Goal: Information Seeking & Learning: Learn about a topic

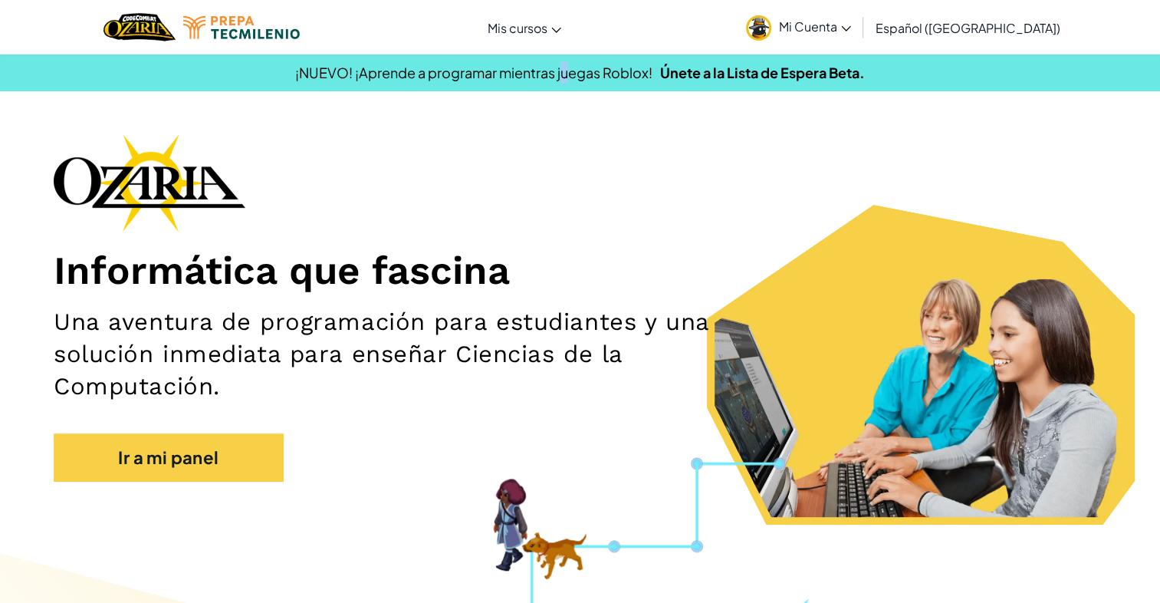
drag, startPoint x: 563, startPoint y: 74, endPoint x: 573, endPoint y: 72, distance: 9.3
click at [568, 73] on span "¡NUEVO! ¡Aprende a programar mientras juegas Roblox!" at bounding box center [473, 73] width 357 height 18
drag, startPoint x: 573, startPoint y: 72, endPoint x: 441, endPoint y: 247, distance: 219.4
click at [527, 216] on div "Informática que fascina Una aventura de programación para estudiantes y una sol…" at bounding box center [580, 314] width 1053 height 363
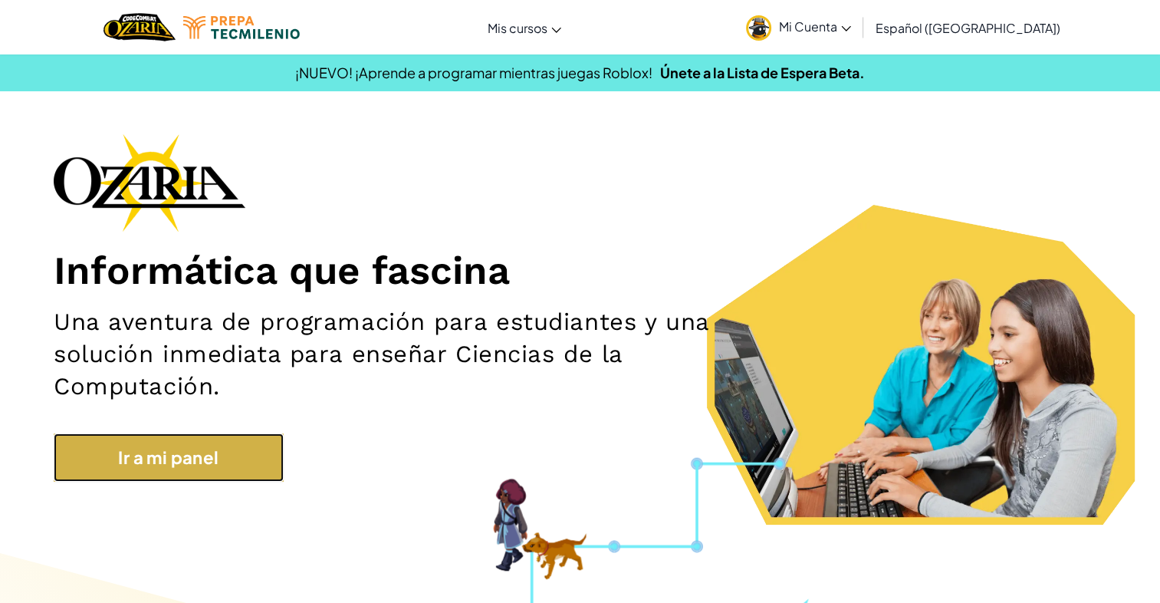
click at [190, 456] on link "Ir a mi panel" at bounding box center [169, 457] width 230 height 48
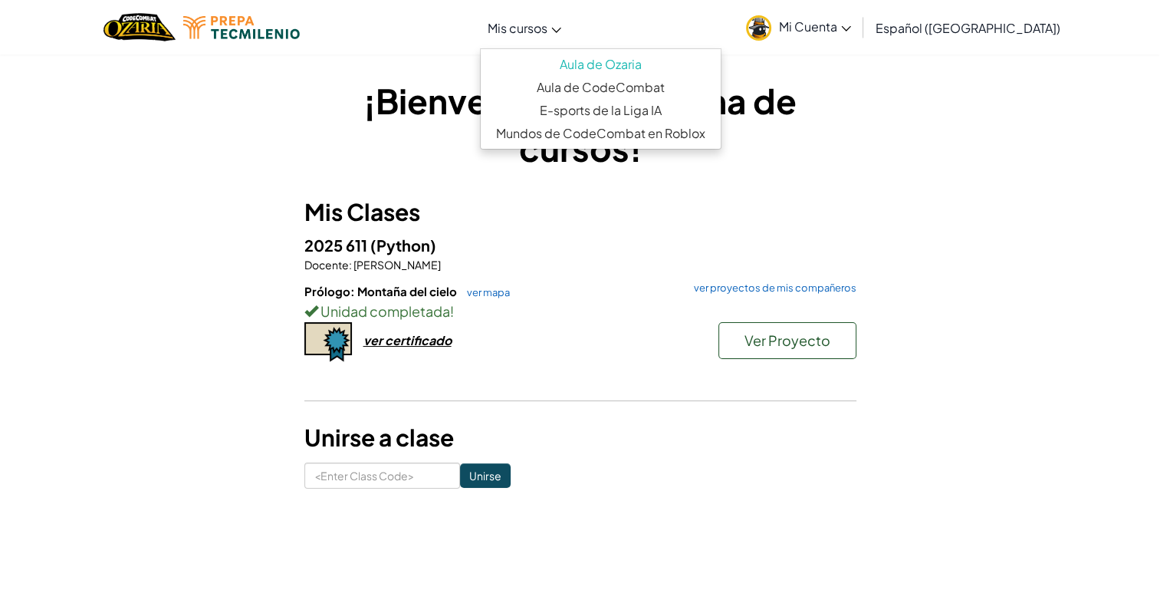
click at [561, 32] on icon at bounding box center [556, 30] width 9 height 5
click at [697, 29] on div "Cambia la navigación Mis cursos Aula de Ozaria Aula de CodeCombat E-sports de l…" at bounding box center [580, 27] width 1168 height 54
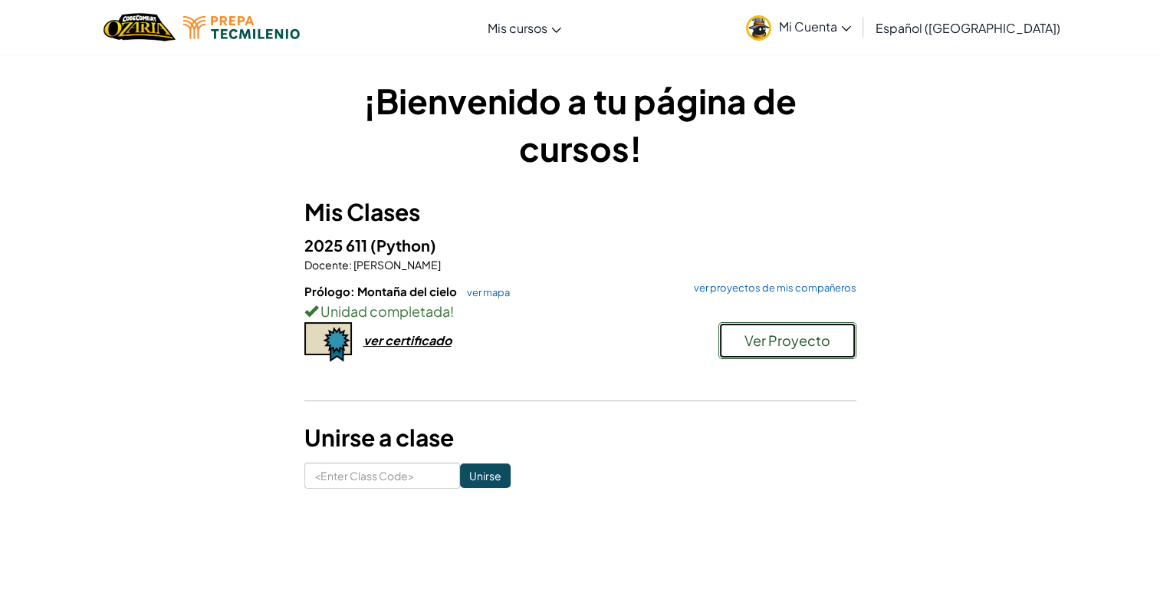
drag, startPoint x: 837, startPoint y: 346, endPoint x: 804, endPoint y: 363, distance: 37.4
click at [780, 388] on div "Prólogo: Montaña del cielo ver mapa ver proyectos de mis compañeros Unidad comp…" at bounding box center [580, 339] width 552 height 113
click at [808, 333] on span "Ver Proyecto" at bounding box center [787, 340] width 86 height 18
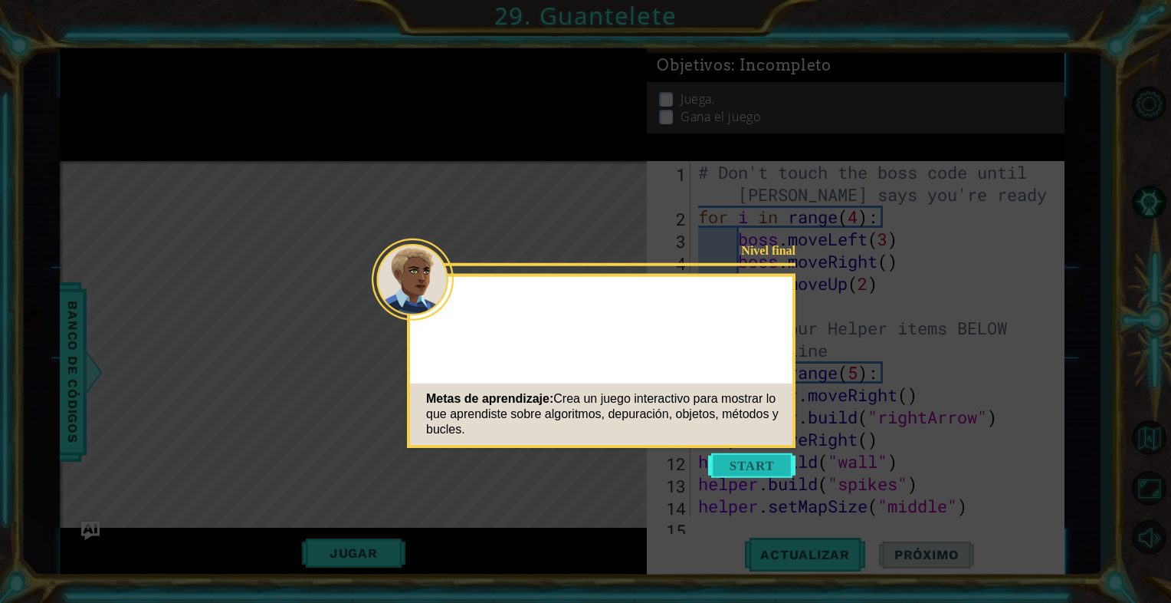
click at [764, 461] on button "Start" at bounding box center [751, 465] width 87 height 25
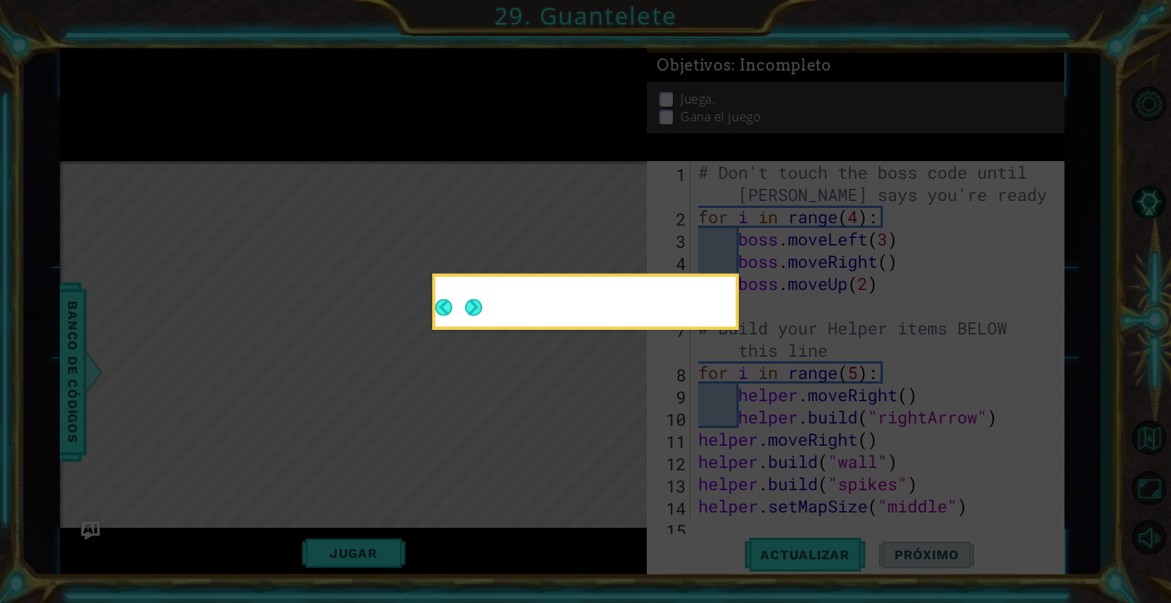
drag, startPoint x: 754, startPoint y: 461, endPoint x: 739, endPoint y: 449, distance: 19.2
click at [751, 461] on icon at bounding box center [585, 301] width 1171 height 603
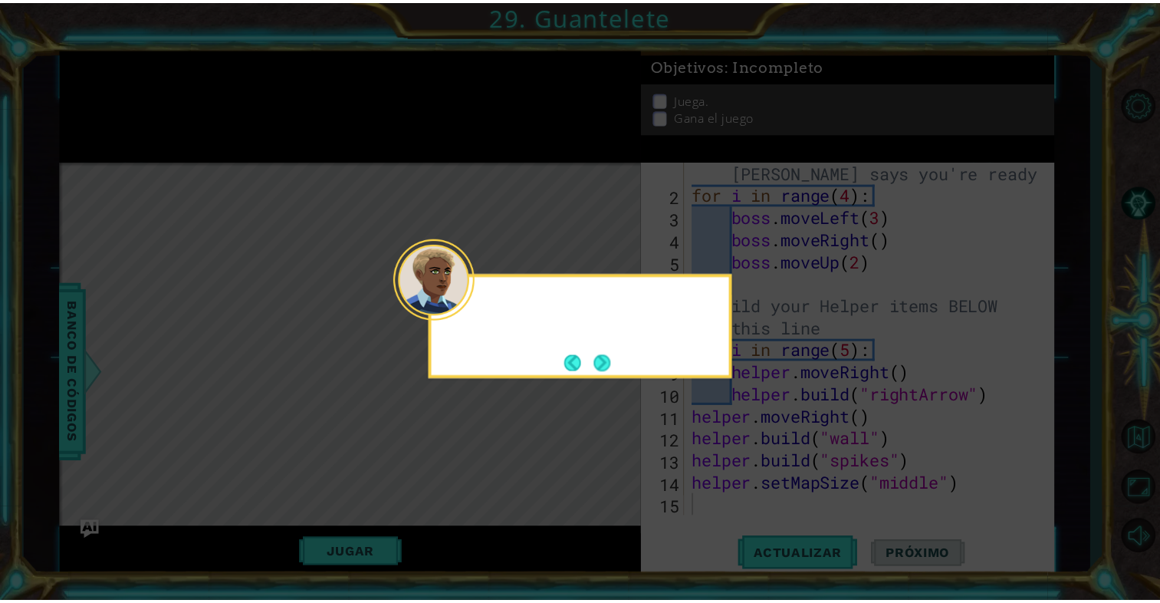
scroll to position [21, 0]
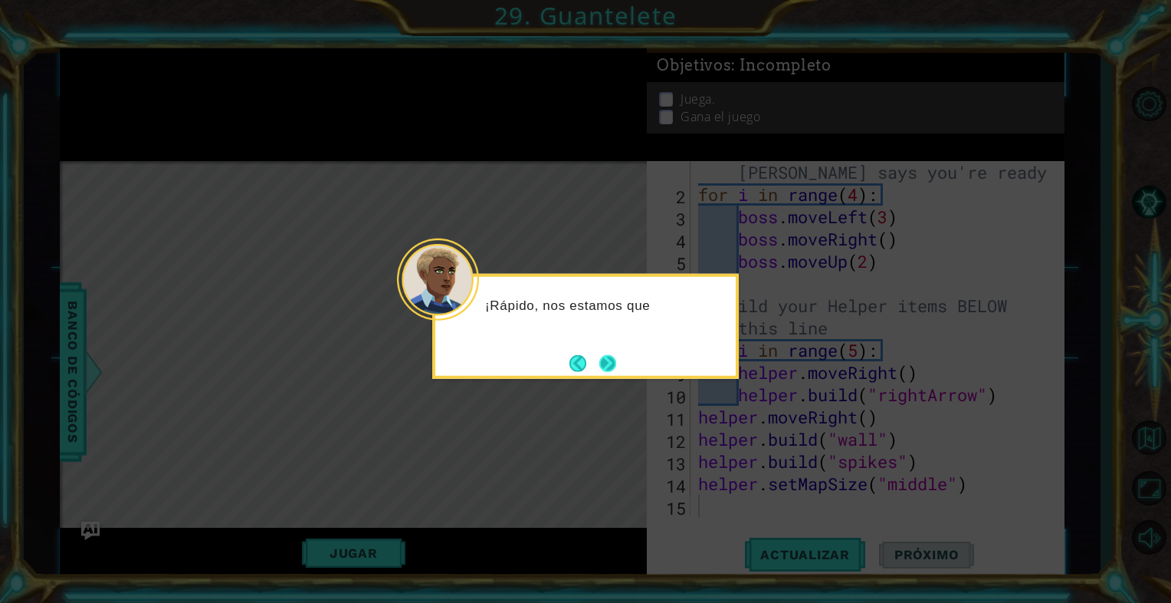
click at [607, 370] on button "Next" at bounding box center [607, 362] width 17 height 17
click at [607, 360] on button "Next" at bounding box center [607, 362] width 17 height 17
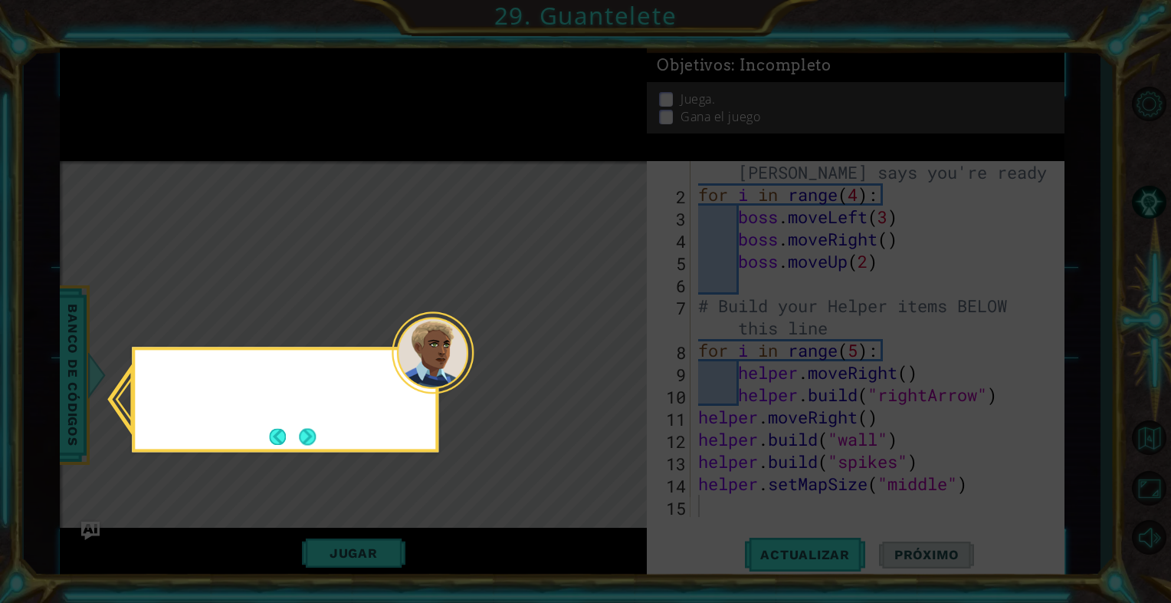
click at [607, 360] on icon at bounding box center [585, 301] width 1171 height 603
drag, startPoint x: 360, startPoint y: 362, endPoint x: 353, endPoint y: 388, distance: 27.0
click at [355, 384] on div "Consulta los" at bounding box center [285, 386] width 301 height 61
drag, startPoint x: 353, startPoint y: 388, endPoint x: 315, endPoint y: 437, distance: 62.3
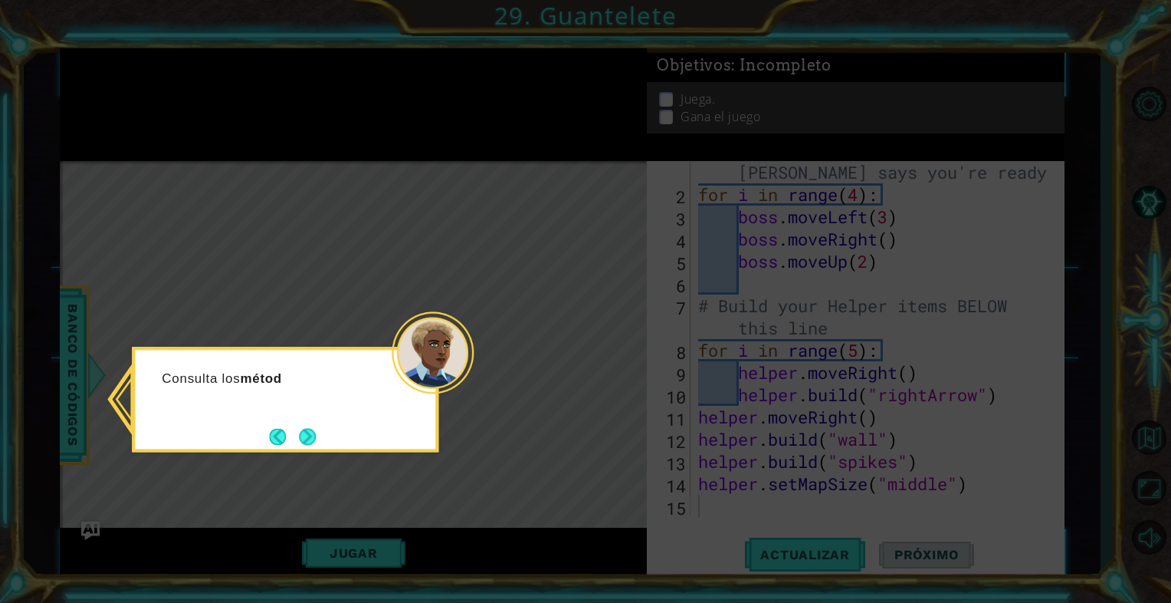
click at [315, 438] on button "Next" at bounding box center [307, 436] width 17 height 17
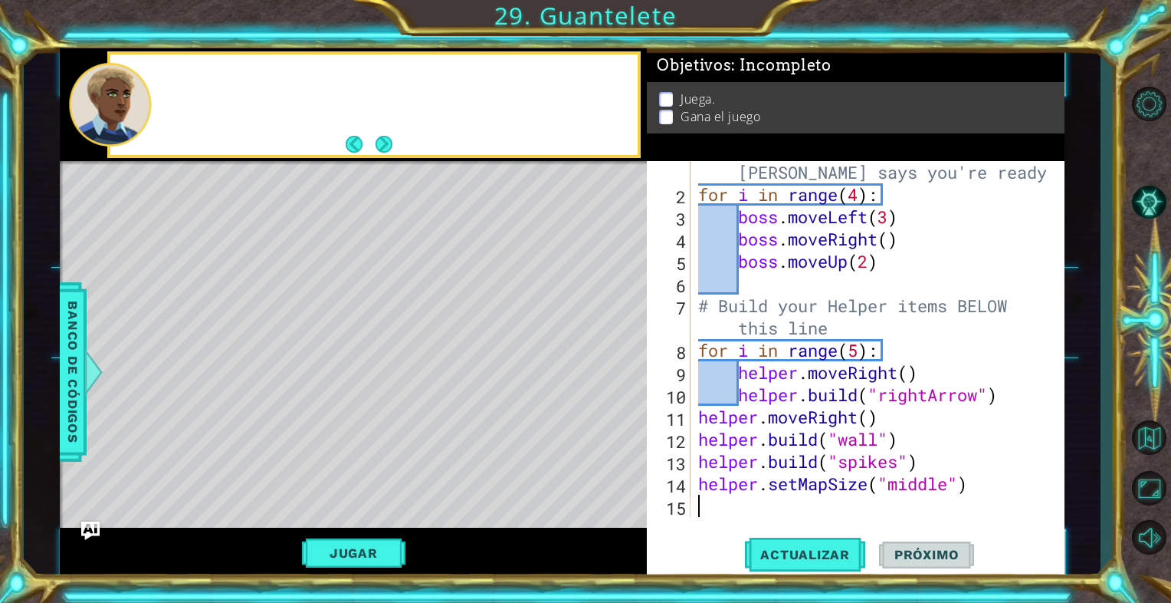
click at [316, 437] on div "Level Map" at bounding box center [414, 387] width 708 height 452
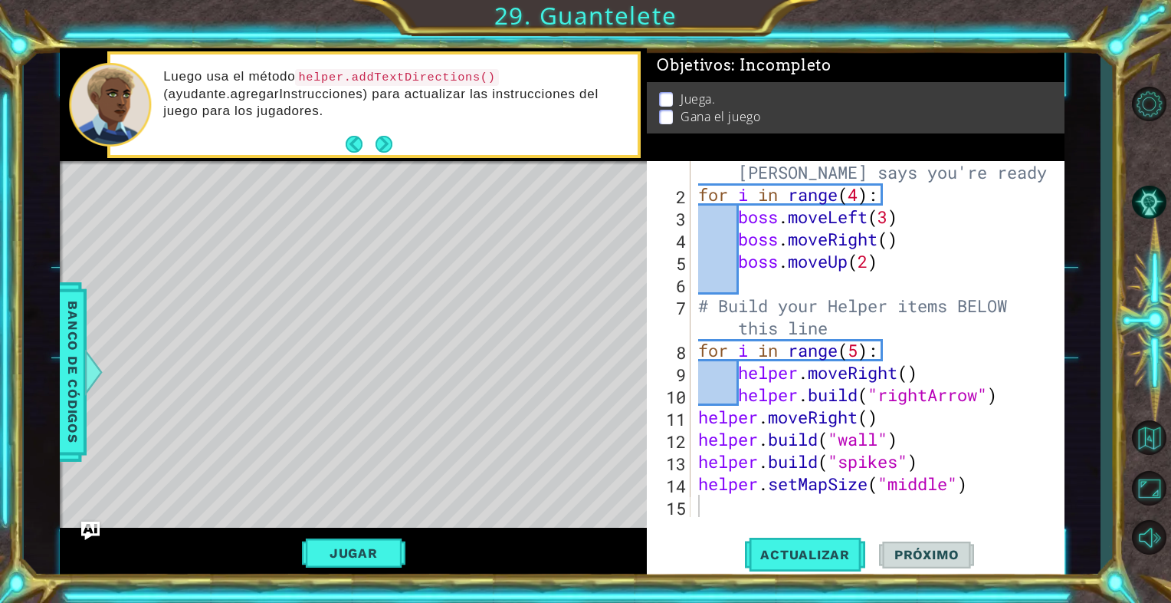
drag, startPoint x: 1124, startPoint y: 378, endPoint x: 1107, endPoint y: 399, distance: 27.3
click at [1107, 399] on div "1 ההההההההההההההההההההההההההההההההההההההההההההההההההההההההההההההההההההההההההההה…" at bounding box center [585, 301] width 1171 height 603
click at [483, 490] on div "Level Map" at bounding box center [414, 387] width 708 height 452
click at [370, 557] on button "Jugar" at bounding box center [353, 552] width 103 height 29
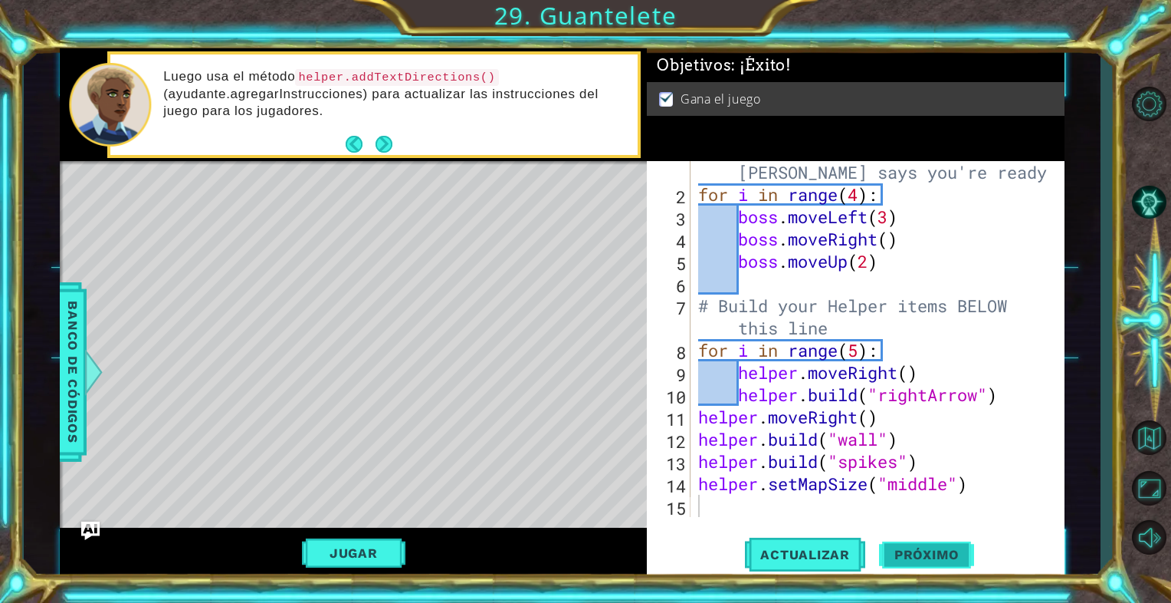
click at [883, 553] on span "Próximo" at bounding box center [926, 555] width 95 height 15
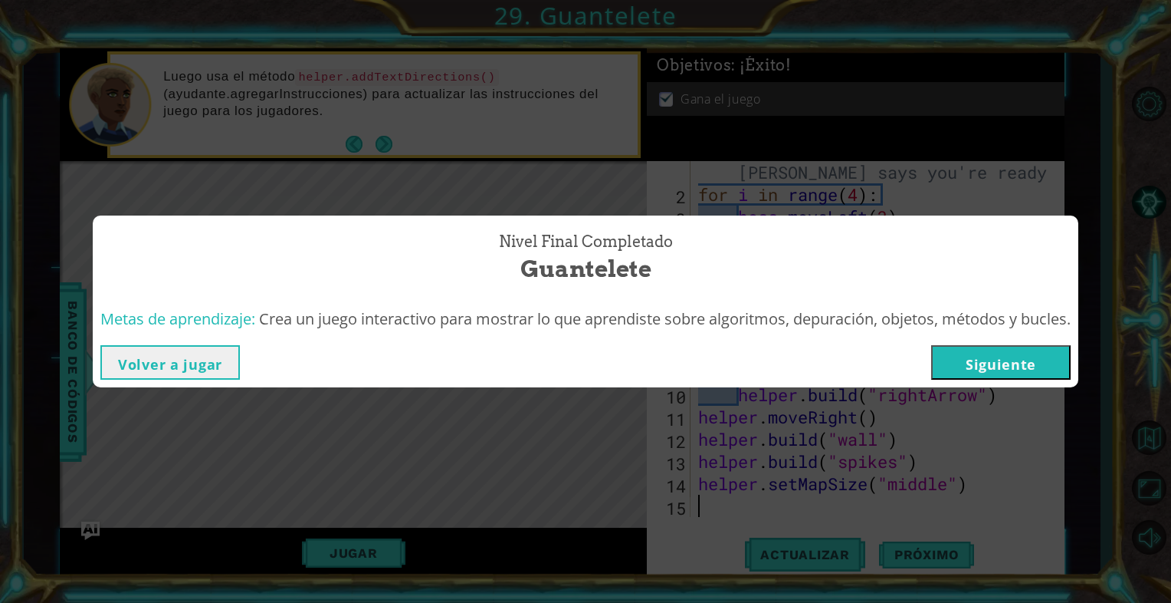
click at [1005, 362] on button "Siguiente" at bounding box center [1001, 362] width 140 height 34
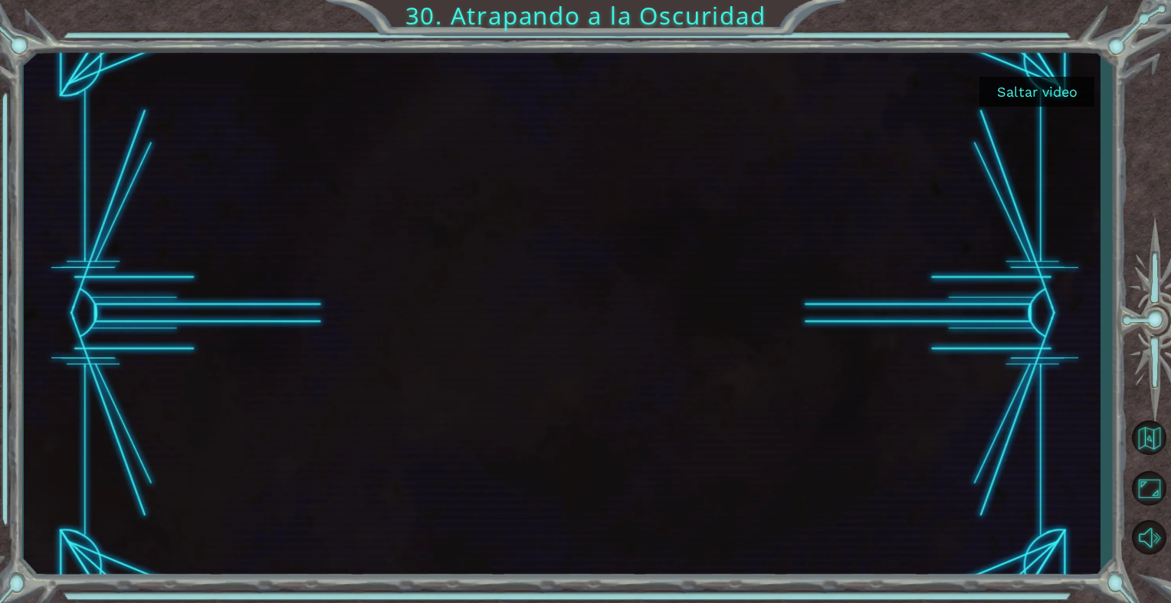
click at [1049, 82] on button "Saltar video" at bounding box center [1037, 92] width 115 height 30
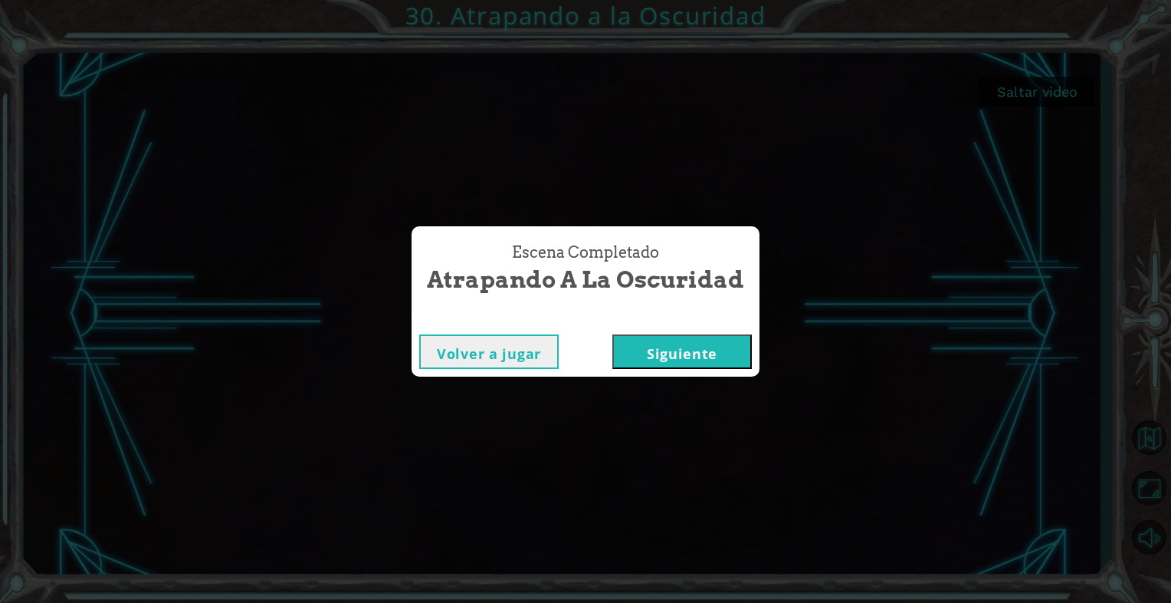
click at [673, 360] on button "Siguiente" at bounding box center [683, 351] width 140 height 34
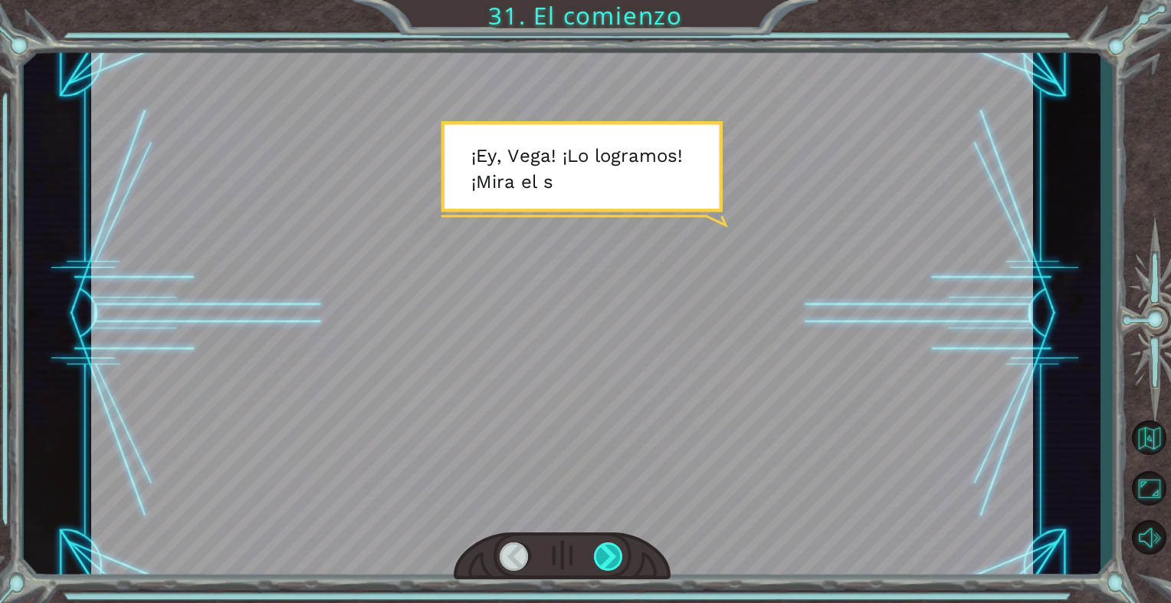
click at [618, 547] on div at bounding box center [609, 556] width 30 height 28
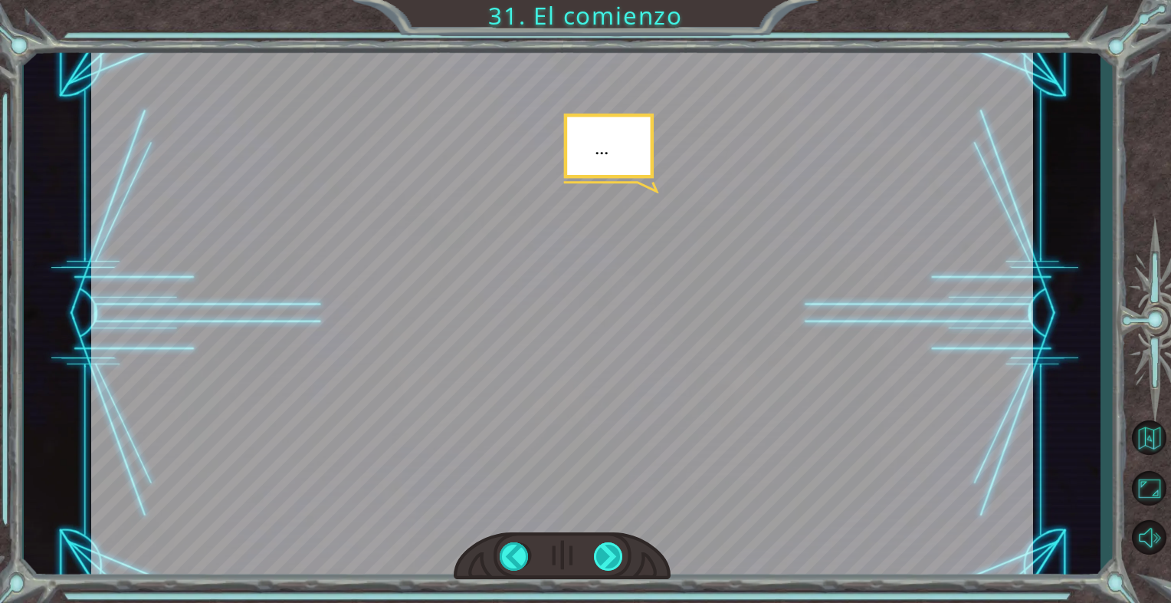
click at [617, 547] on div at bounding box center [609, 556] width 30 height 28
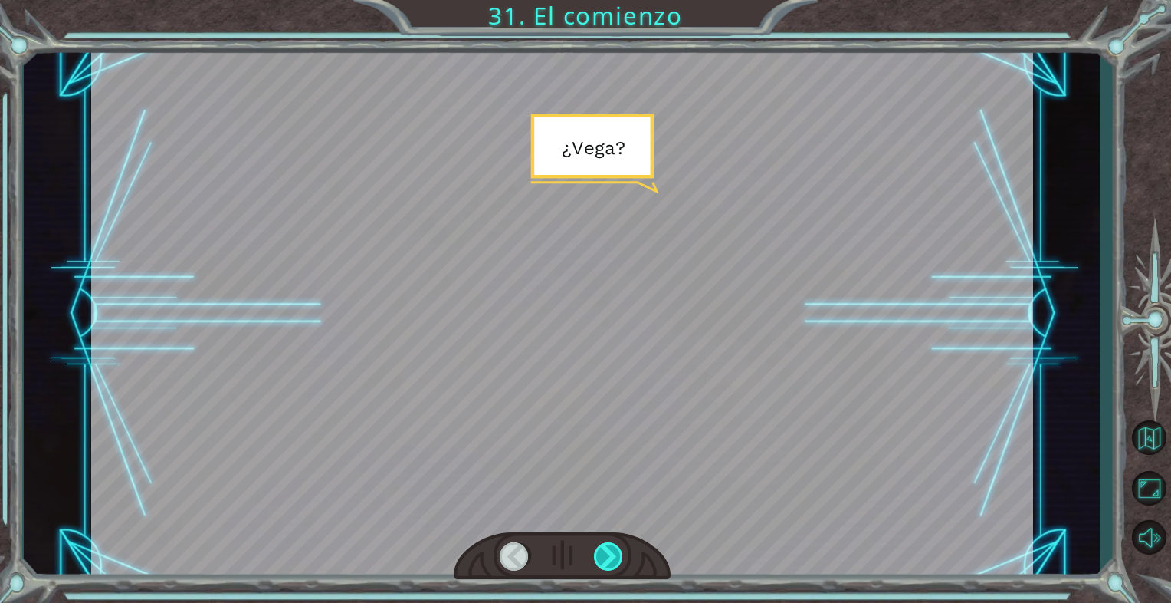
click at [613, 544] on div at bounding box center [609, 556] width 30 height 28
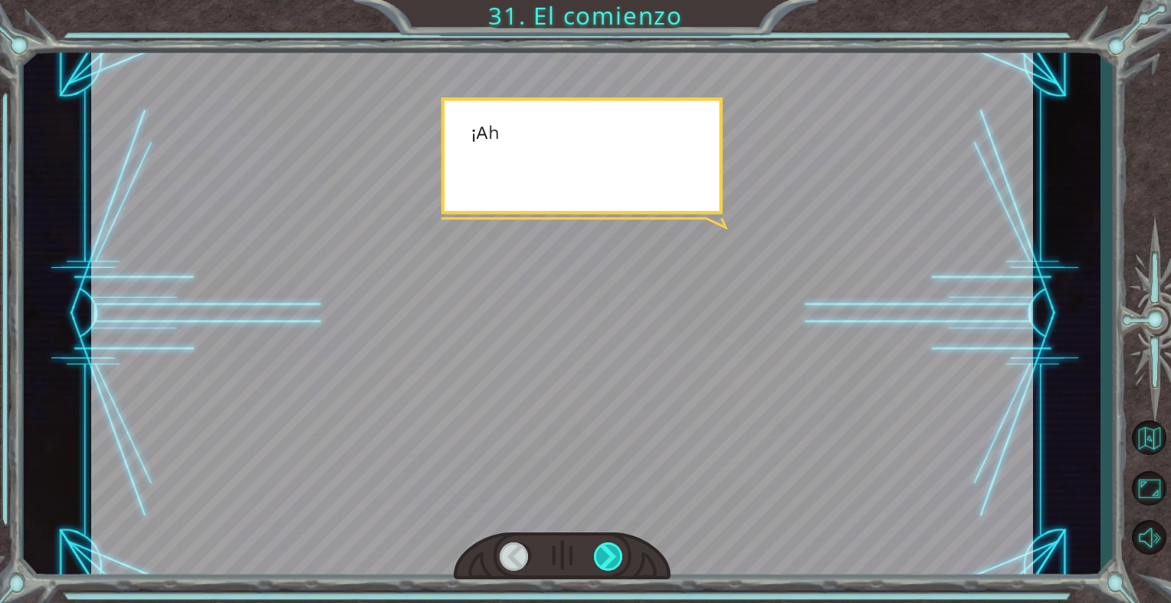
click at [619, 546] on div at bounding box center [609, 556] width 30 height 28
click at [620, 544] on div at bounding box center [609, 556] width 30 height 28
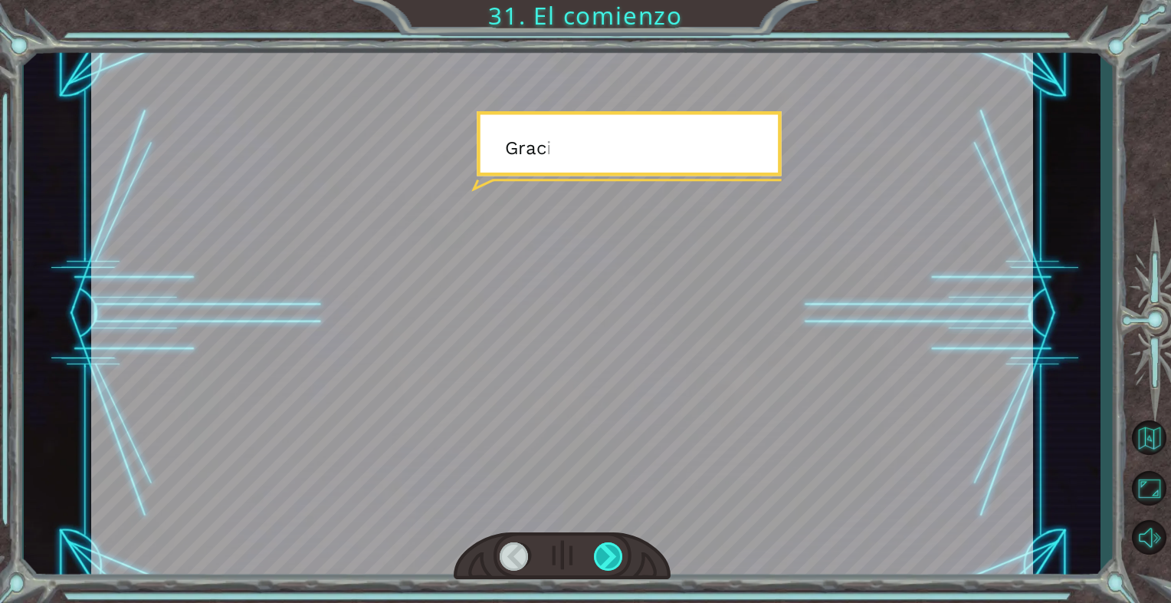
click at [622, 550] on div at bounding box center [609, 556] width 30 height 28
click at [623, 550] on div at bounding box center [609, 556] width 30 height 28
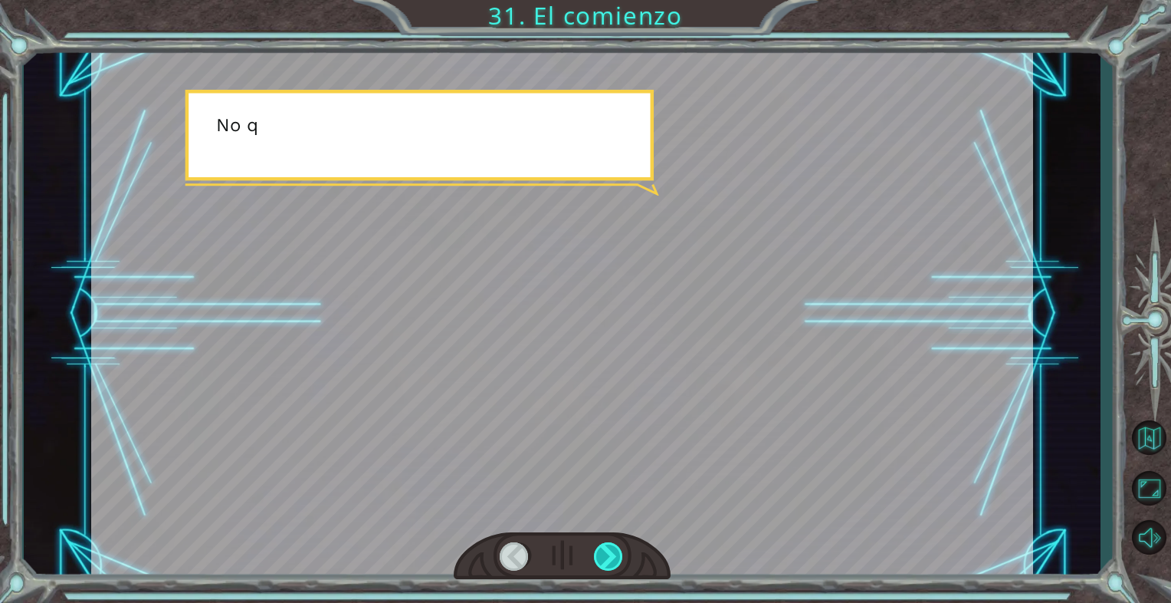
click at [623, 550] on div at bounding box center [609, 556] width 30 height 28
drag, startPoint x: 623, startPoint y: 550, endPoint x: 613, endPoint y: 547, distance: 10.2
click at [623, 550] on div at bounding box center [609, 556] width 30 height 28
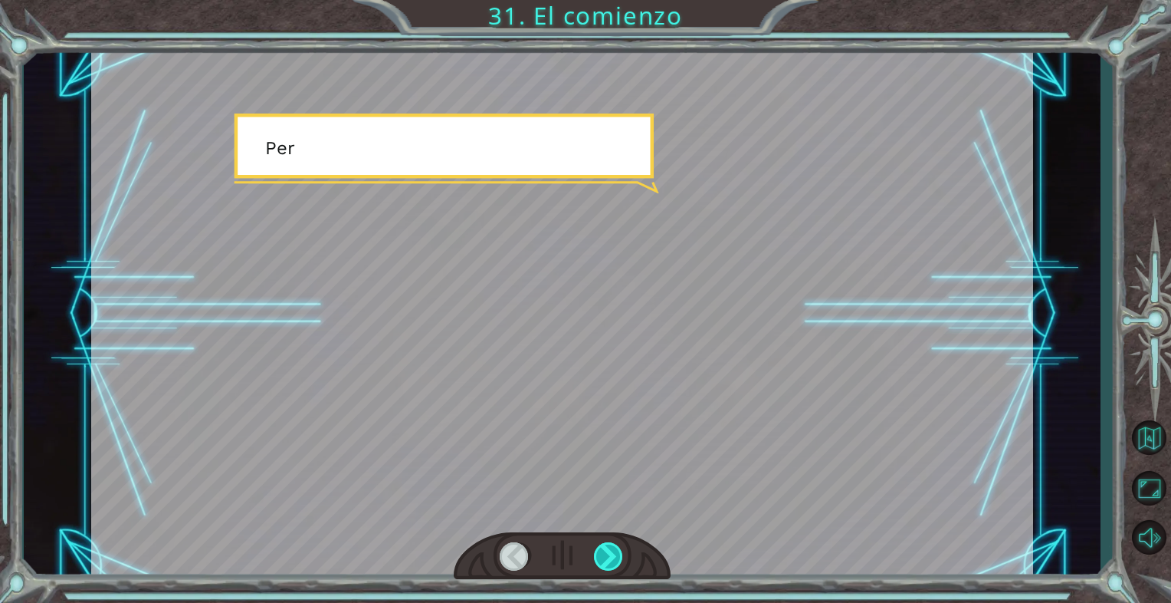
click at [605, 551] on div at bounding box center [609, 556] width 30 height 28
click at [606, 553] on div at bounding box center [609, 556] width 30 height 28
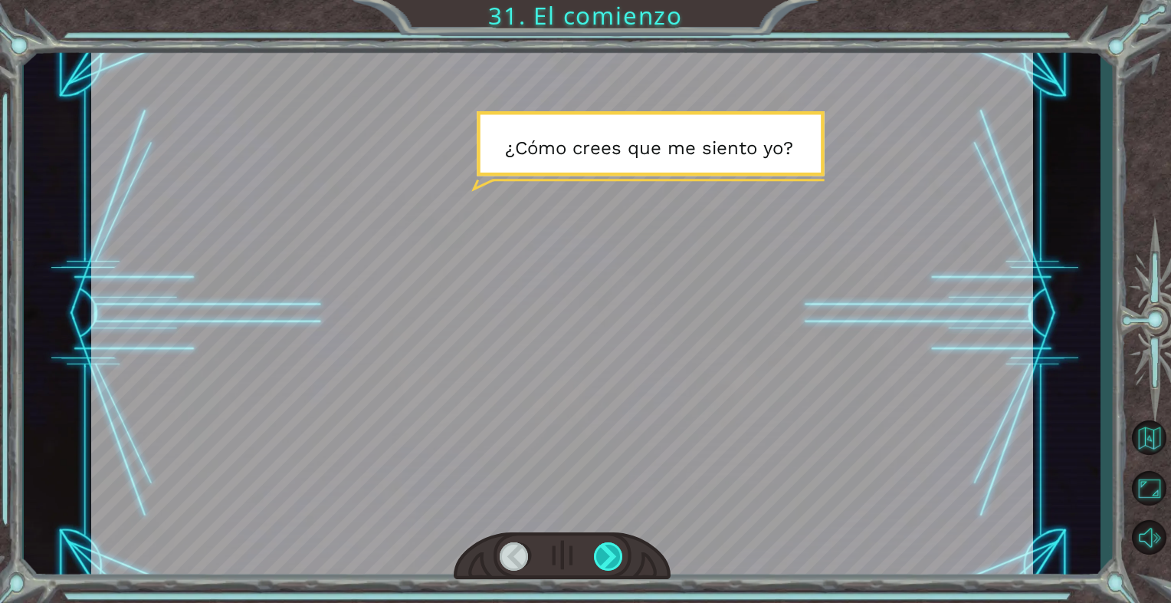
click at [606, 557] on div at bounding box center [609, 556] width 30 height 28
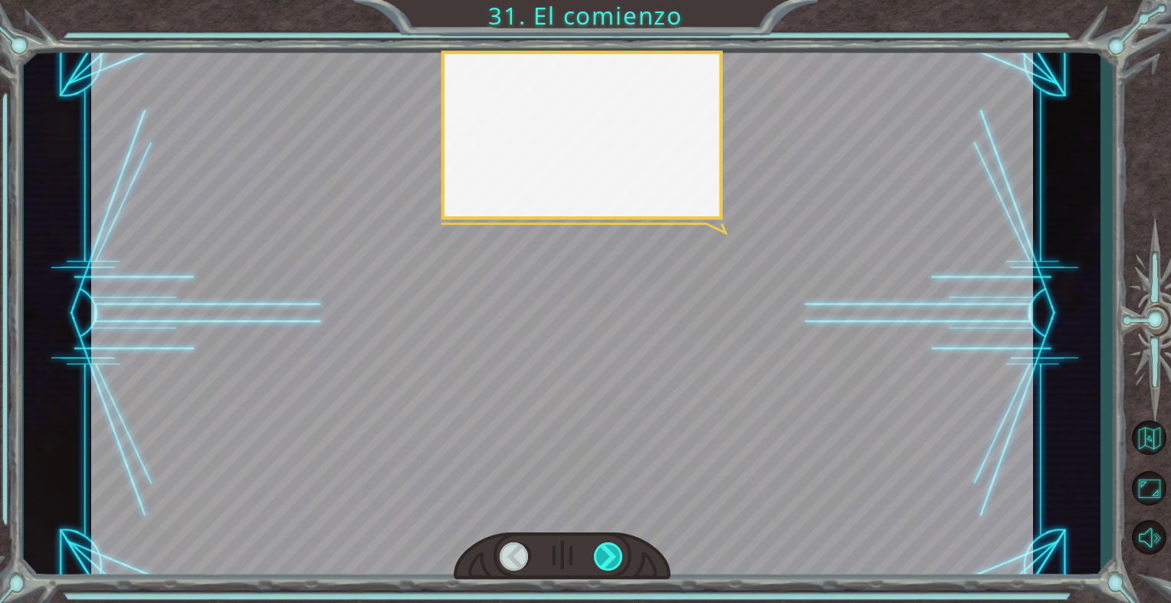
click at [606, 556] on div at bounding box center [609, 556] width 30 height 28
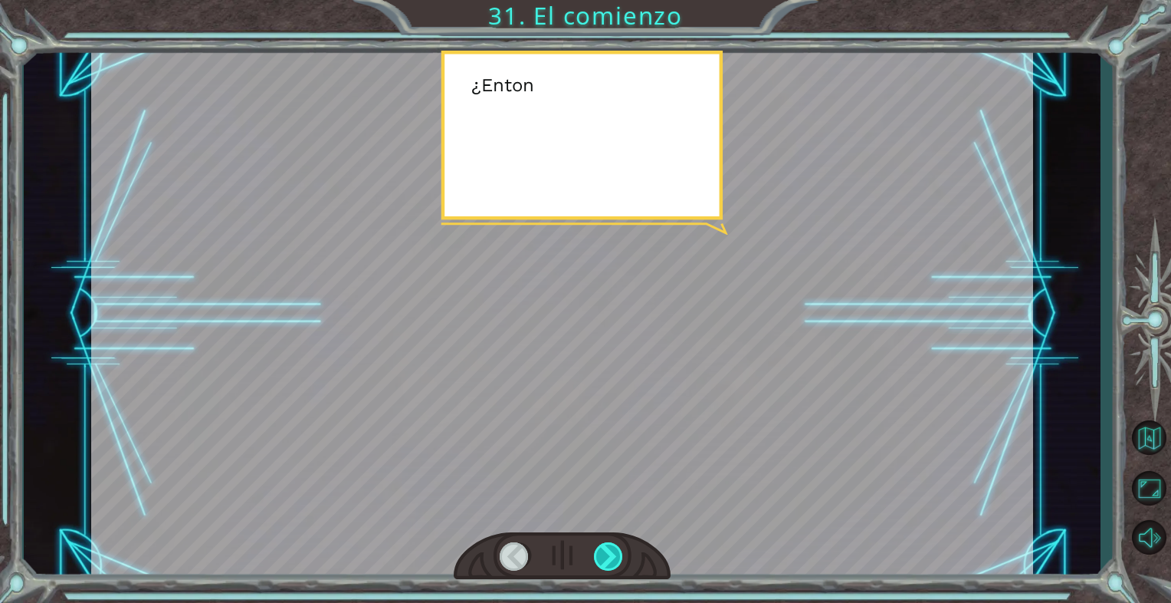
click at [606, 558] on div at bounding box center [609, 556] width 30 height 28
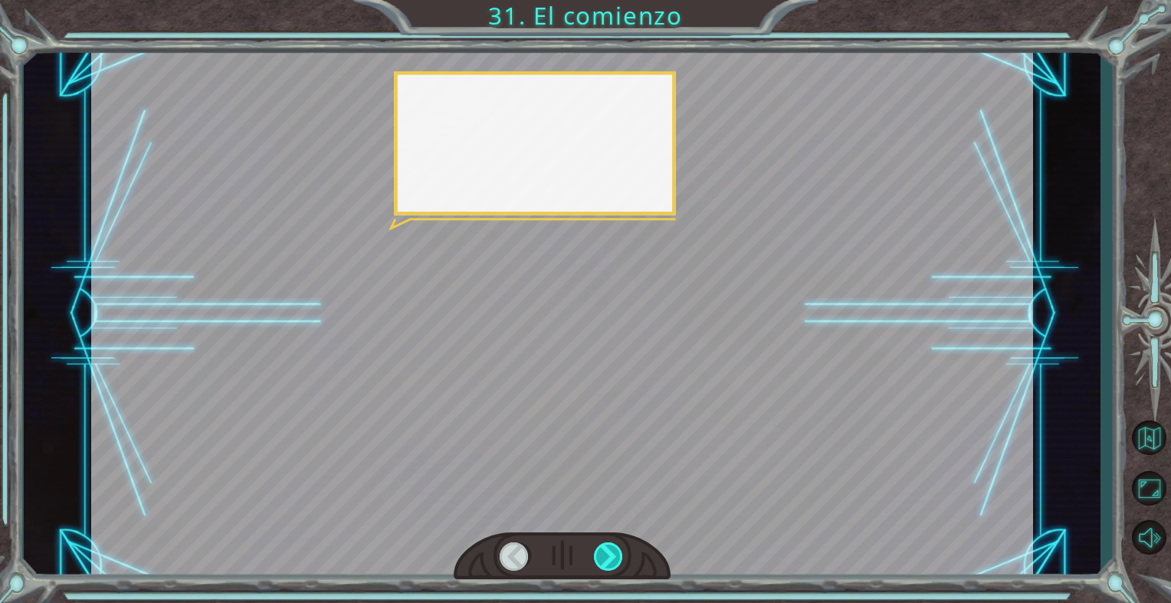
click at [605, 557] on div at bounding box center [609, 556] width 30 height 28
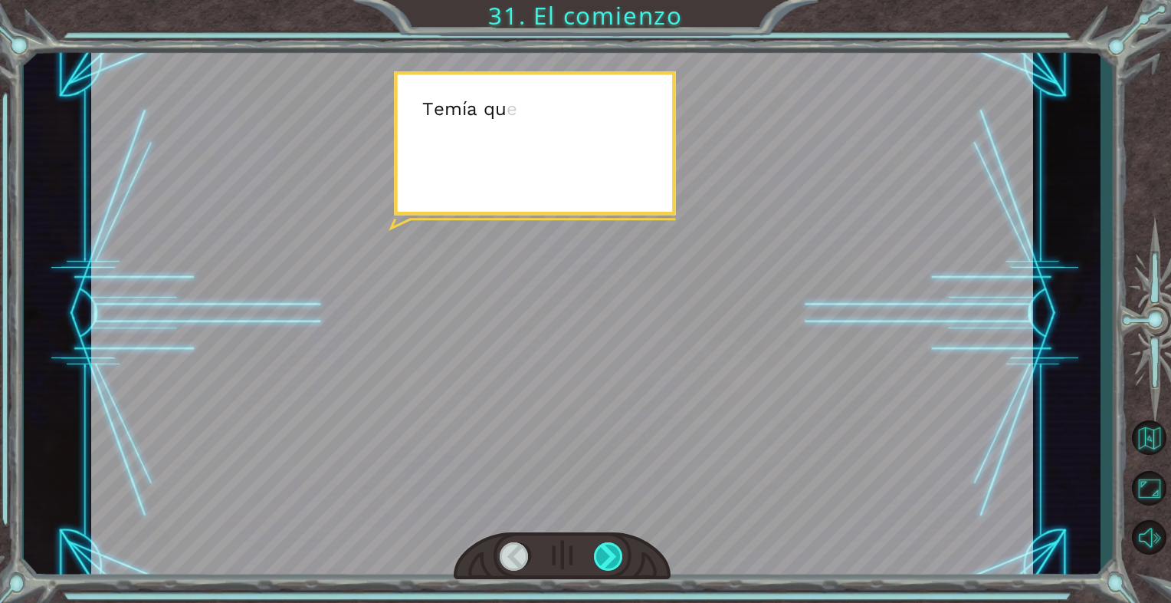
click at [604, 557] on div at bounding box center [609, 556] width 30 height 28
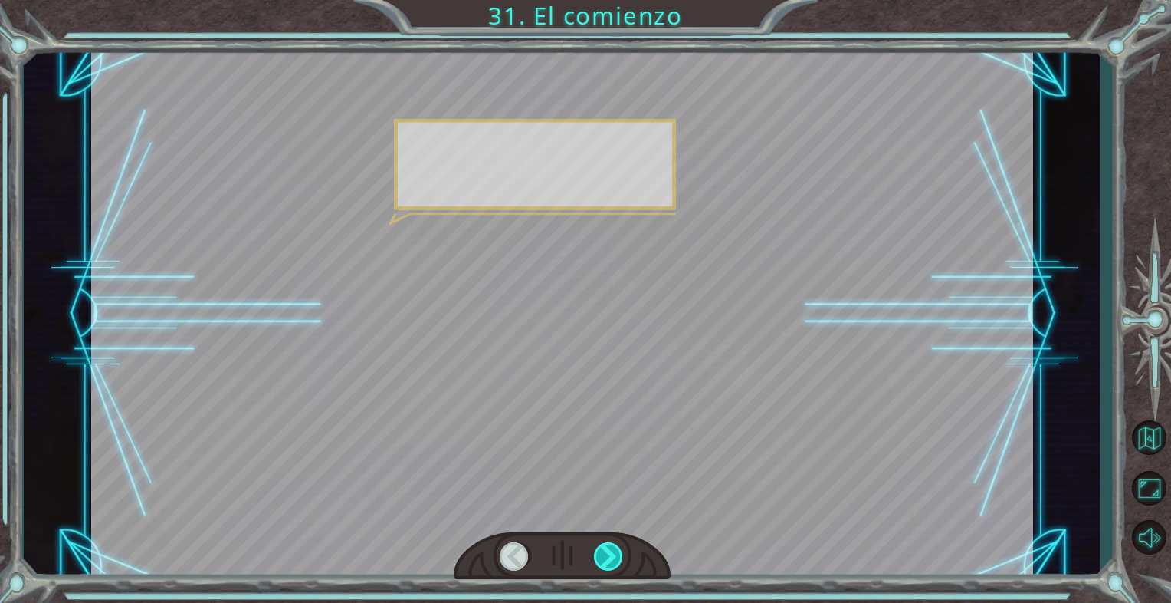
click at [605, 560] on div at bounding box center [609, 556] width 30 height 28
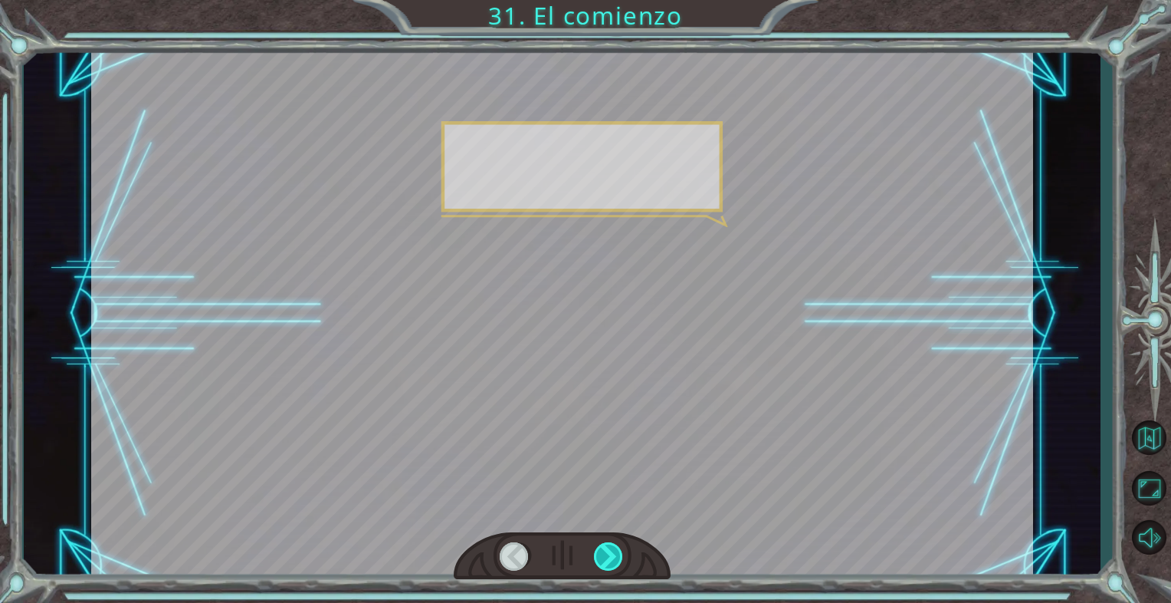
click at [606, 559] on div at bounding box center [609, 556] width 30 height 28
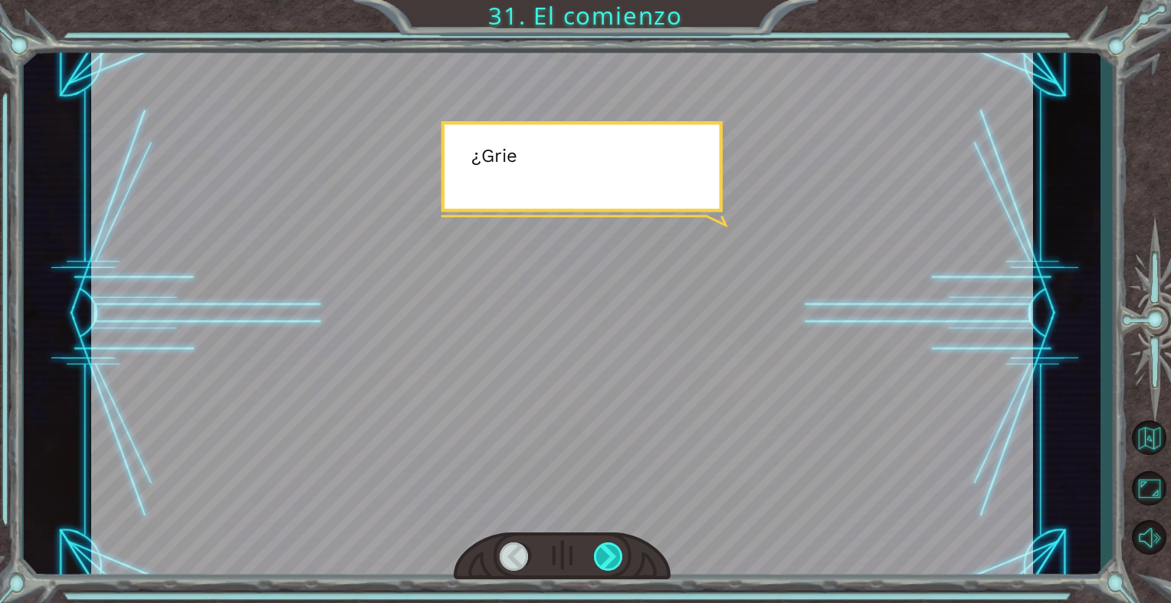
click at [606, 560] on div at bounding box center [609, 556] width 30 height 28
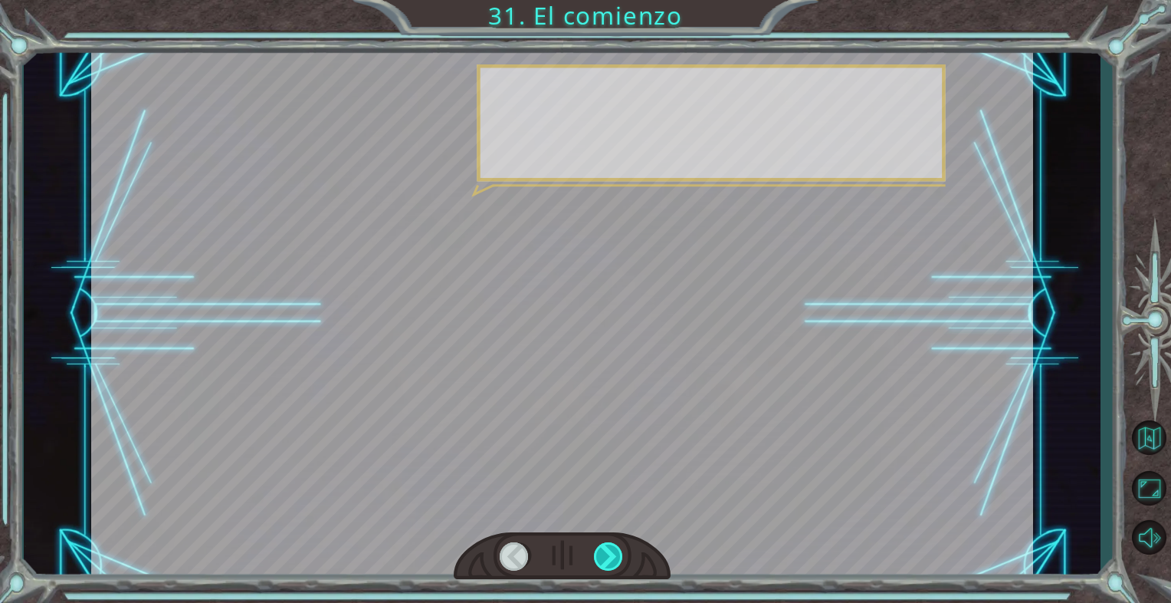
click at [606, 561] on div at bounding box center [609, 556] width 30 height 28
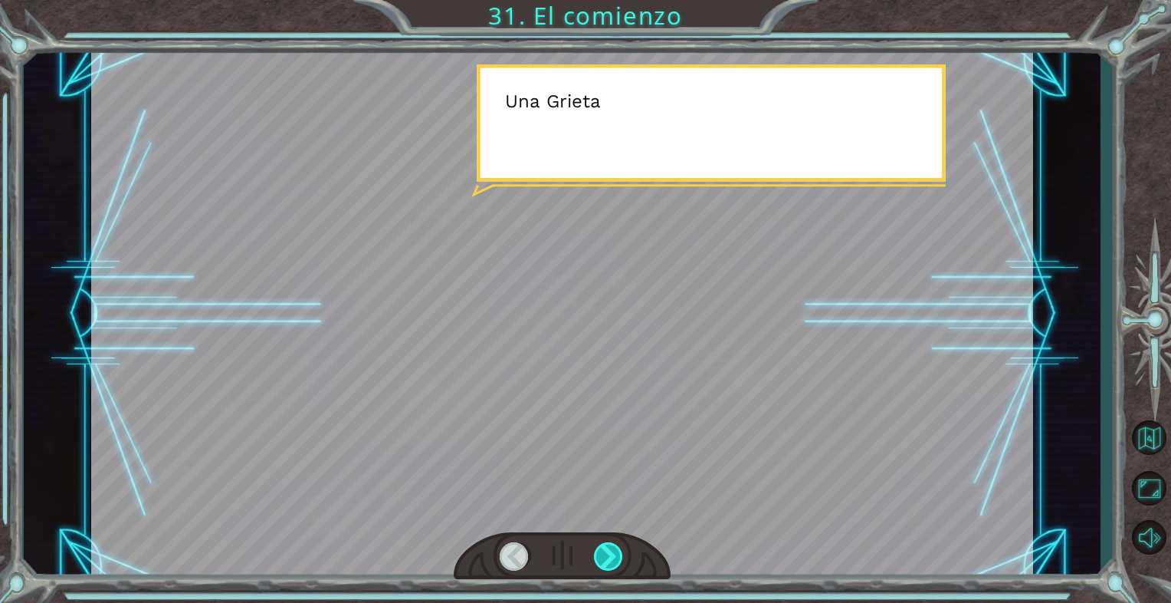
click at [606, 561] on div at bounding box center [609, 556] width 30 height 28
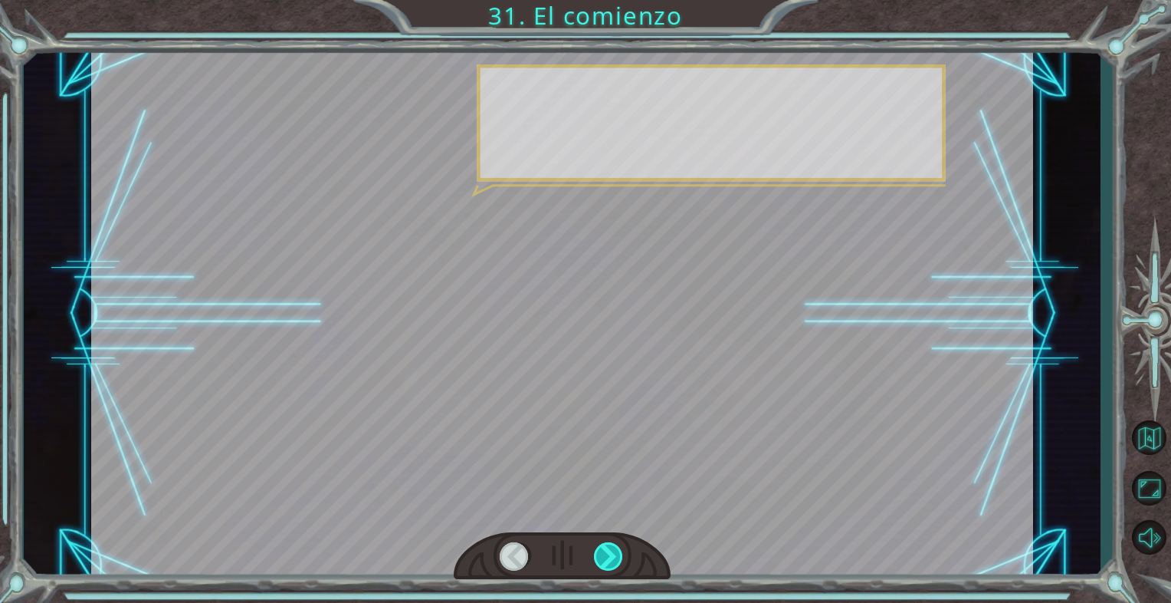
click at [607, 563] on div at bounding box center [609, 556] width 30 height 28
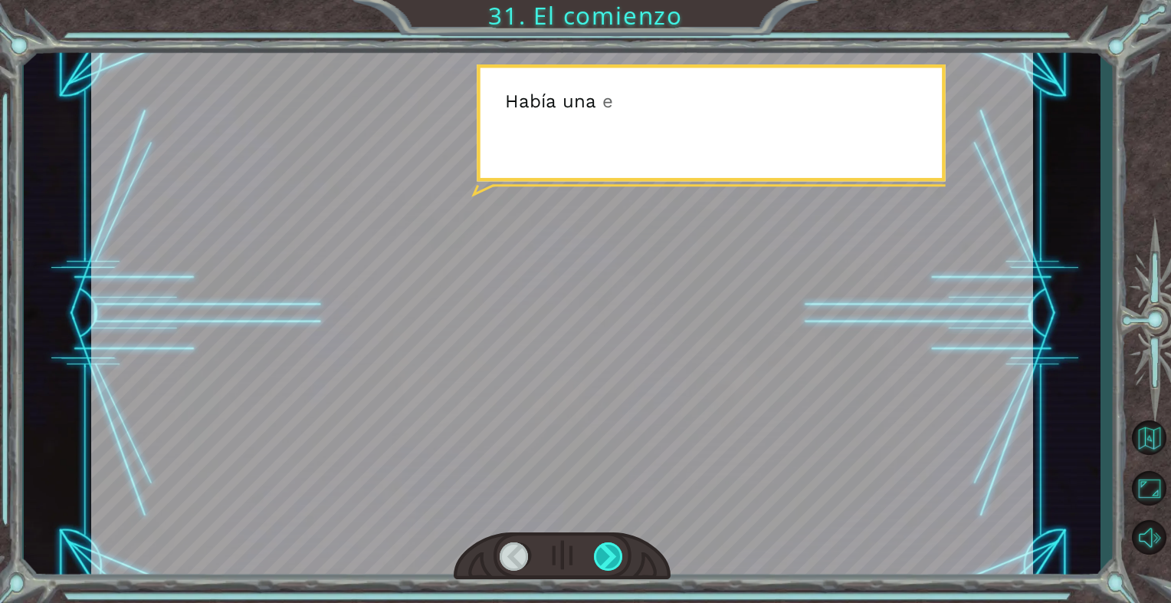
click at [609, 563] on div at bounding box center [609, 556] width 30 height 28
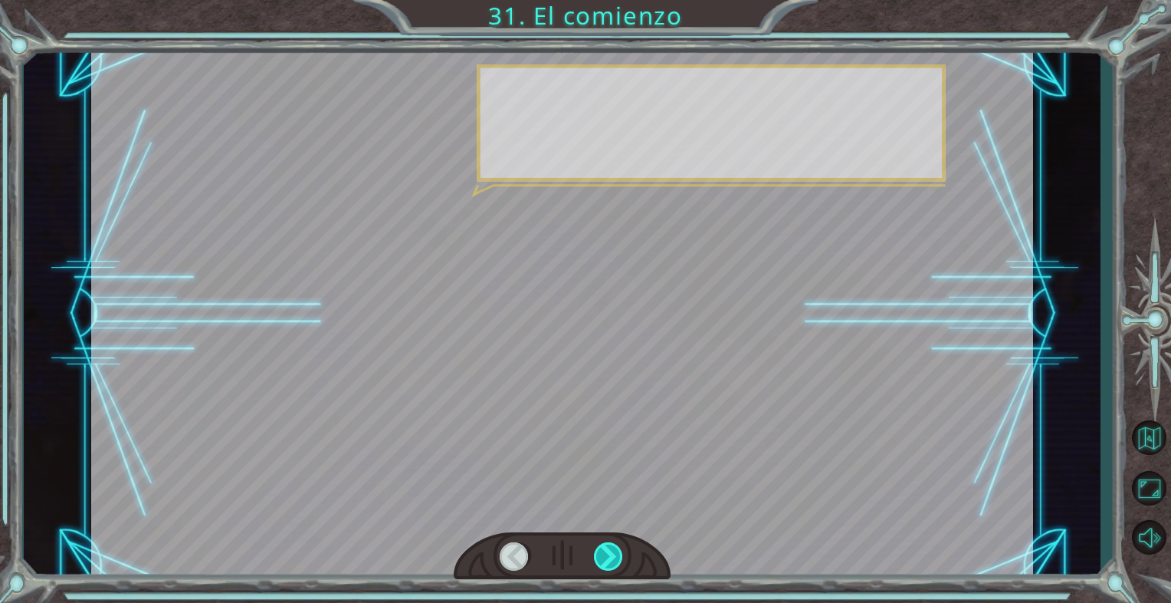
click at [609, 563] on div at bounding box center [609, 556] width 30 height 28
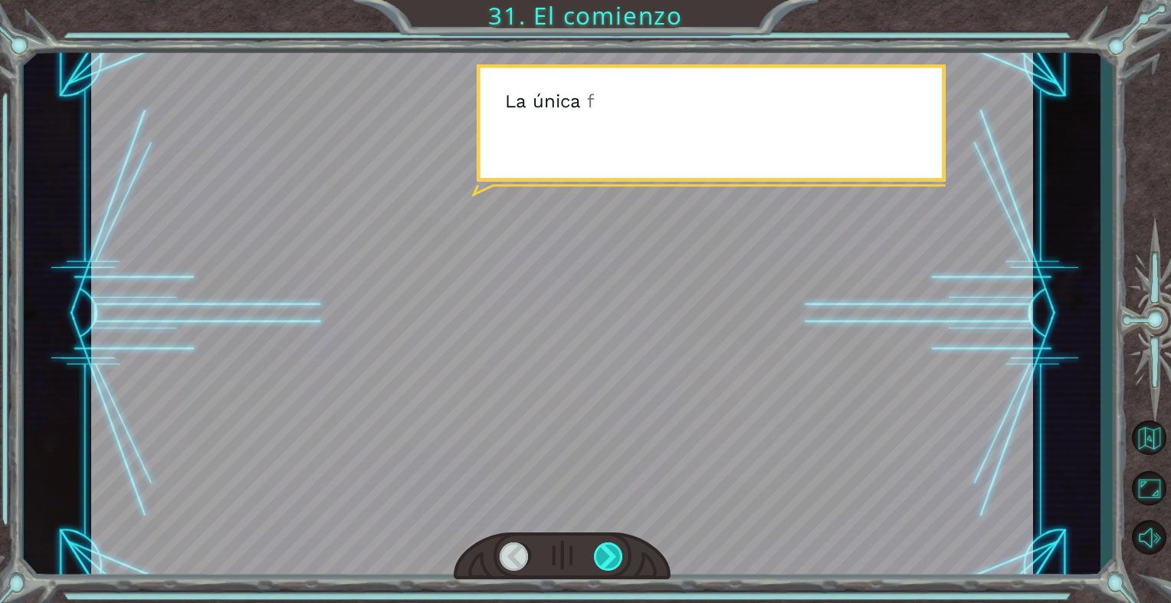
click at [610, 564] on div at bounding box center [609, 556] width 30 height 28
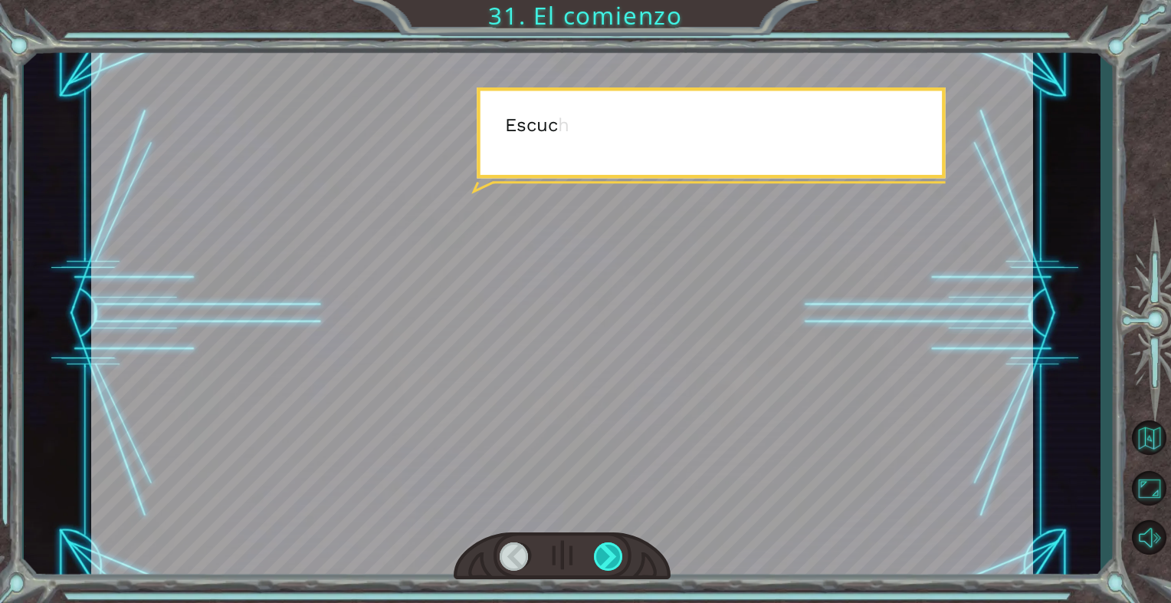
click at [610, 564] on div at bounding box center [609, 556] width 30 height 28
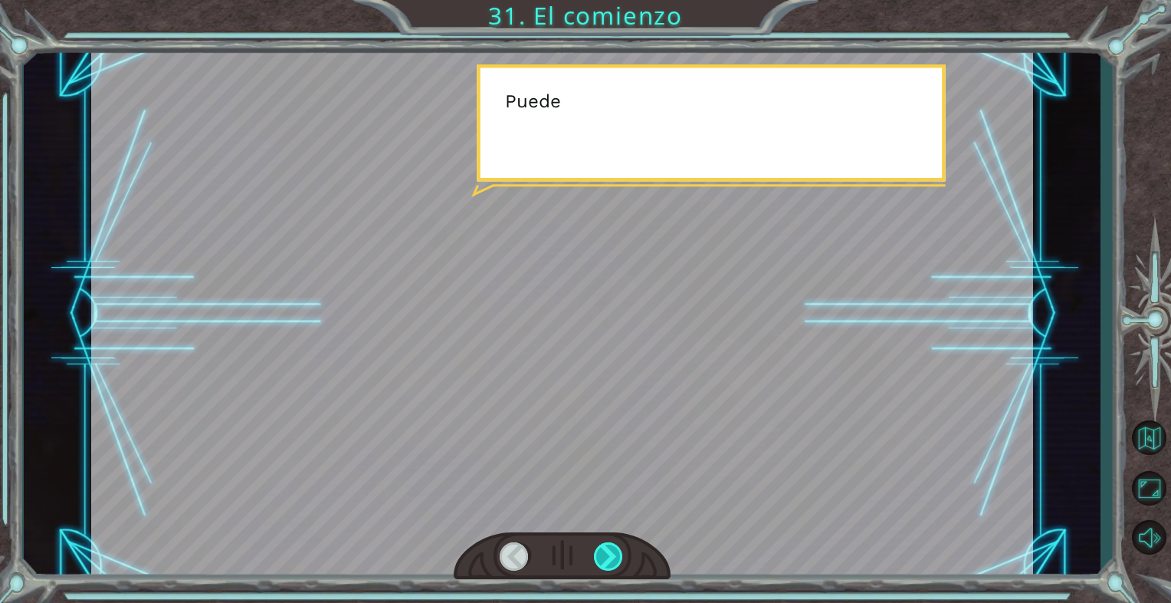
click at [610, 564] on div at bounding box center [609, 556] width 30 height 28
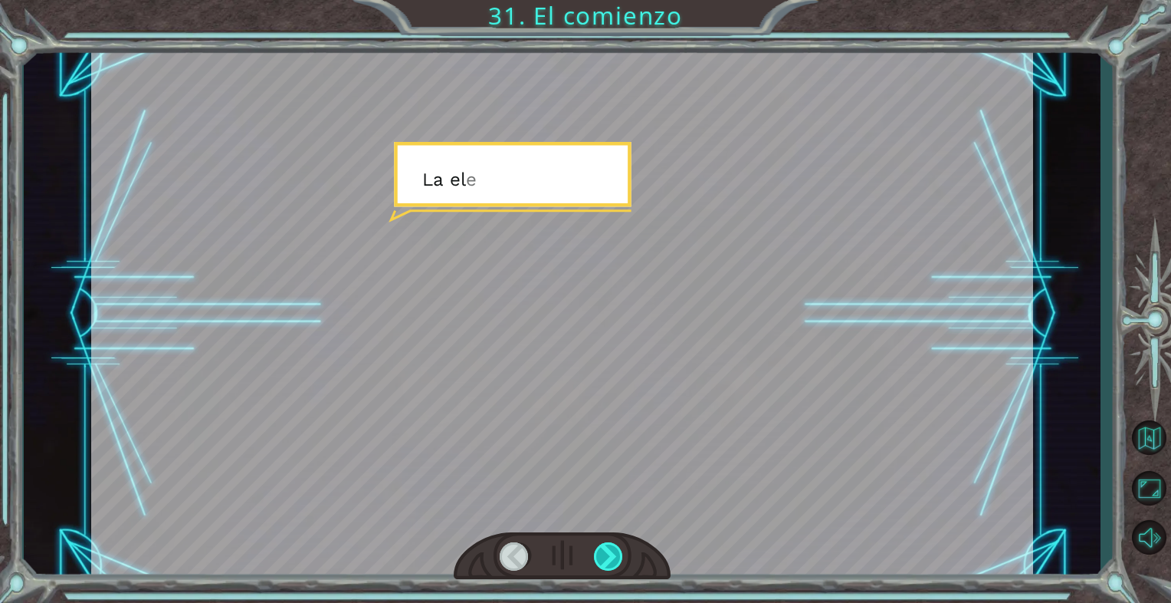
click at [610, 564] on div at bounding box center [609, 556] width 30 height 28
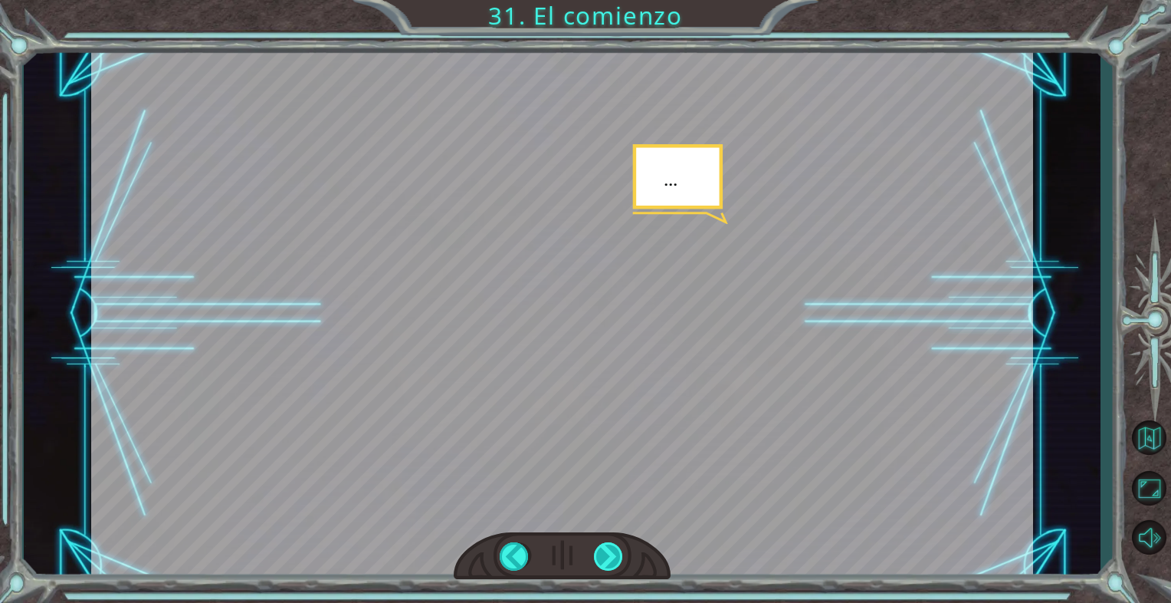
click at [610, 564] on div at bounding box center [609, 556] width 30 height 28
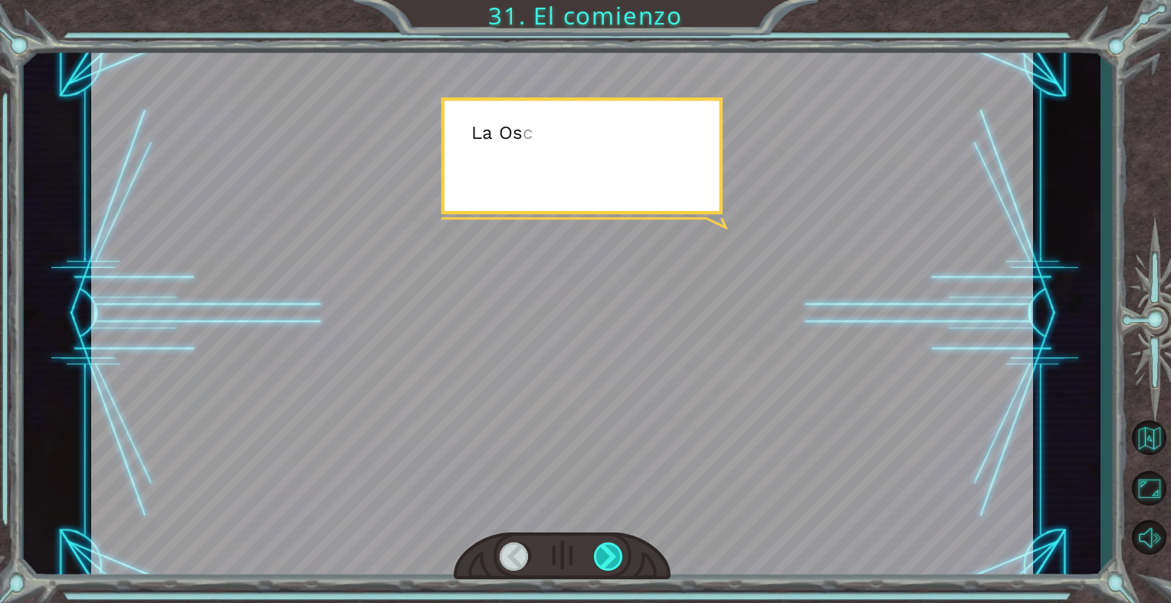
click at [610, 564] on div at bounding box center [609, 556] width 30 height 28
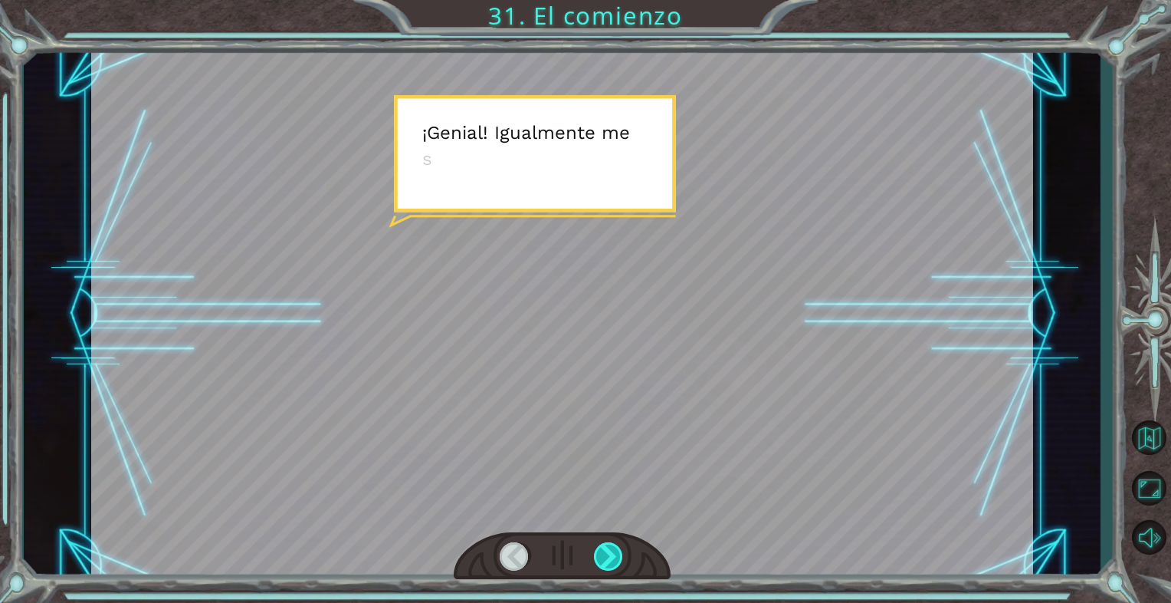
click at [610, 564] on div at bounding box center [609, 556] width 30 height 28
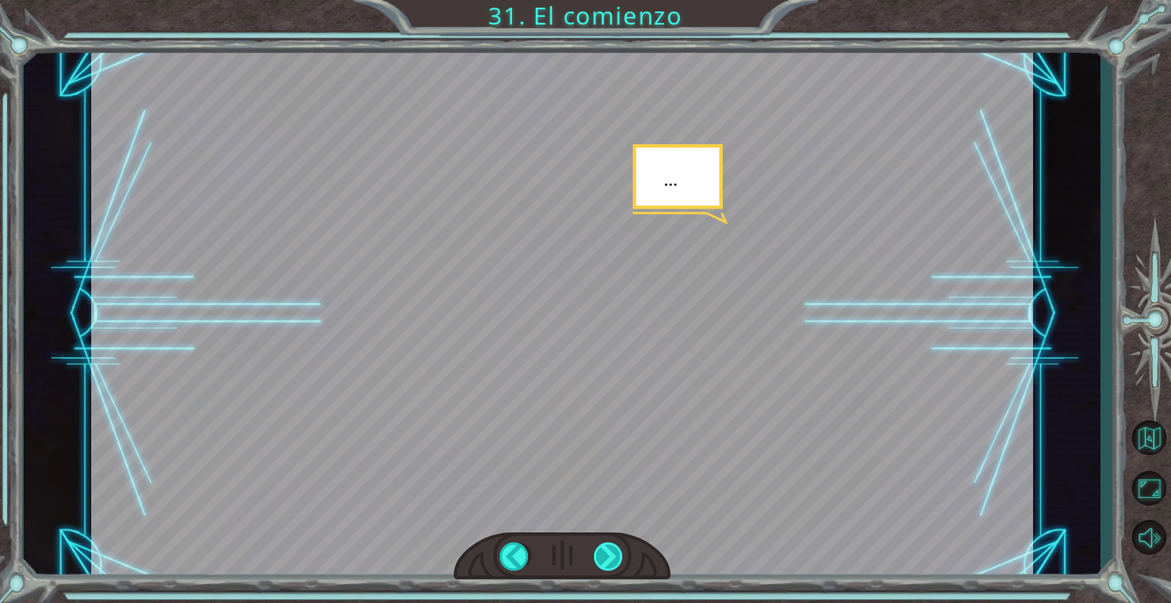
click at [610, 563] on div at bounding box center [609, 556] width 30 height 28
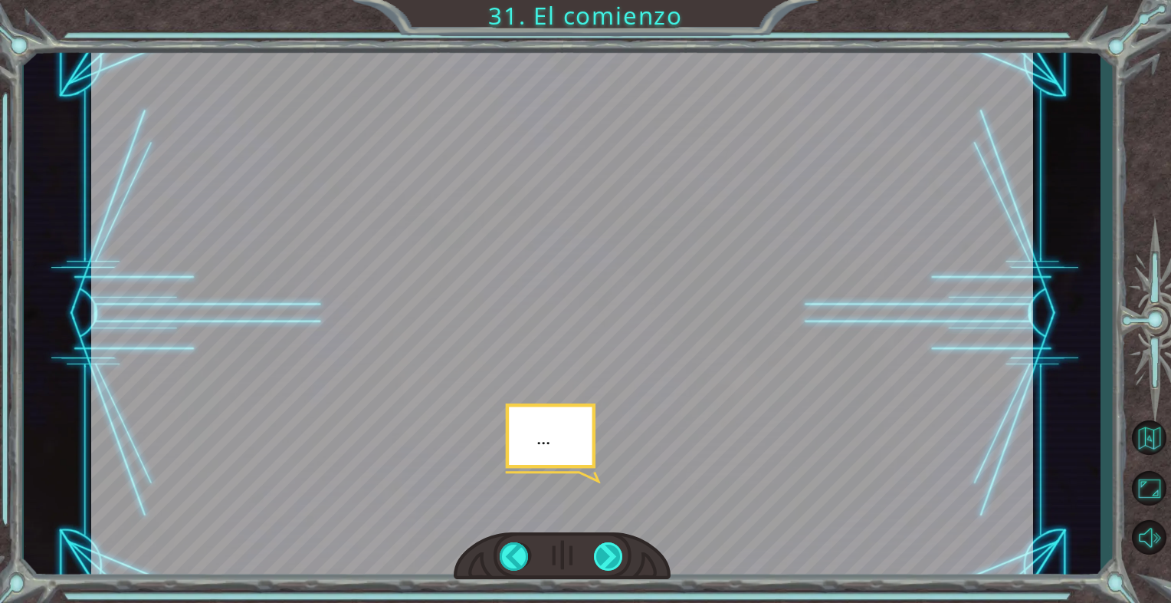
click at [610, 563] on div at bounding box center [609, 556] width 30 height 28
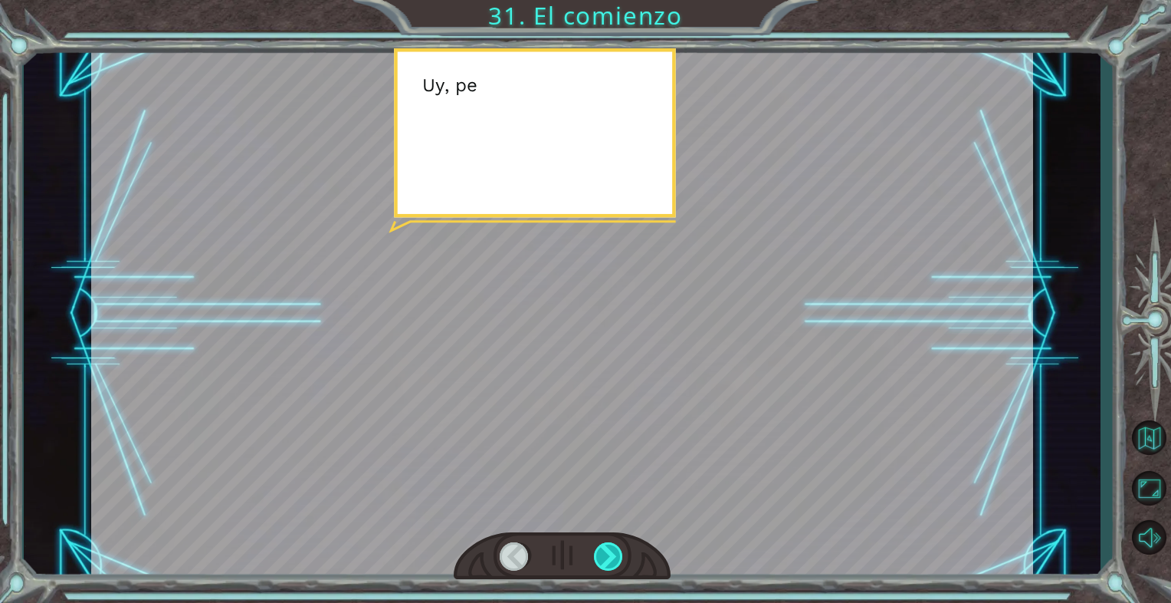
click at [610, 563] on div at bounding box center [609, 556] width 30 height 28
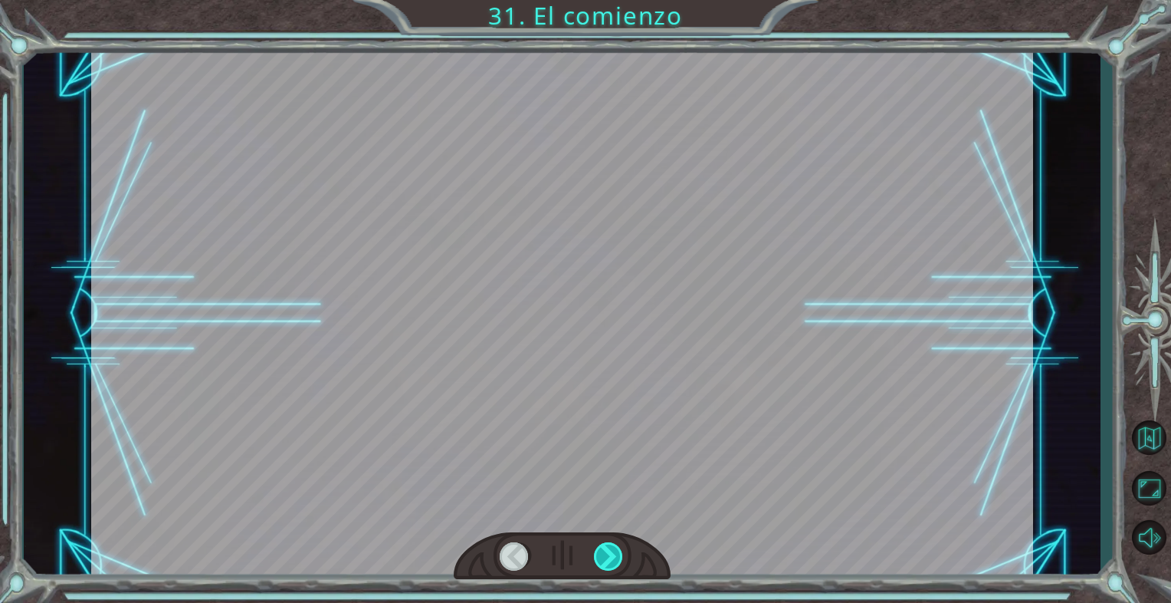
click at [610, 563] on div at bounding box center [609, 556] width 30 height 28
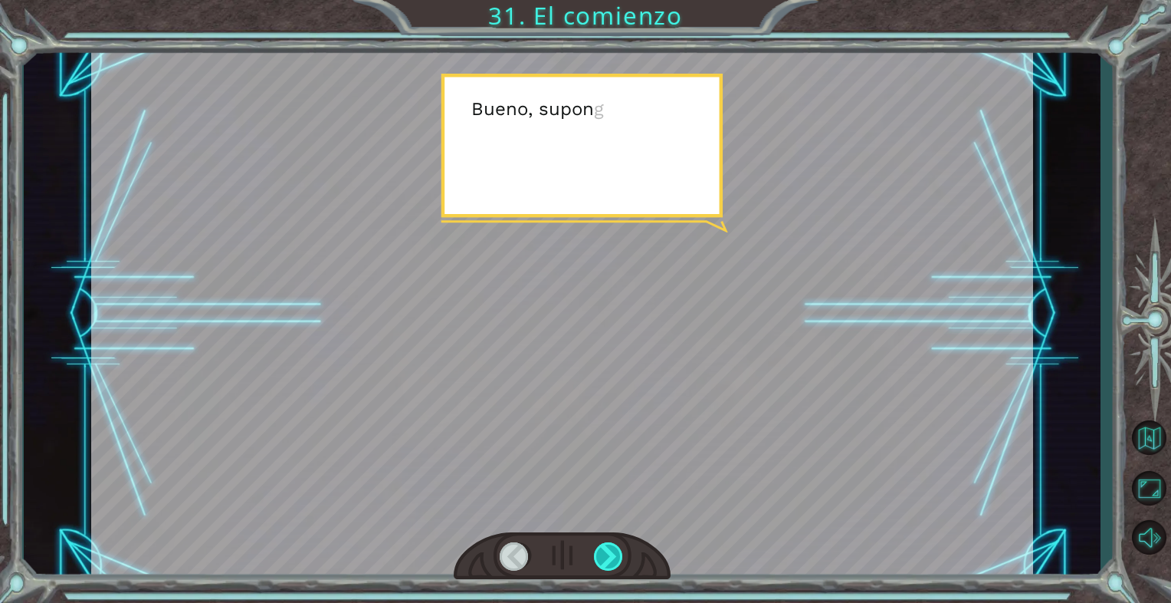
click at [610, 563] on div at bounding box center [609, 556] width 30 height 28
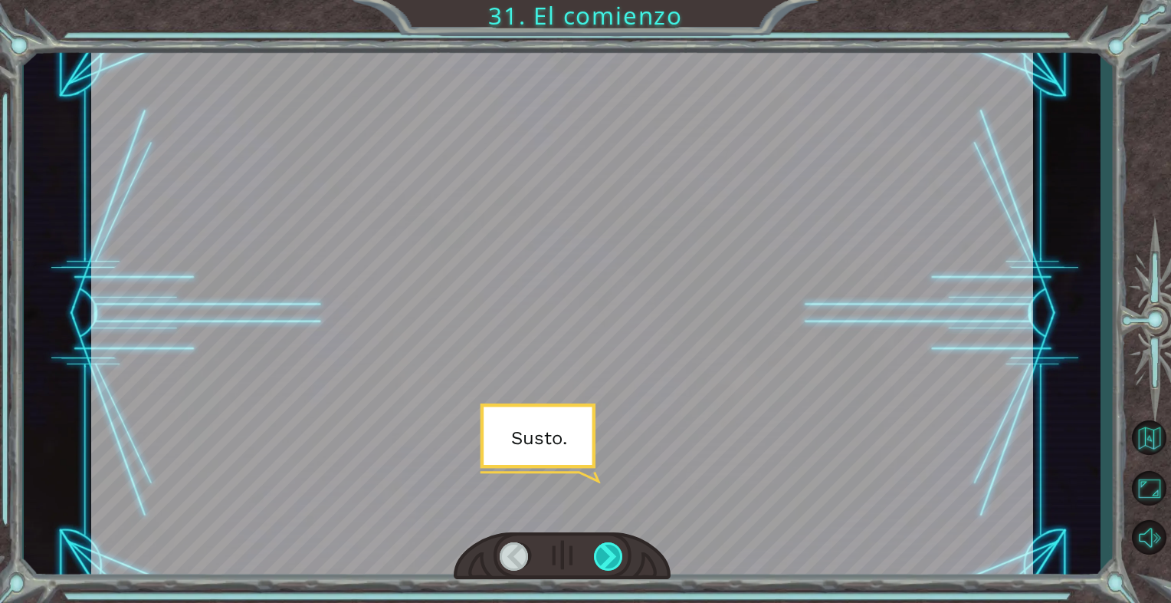
click at [610, 563] on div at bounding box center [609, 556] width 30 height 28
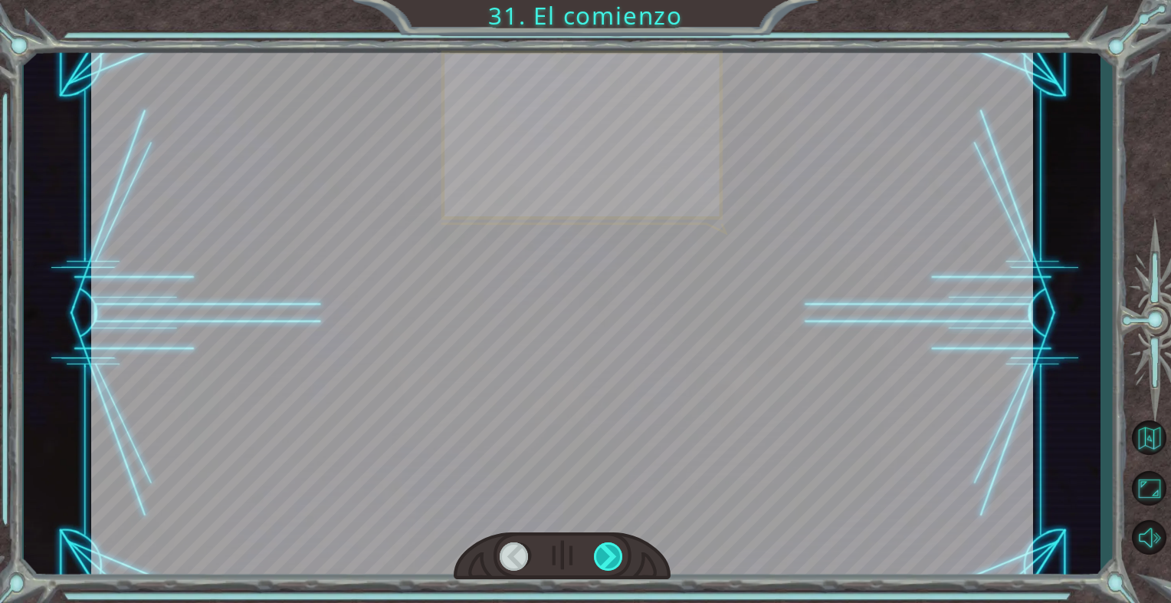
click at [610, 563] on div at bounding box center [609, 556] width 30 height 28
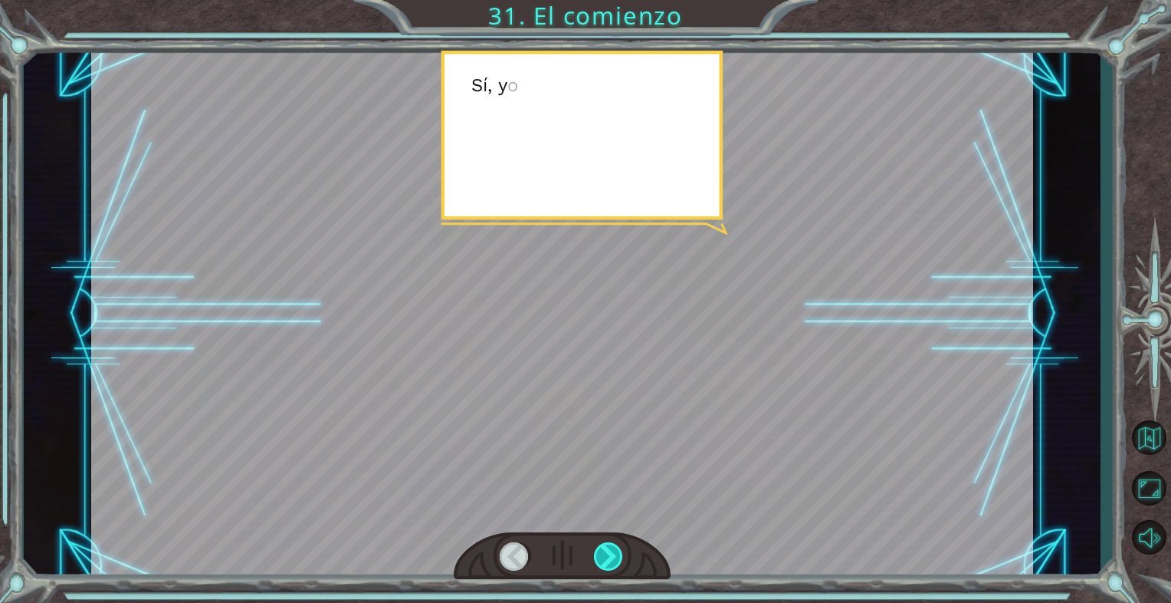
click at [610, 563] on div at bounding box center [609, 556] width 30 height 28
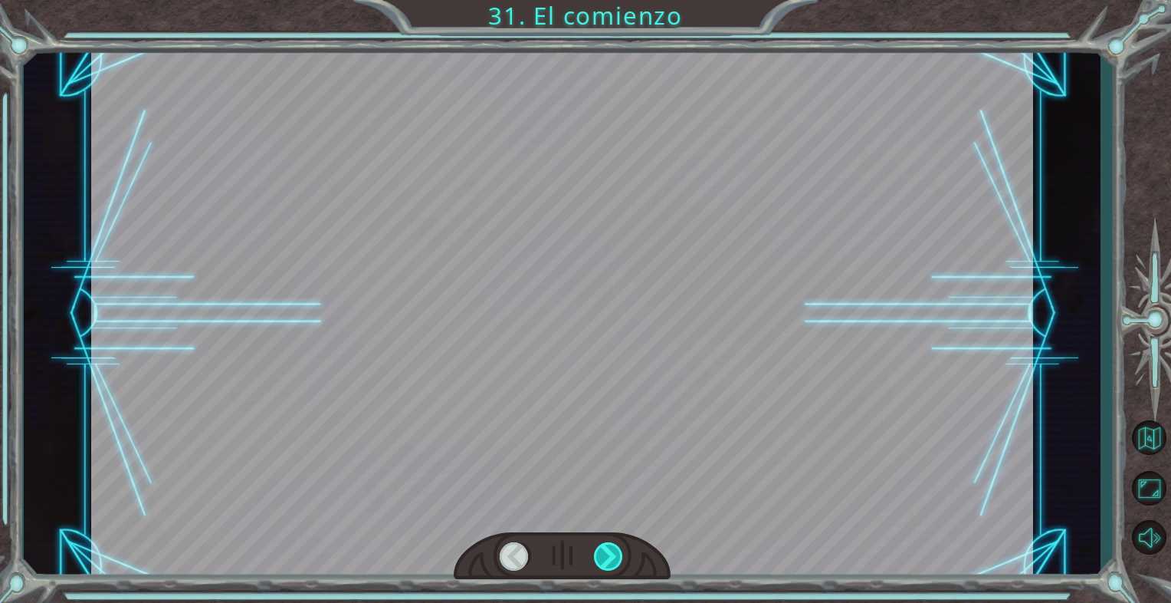
click at [610, 563] on div at bounding box center [609, 556] width 30 height 28
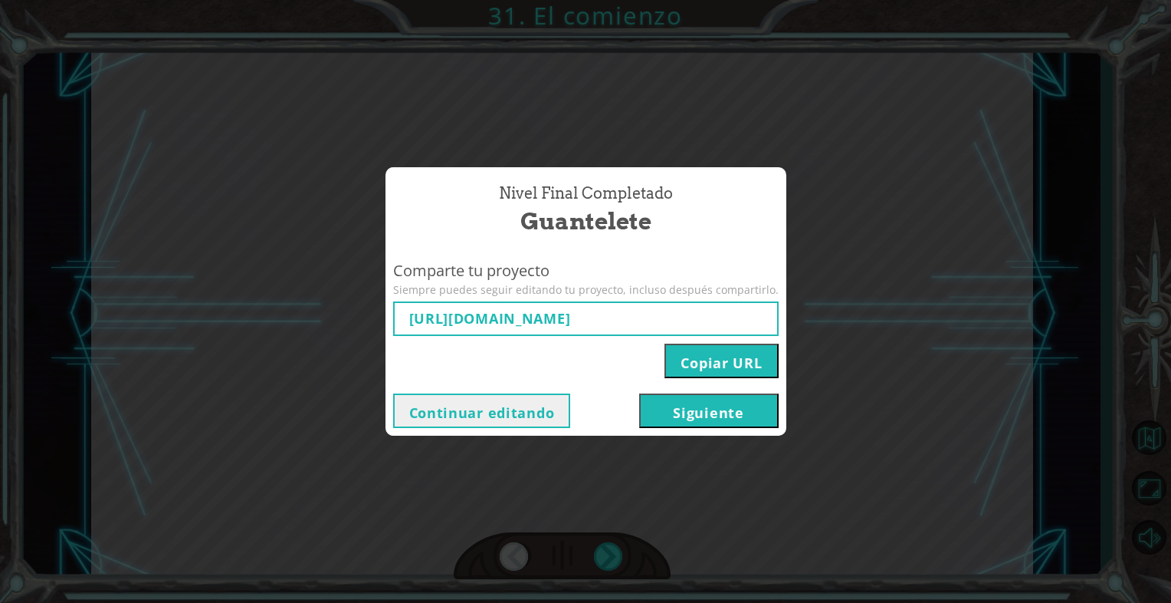
type input "https://www.ozaria.com/play/game-dev-level/1fhcapstoneb/68ae002714b065a21765fd1…"
click at [665, 413] on button "Siguiente" at bounding box center [709, 410] width 140 height 34
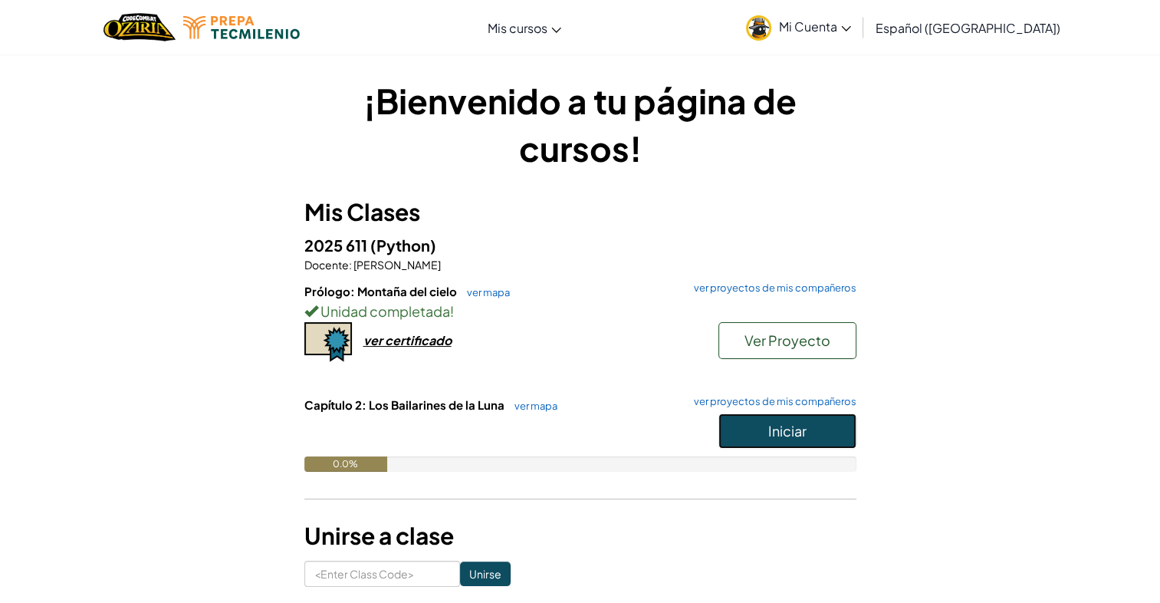
drag, startPoint x: 760, startPoint y: 432, endPoint x: 768, endPoint y: 432, distance: 7.7
click at [760, 432] on button "Iniciar" at bounding box center [787, 430] width 138 height 35
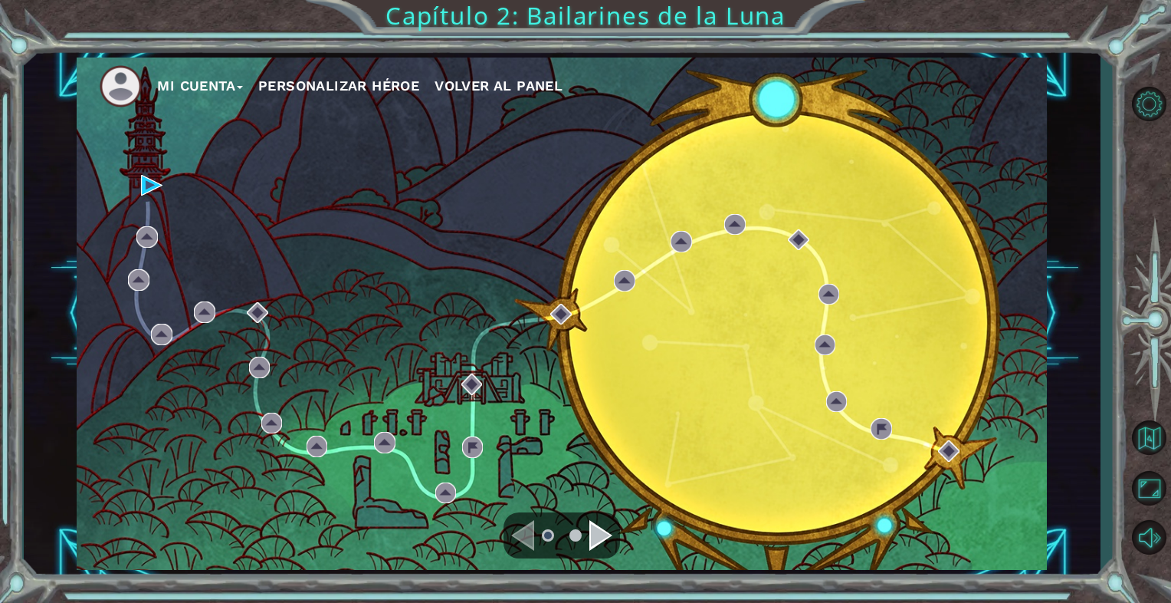
click at [139, 177] on div "Mi Cuenta Personalizar héroe Volver al panel" at bounding box center [562, 313] width 971 height 512
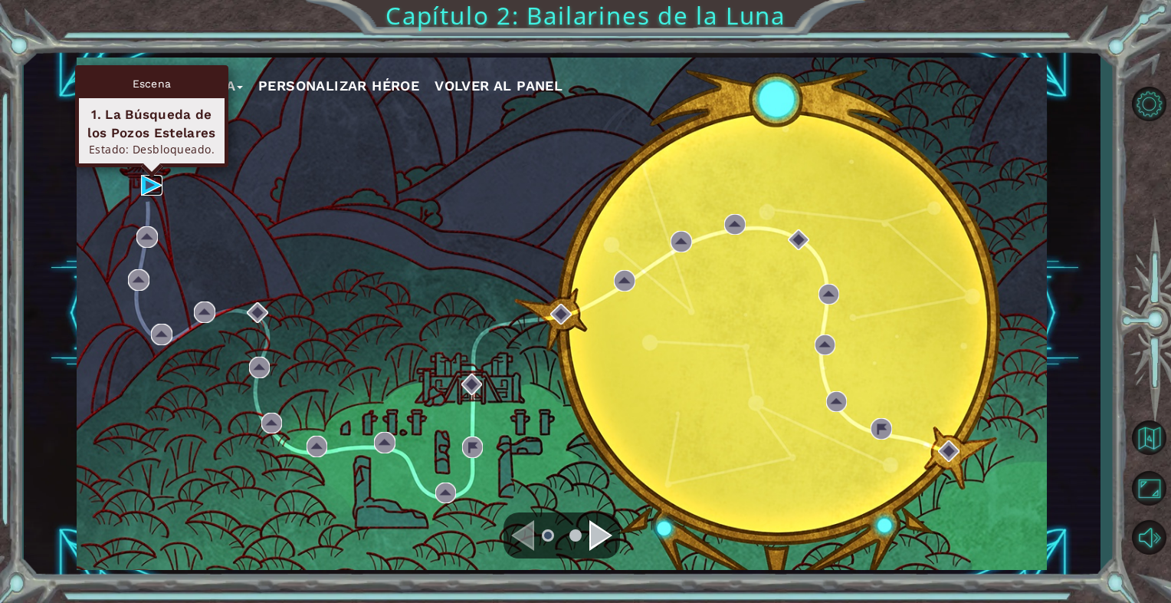
click at [150, 179] on img at bounding box center [151, 185] width 21 height 21
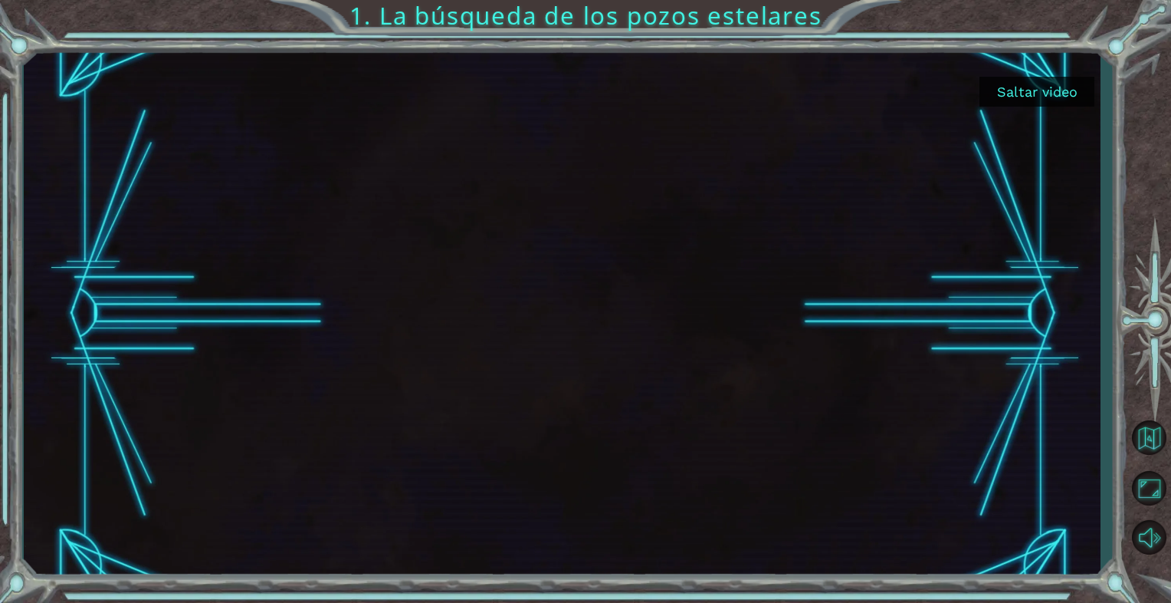
click at [1023, 100] on button "Saltar video" at bounding box center [1037, 92] width 115 height 30
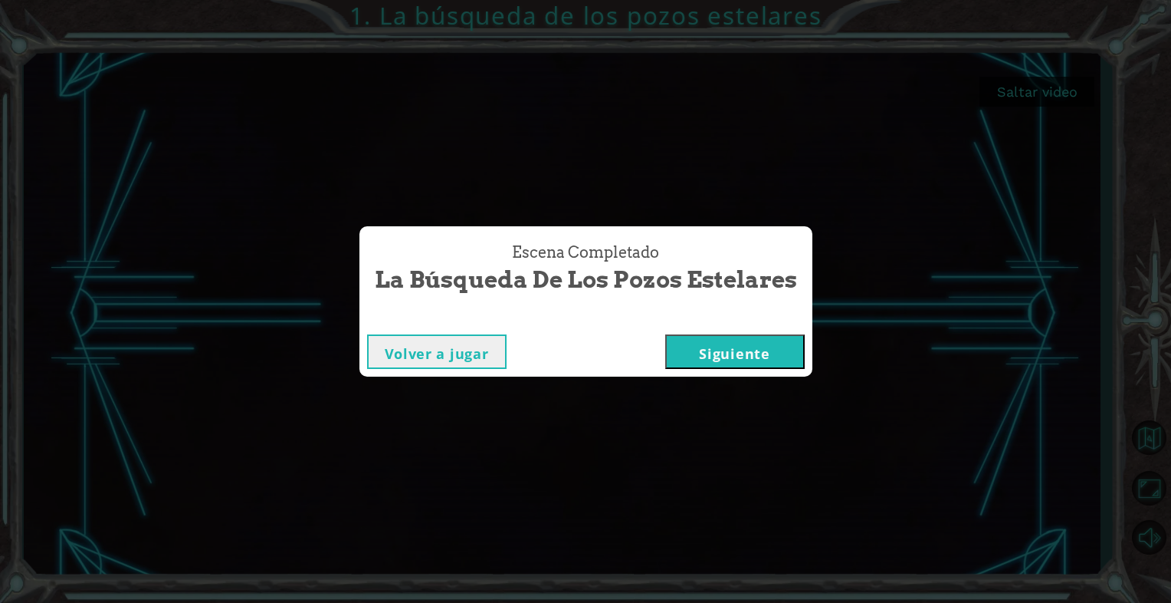
click at [698, 355] on button "Siguiente" at bounding box center [735, 351] width 140 height 34
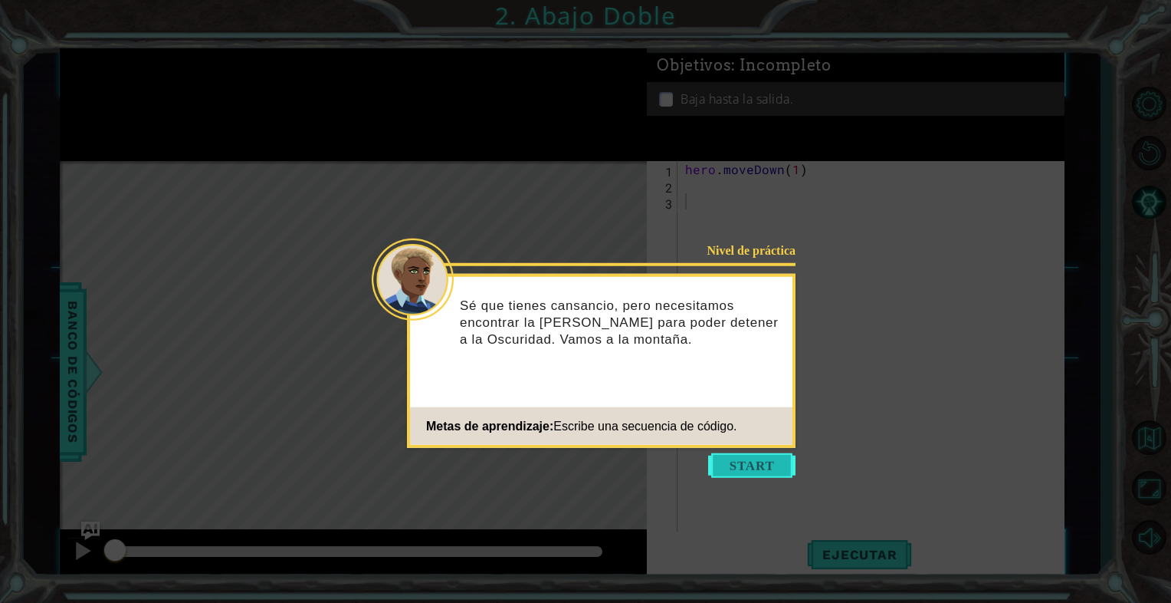
click at [736, 474] on button "Start" at bounding box center [751, 465] width 87 height 25
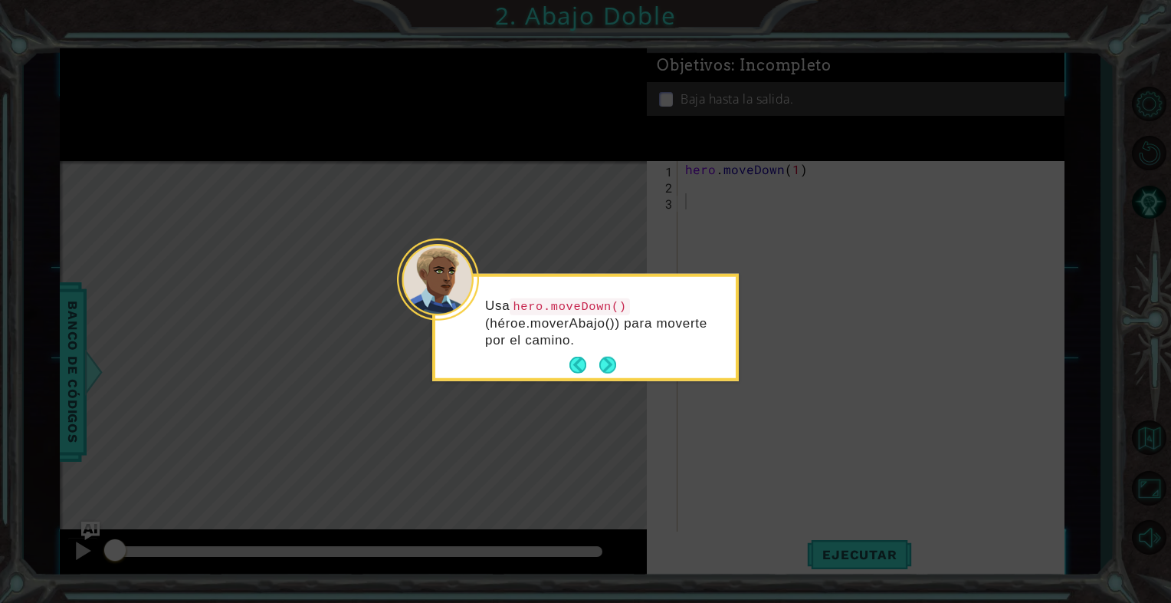
click at [613, 368] on button "Next" at bounding box center [607, 364] width 17 height 17
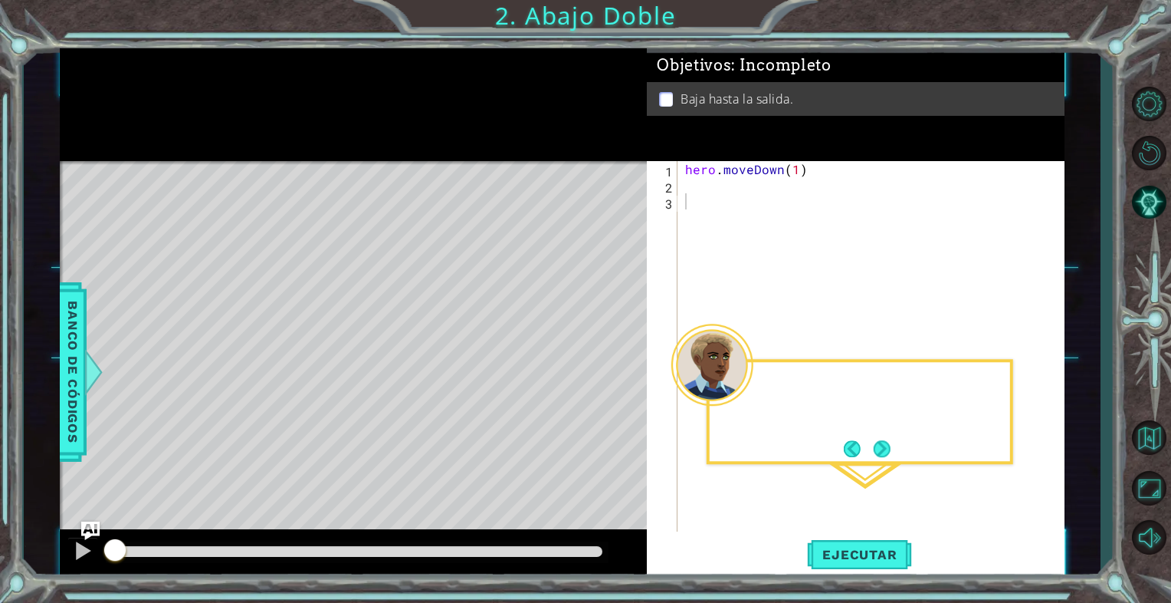
click at [613, 368] on div "Level Map" at bounding box center [414, 387] width 708 height 452
click at [874, 555] on span "Ejecutar" at bounding box center [859, 554] width 105 height 15
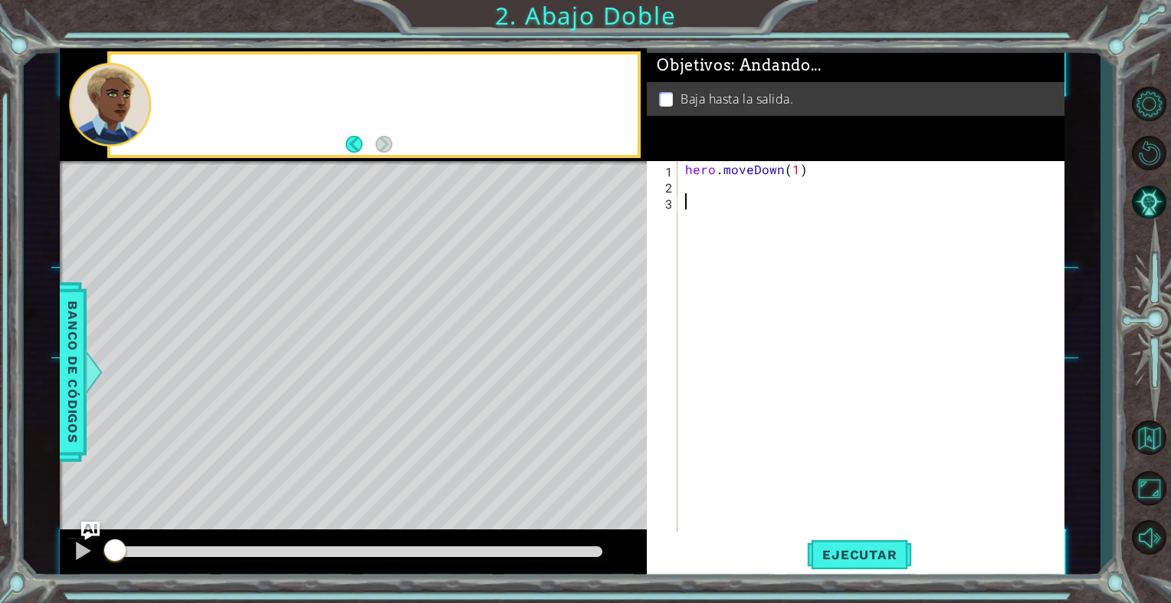
drag, startPoint x: 783, startPoint y: 445, endPoint x: 633, endPoint y: 151, distance: 329.5
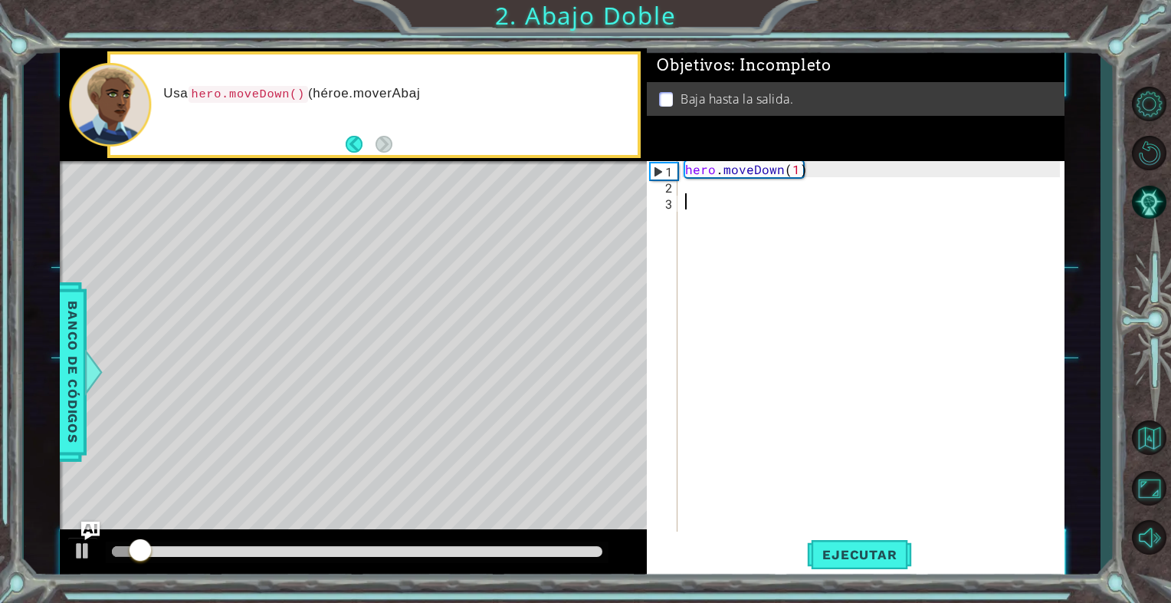
drag, startPoint x: 633, startPoint y: 151, endPoint x: 473, endPoint y: 310, distance: 225.5
click at [473, 310] on div "Level Map" at bounding box center [414, 387] width 708 height 452
click at [825, 563] on button "Ejecutar" at bounding box center [859, 554] width 105 height 41
click at [708, 184] on div "hero . moveDown ( 1 )" at bounding box center [875, 362] width 386 height 402
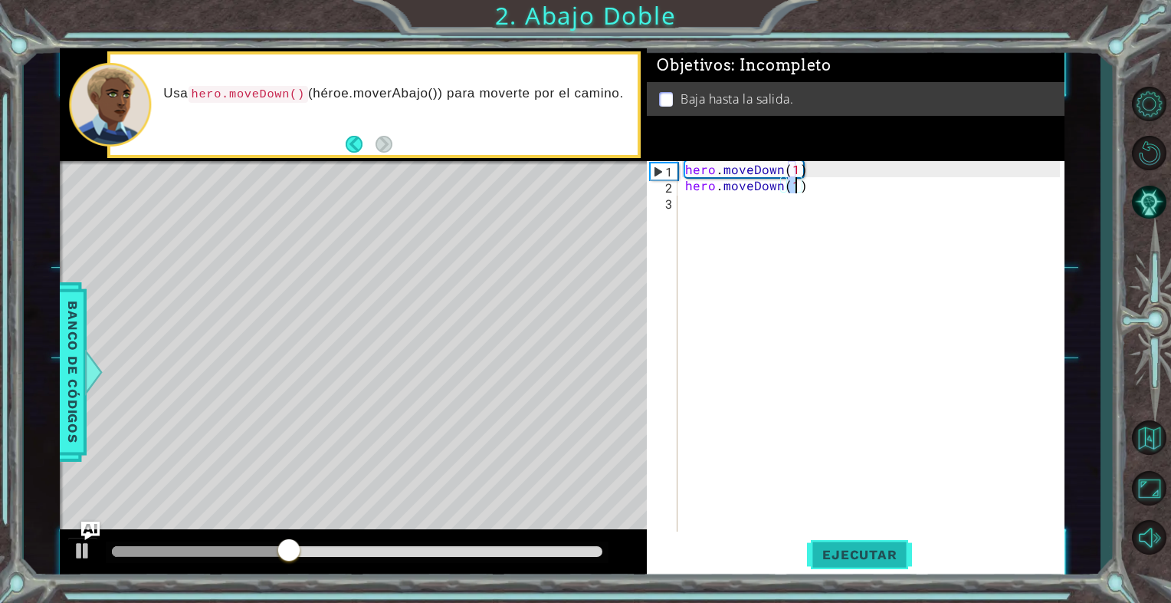
type textarea "hero.moveDown(1)"
click at [823, 557] on span "Ejecutar" at bounding box center [859, 554] width 105 height 15
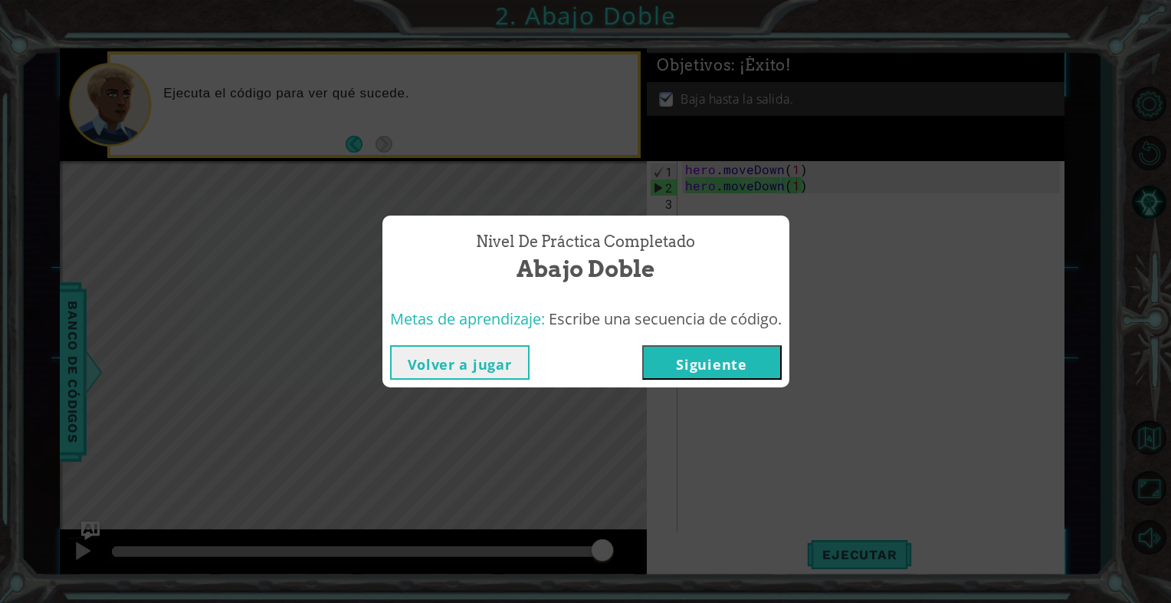
click at [707, 363] on button "Siguiente" at bounding box center [712, 362] width 140 height 34
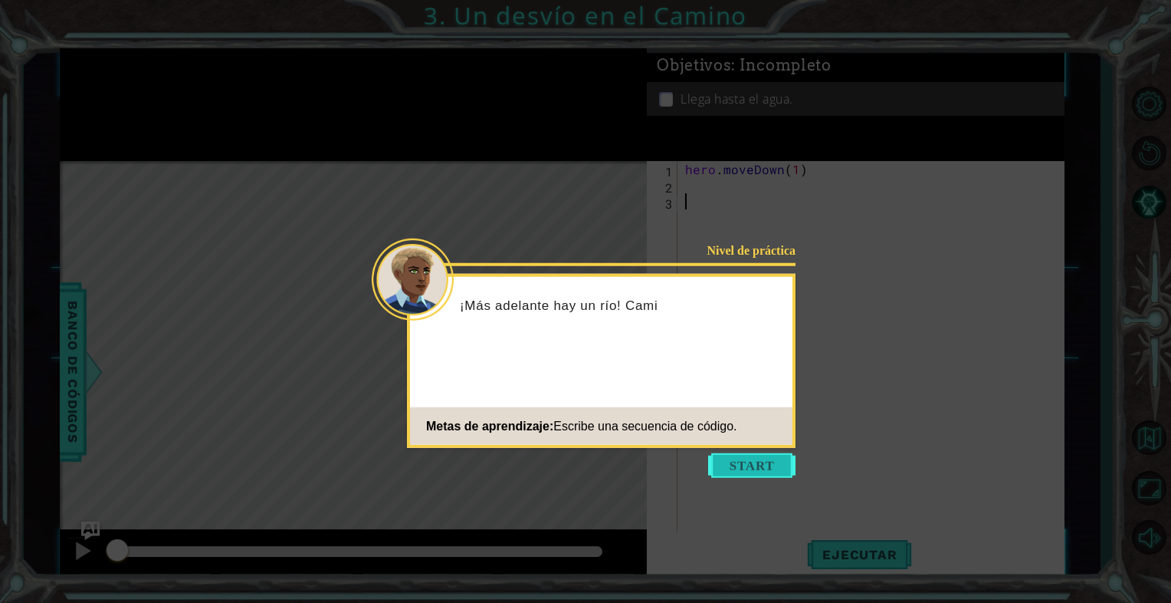
click at [717, 459] on button "Start" at bounding box center [751, 465] width 87 height 25
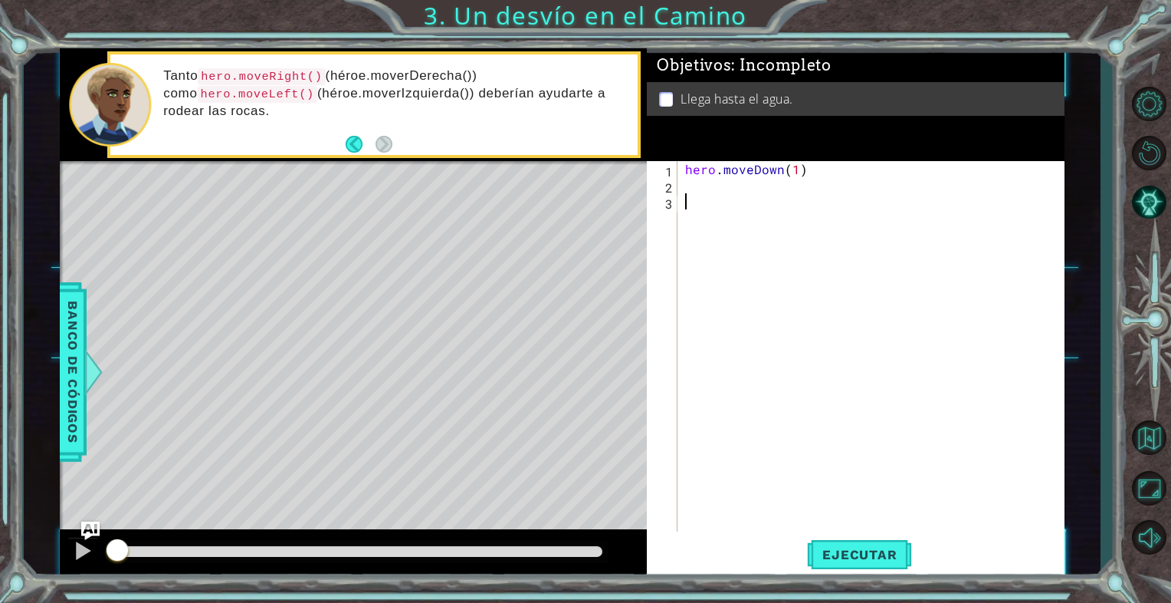
click at [844, 180] on div "hero . moveDown ( 1 )" at bounding box center [875, 362] width 386 height 402
click at [863, 178] on div "hero . moveDown ( 1 )" at bounding box center [875, 362] width 386 height 402
click at [794, 172] on div "hero . moveDown ( 1 )" at bounding box center [875, 362] width 386 height 402
type textarea "hero.moveDown(2)"
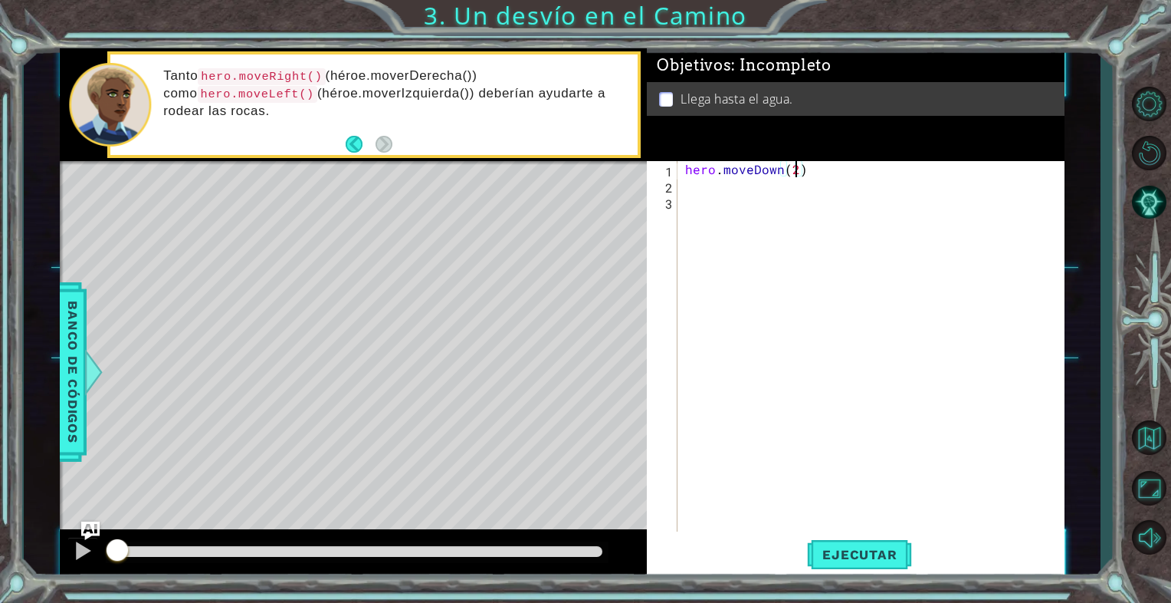
drag, startPoint x: 804, startPoint y: 194, endPoint x: 799, endPoint y: 215, distance: 21.4
click at [797, 211] on div "hero . moveDown ( 2 )" at bounding box center [875, 362] width 386 height 402
click at [819, 201] on div "hero . moveDown ( 2 )" at bounding box center [875, 362] width 386 height 402
click at [856, 206] on div "hero . moveDown ( 2 )" at bounding box center [875, 362] width 386 height 402
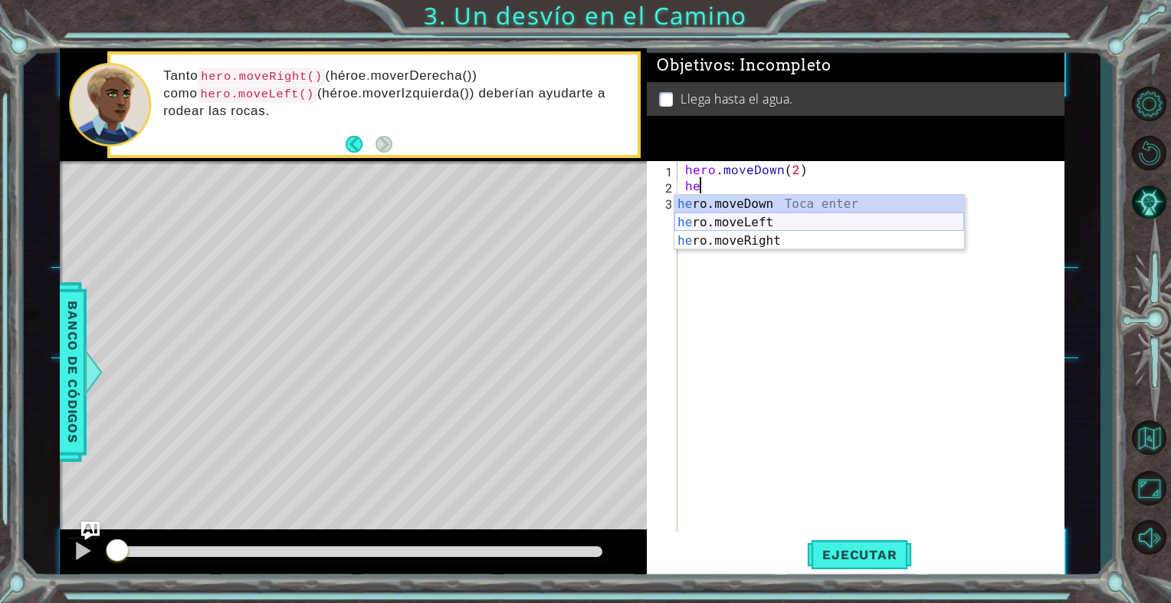
click at [835, 222] on div "he ro.moveDown Toca enter he ro.moveLeft Toca enter he ro.moveRight Toca enter" at bounding box center [820, 241] width 290 height 92
type textarea "hero.moveLeft(1)"
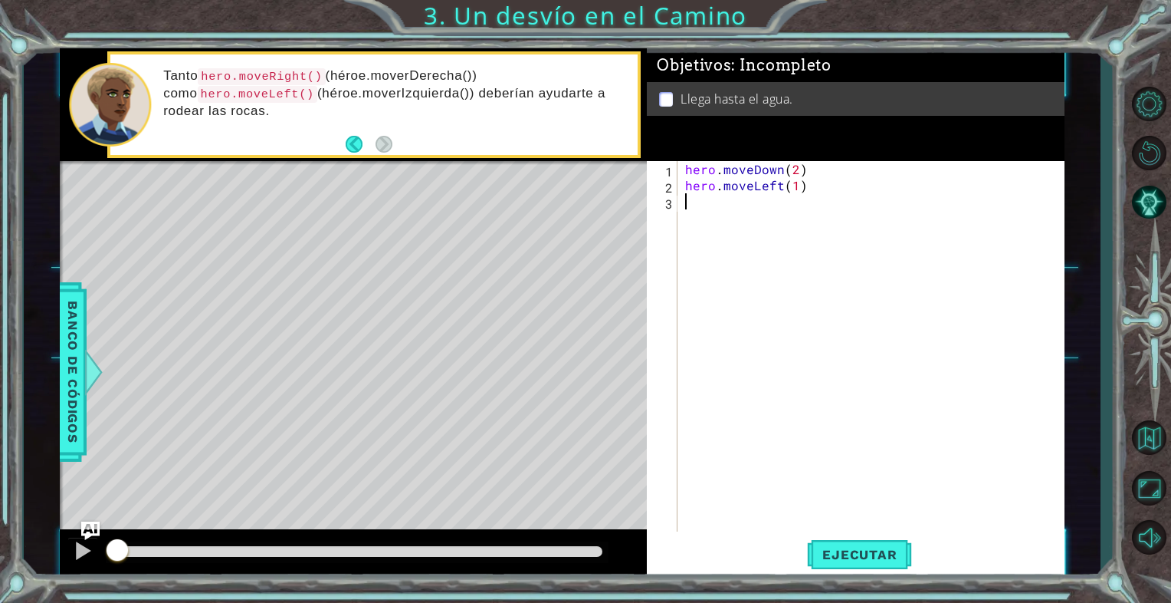
click at [762, 234] on div "hero . moveDown ( 2 ) hero . moveLeft ( 1 )" at bounding box center [875, 362] width 386 height 402
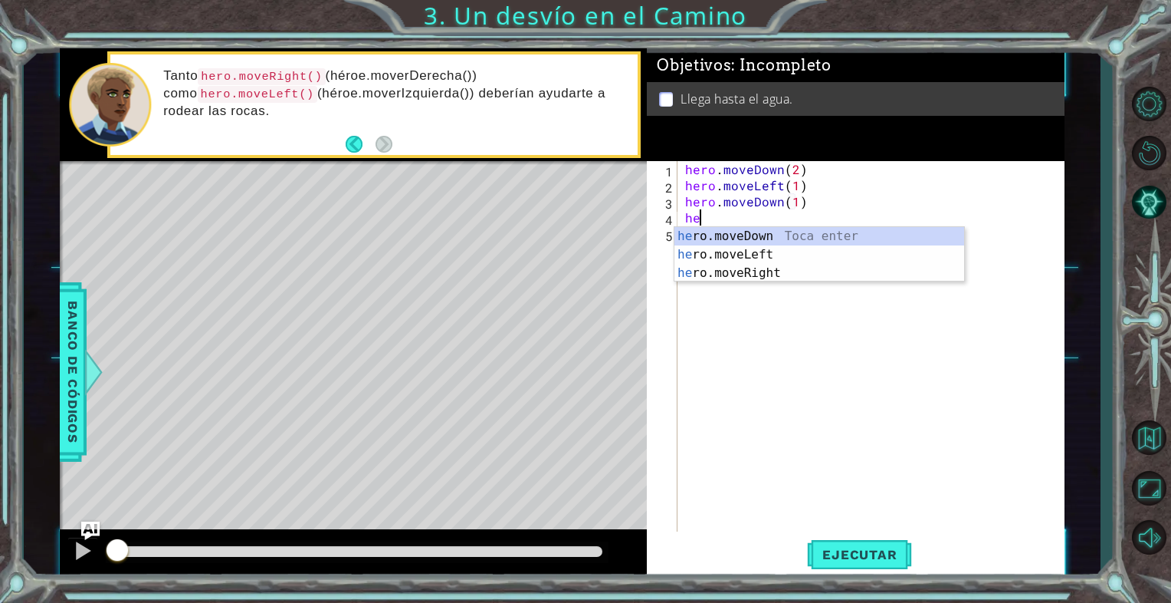
scroll to position [0, 8]
type textarea "h"
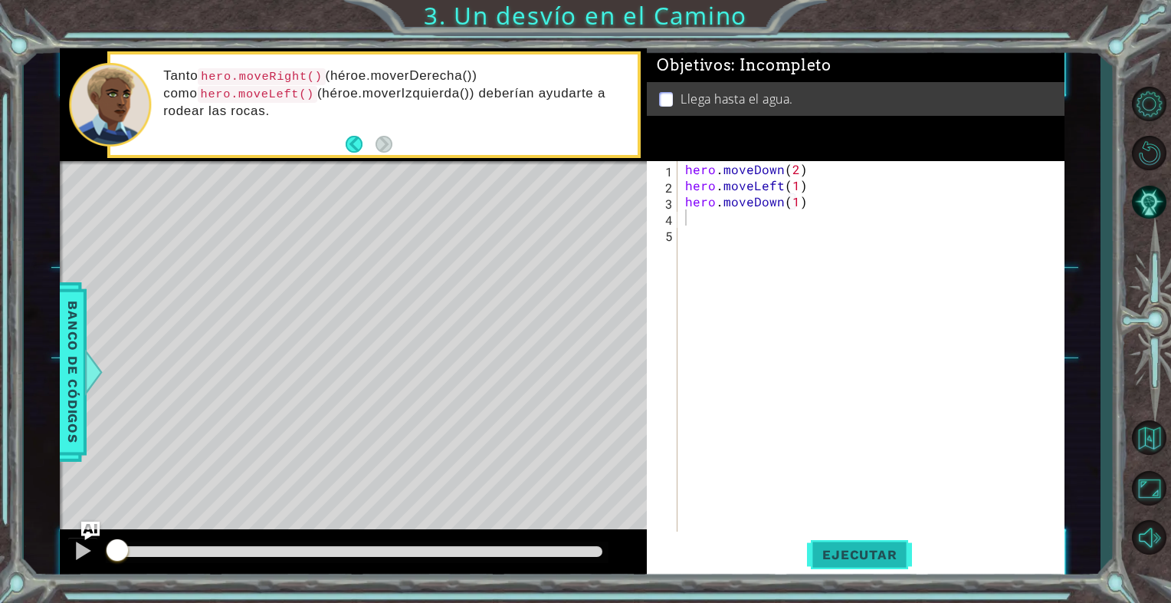
click at [837, 553] on span "Ejecutar" at bounding box center [859, 554] width 105 height 15
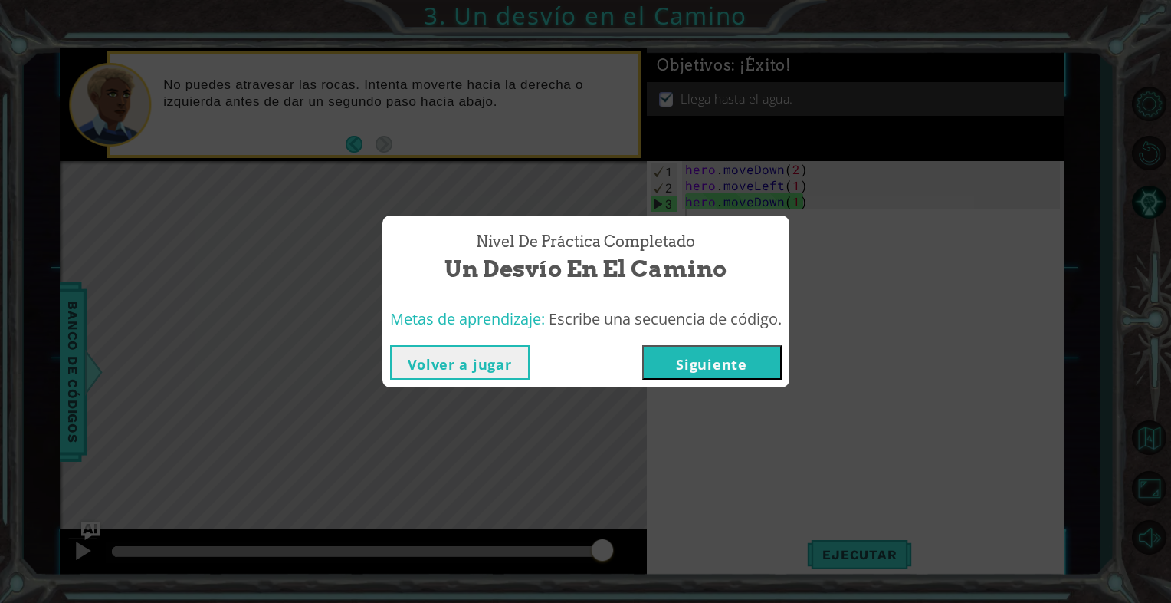
click at [718, 363] on button "Siguiente" at bounding box center [712, 362] width 140 height 34
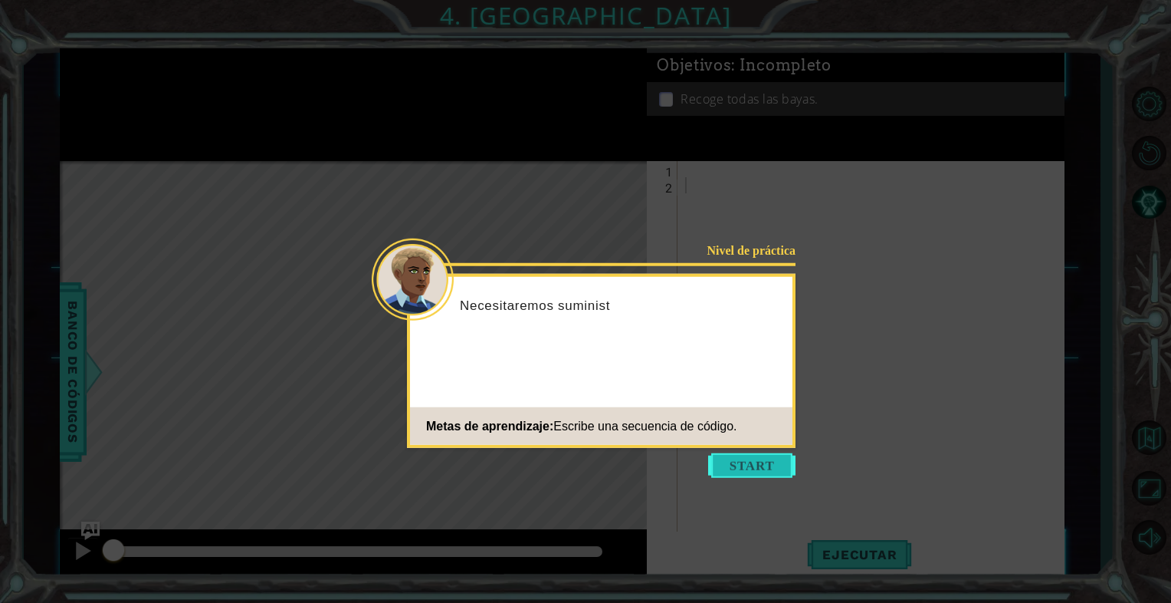
click at [724, 467] on button "Start" at bounding box center [751, 465] width 87 height 25
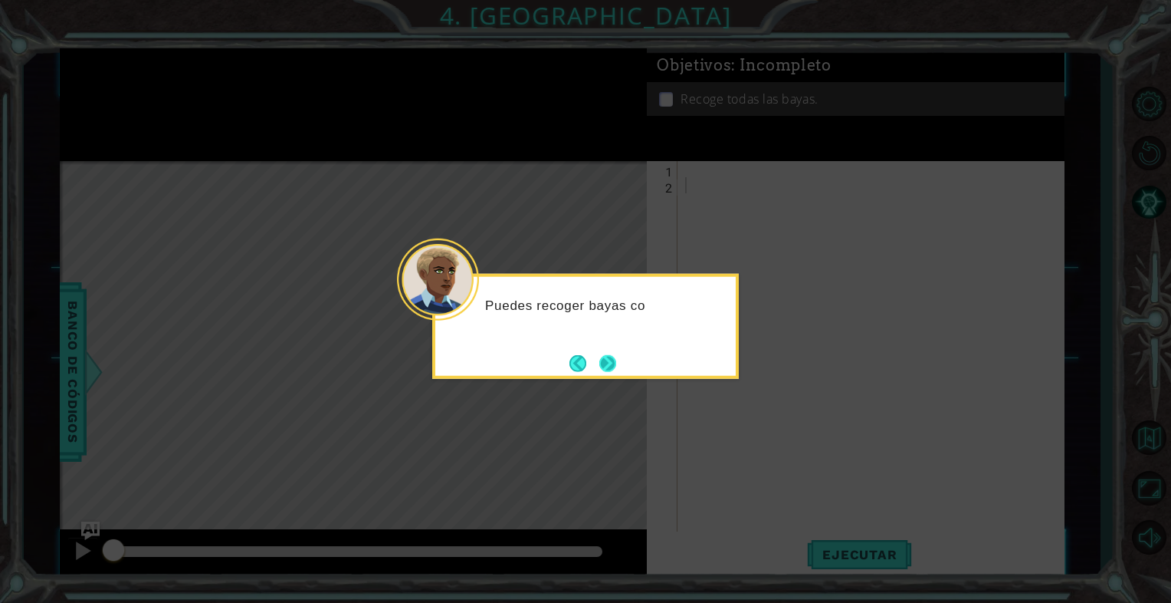
drag, startPoint x: 617, startPoint y: 382, endPoint x: 614, endPoint y: 371, distance: 11.2
click at [617, 381] on icon at bounding box center [585, 301] width 1171 height 603
click at [613, 367] on button "Next" at bounding box center [607, 362] width 17 height 17
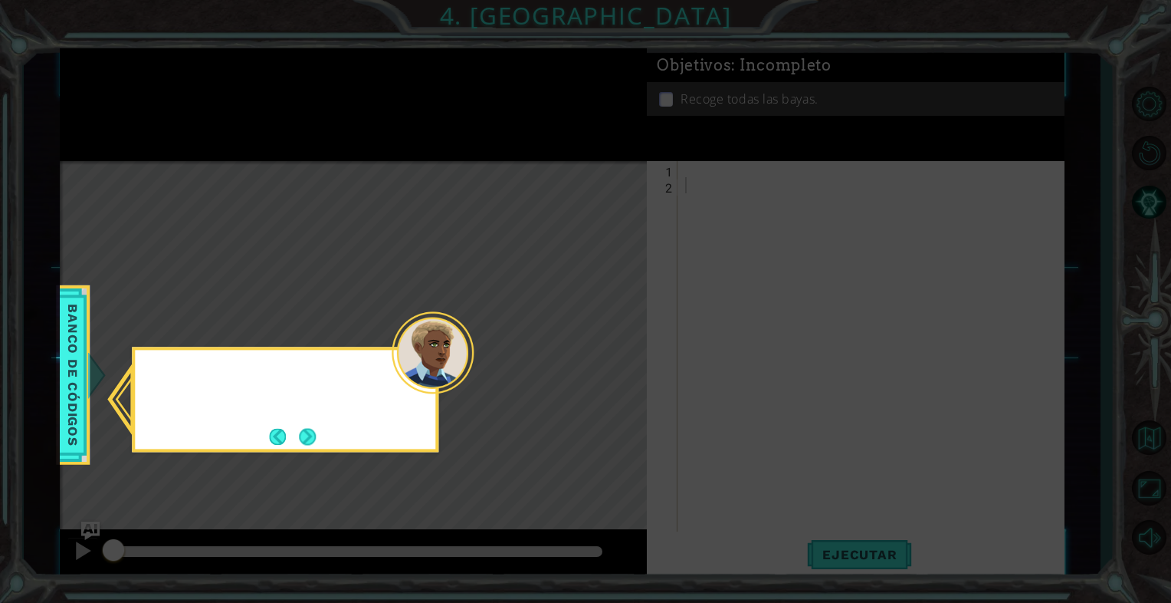
click at [616, 363] on icon at bounding box center [585, 301] width 1171 height 603
click at [307, 431] on button "Next" at bounding box center [307, 436] width 17 height 17
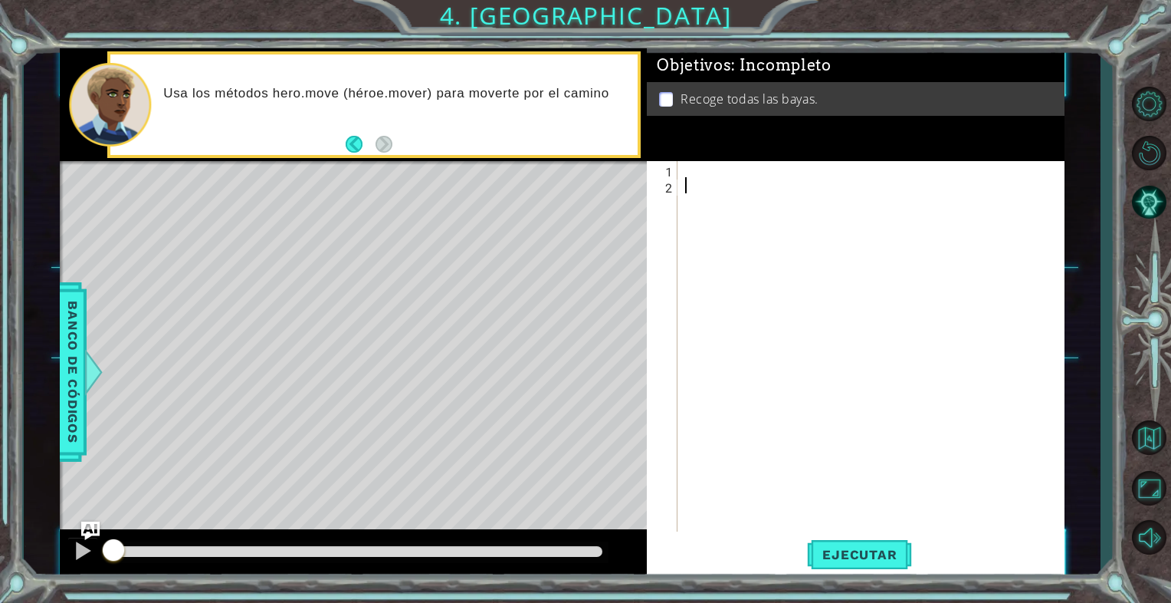
click at [699, 179] on div at bounding box center [875, 362] width 386 height 402
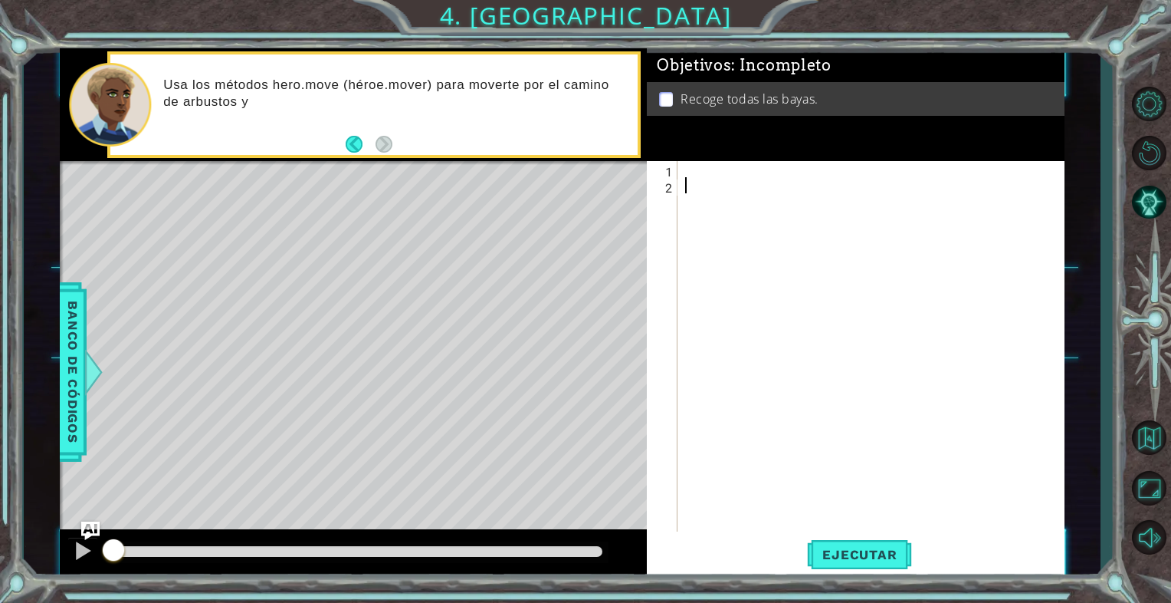
click at [728, 190] on div at bounding box center [875, 362] width 386 height 402
click at [719, 185] on div at bounding box center [875, 362] width 386 height 402
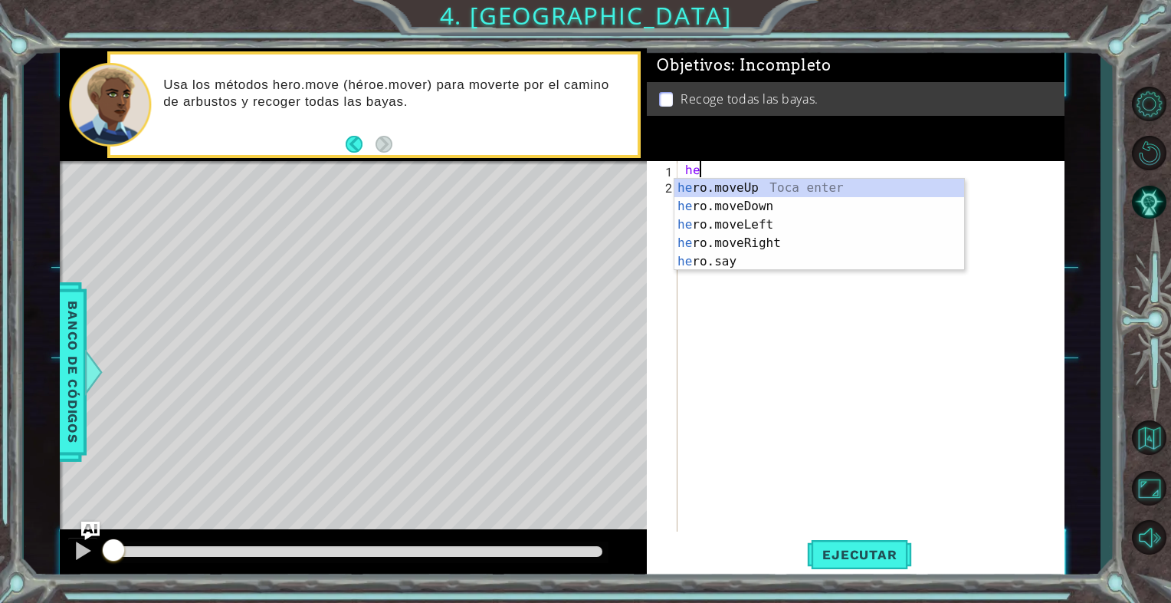
type textarea "h"
click at [730, 213] on div "her o.moveUp Toca enter her o.moveDown Toca enter her o.moveLeft [PERSON_NAME] …" at bounding box center [820, 243] width 290 height 129
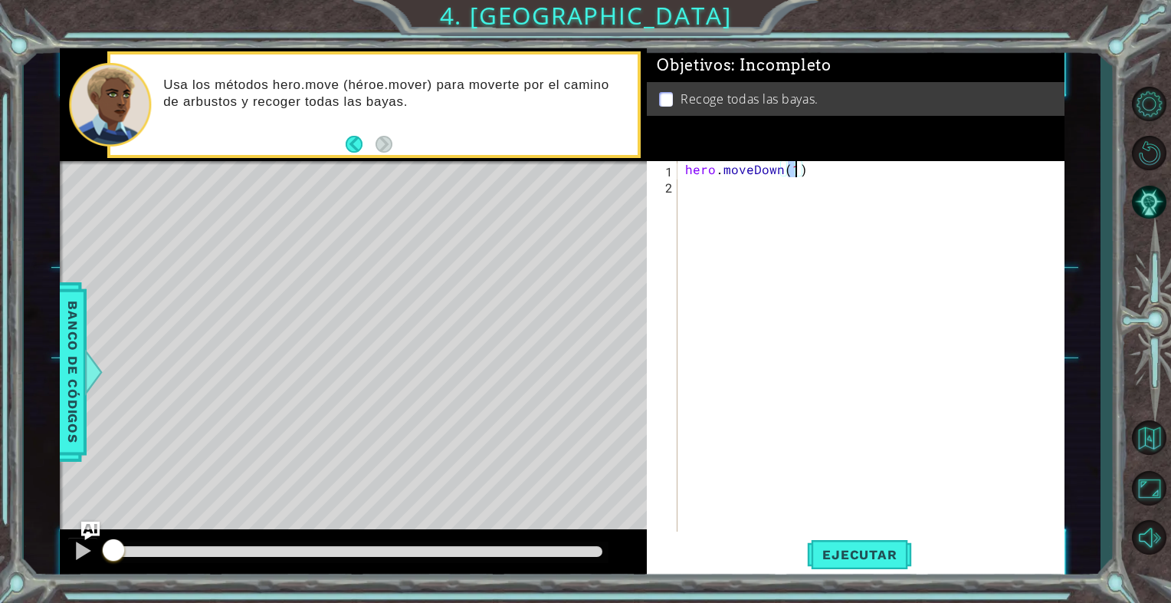
type textarea "hero.moveDown(1)"
drag, startPoint x: 45, startPoint y: 336, endPoint x: 54, endPoint y: 333, distance: 9.0
click at [50, 335] on div "1 ההההההההההההההההההההההההההההההההההההההההההההההההההההההההההההההההההההההההההההה…" at bounding box center [563, 313] width 1078 height 530
drag, startPoint x: 58, startPoint y: 330, endPoint x: 67, endPoint y: 330, distance: 9.2
click at [61, 330] on div "1 ההההההההההההההההההההההההההההההההההההההההההההההההההההההההההההההההההההההההההההה…" at bounding box center [563, 313] width 1078 height 530
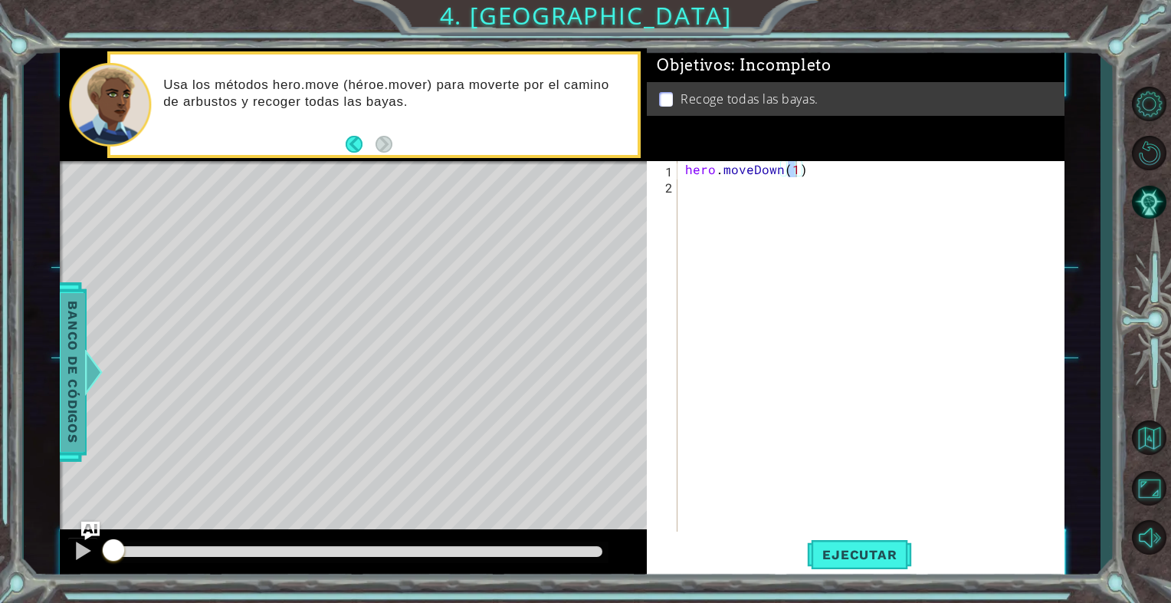
click at [67, 330] on span "Banco de códigos" at bounding box center [73, 371] width 25 height 159
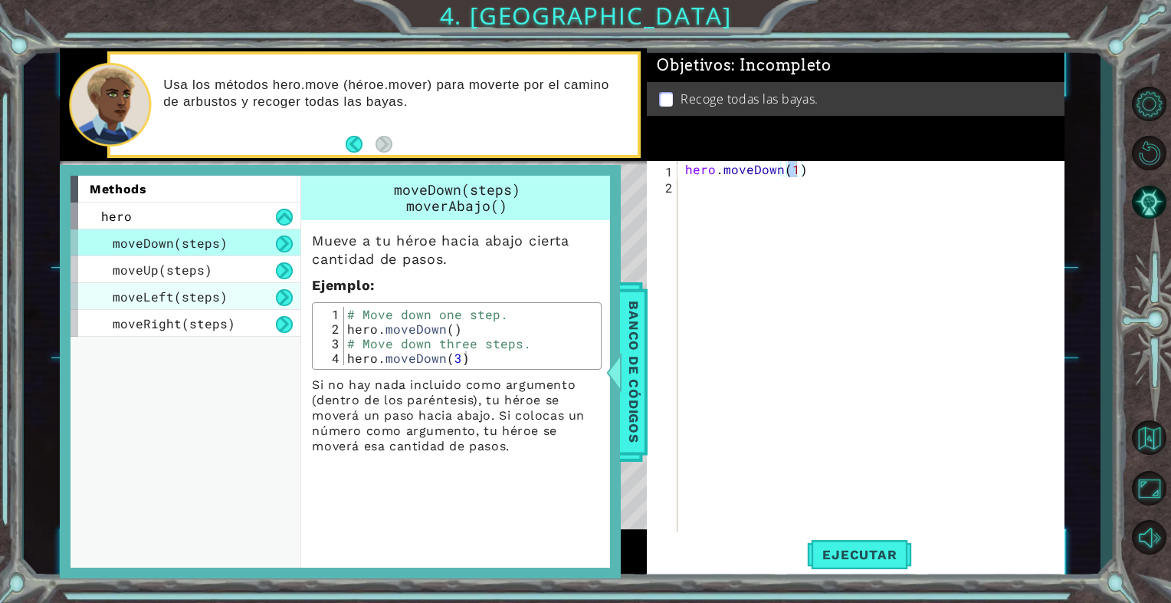
click at [242, 299] on div "moveLeft(steps)" at bounding box center [186, 296] width 230 height 27
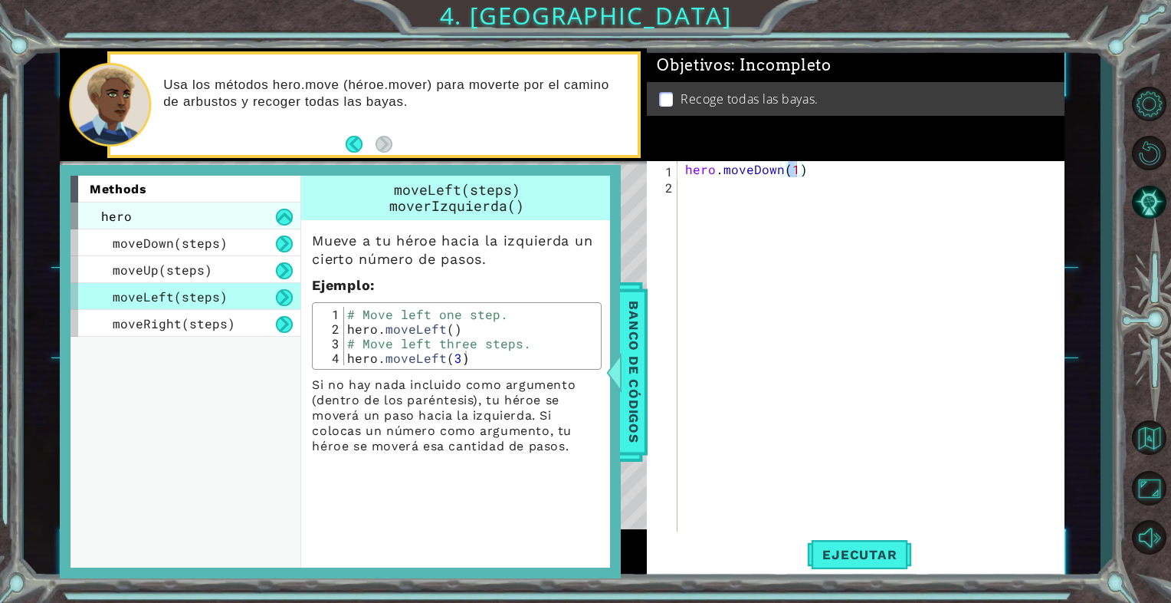
click at [157, 211] on div "hero" at bounding box center [186, 215] width 230 height 27
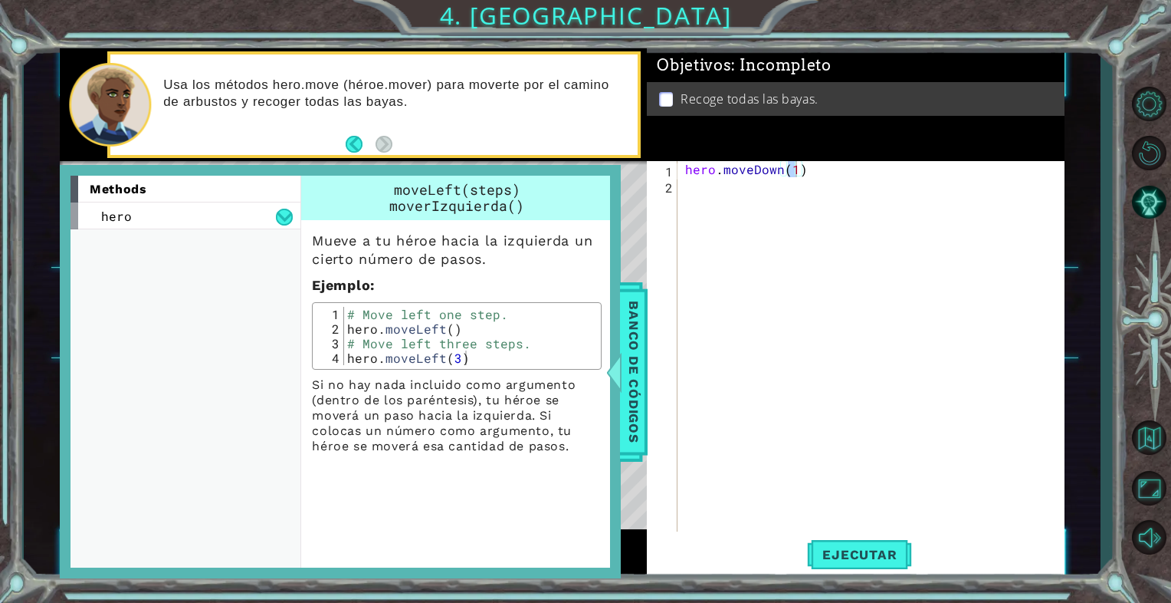
click at [129, 199] on div "methods" at bounding box center [186, 189] width 230 height 27
click at [141, 195] on span "methods" at bounding box center [118, 189] width 57 height 15
click at [138, 225] on div "hero" at bounding box center [186, 215] width 230 height 27
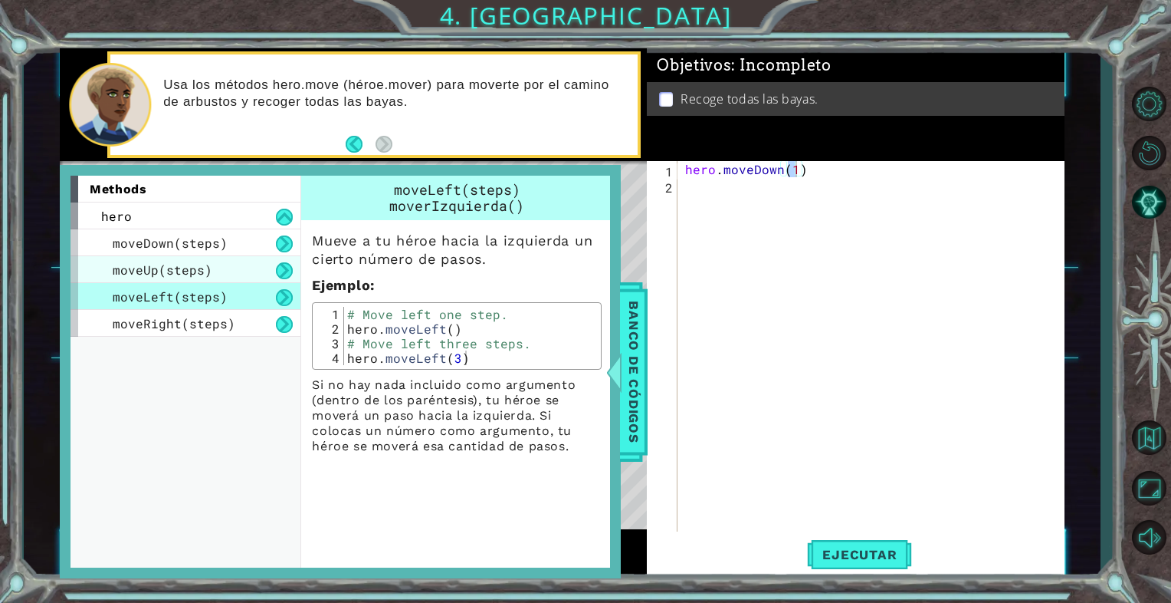
click at [123, 280] on div "moveUp(steps)" at bounding box center [186, 269] width 230 height 27
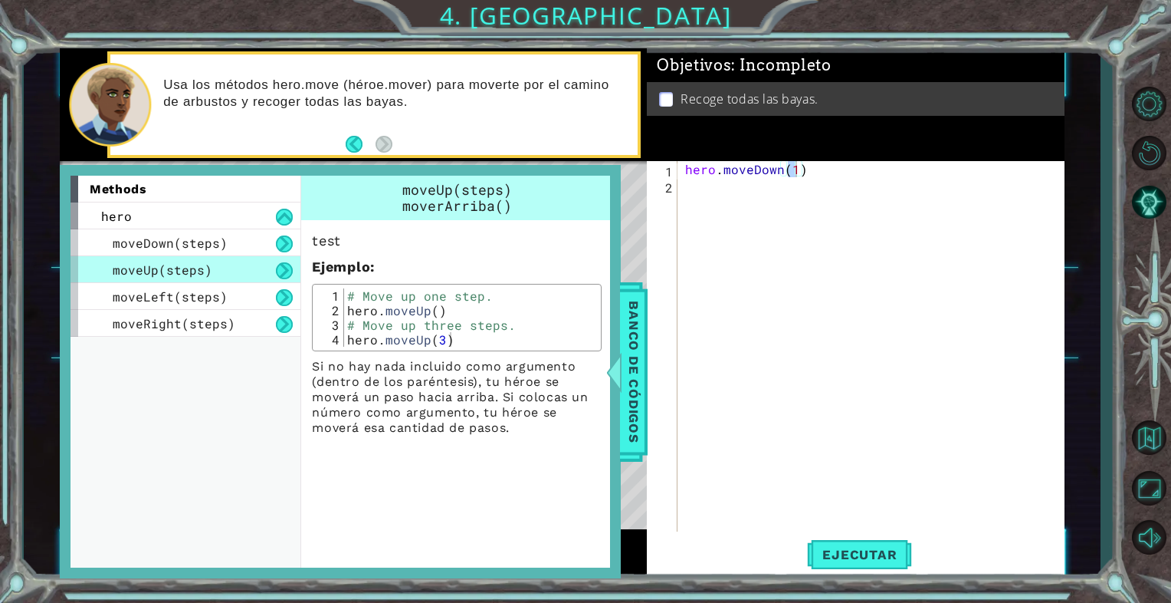
click at [341, 147] on div "Usa los métodos hero.move (héroe.mover) para moverte por el camino de arbustos …" at bounding box center [374, 104] width 528 height 100
click at [350, 146] on button "Back" at bounding box center [361, 144] width 30 height 17
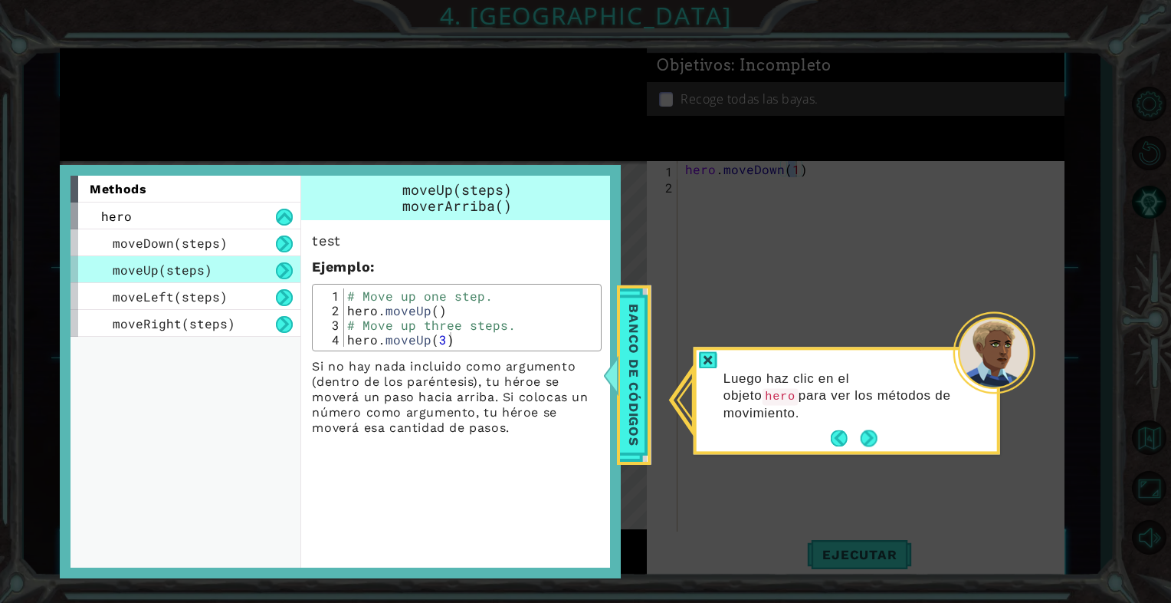
drag, startPoint x: 777, startPoint y: 276, endPoint x: 799, endPoint y: 304, distance: 35.4
click at [797, 300] on icon at bounding box center [585, 301] width 1171 height 603
click at [872, 439] on button "Next" at bounding box center [869, 438] width 17 height 17
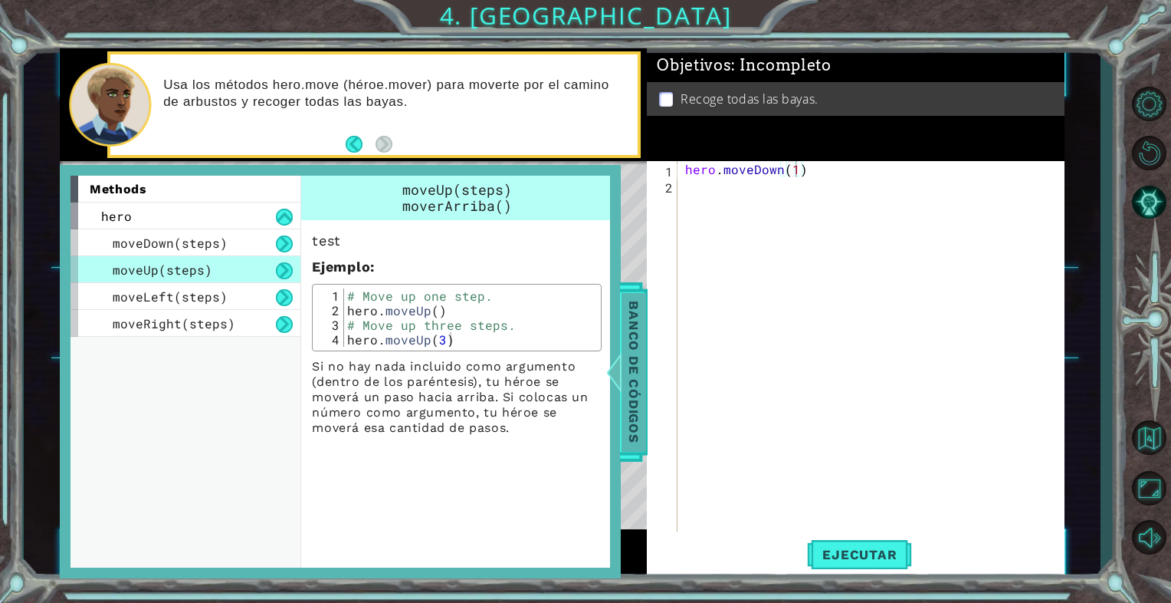
click at [634, 321] on span "Banco de códigos" at bounding box center [634, 371] width 25 height 159
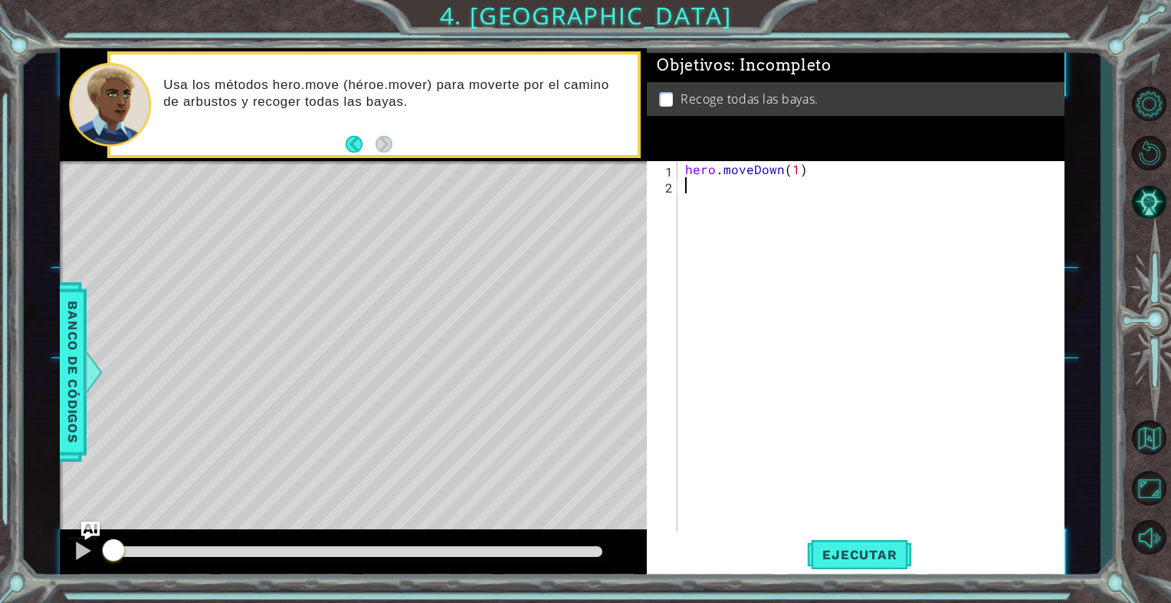
click at [701, 195] on div "hero . moveDown ( 1 )" at bounding box center [875, 362] width 386 height 402
click at [823, 463] on div "hero . moveDown ( 1 )" at bounding box center [875, 362] width 386 height 402
click at [820, 504] on div "hero . moveDown ( 1 )" at bounding box center [875, 362] width 386 height 402
drag, startPoint x: 792, startPoint y: 543, endPoint x: 839, endPoint y: 551, distance: 48.3
click at [819, 552] on div "Ejecutar" at bounding box center [860, 554] width 417 height 41
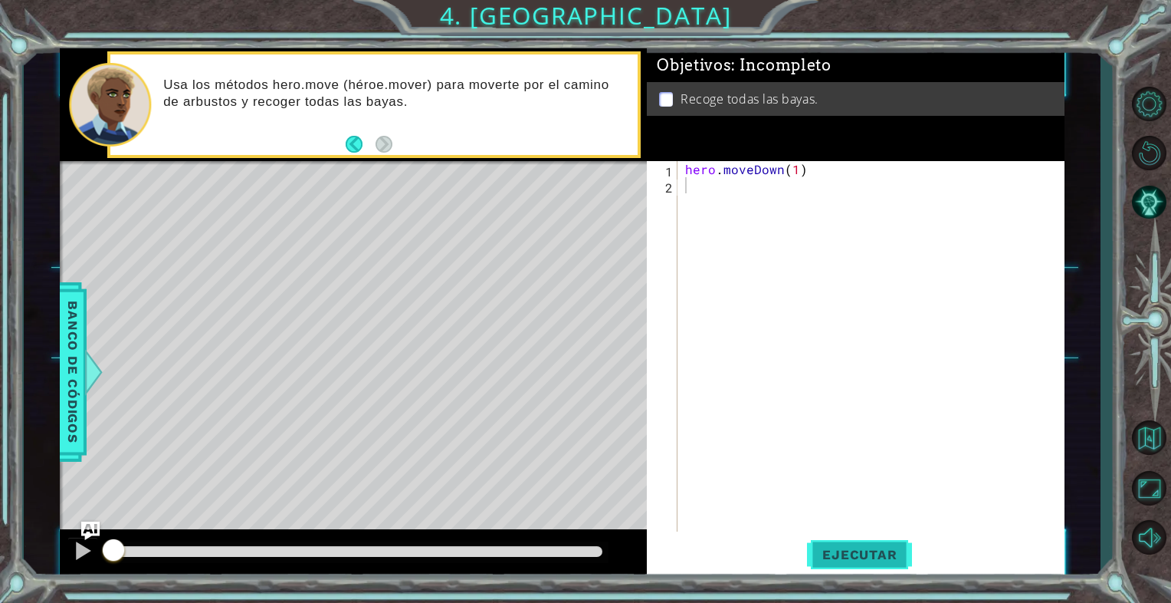
click at [839, 551] on span "Ejecutar" at bounding box center [859, 554] width 105 height 15
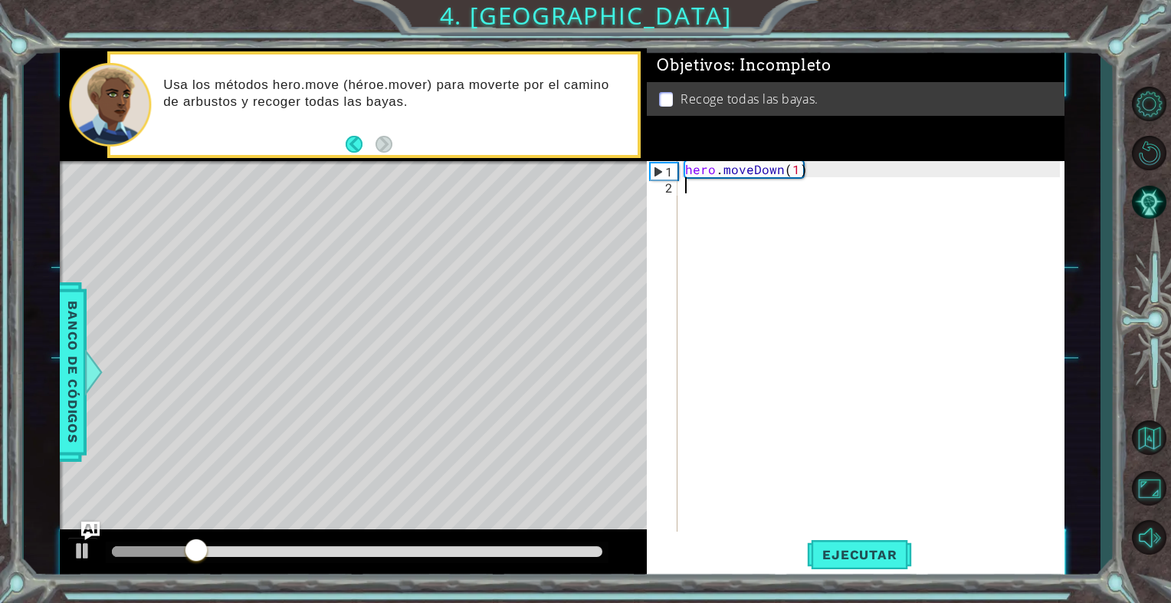
click at [863, 188] on div "hero . moveDown ( 1 )" at bounding box center [875, 362] width 386 height 402
click at [793, 173] on div "hero . moveDown ( 1 )" at bounding box center [875, 362] width 386 height 402
type textarea "hero.moveDown(2)"
click at [795, 229] on div "hero . moveDown ( 2 )" at bounding box center [875, 362] width 386 height 402
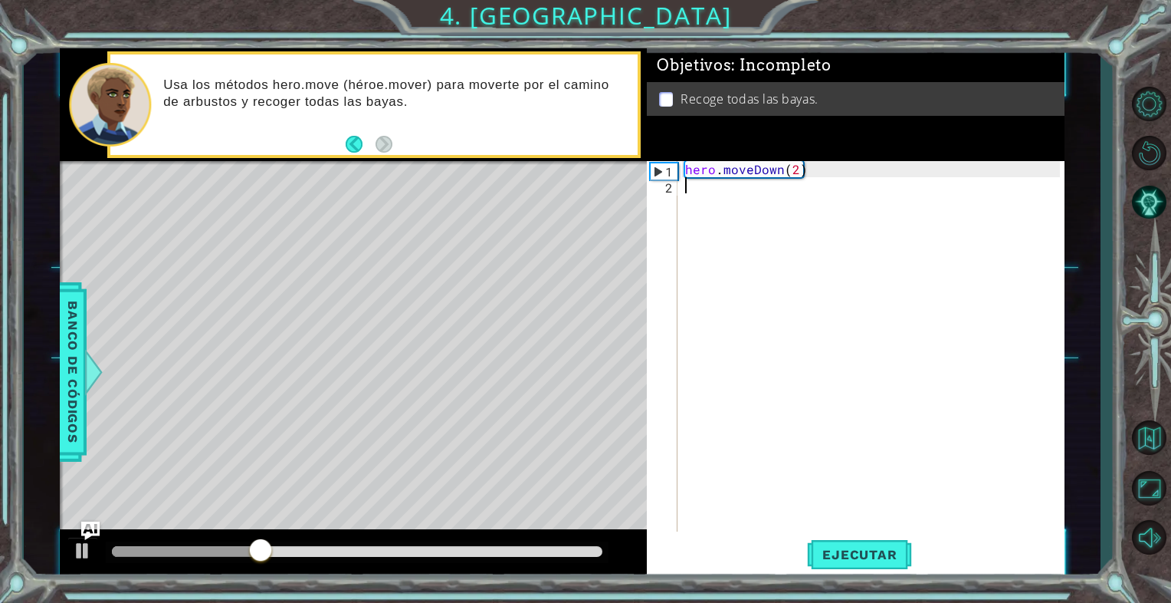
scroll to position [0, 0]
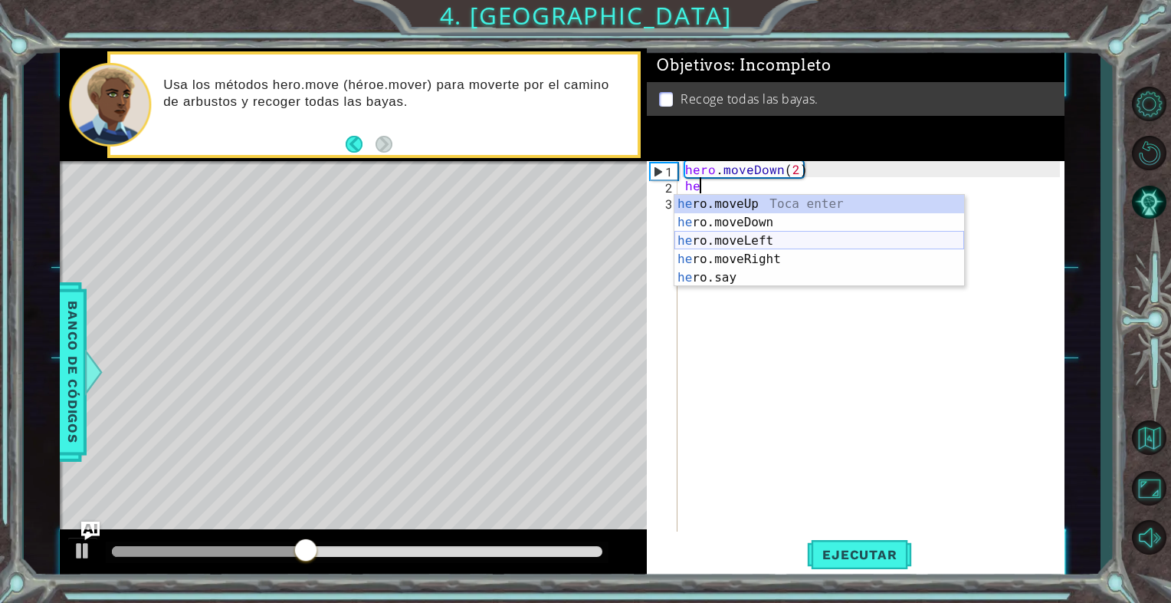
click at [812, 238] on div "he ro.moveUp Toca enter he ro.moveDown Toca enter he ro.moveLeft Toca enter he …" at bounding box center [820, 259] width 290 height 129
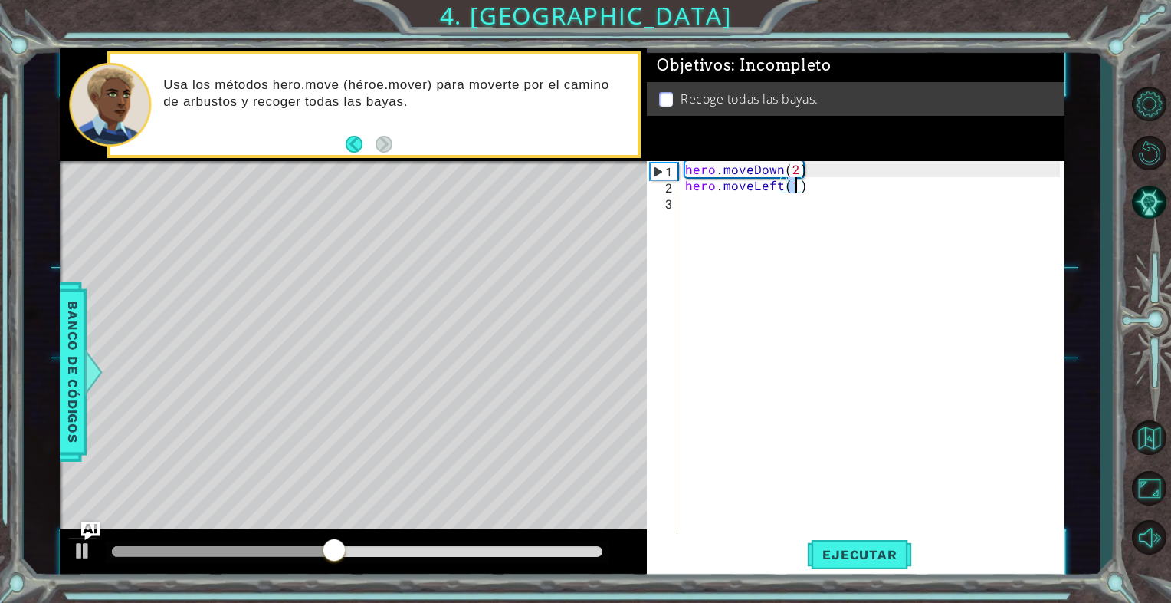
type textarea "hero.moveLeft(2)"
type textarea "}"
type textarea "hero.moveUp(2)"
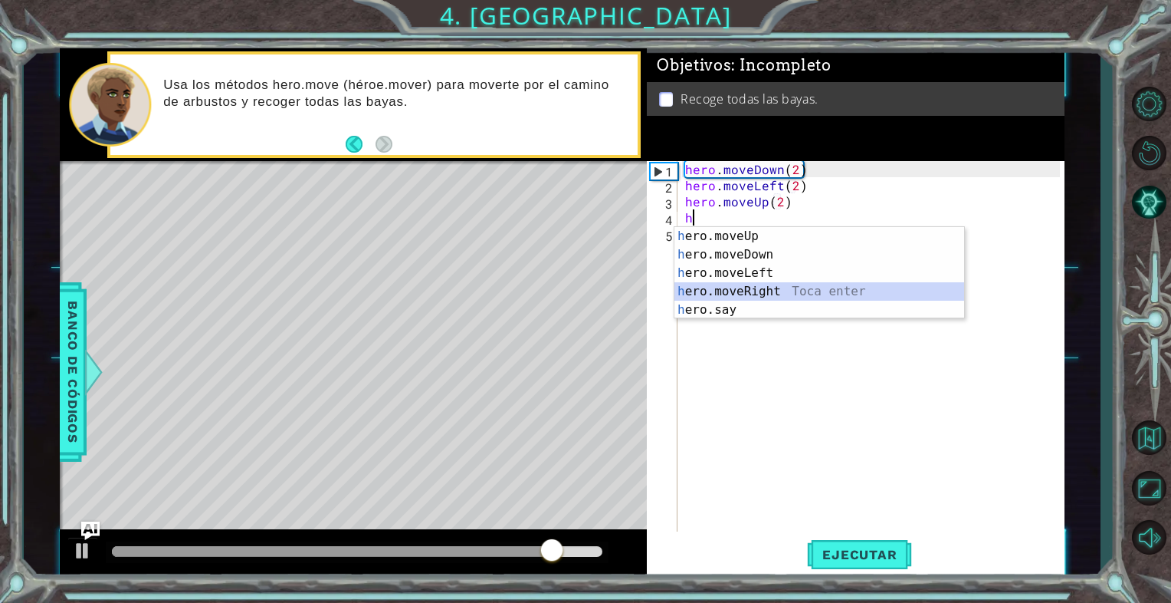
click at [810, 294] on div "h ero.moveUp Toca enter h ero.moveDown Toca enter h ero.moveLeft Toca enter h e…" at bounding box center [820, 291] width 290 height 129
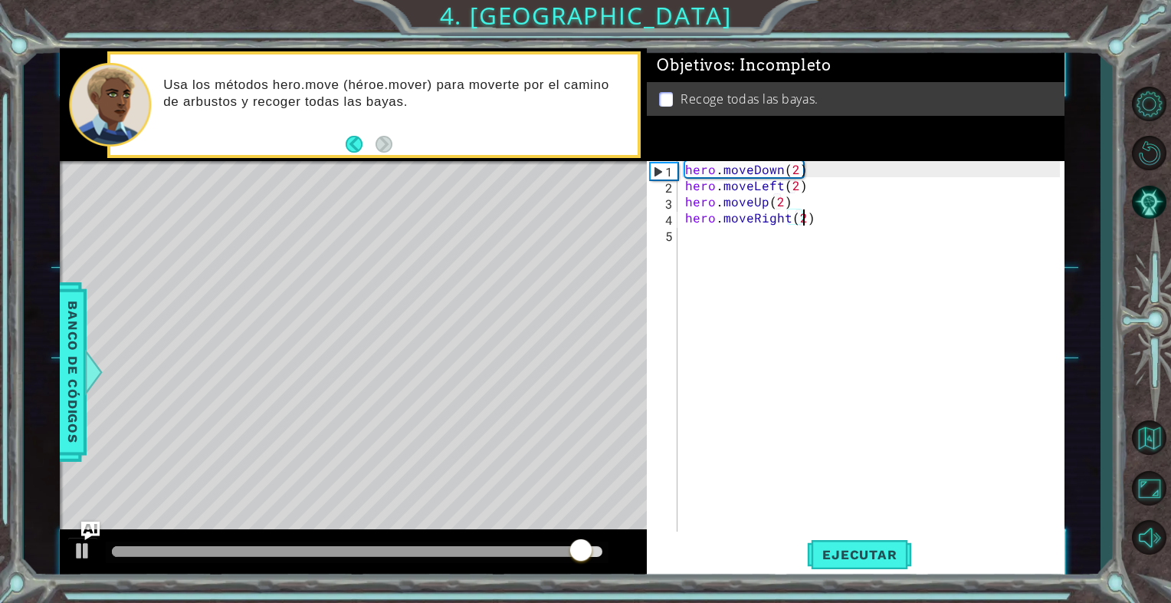
scroll to position [0, 6]
type textarea "hero.moveRight(2)"
click at [877, 558] on span "Ejecutar" at bounding box center [859, 554] width 105 height 15
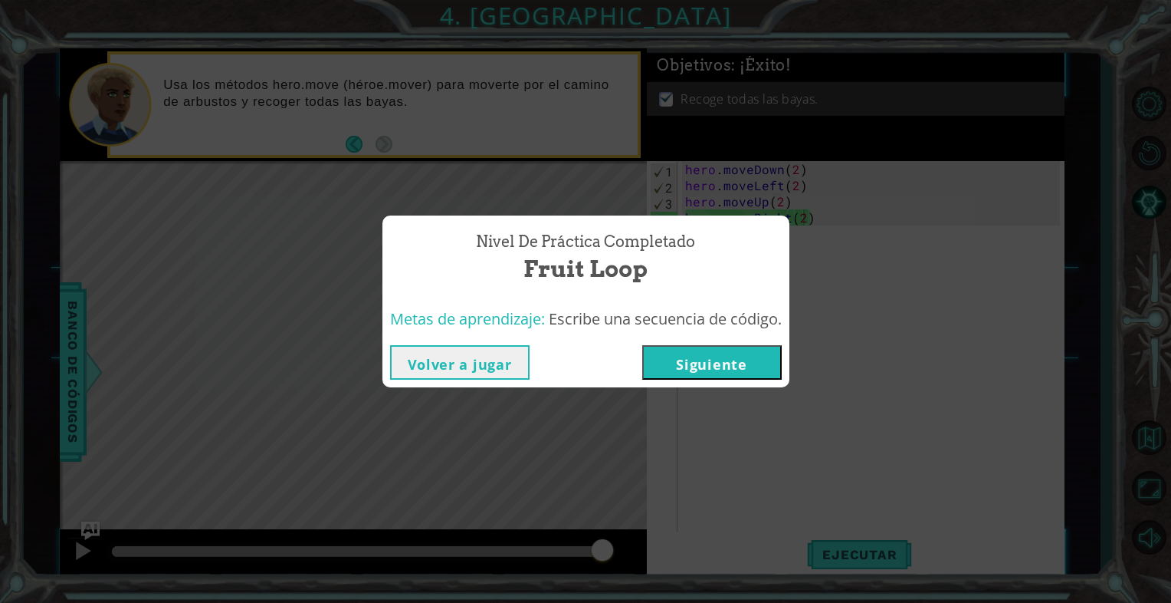
click at [692, 372] on button "Siguiente" at bounding box center [712, 362] width 140 height 34
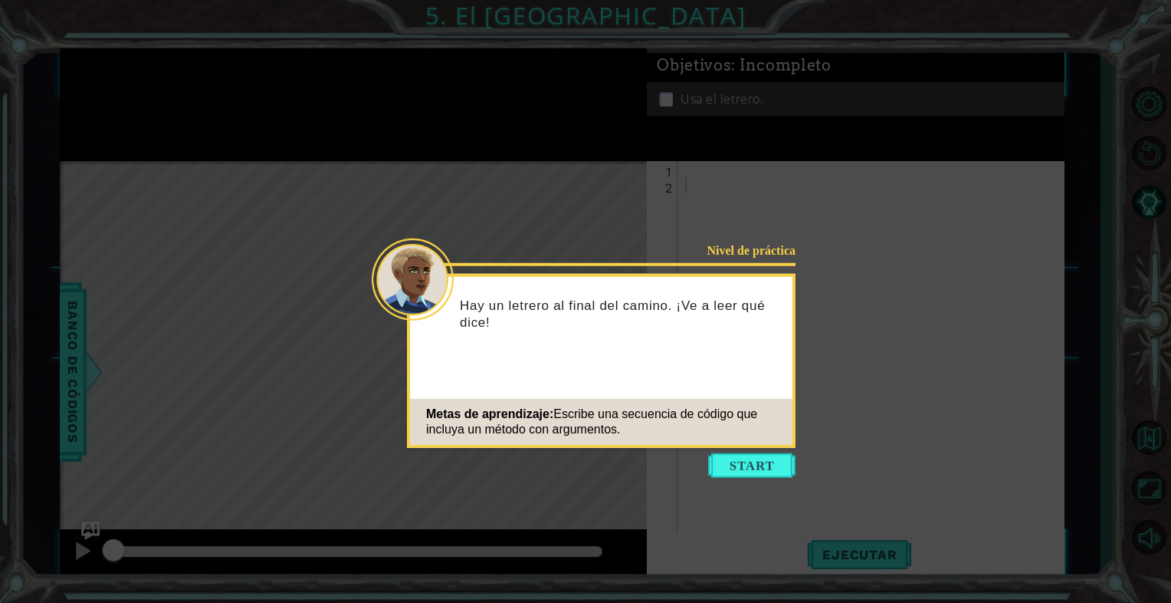
click at [760, 450] on icon at bounding box center [585, 301] width 1171 height 603
click at [762, 458] on button "Start" at bounding box center [751, 465] width 87 height 25
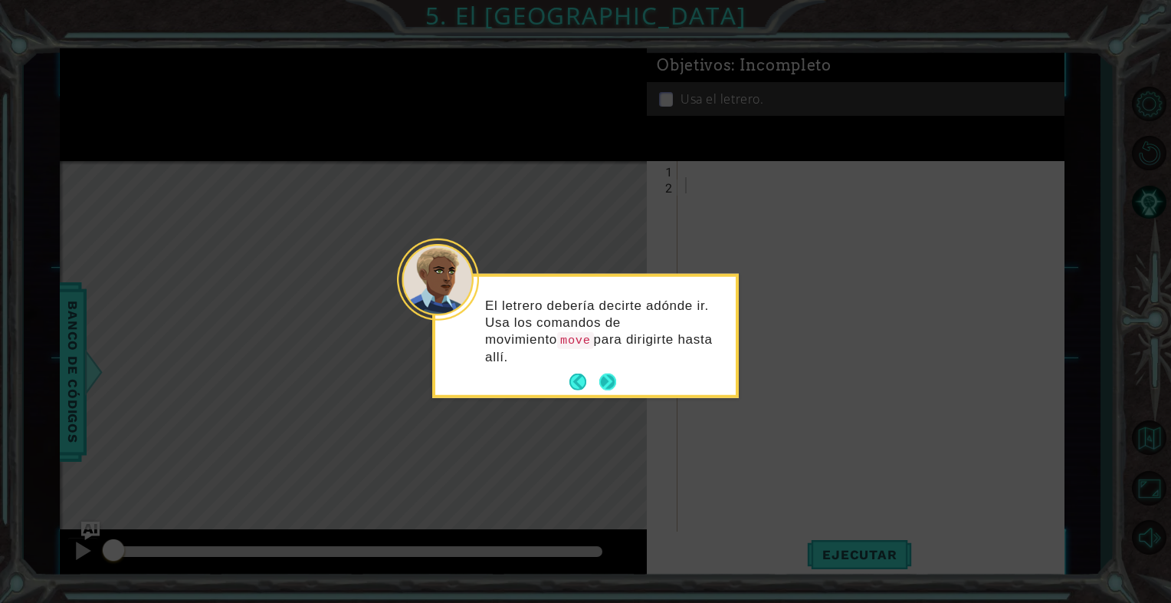
click at [611, 373] on button "Next" at bounding box center [607, 381] width 17 height 17
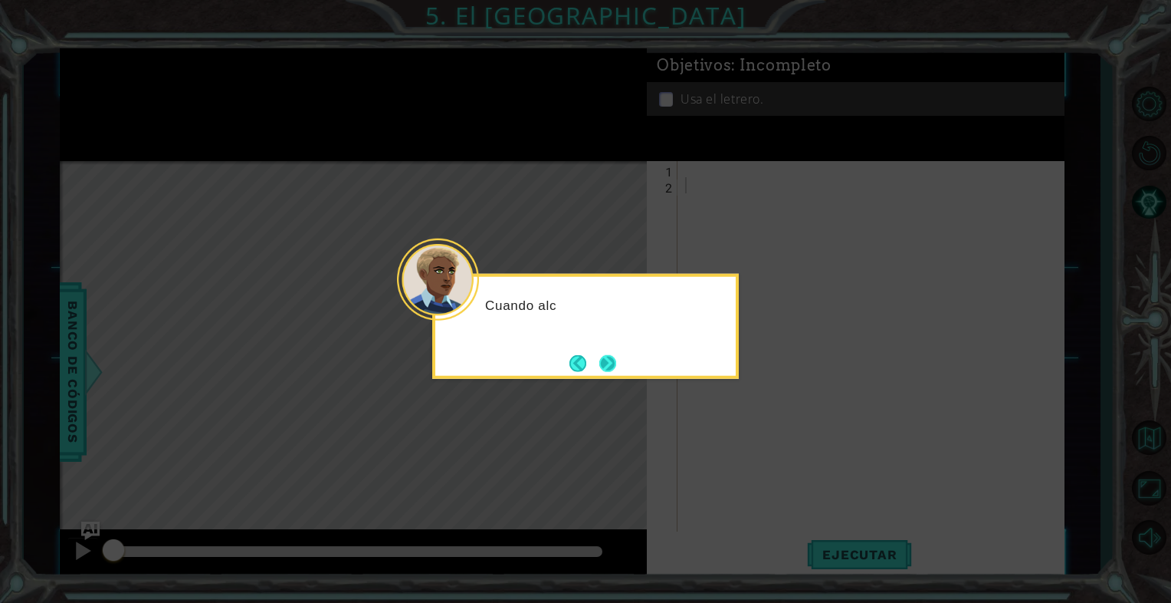
click at [603, 363] on button "Next" at bounding box center [607, 362] width 17 height 17
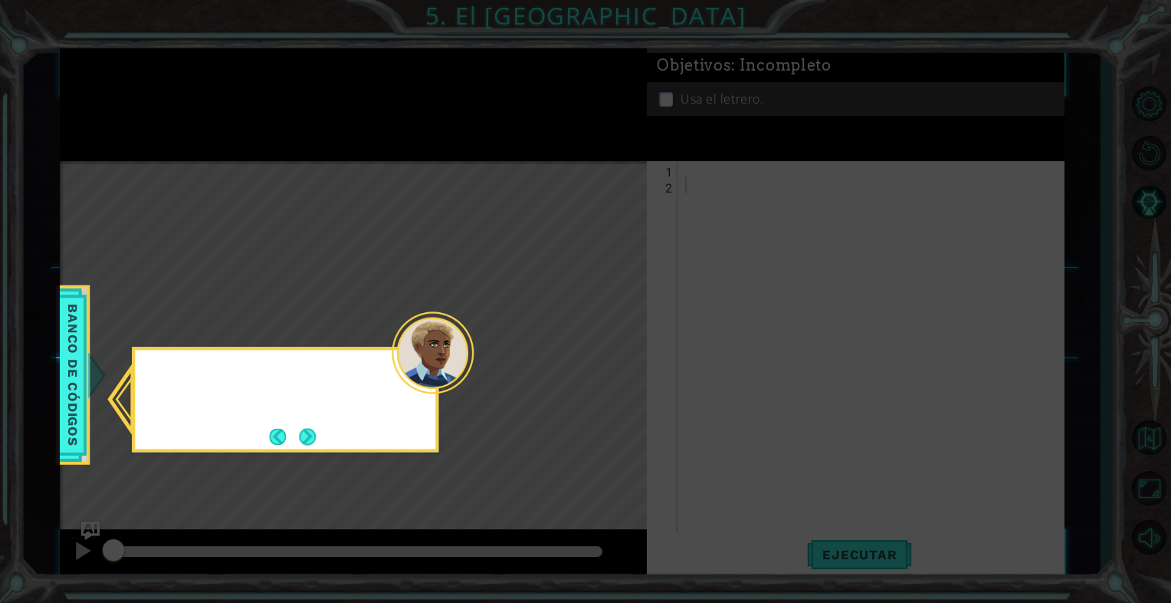
click at [603, 363] on icon at bounding box center [585, 301] width 1171 height 603
click at [603, 366] on icon at bounding box center [585, 301] width 1171 height 603
click at [316, 431] on button "Next" at bounding box center [307, 436] width 17 height 17
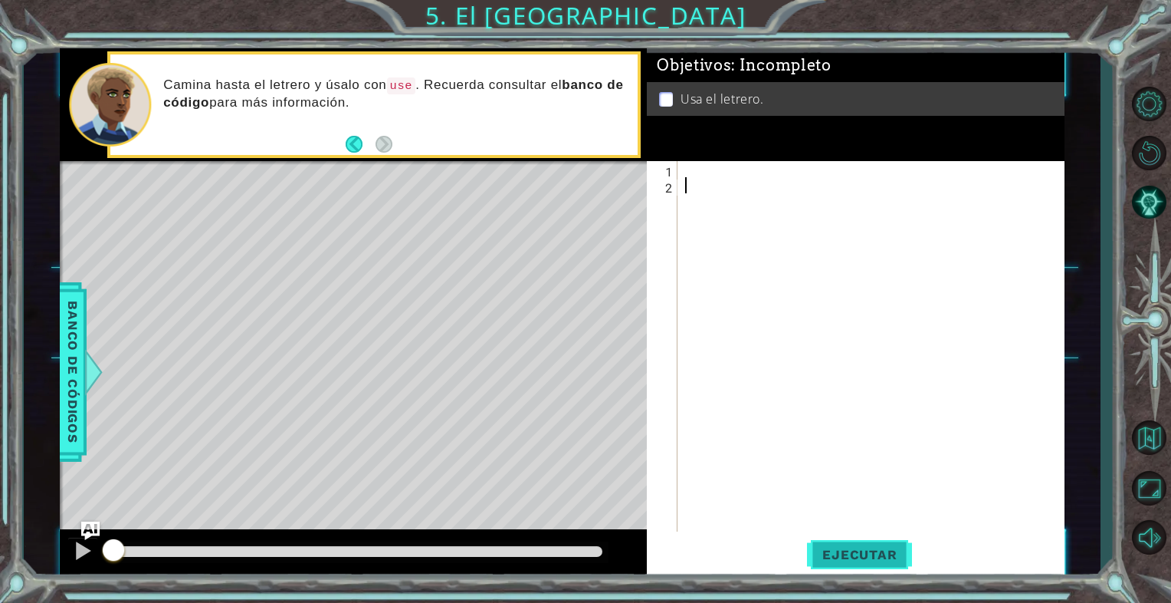
click at [852, 551] on span "Ejecutar" at bounding box center [859, 554] width 105 height 15
click at [777, 192] on div at bounding box center [875, 362] width 386 height 402
click at [779, 192] on div at bounding box center [875, 362] width 386 height 402
click at [766, 193] on div at bounding box center [875, 362] width 386 height 402
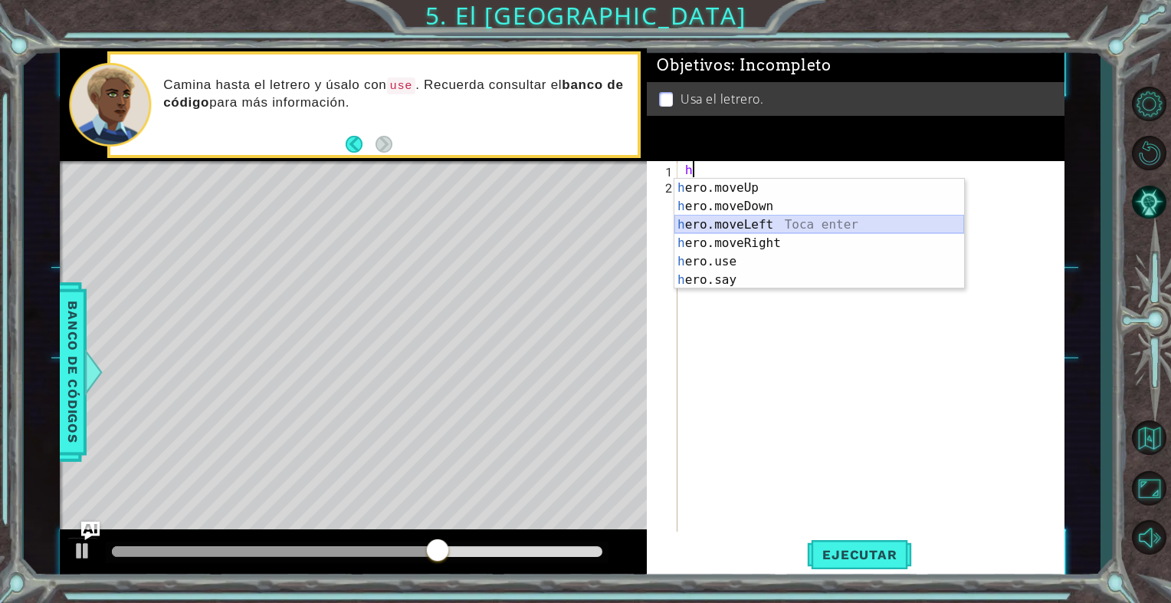
click at [799, 228] on div "h ero.moveUp Toca enter h ero.moveDown Toca enter h ero.moveLeft Toca enter h e…" at bounding box center [820, 252] width 290 height 147
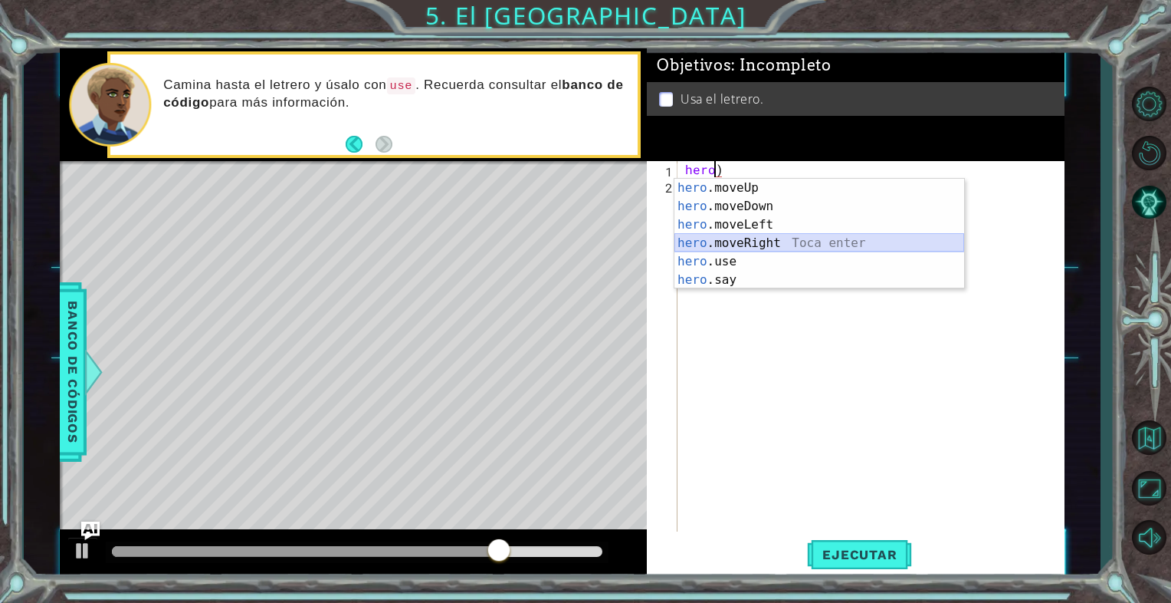
click at [837, 250] on div "hero .moveUp Toca enter hero .moveDown Toca enter hero .moveLeft Toca enter her…" at bounding box center [820, 252] width 290 height 147
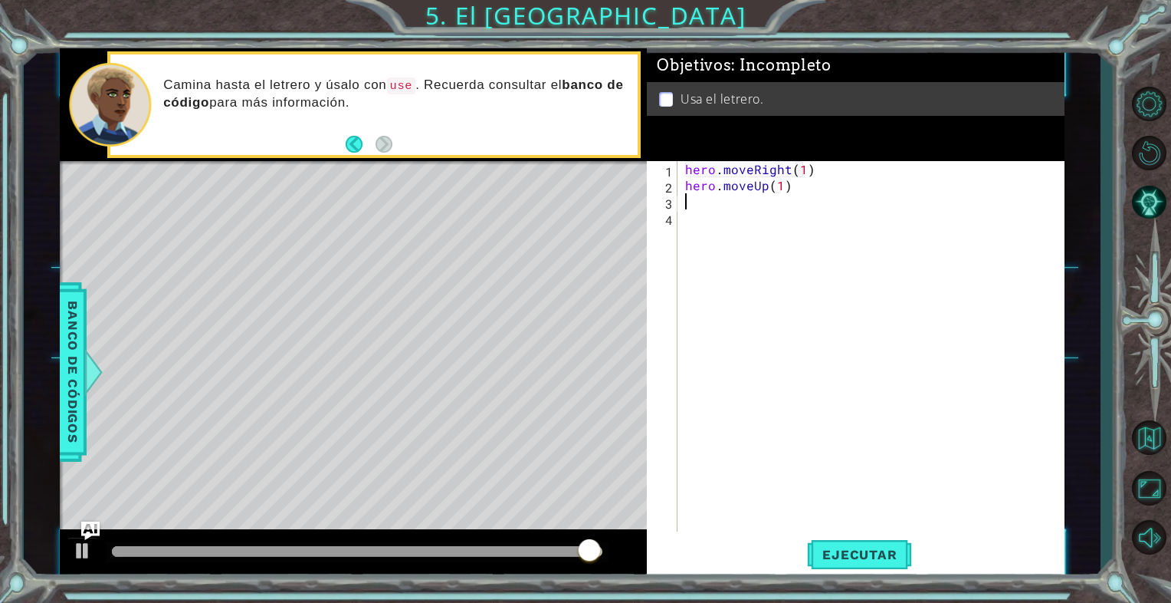
scroll to position [0, 6]
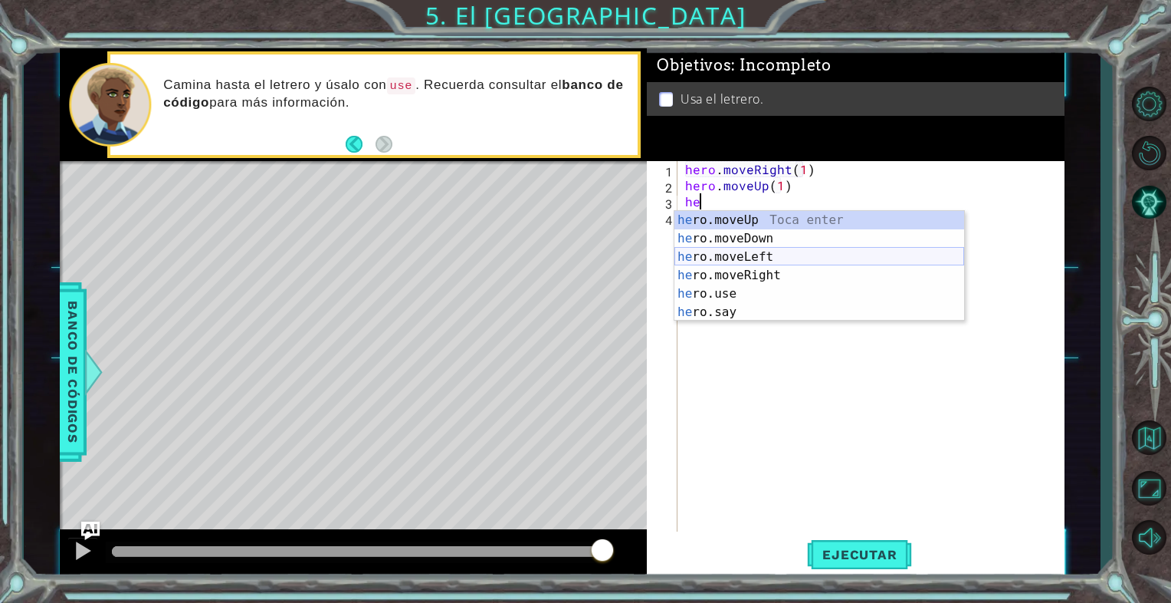
click at [764, 255] on div "he ro.moveUp Toca enter he ro.moveDown Toca enter he ro.moveLeft Toca enter he …" at bounding box center [820, 284] width 290 height 147
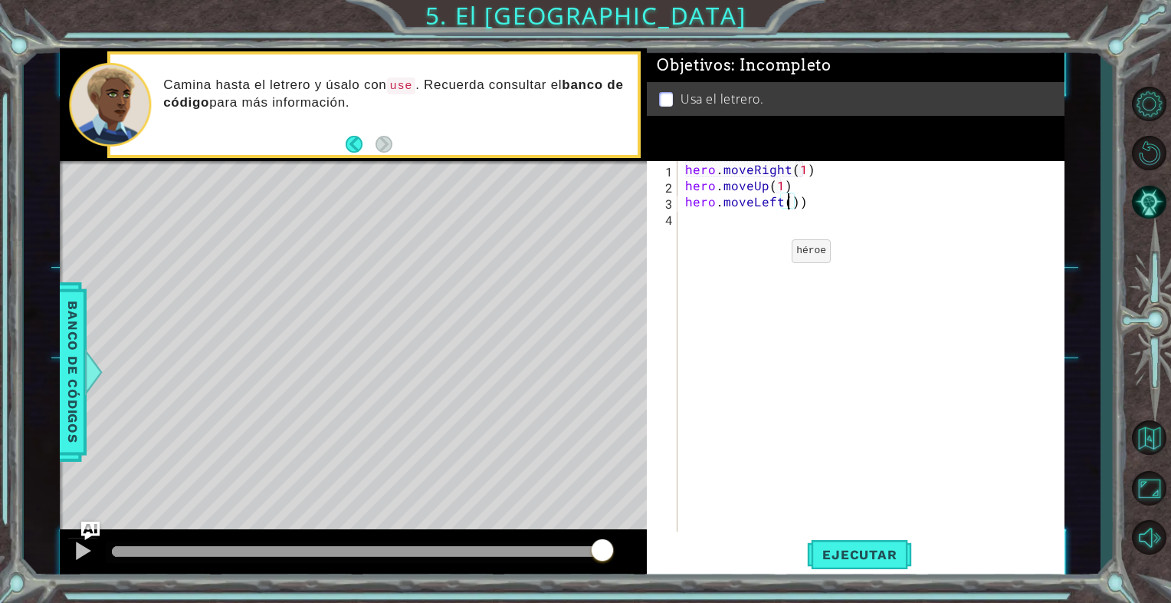
type textarea "hero.moveLeft(1))"
click at [818, 210] on div "hero . moveRight ( 1 ) hero . moveUp ( 1 ) hero . moveLeft ( 1 ))" at bounding box center [875, 362] width 386 height 402
click at [813, 216] on div "hero . moveRight ( 1 ) hero . moveUp ( 1 ) hero . moveLeft ( 1 ))" at bounding box center [875, 362] width 386 height 402
click at [811, 207] on div "hero . moveRight ( 1 ) hero . moveUp ( 1 ) hero . moveLeft ( 1 ))" at bounding box center [875, 362] width 386 height 402
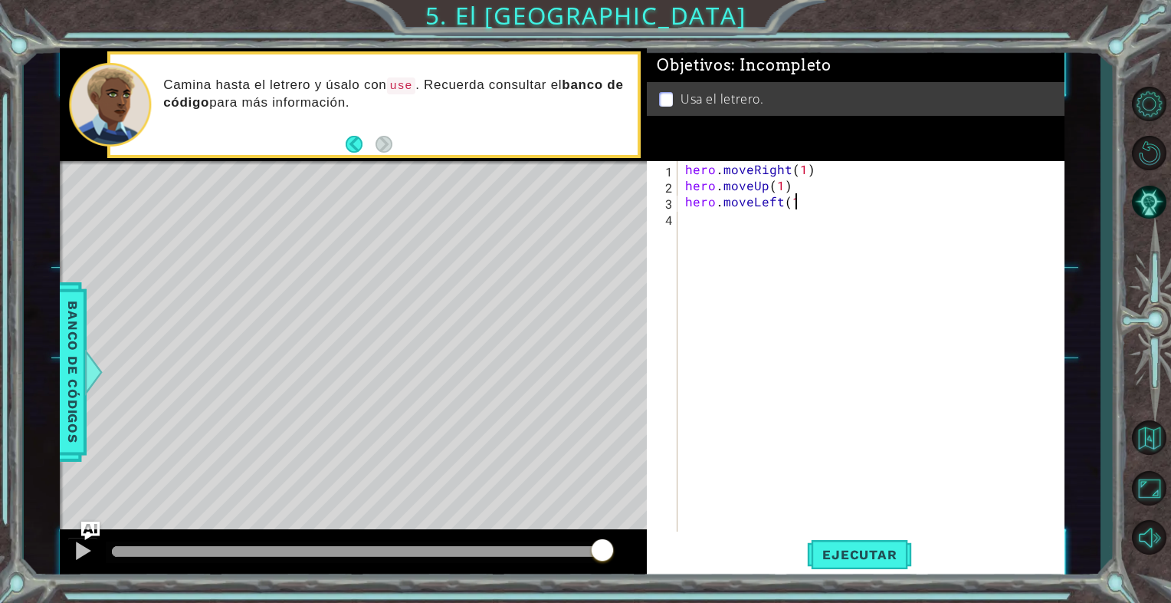
type textarea "hero.moveLeft(1)"
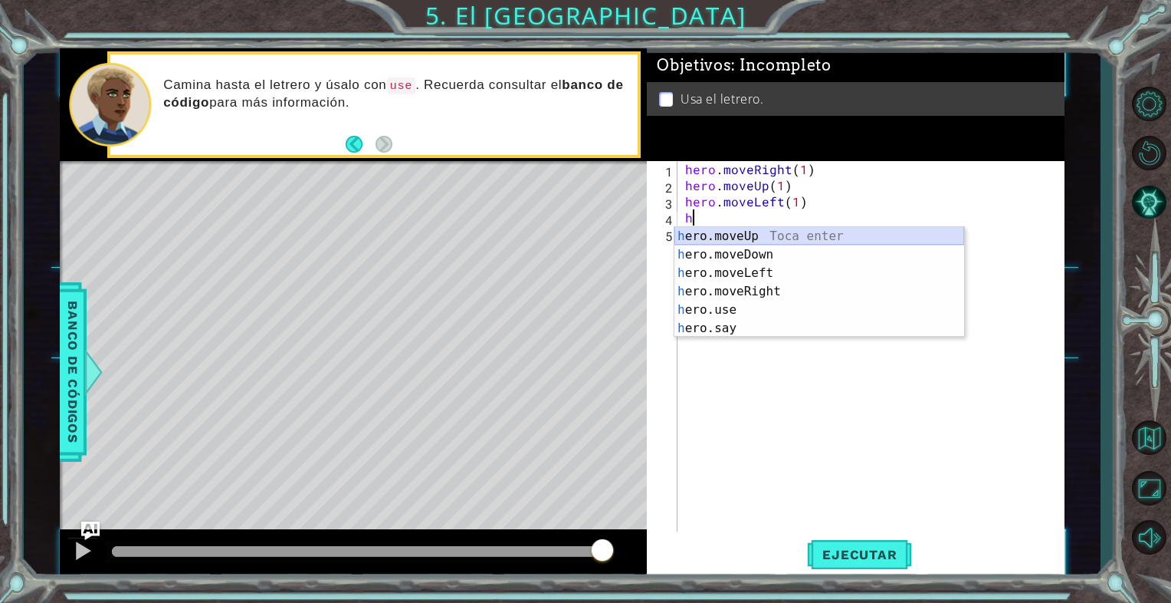
click at [783, 232] on div "h ero.moveUp Toca enter h ero.moveDown Toca enter h ero.moveLeft Toca enter h e…" at bounding box center [820, 300] width 290 height 147
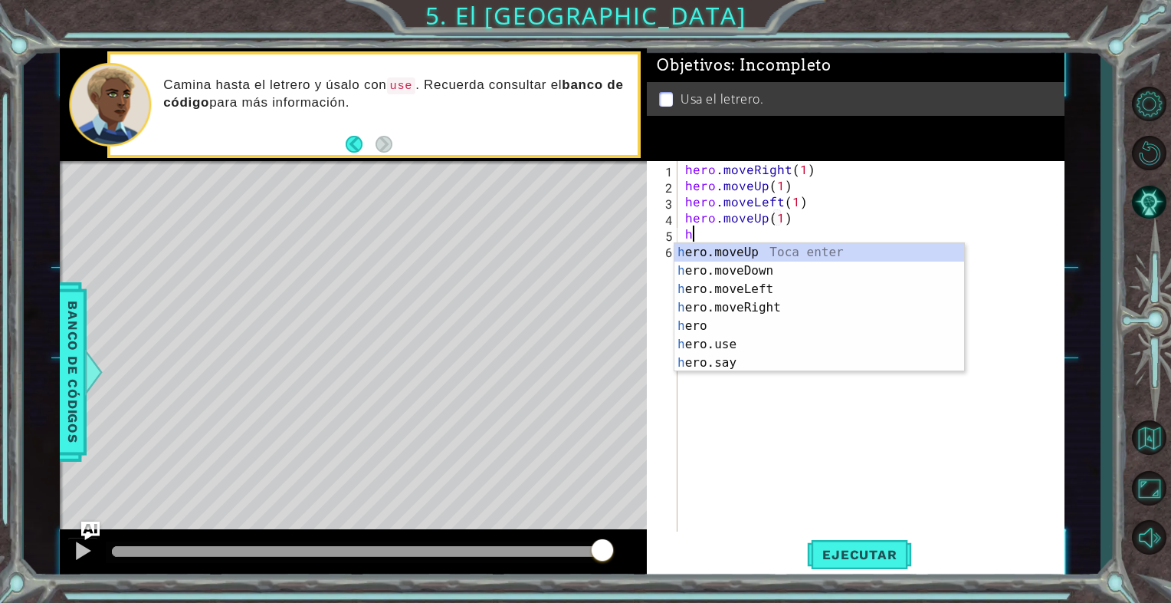
scroll to position [0, 6]
click at [787, 309] on div "h ero.moveUp Toca enter h ero.moveDown Toca enter h ero.moveLeft Toca enter h e…" at bounding box center [820, 326] width 290 height 166
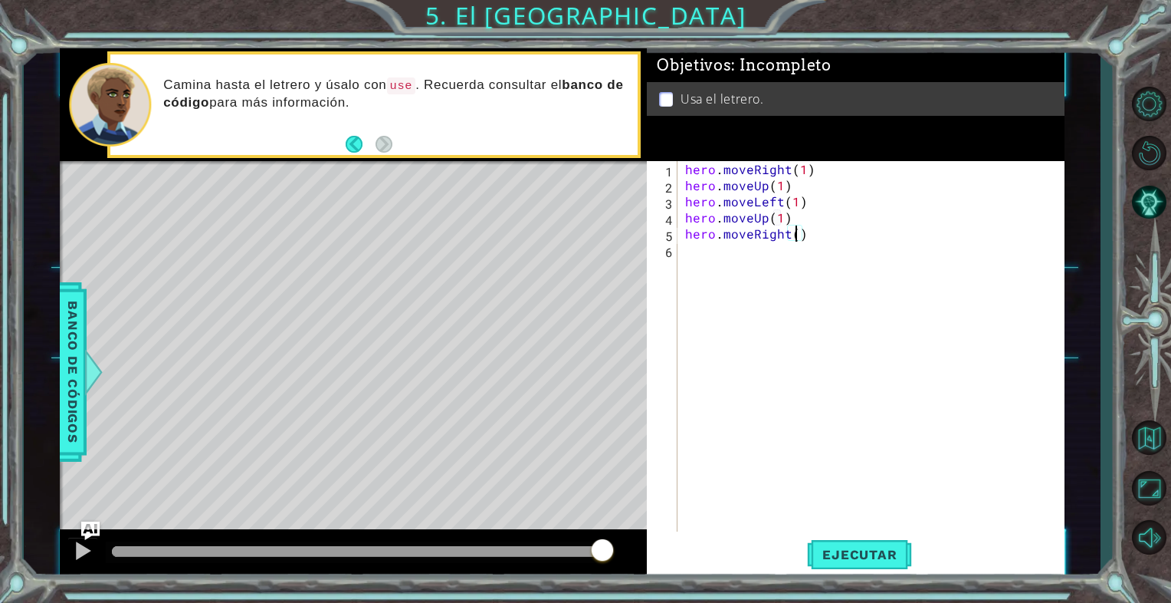
type textarea "hero.moveRight(2)"
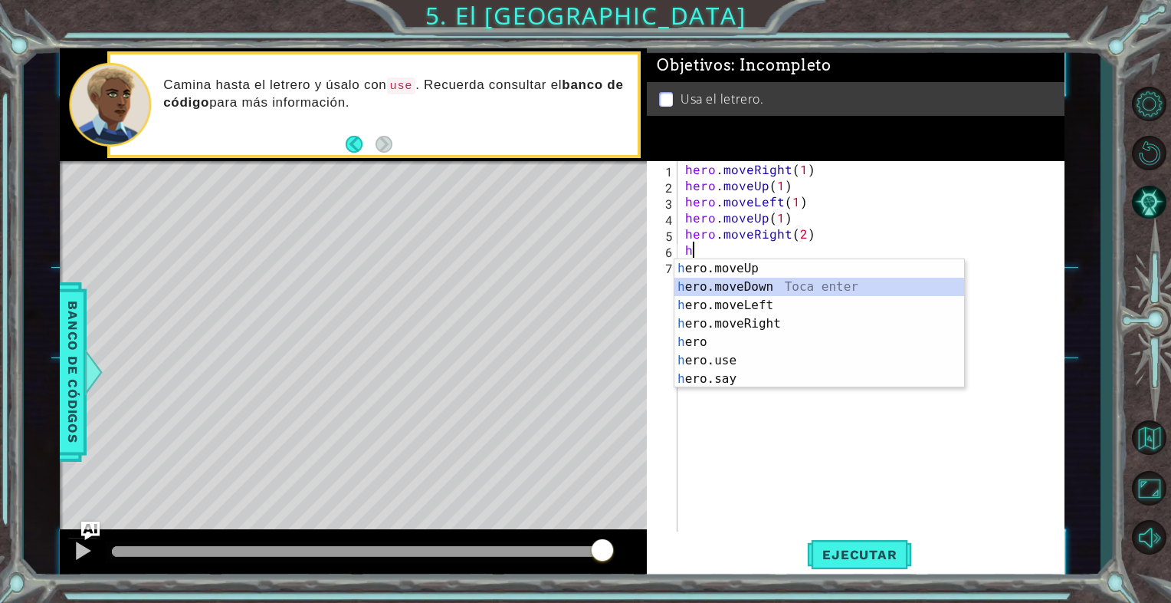
click at [806, 293] on div "h ero.moveUp Toca enter h ero.moveDown Toca enter h ero.moveLeft Toca enter h e…" at bounding box center [820, 342] width 290 height 166
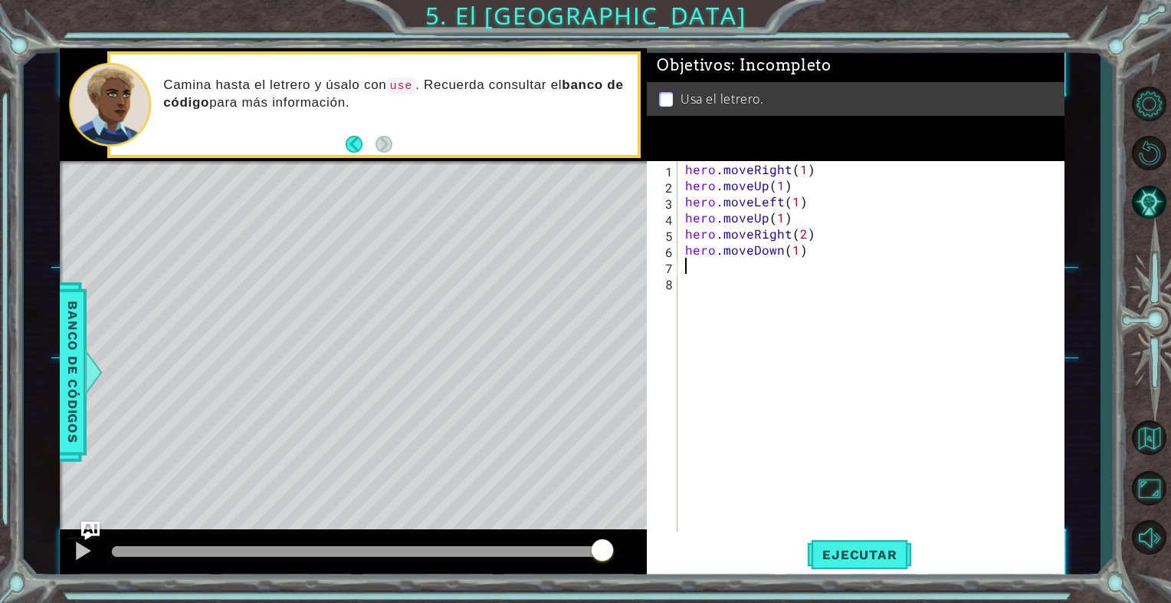
scroll to position [0, 6]
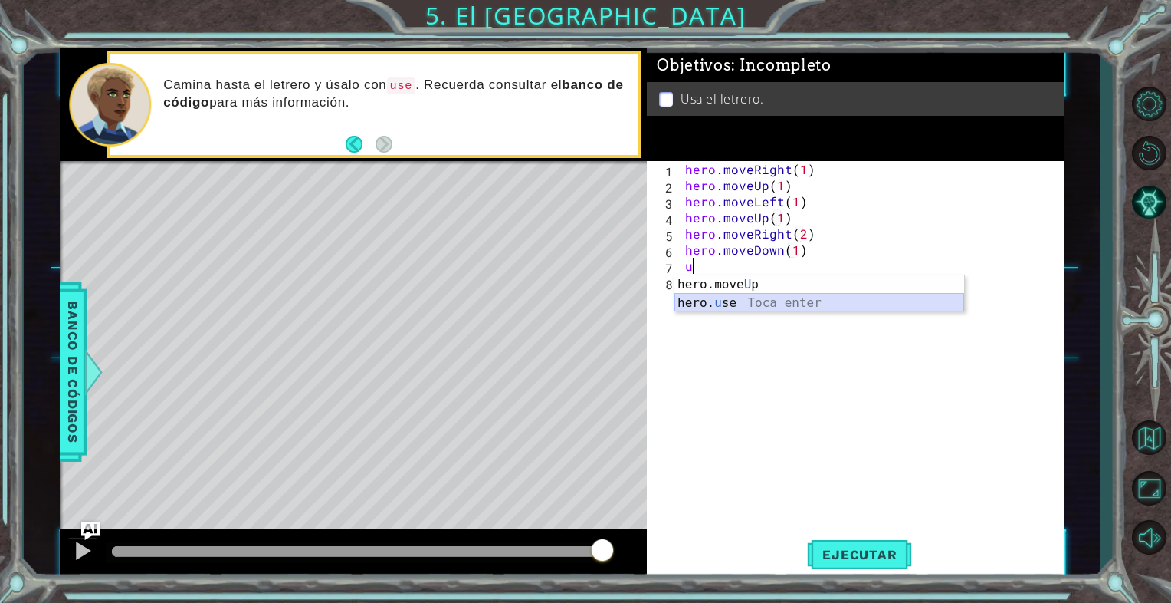
click at [819, 300] on div "hero.move U p Toca enter hero. u se Toca enter" at bounding box center [820, 312] width 290 height 74
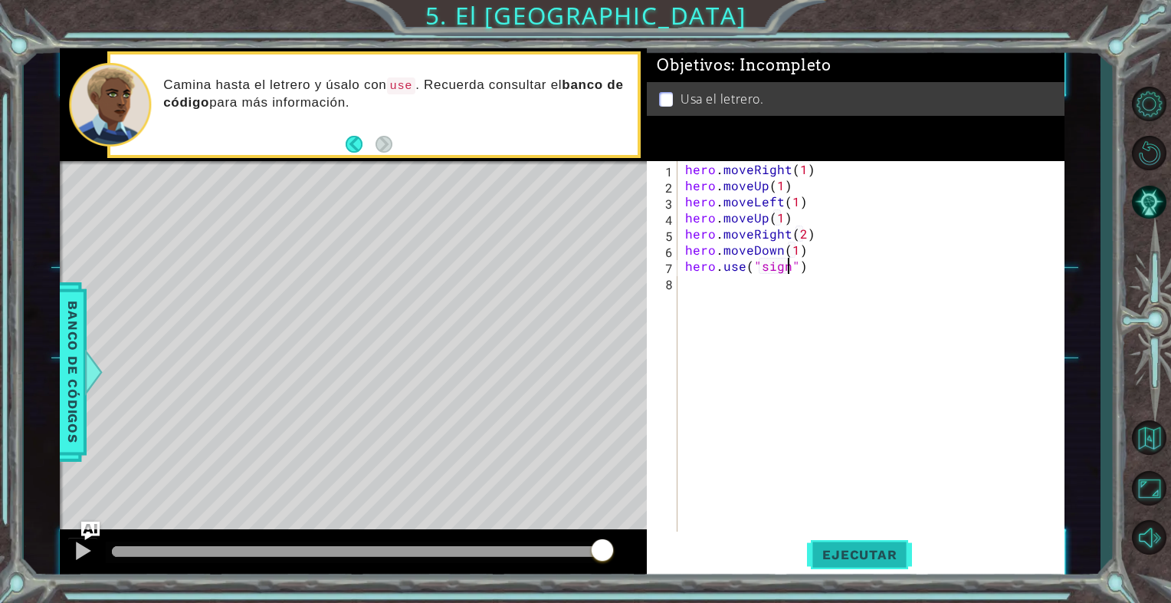
type textarea "hero.use("sign")"
click at [819, 560] on span "Ejecutar" at bounding box center [859, 554] width 105 height 15
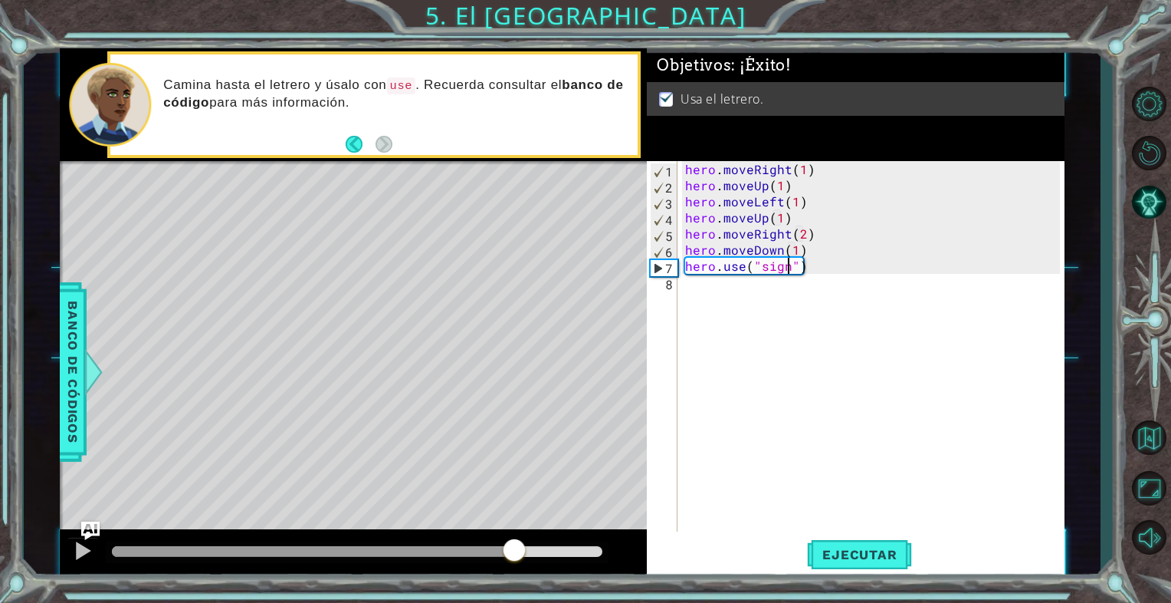
drag, startPoint x: 208, startPoint y: 550, endPoint x: 521, endPoint y: 534, distance: 314.0
click at [521, 534] on div at bounding box center [353, 553] width 587 height 49
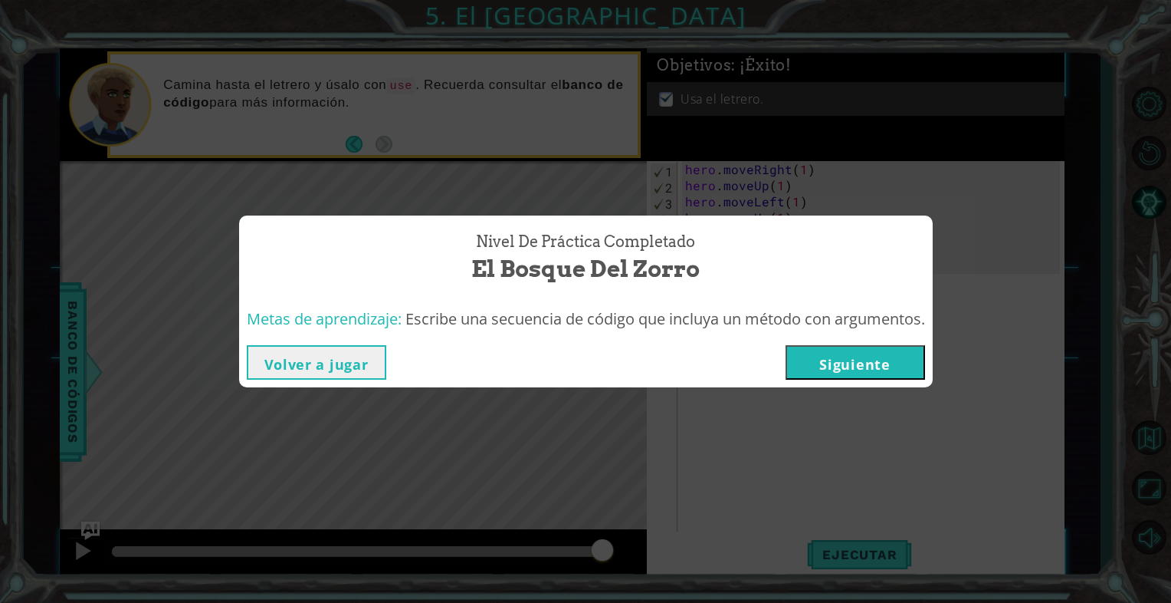
click at [886, 376] on button "Siguiente" at bounding box center [856, 362] width 140 height 34
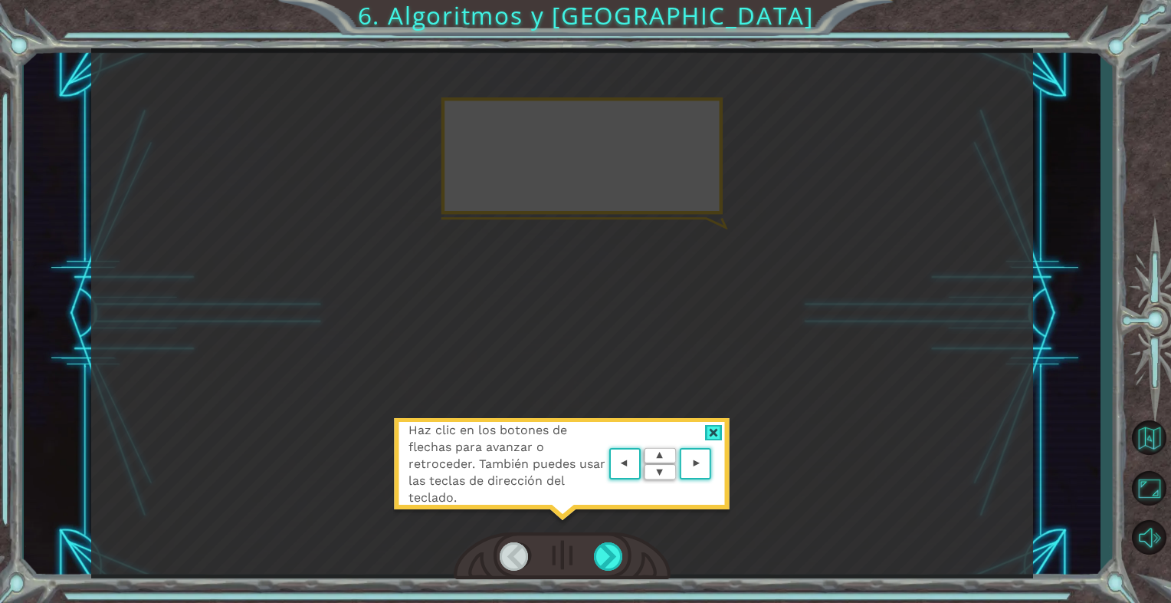
click at [718, 428] on div at bounding box center [714, 433] width 18 height 16
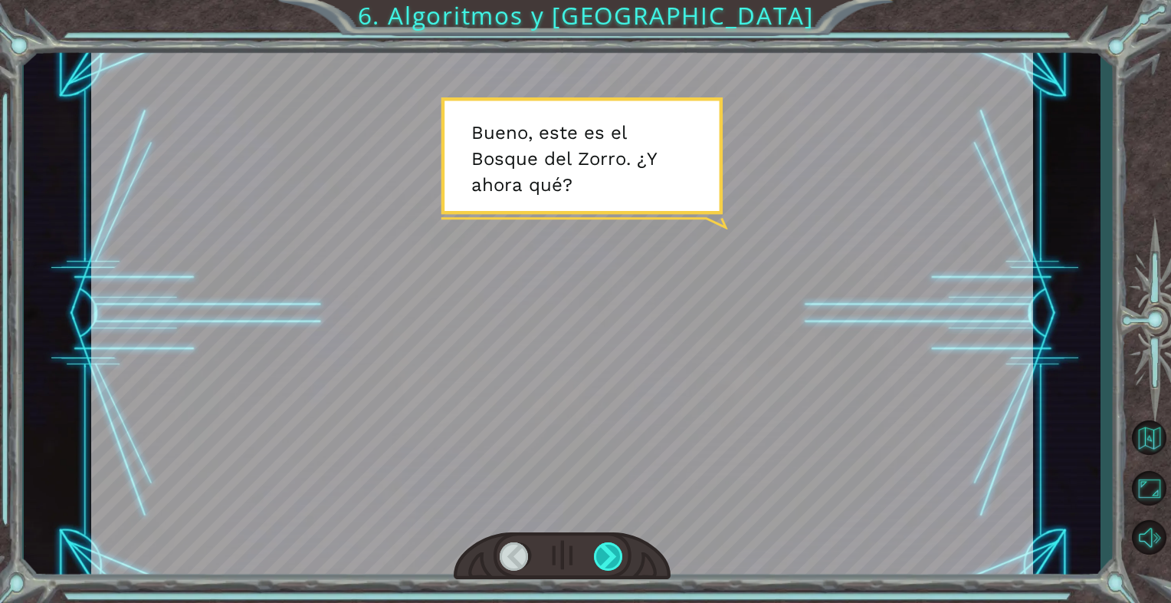
click at [619, 544] on div at bounding box center [609, 556] width 30 height 28
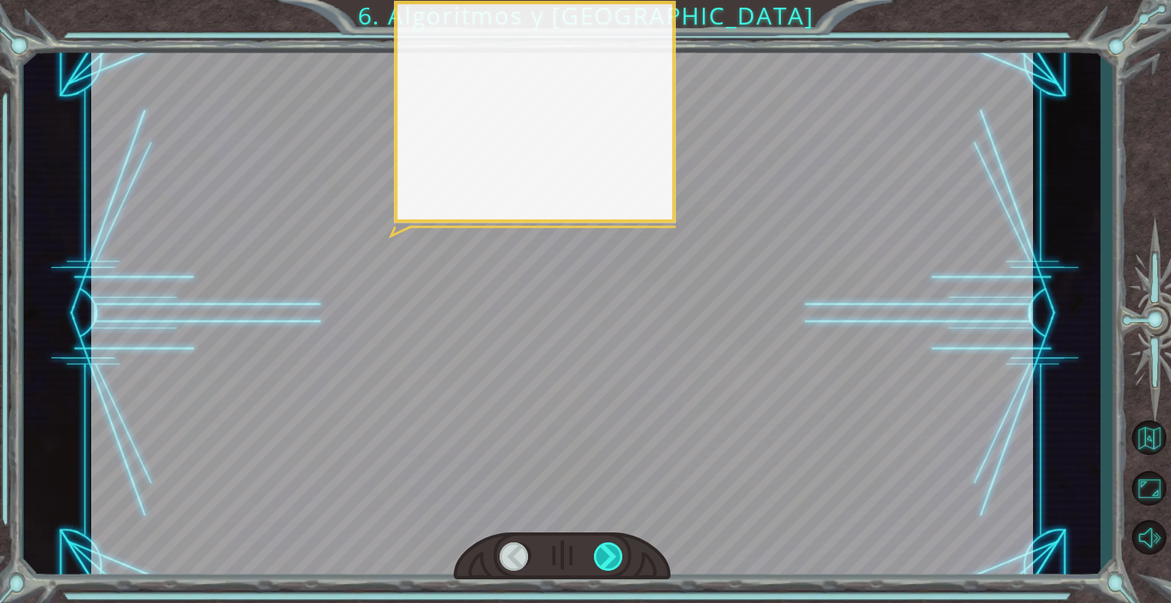
click at [619, 546] on div at bounding box center [609, 556] width 30 height 28
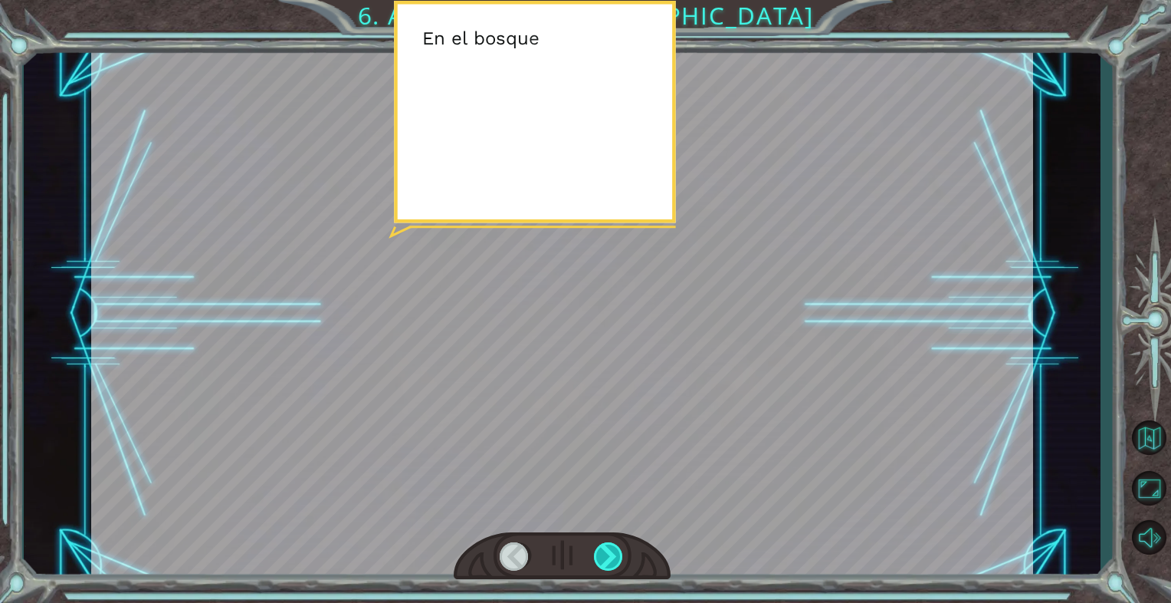
click at [619, 547] on div at bounding box center [609, 556] width 30 height 28
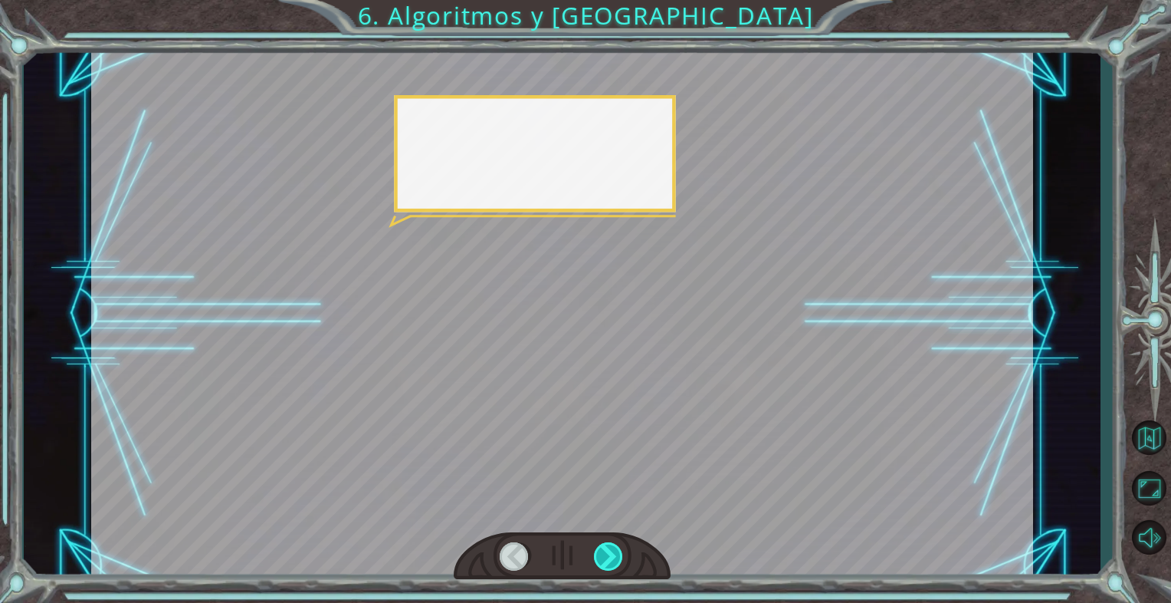
click at [619, 550] on div at bounding box center [609, 556] width 30 height 28
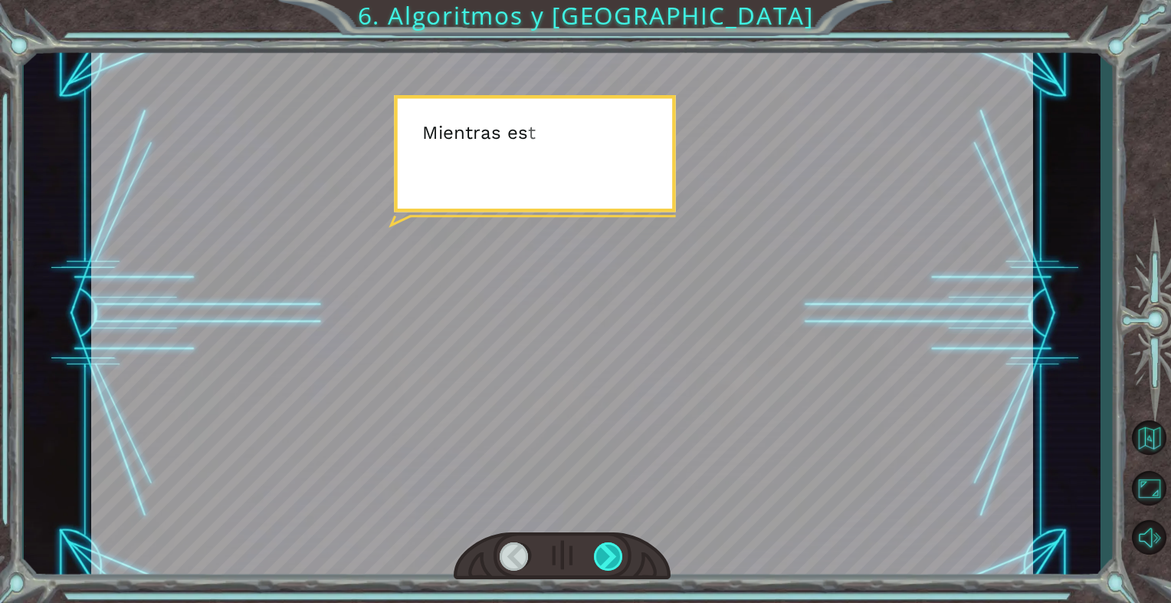
click at [619, 550] on div at bounding box center [609, 556] width 30 height 28
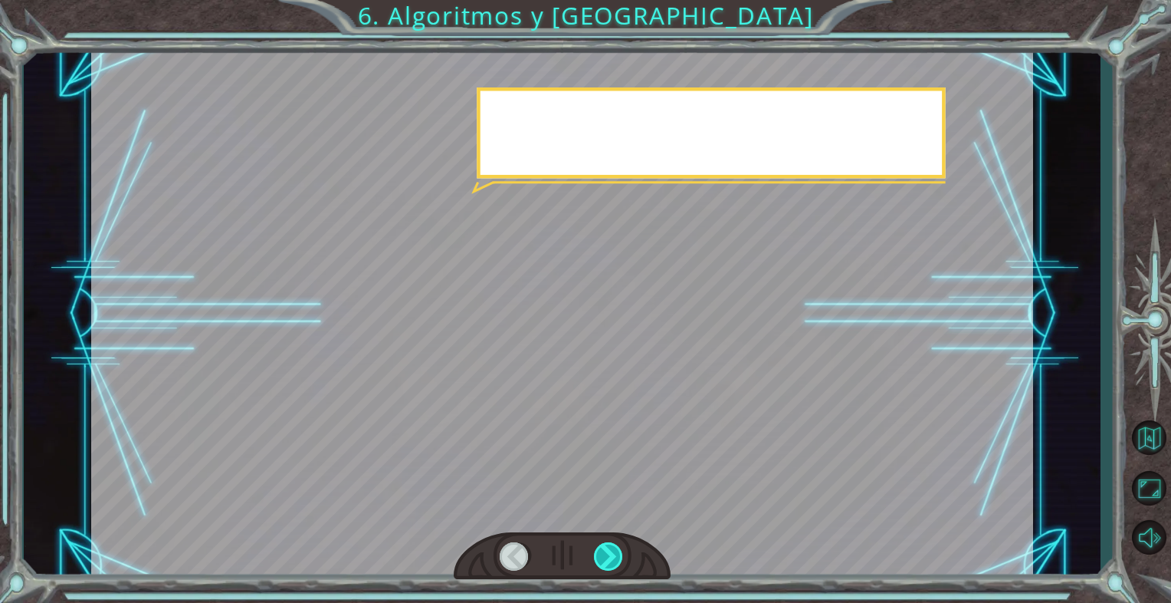
drag, startPoint x: 617, startPoint y: 551, endPoint x: 610, endPoint y: 557, distance: 9.2
click at [610, 557] on div at bounding box center [609, 556] width 30 height 28
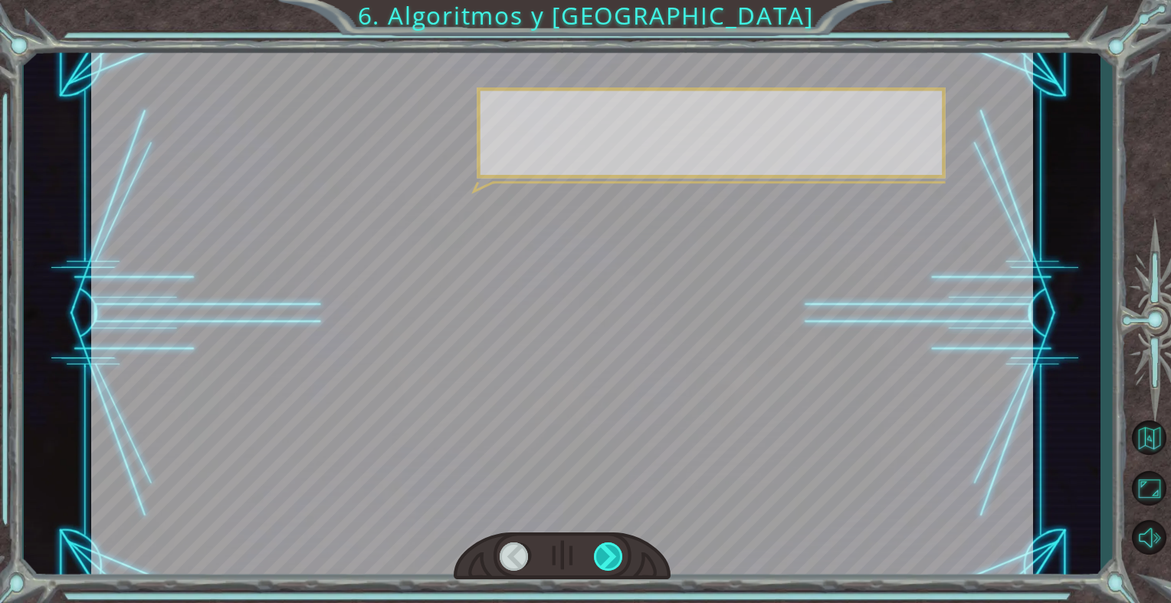
click at [610, 555] on div at bounding box center [609, 556] width 30 height 28
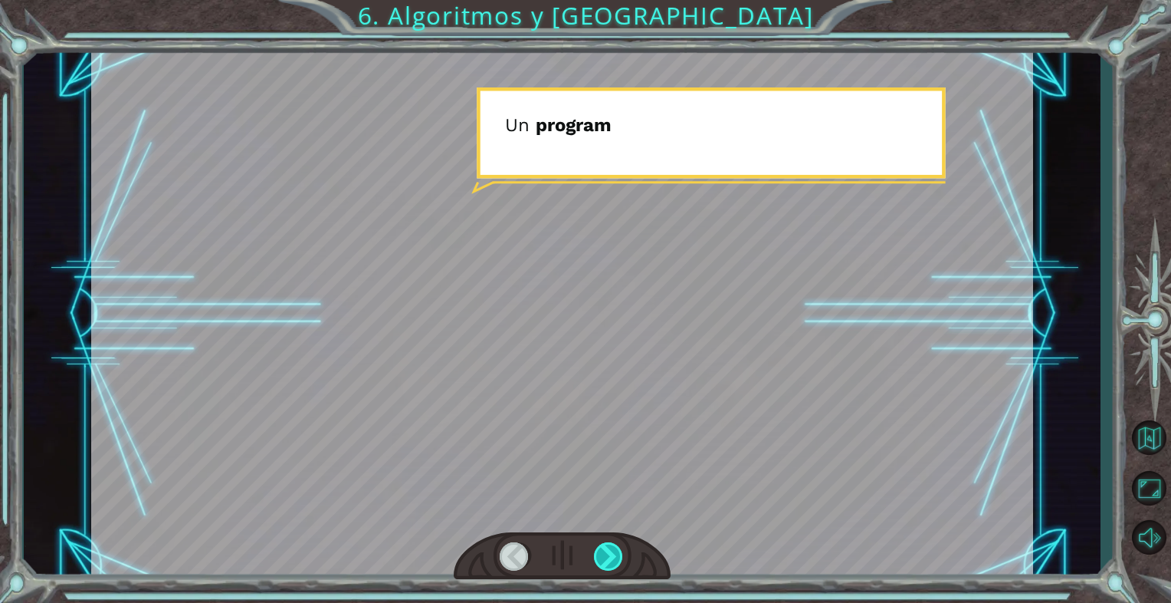
click at [611, 555] on div at bounding box center [609, 556] width 30 height 28
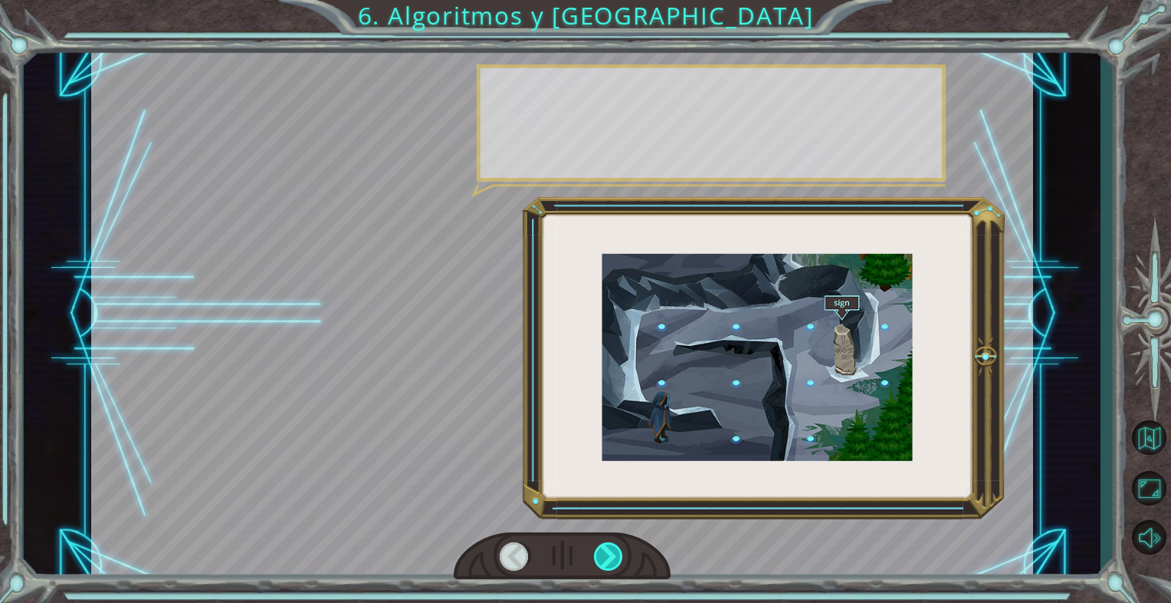
click at [613, 554] on div at bounding box center [609, 556] width 30 height 28
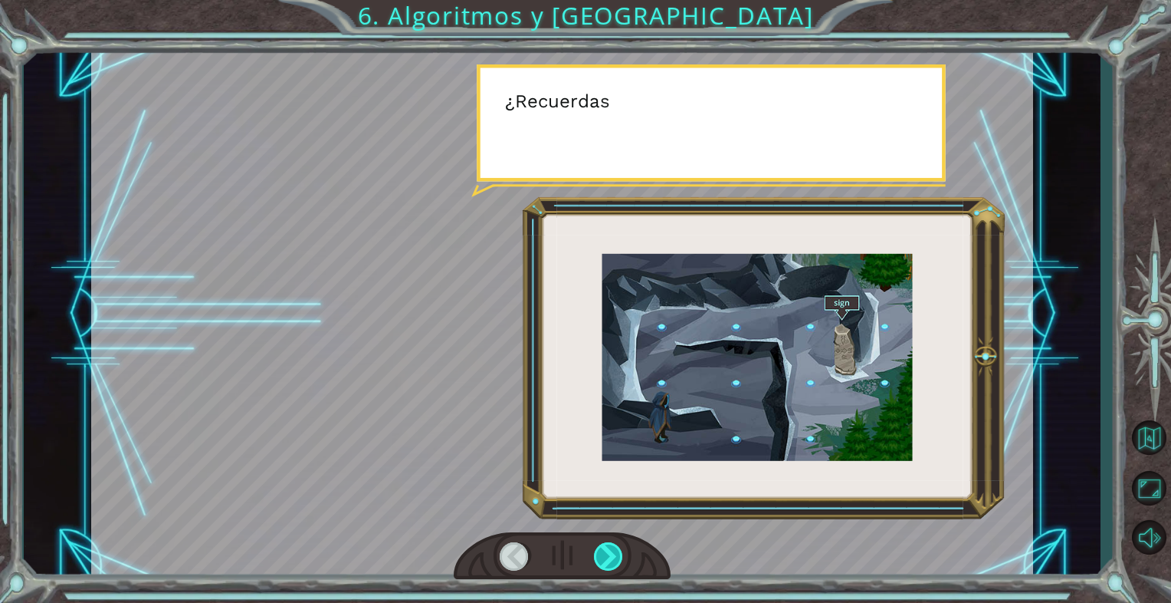
click at [614, 550] on div at bounding box center [609, 556] width 30 height 28
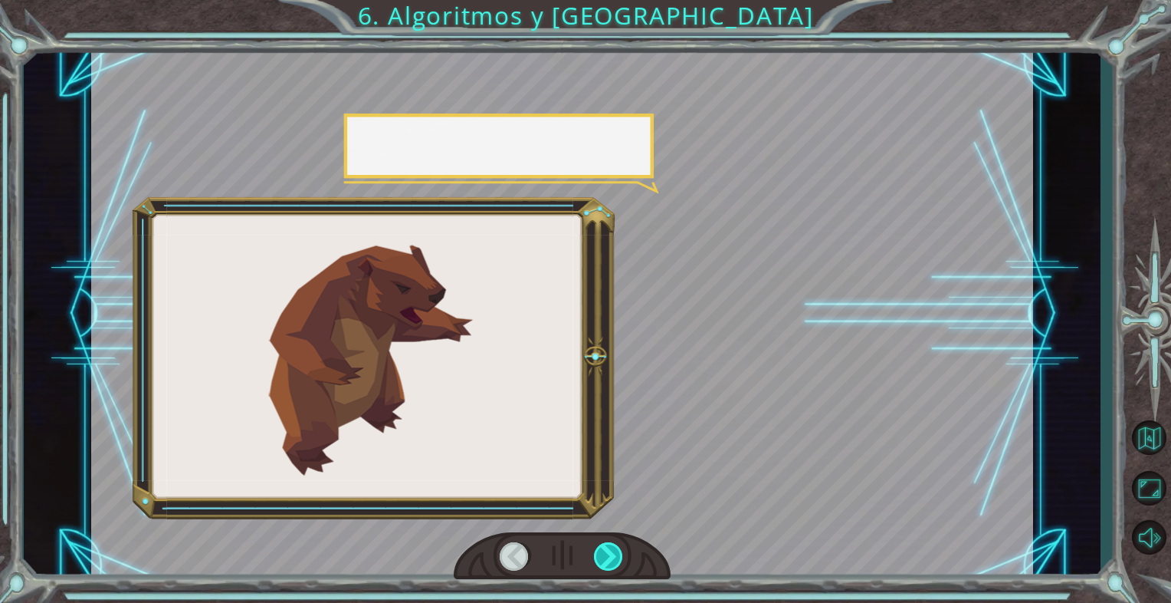
click at [614, 550] on div at bounding box center [609, 556] width 30 height 28
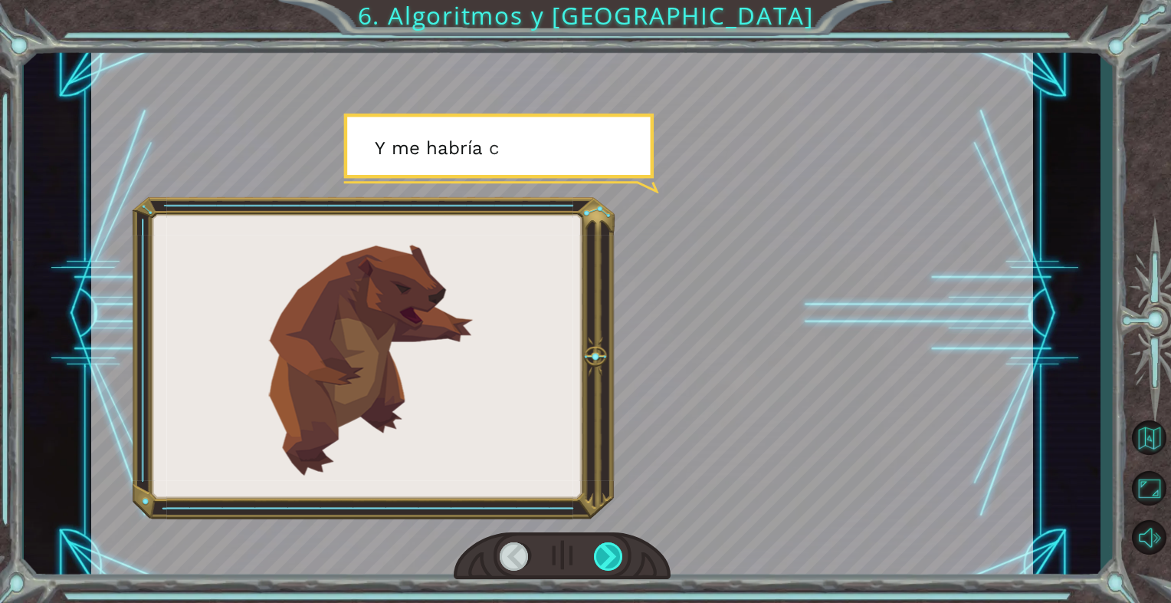
click at [615, 547] on div at bounding box center [609, 556] width 30 height 28
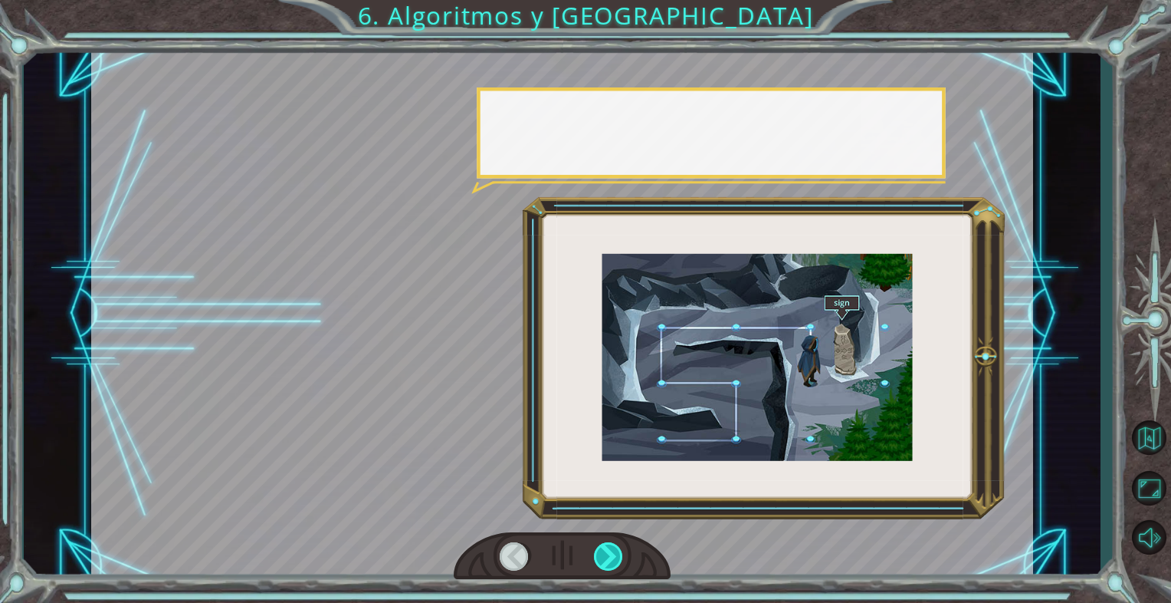
click at [615, 547] on div at bounding box center [609, 556] width 30 height 28
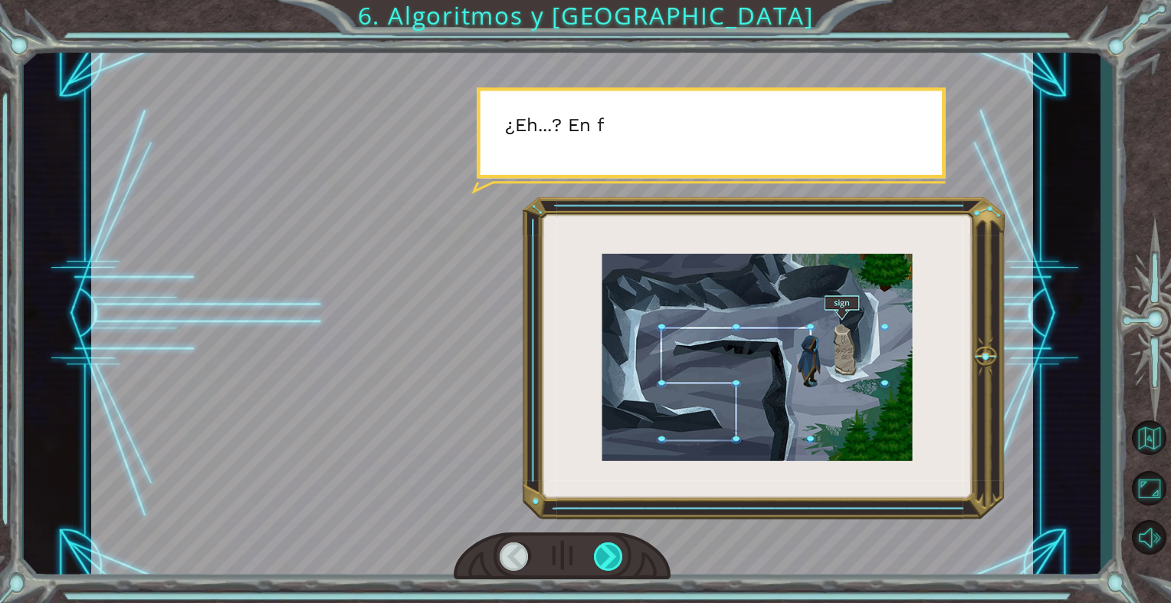
click at [615, 547] on div at bounding box center [609, 556] width 30 height 28
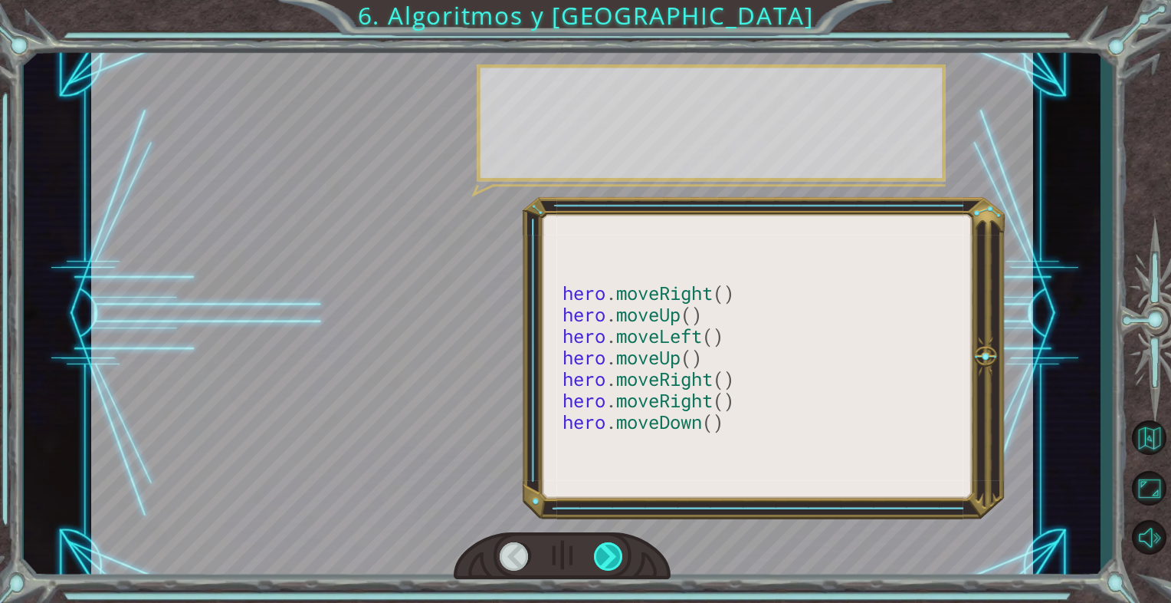
click at [615, 547] on div at bounding box center [609, 556] width 30 height 28
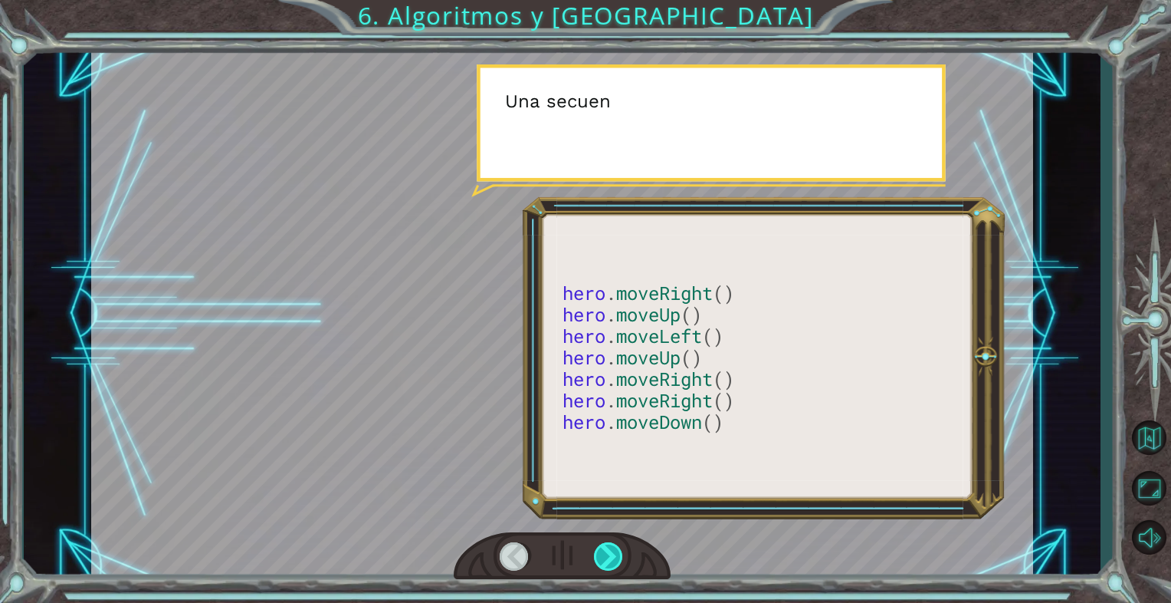
click at [616, 547] on div at bounding box center [609, 556] width 30 height 28
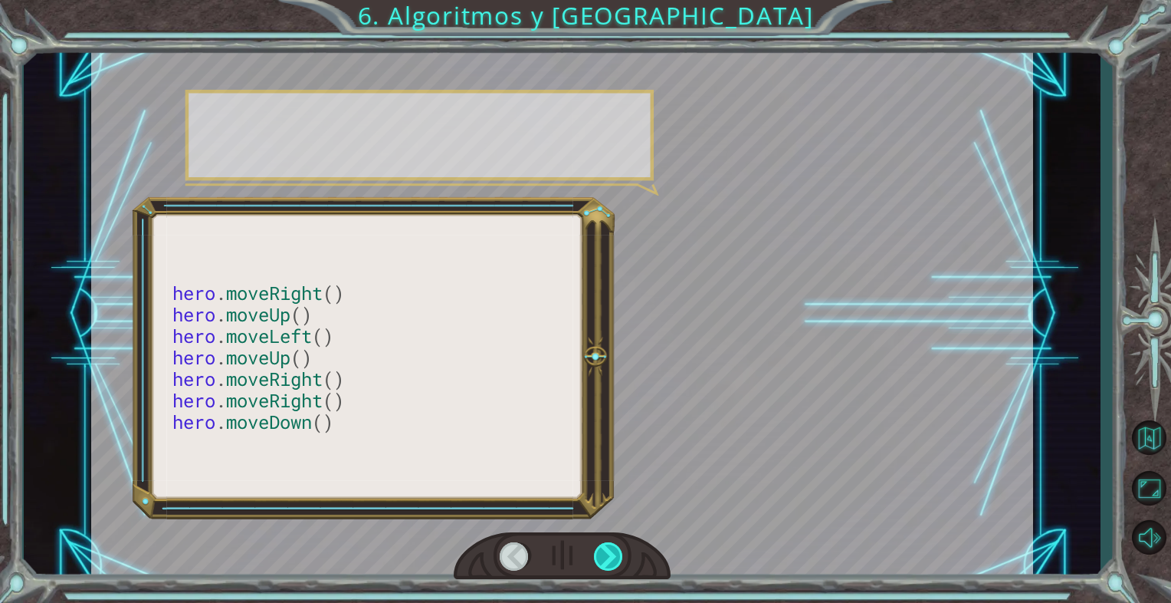
click at [616, 547] on div at bounding box center [609, 556] width 30 height 28
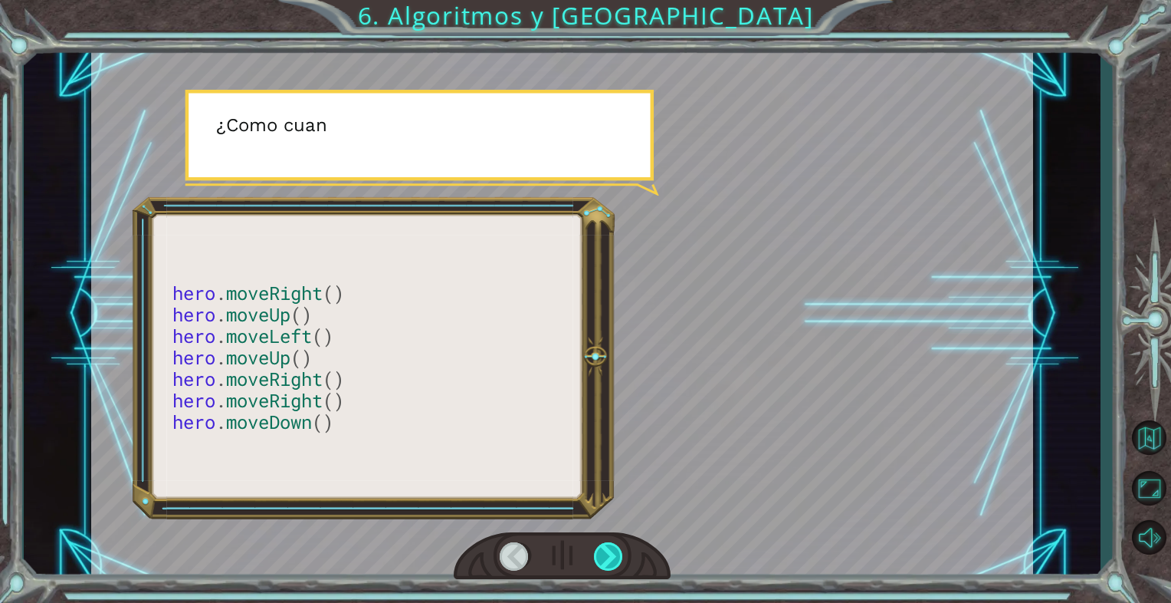
click at [616, 547] on div at bounding box center [609, 556] width 30 height 28
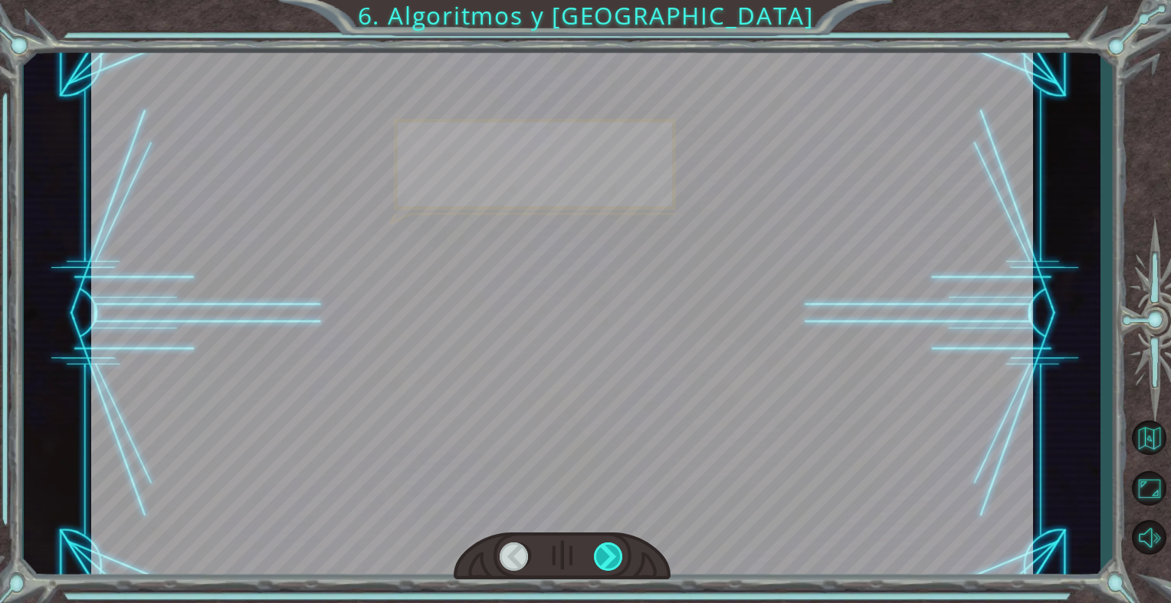
click at [616, 547] on div at bounding box center [609, 556] width 30 height 28
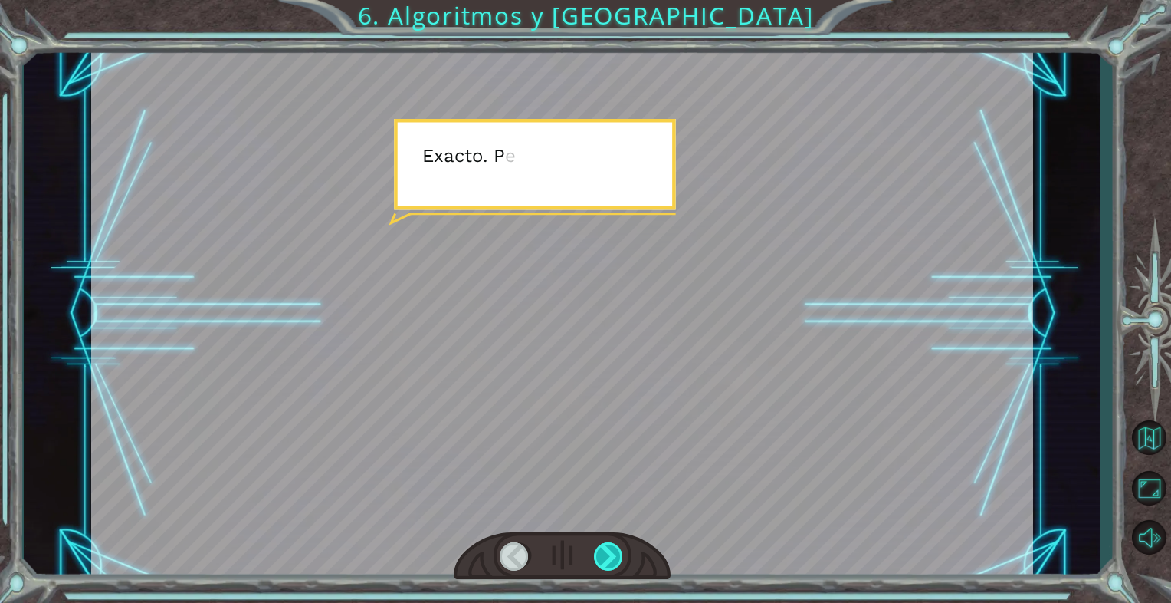
click at [616, 547] on div at bounding box center [609, 556] width 30 height 28
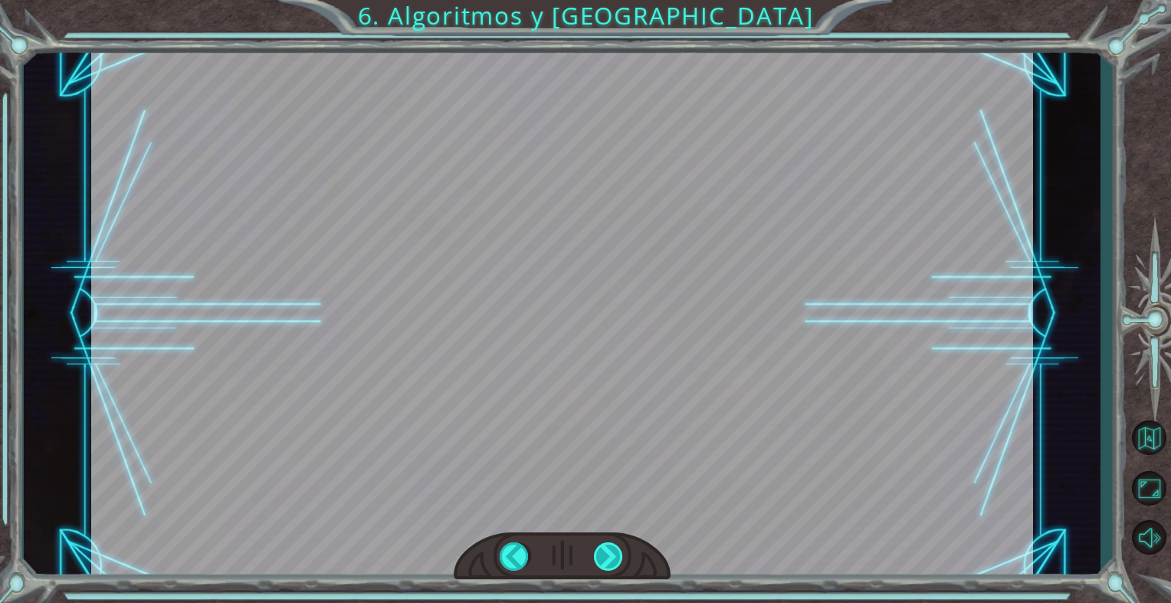
click at [616, 547] on div at bounding box center [609, 556] width 30 height 28
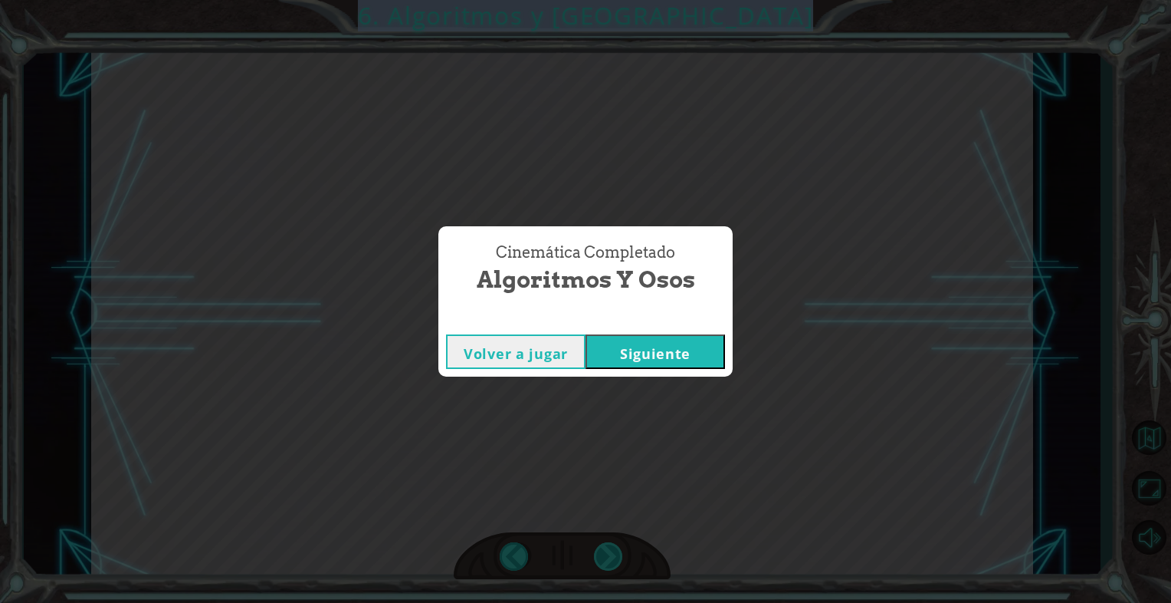
click at [617, 0] on div "hero . moveRight () hero . moveUp () hero . moveLeft () hero . moveUp () hero .…" at bounding box center [585, 0] width 1171 height 0
click at [617, 548] on div "Cinemática Completado Algoritmos y Osos Volver a jugar [GEOGRAPHIC_DATA]" at bounding box center [585, 301] width 1171 height 603
click at [652, 343] on button "Siguiente" at bounding box center [656, 351] width 140 height 34
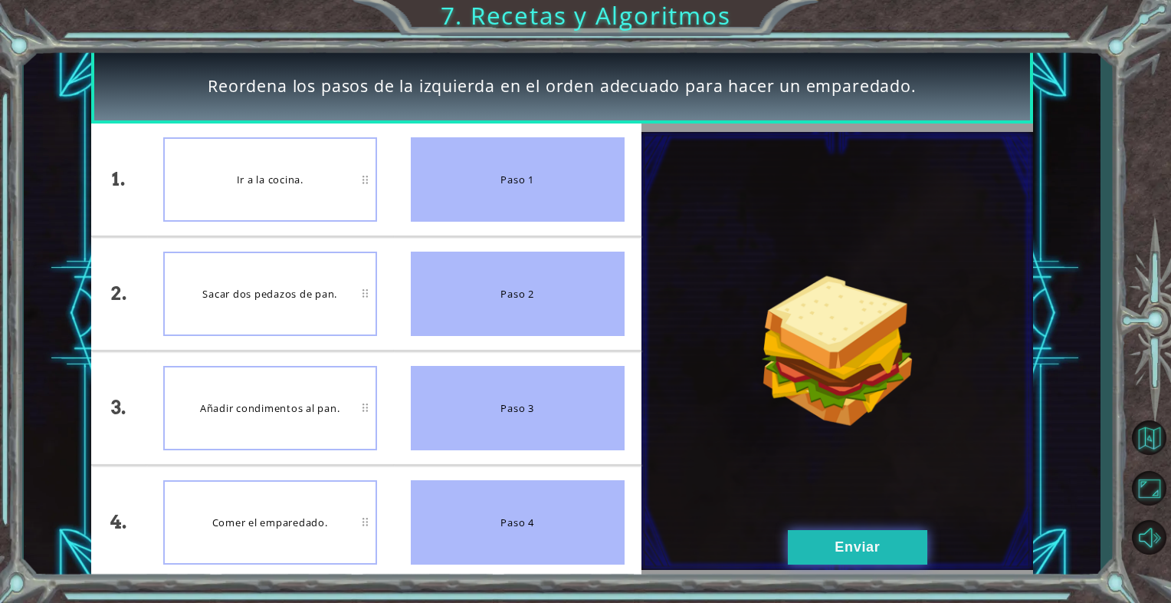
click at [851, 540] on button "Enviar" at bounding box center [858, 547] width 140 height 34
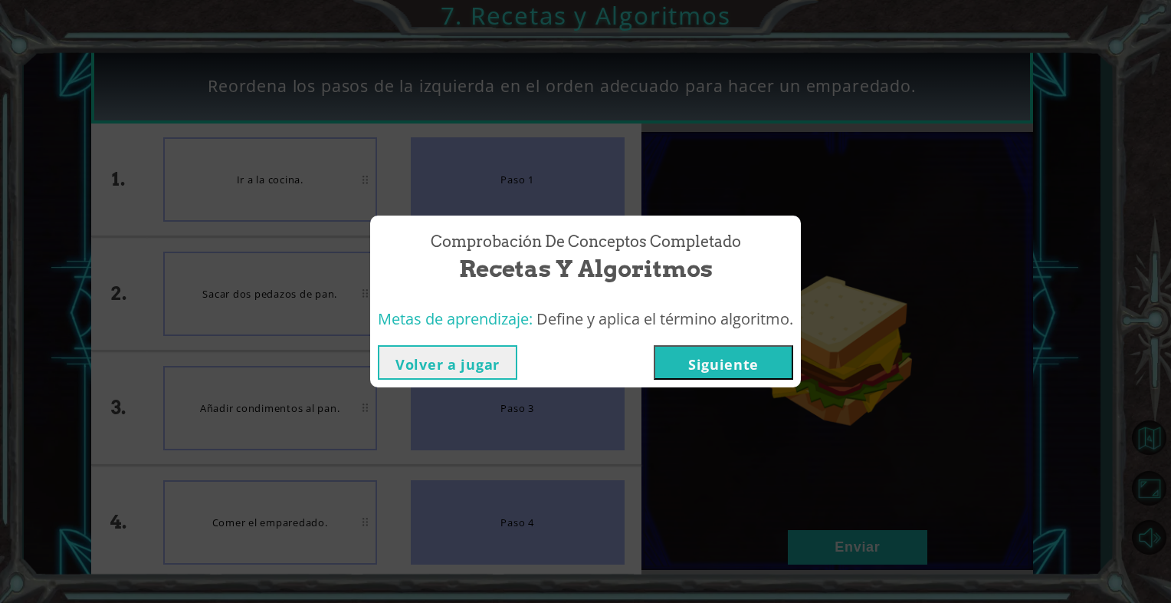
click at [678, 356] on button "Siguiente" at bounding box center [724, 362] width 140 height 34
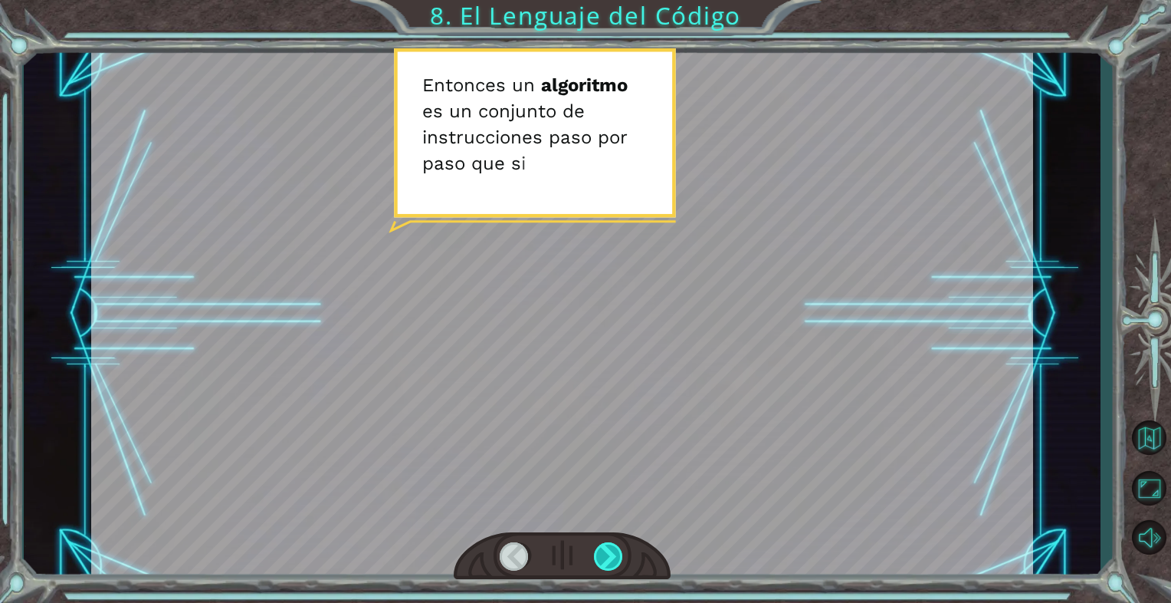
drag, startPoint x: 586, startPoint y: 542, endPoint x: 607, endPoint y: 547, distance: 22.1
click at [585, 542] on div at bounding box center [562, 556] width 217 height 48
click at [607, 547] on div at bounding box center [609, 556] width 30 height 28
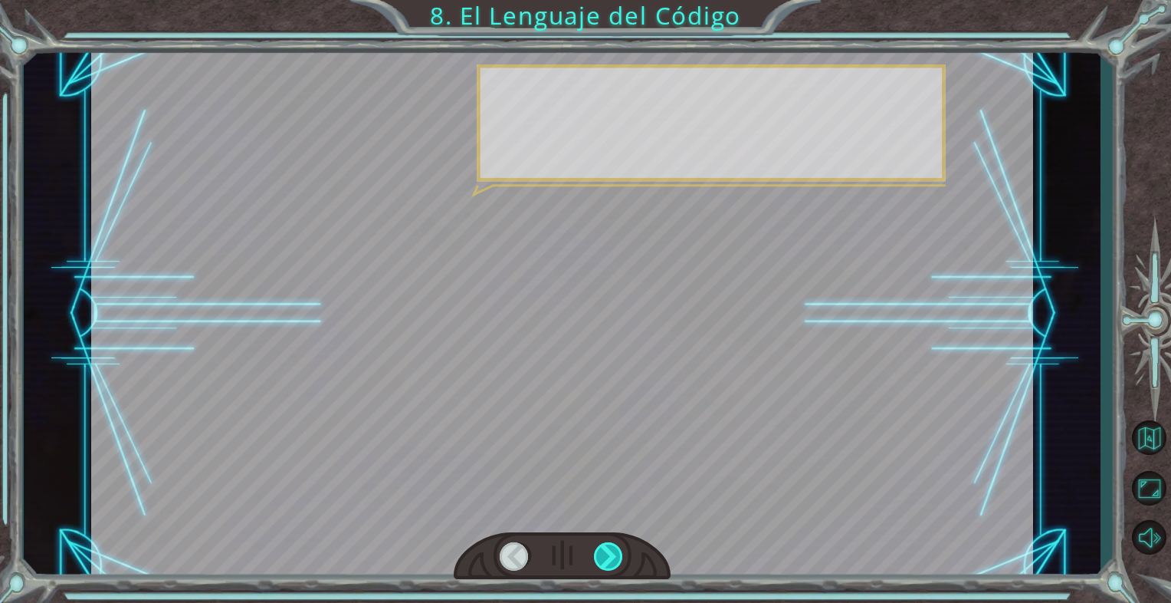
click at [607, 547] on div at bounding box center [609, 556] width 30 height 28
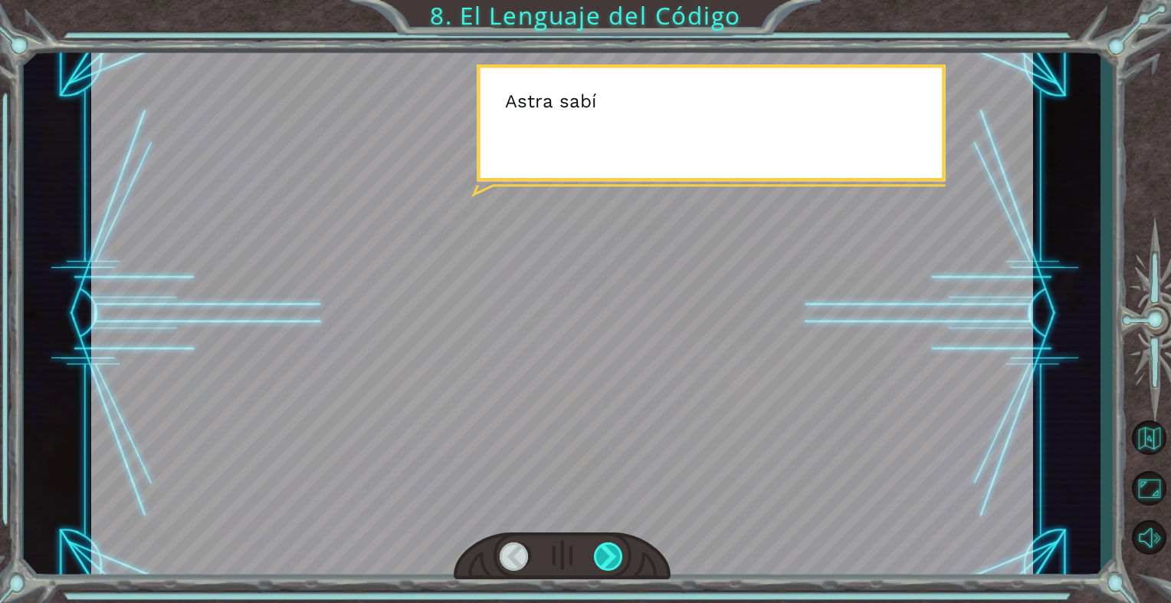
drag, startPoint x: 607, startPoint y: 547, endPoint x: 604, endPoint y: 557, distance: 9.7
click at [604, 557] on div at bounding box center [609, 556] width 30 height 28
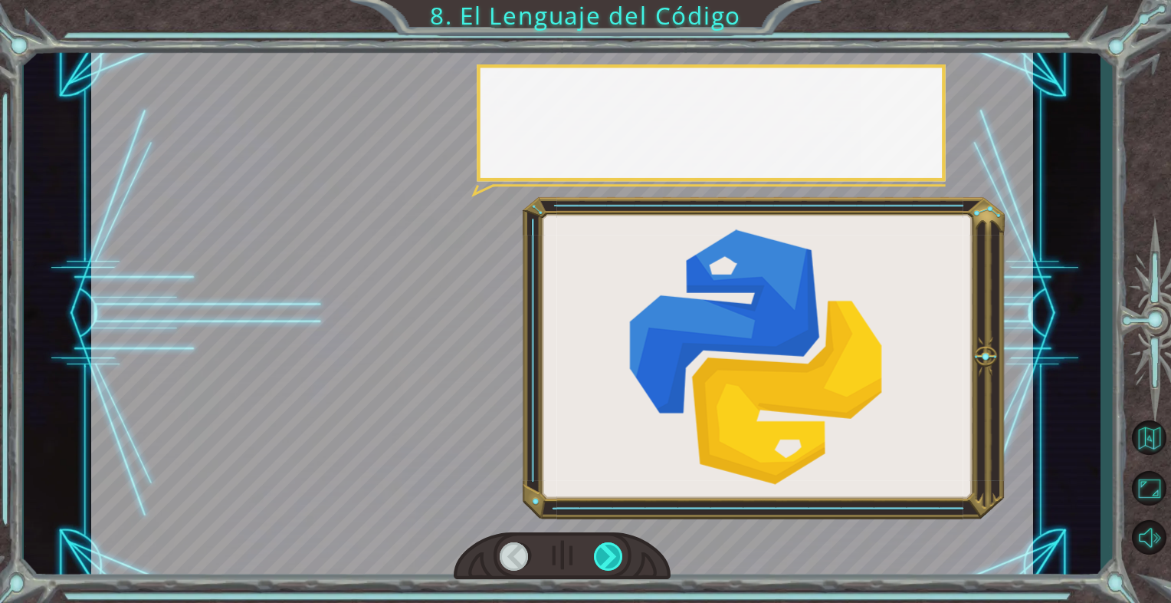
click at [602, 557] on div at bounding box center [609, 556] width 30 height 28
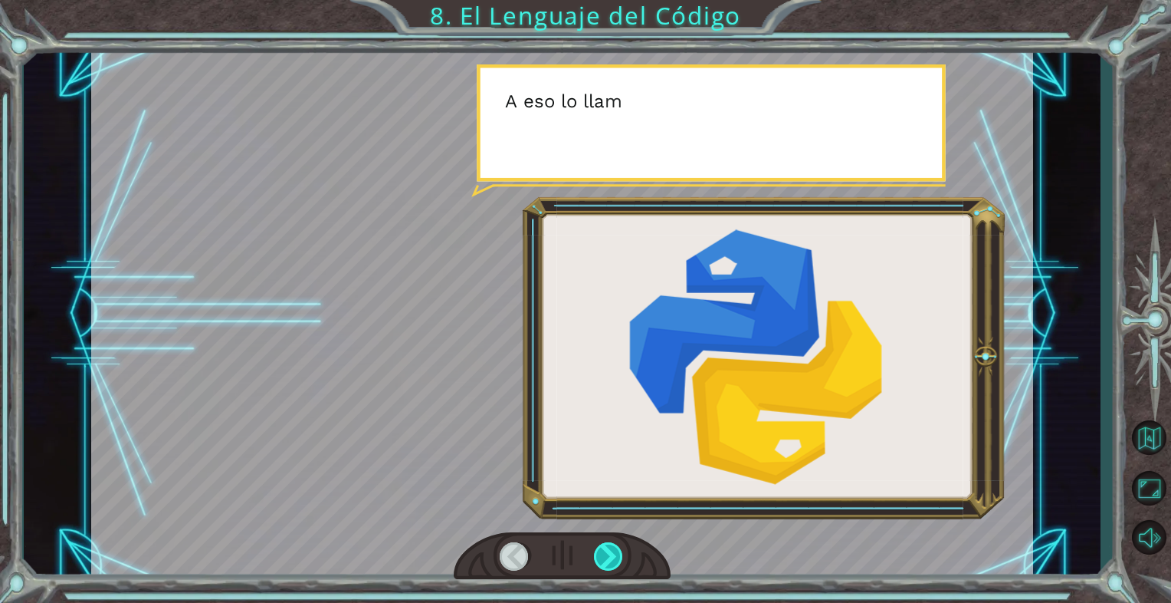
click at [601, 557] on div at bounding box center [609, 556] width 30 height 28
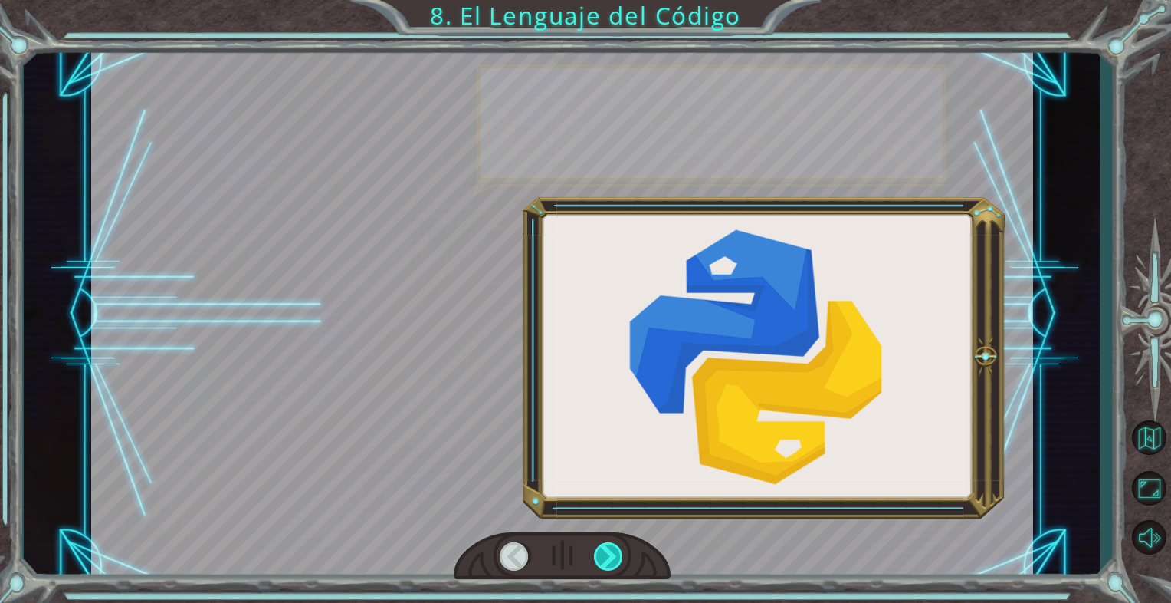
click at [600, 557] on div at bounding box center [609, 556] width 30 height 28
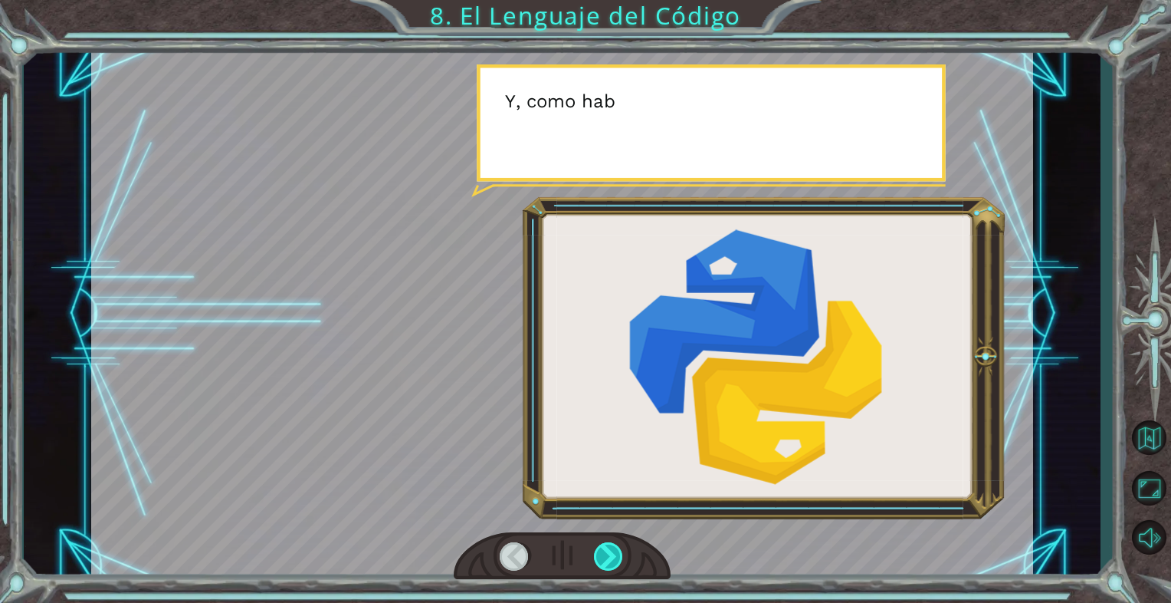
click at [598, 556] on div at bounding box center [609, 556] width 30 height 28
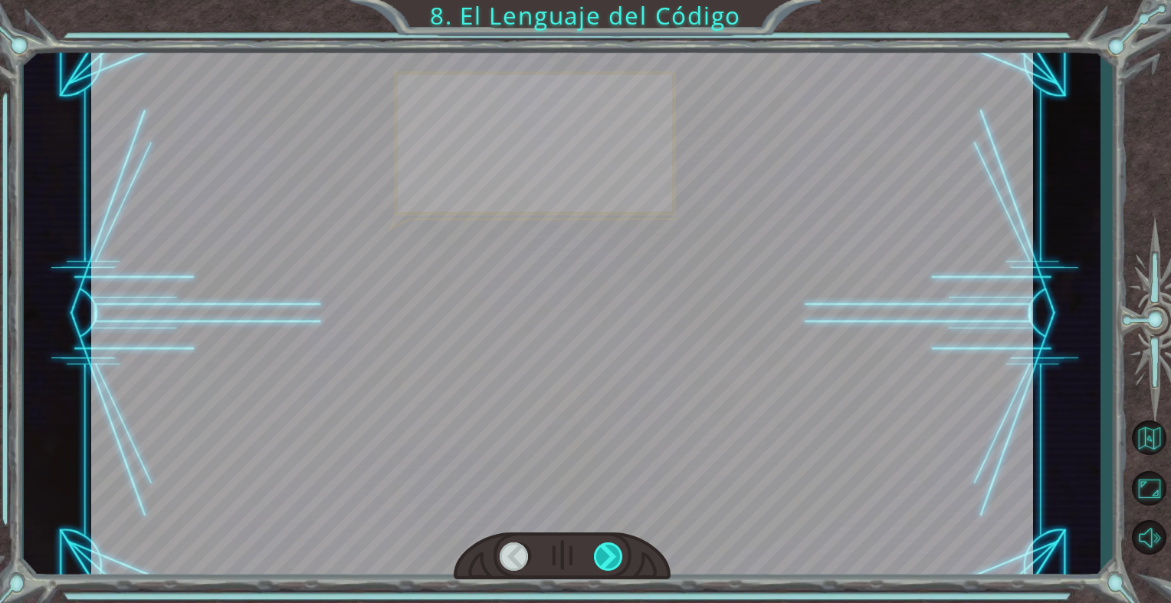
click at [598, 554] on div at bounding box center [609, 556] width 30 height 28
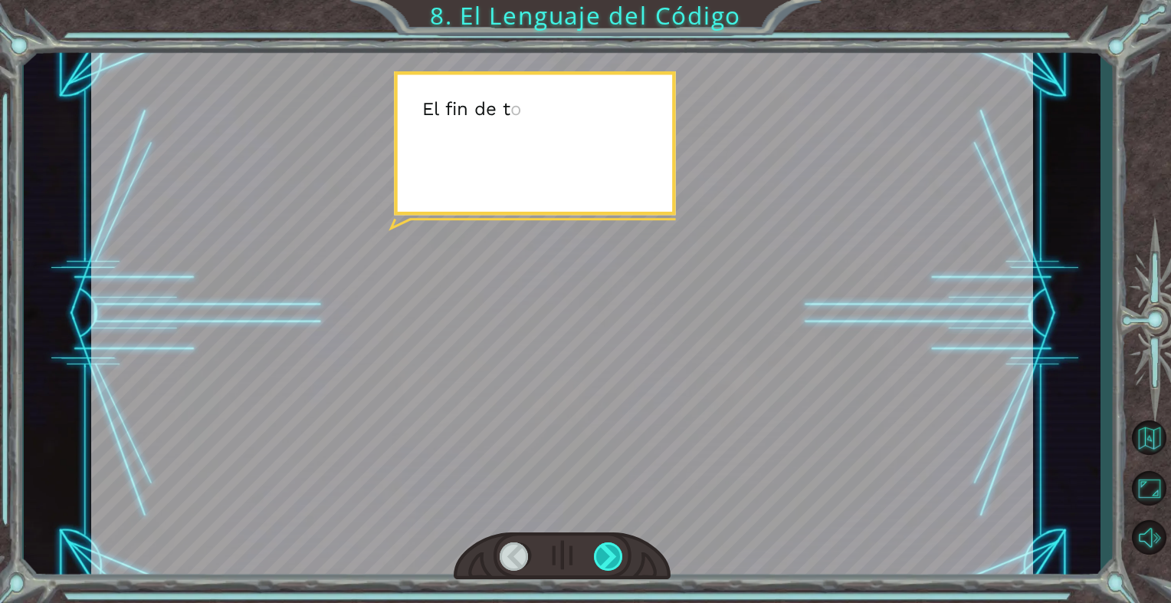
click at [598, 554] on div at bounding box center [609, 556] width 30 height 28
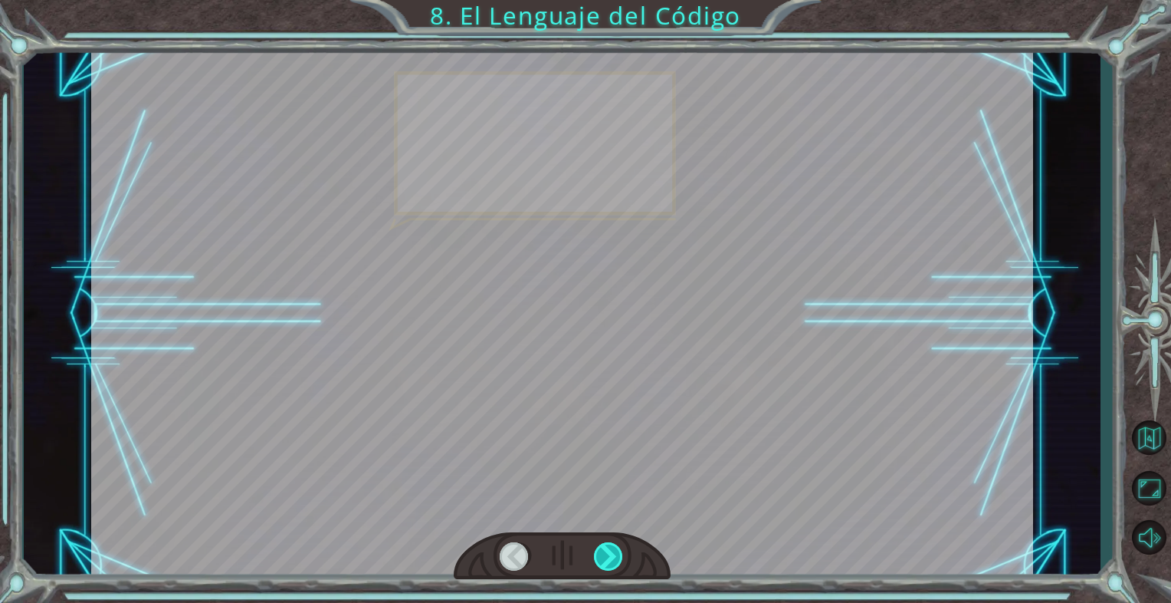
click at [598, 554] on div at bounding box center [609, 556] width 30 height 28
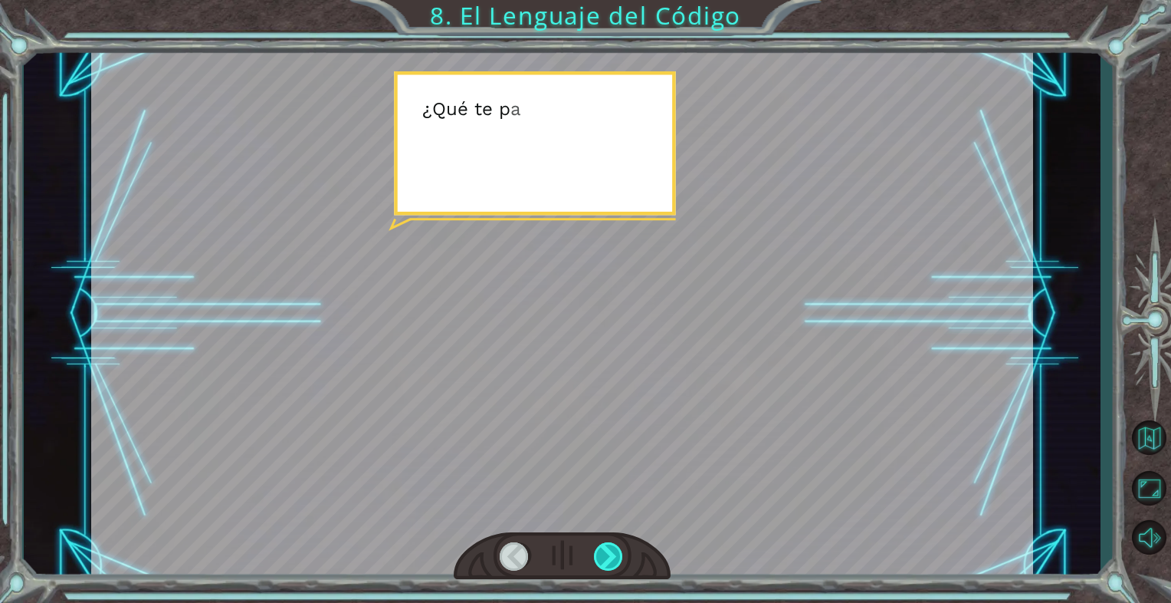
click at [598, 554] on div at bounding box center [609, 556] width 30 height 28
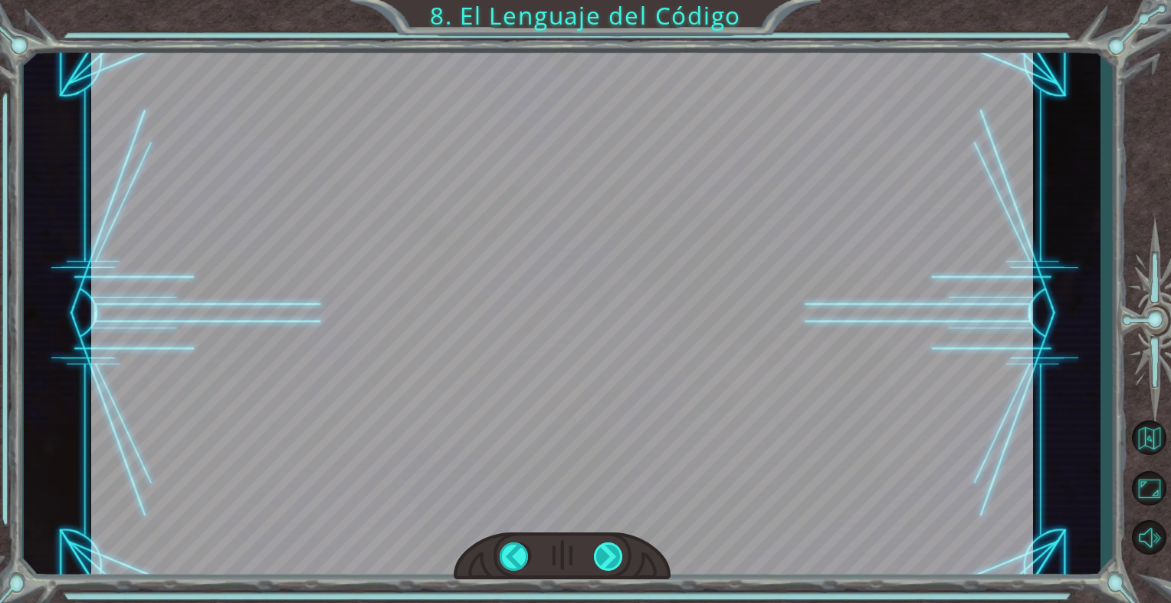
click at [598, 554] on div at bounding box center [609, 556] width 30 height 28
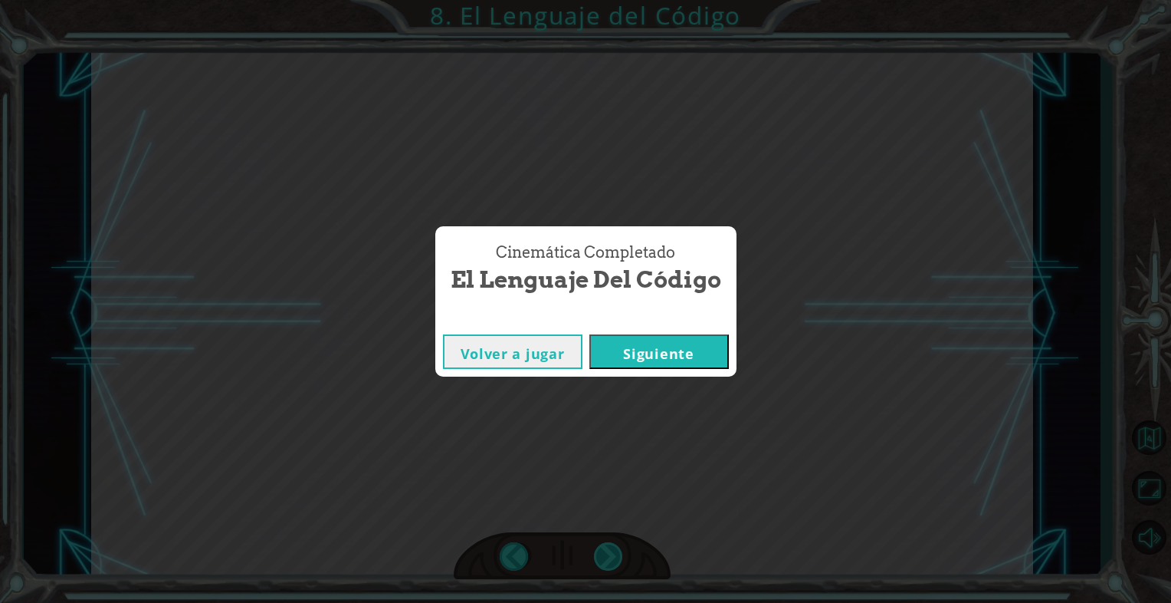
click at [598, 0] on div "E n t o n c e s u n a l g o r i t m o e s u n c o n j u n t o d e i n s t r u c…" at bounding box center [585, 0] width 1171 height 0
click at [662, 357] on button "Siguiente" at bounding box center [660, 351] width 140 height 34
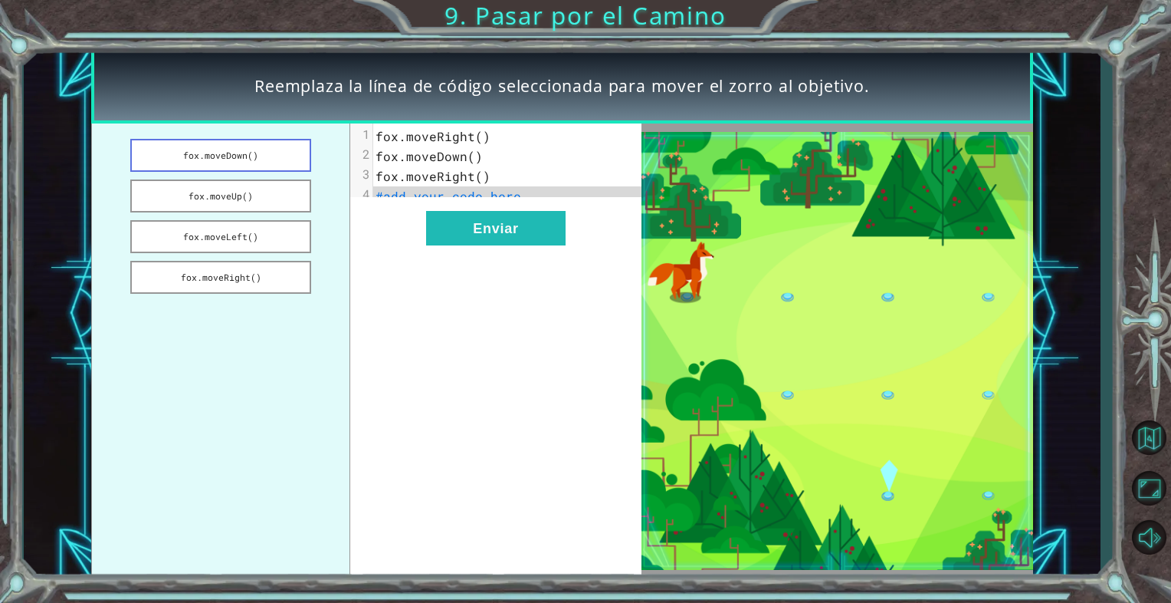
click at [273, 167] on button "fox.moveDown()" at bounding box center [220, 155] width 180 height 33
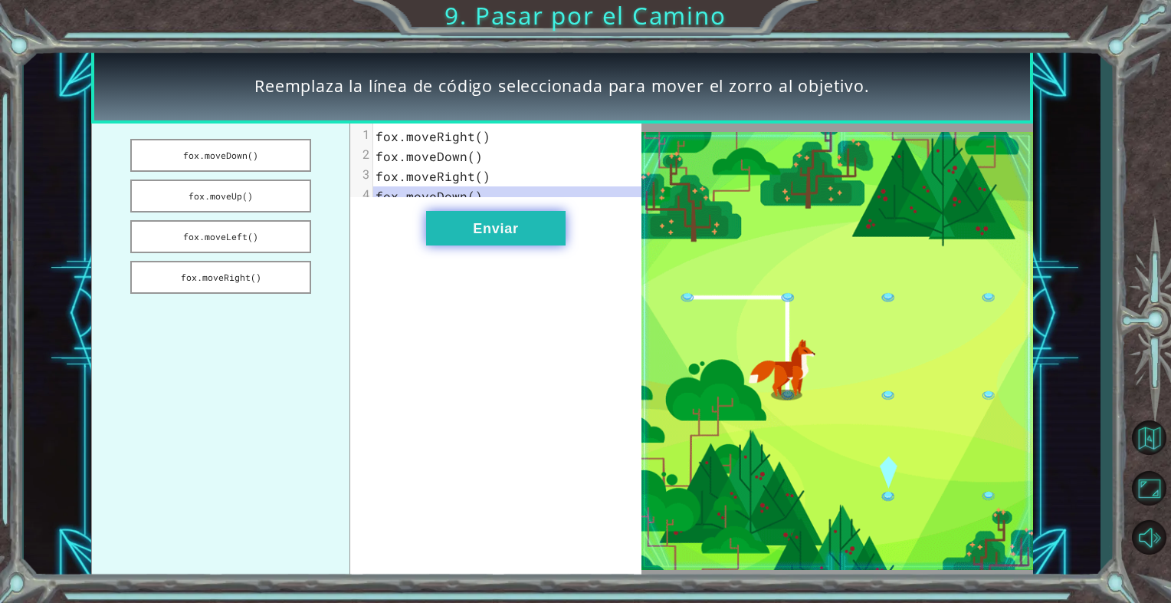
click at [537, 241] on button "Enviar" at bounding box center [496, 228] width 140 height 34
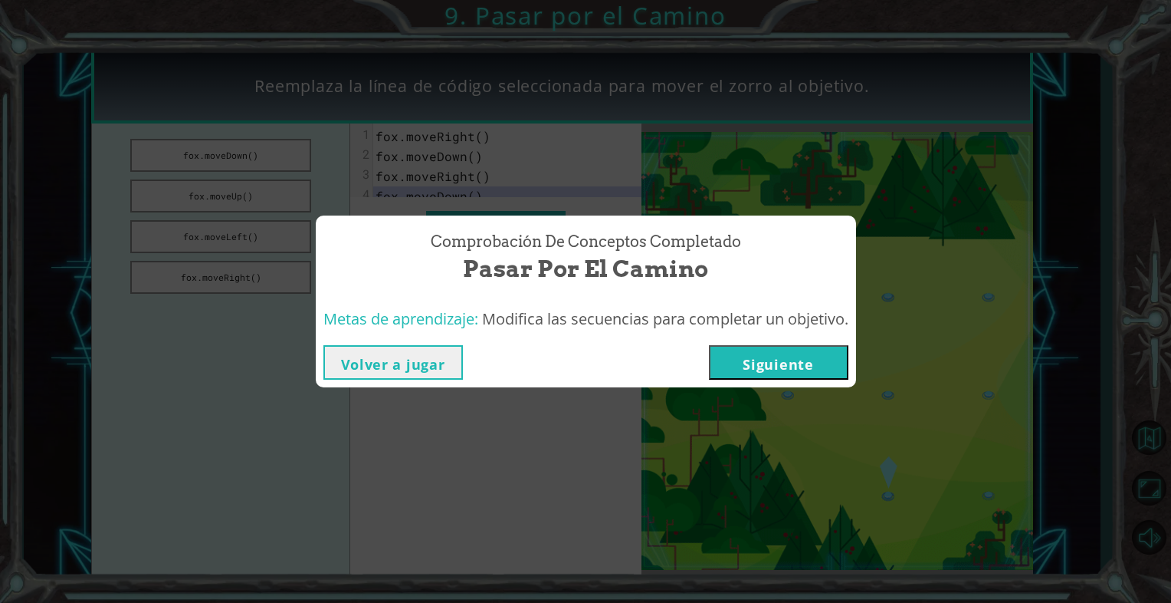
click at [793, 363] on button "Siguiente" at bounding box center [779, 362] width 140 height 34
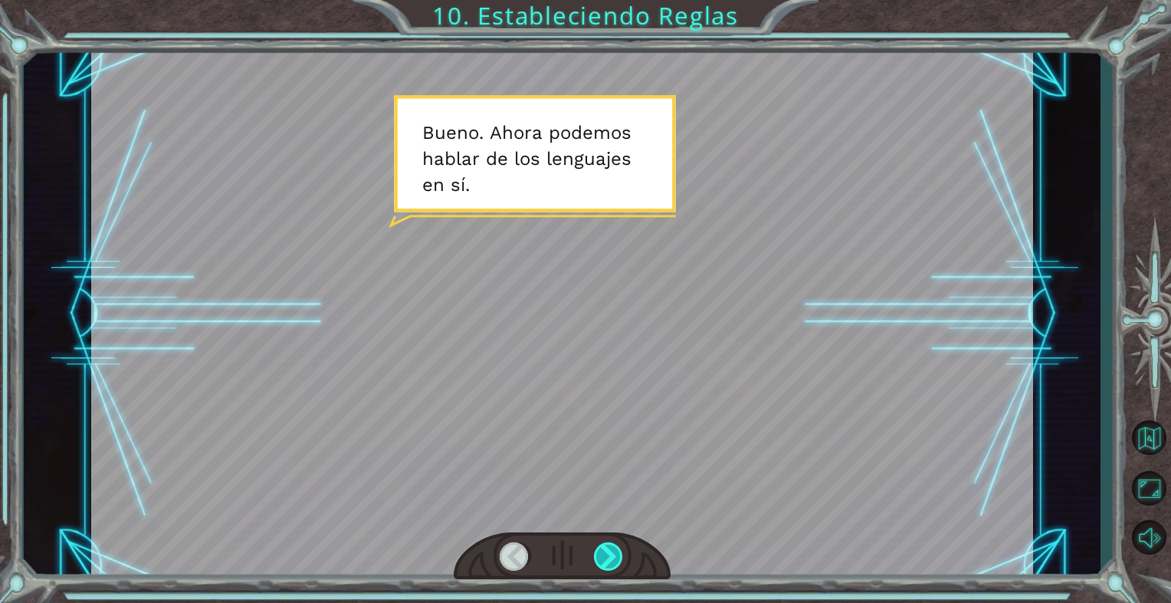
click at [606, 554] on div at bounding box center [609, 556] width 30 height 28
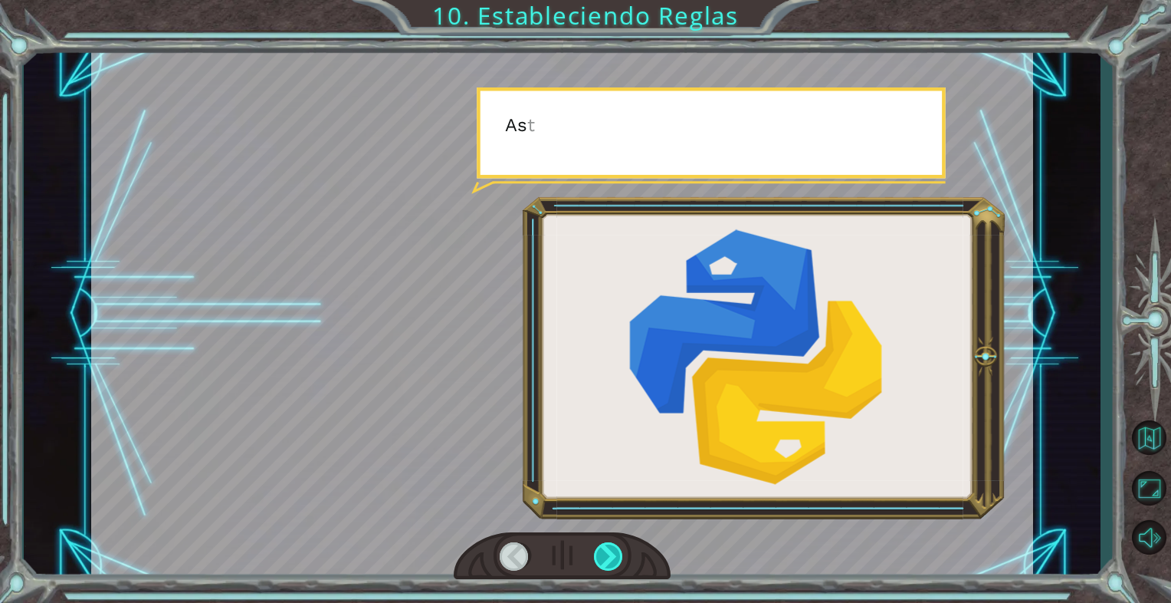
click at [606, 554] on div at bounding box center [609, 556] width 30 height 28
click at [606, 553] on div at bounding box center [609, 556] width 30 height 28
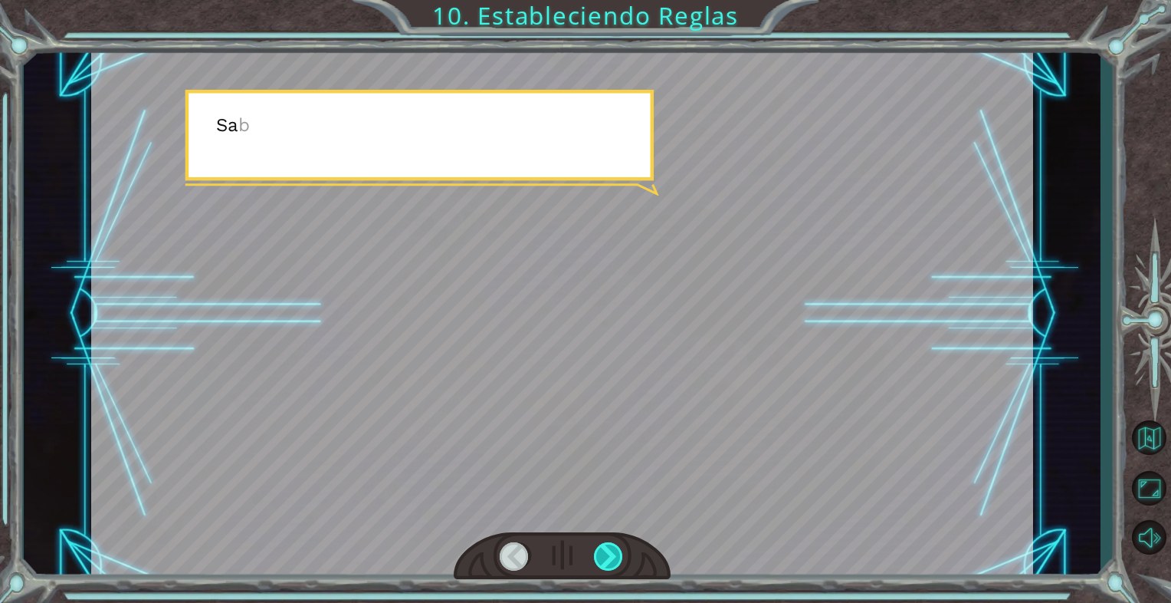
click at [606, 553] on div at bounding box center [609, 556] width 30 height 28
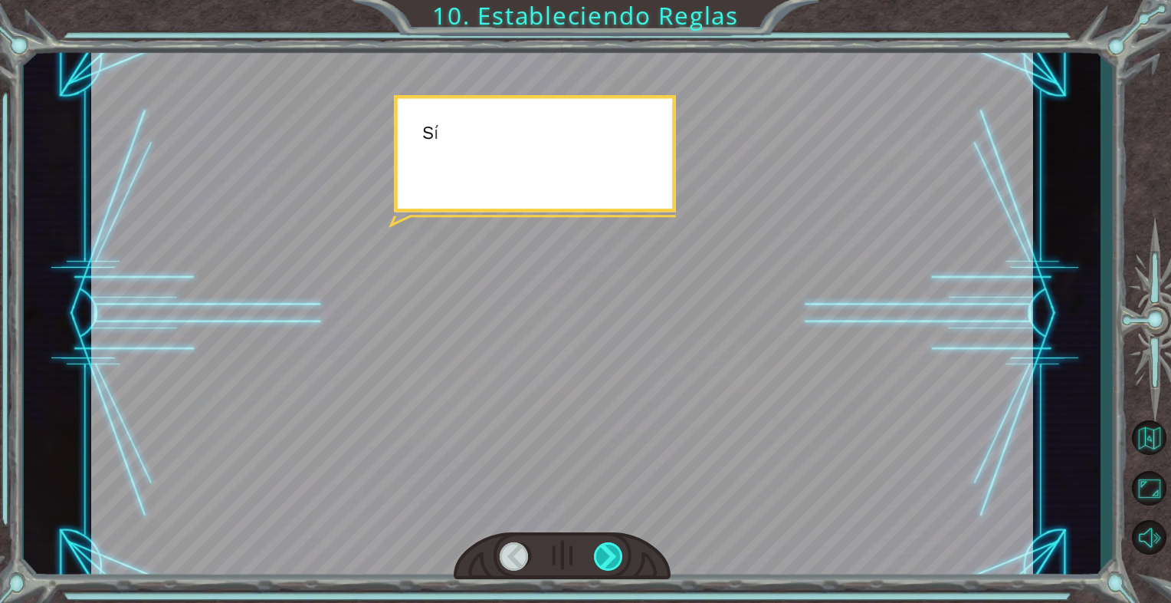
click at [606, 553] on div at bounding box center [609, 556] width 30 height 28
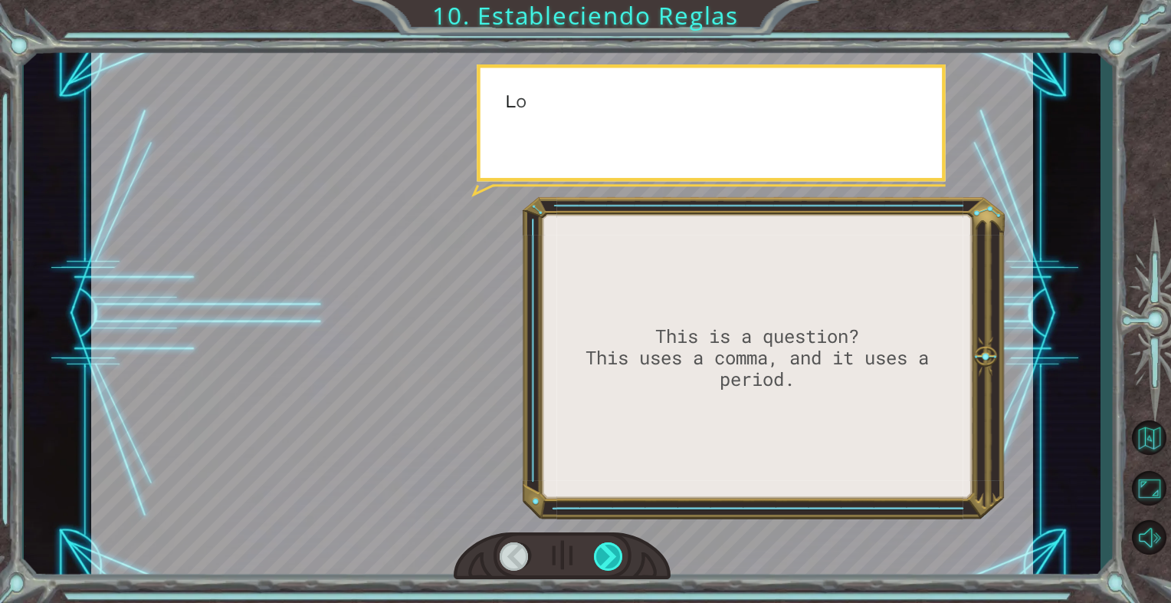
click at [606, 553] on div at bounding box center [609, 556] width 30 height 28
click at [606, 554] on div at bounding box center [609, 556] width 30 height 28
click at [606, 557] on div at bounding box center [609, 556] width 30 height 28
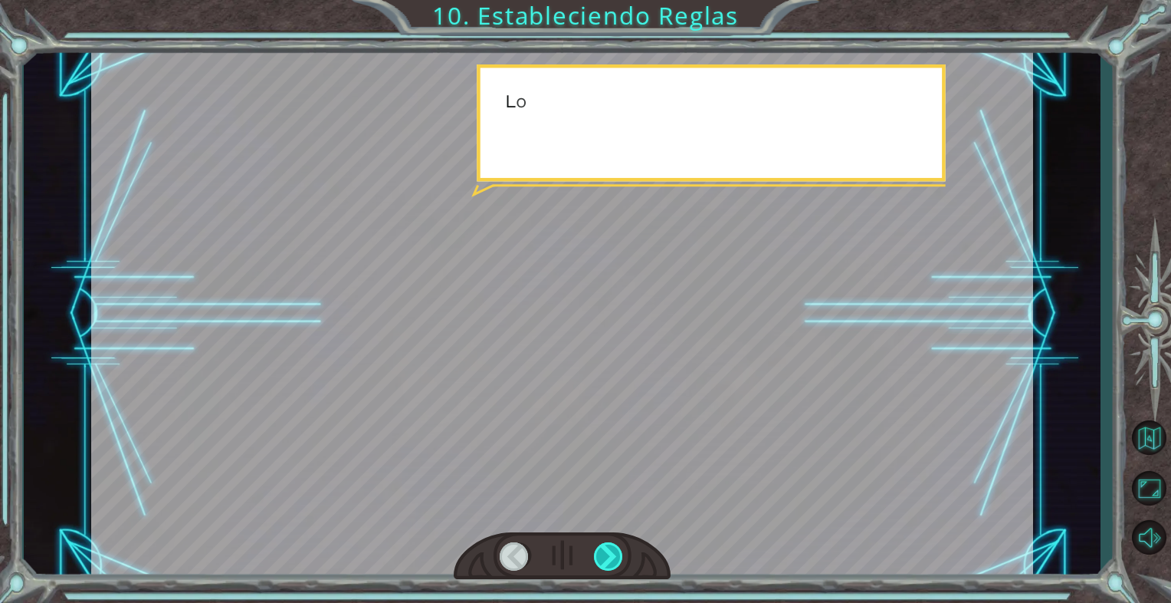
click at [608, 557] on div at bounding box center [609, 556] width 30 height 28
click at [609, 557] on div at bounding box center [609, 556] width 30 height 28
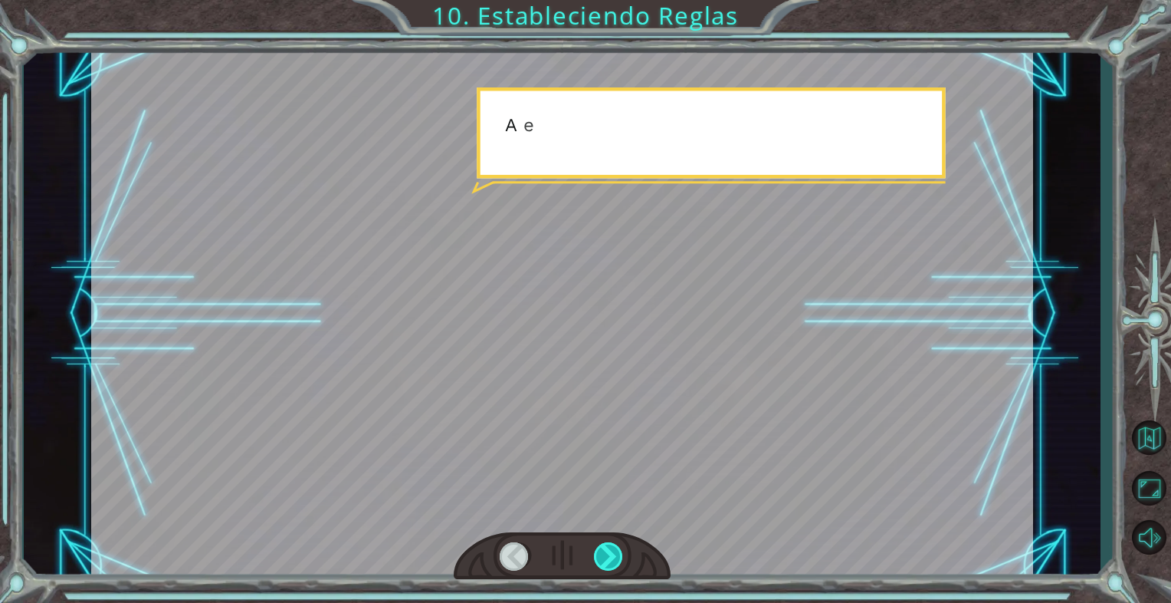
click at [609, 557] on div at bounding box center [609, 556] width 30 height 28
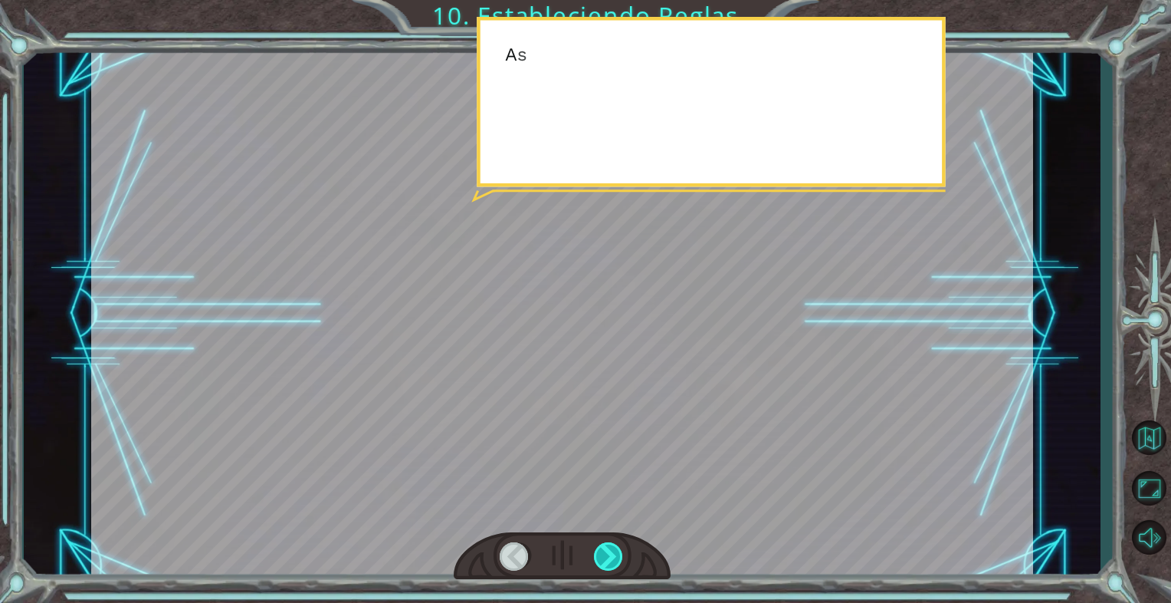
click at [609, 557] on div at bounding box center [609, 556] width 30 height 28
click at [610, 557] on div at bounding box center [609, 556] width 30 height 28
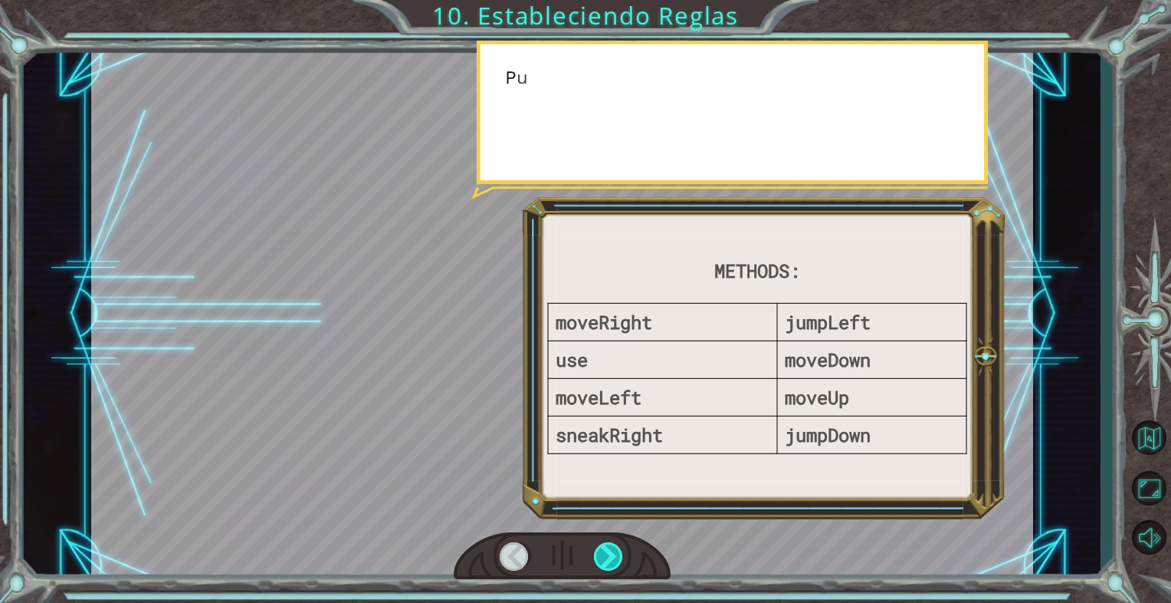
click at [610, 557] on div at bounding box center [609, 556] width 30 height 28
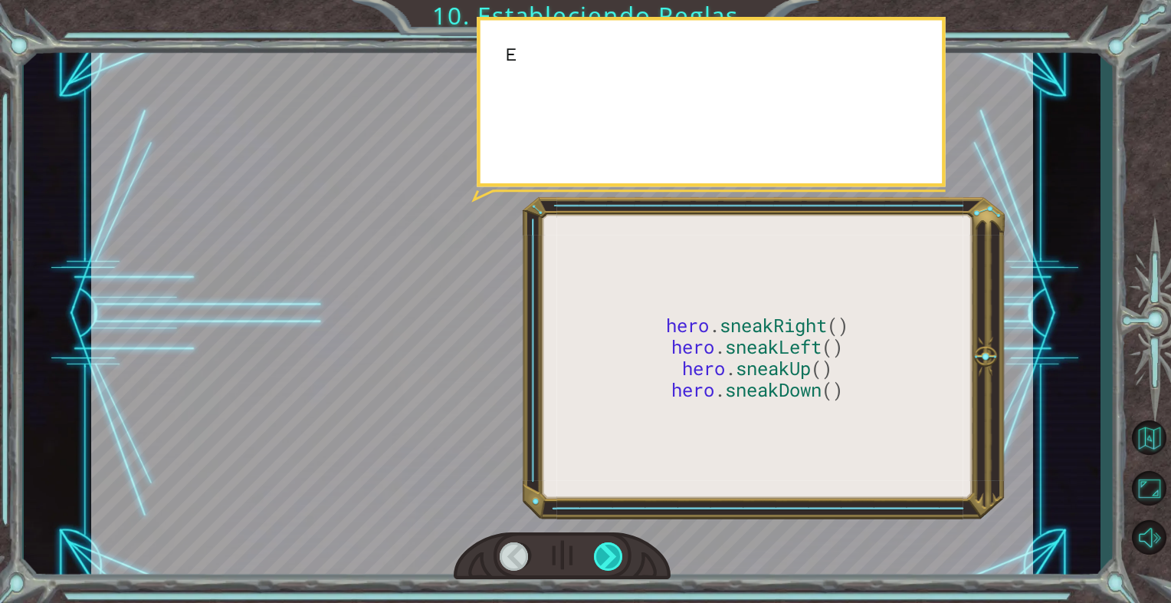
click at [610, 557] on div at bounding box center [609, 556] width 30 height 28
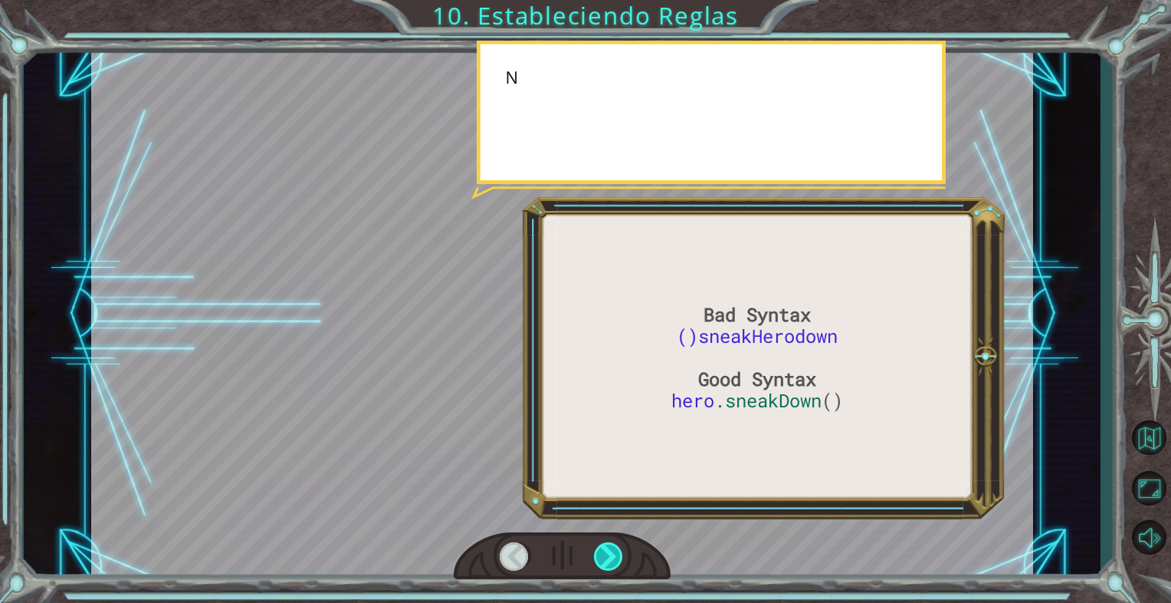
click at [610, 556] on div at bounding box center [609, 556] width 30 height 28
click at [611, 556] on div at bounding box center [609, 556] width 30 height 28
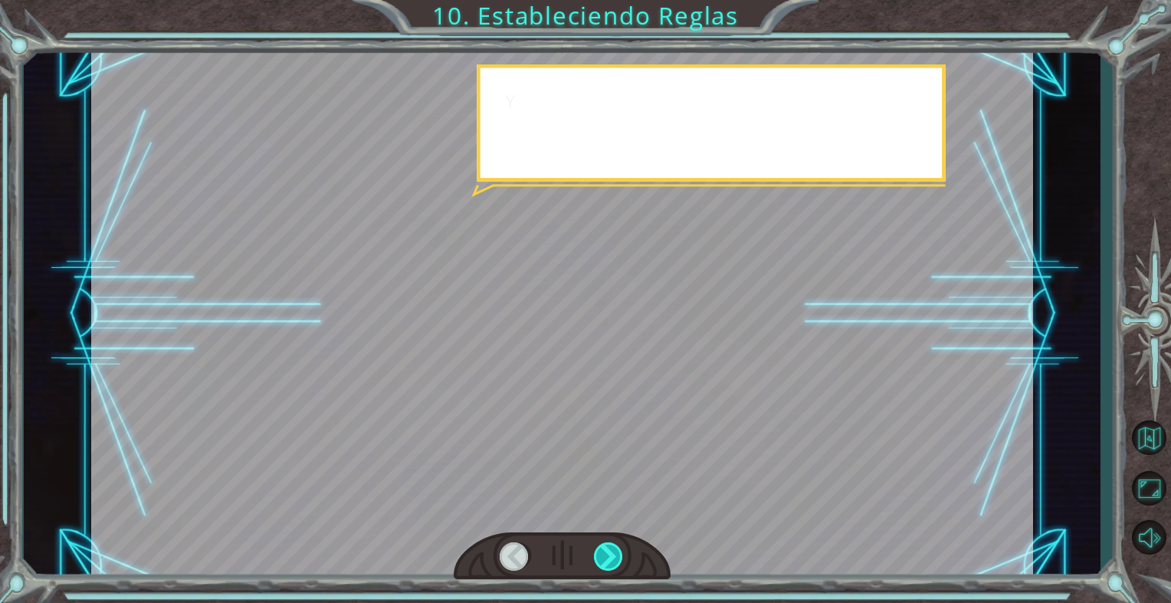
click at [611, 556] on div at bounding box center [609, 556] width 30 height 28
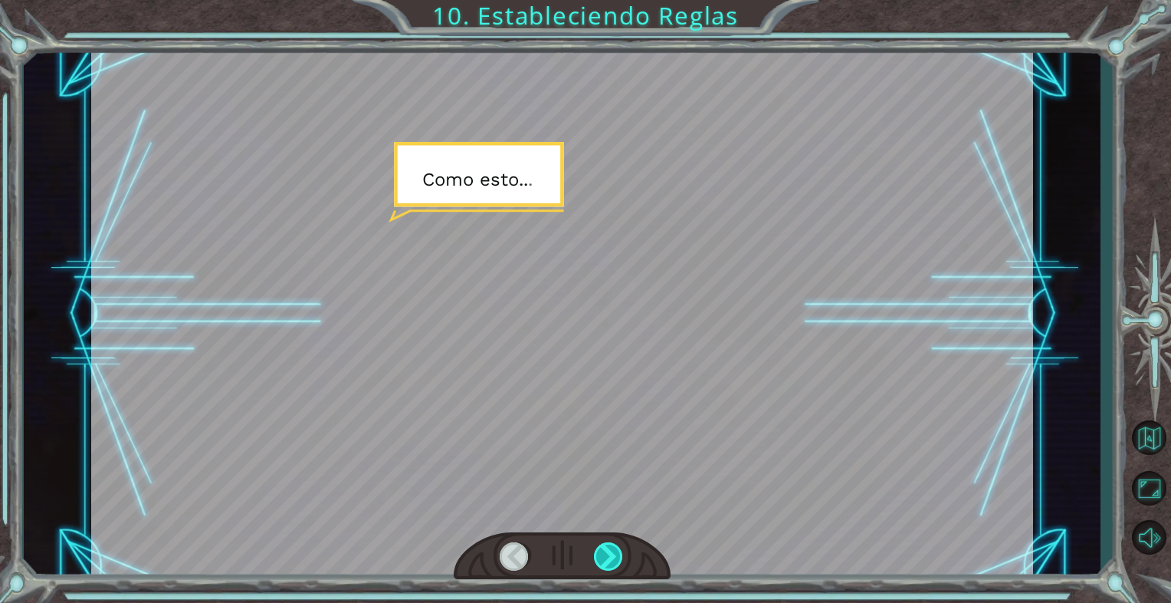
click at [611, 554] on div at bounding box center [609, 556] width 30 height 28
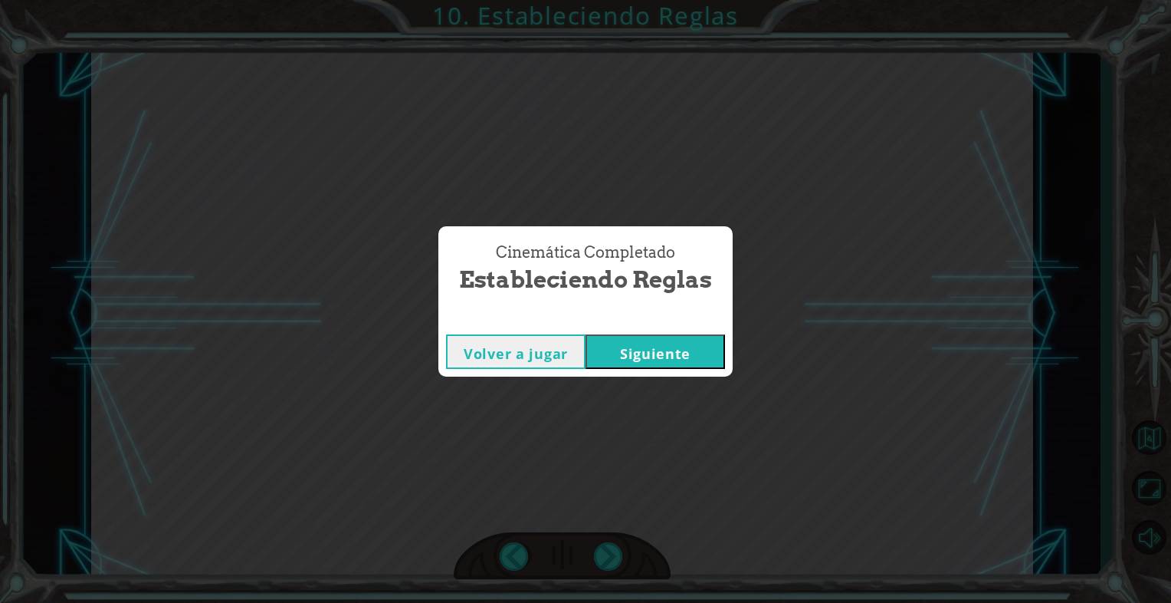
click at [635, 350] on button "Siguiente" at bounding box center [656, 351] width 140 height 34
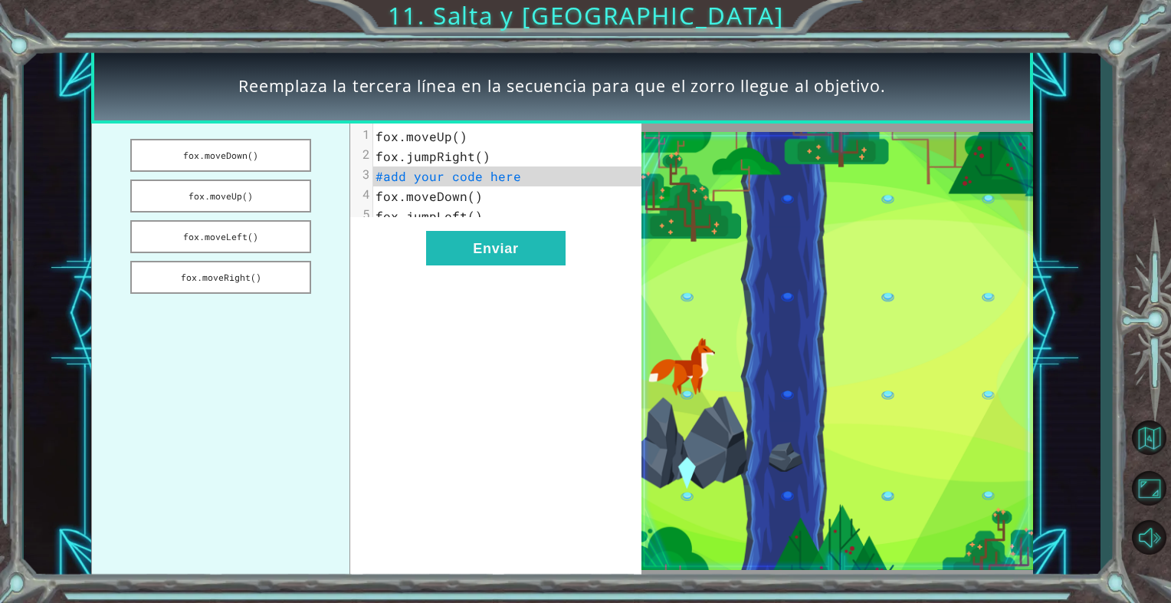
drag, startPoint x: 242, startPoint y: 161, endPoint x: 331, endPoint y: 210, distance: 101.6
click at [244, 161] on button "fox.moveDown()" at bounding box center [220, 155] width 180 height 33
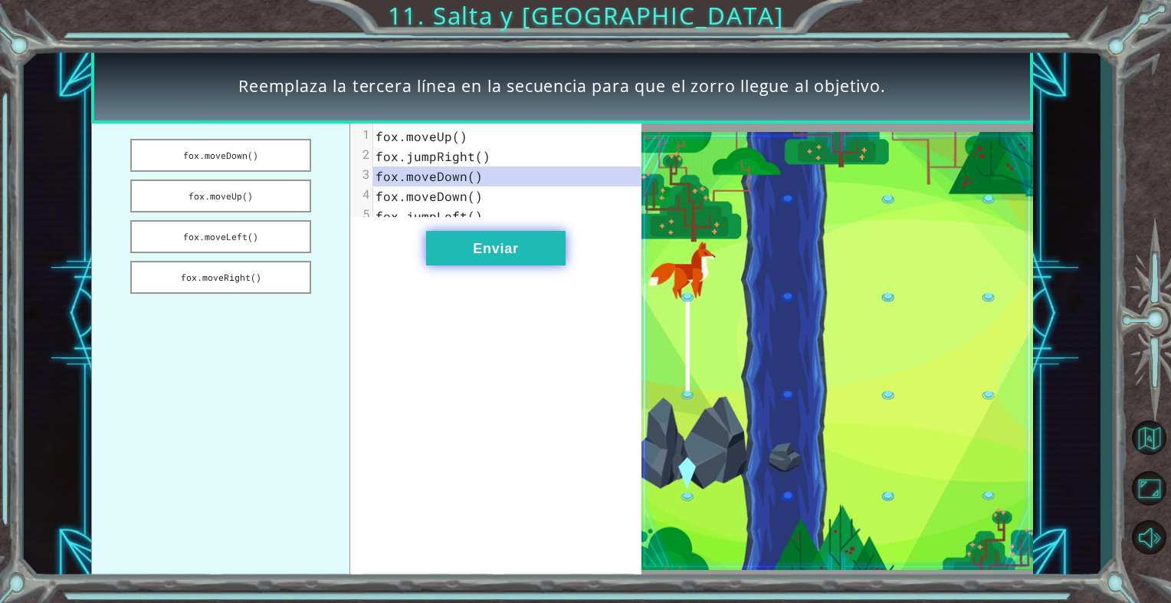
click at [489, 253] on button "Enviar" at bounding box center [496, 248] width 140 height 34
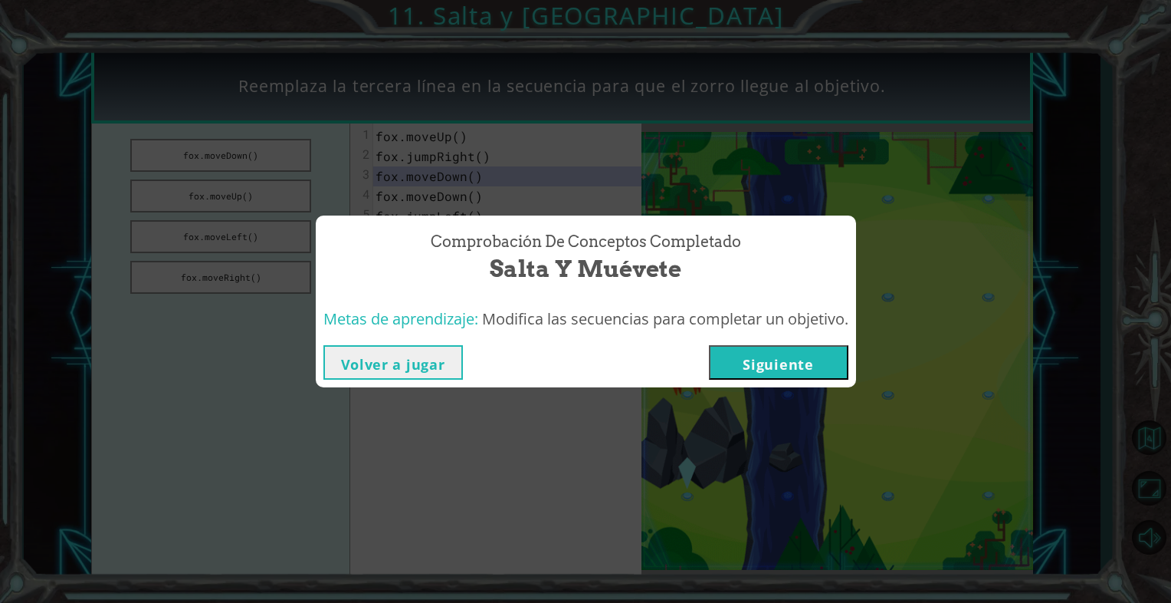
click at [731, 368] on button "Siguiente" at bounding box center [779, 362] width 140 height 34
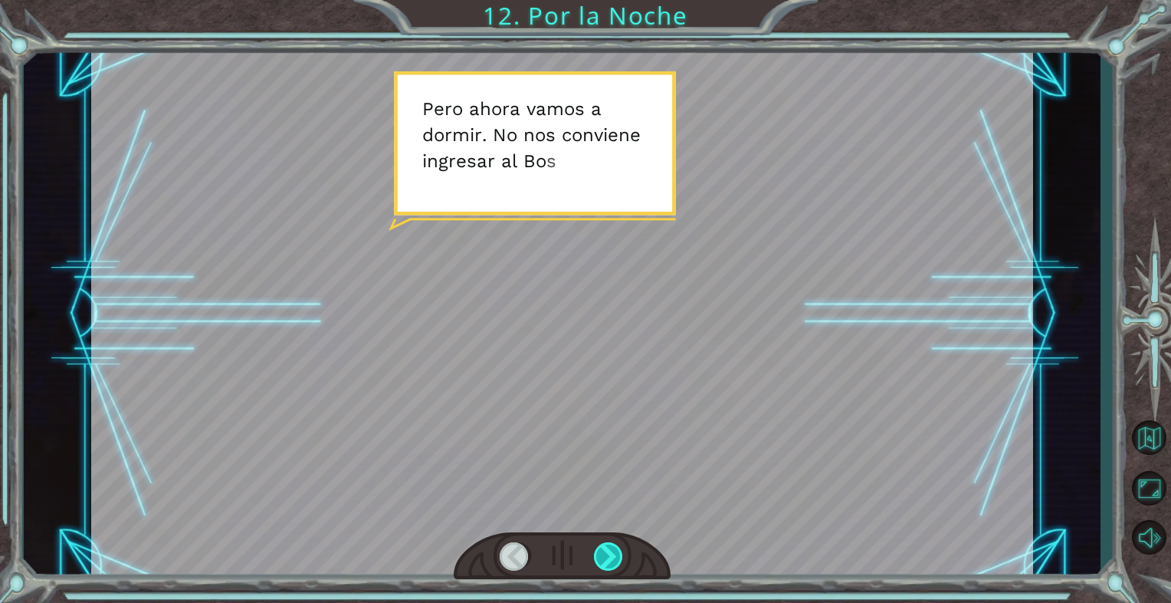
click at [608, 546] on div at bounding box center [609, 556] width 30 height 28
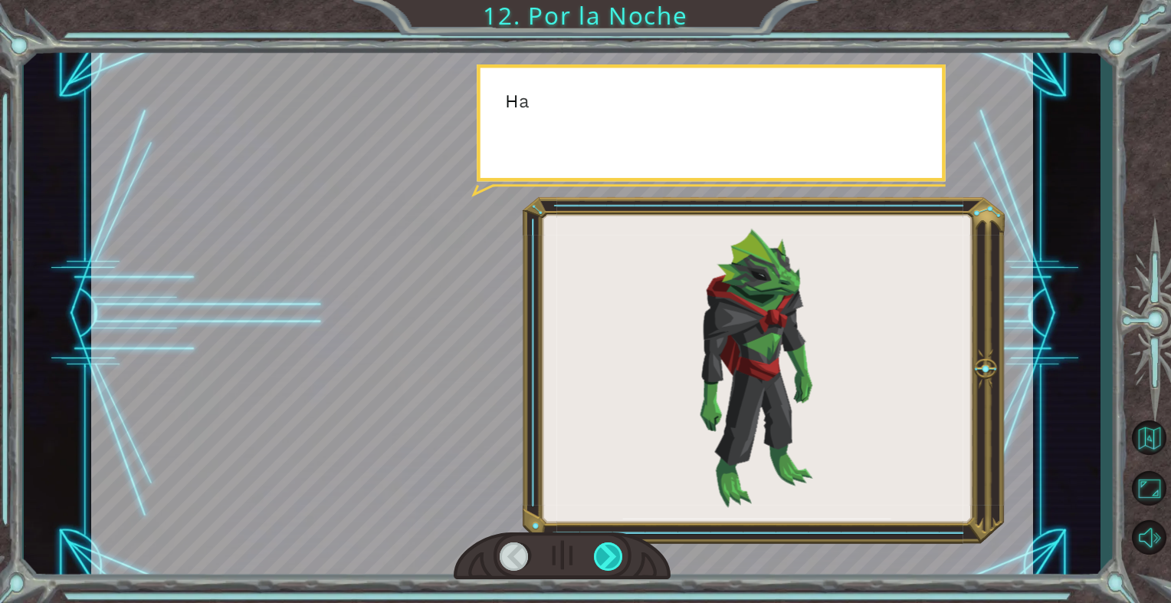
click at [609, 547] on div at bounding box center [609, 556] width 30 height 28
click at [610, 547] on div at bounding box center [609, 556] width 30 height 28
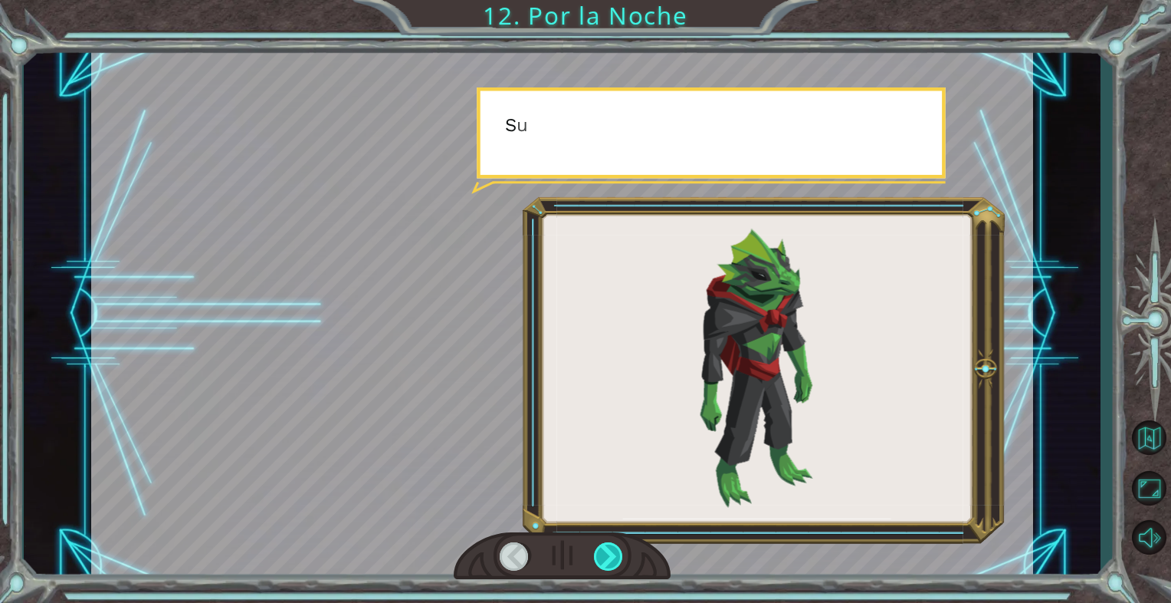
click at [612, 547] on div at bounding box center [609, 556] width 30 height 28
click at [613, 547] on div at bounding box center [609, 556] width 30 height 28
click at [614, 547] on div at bounding box center [609, 556] width 30 height 28
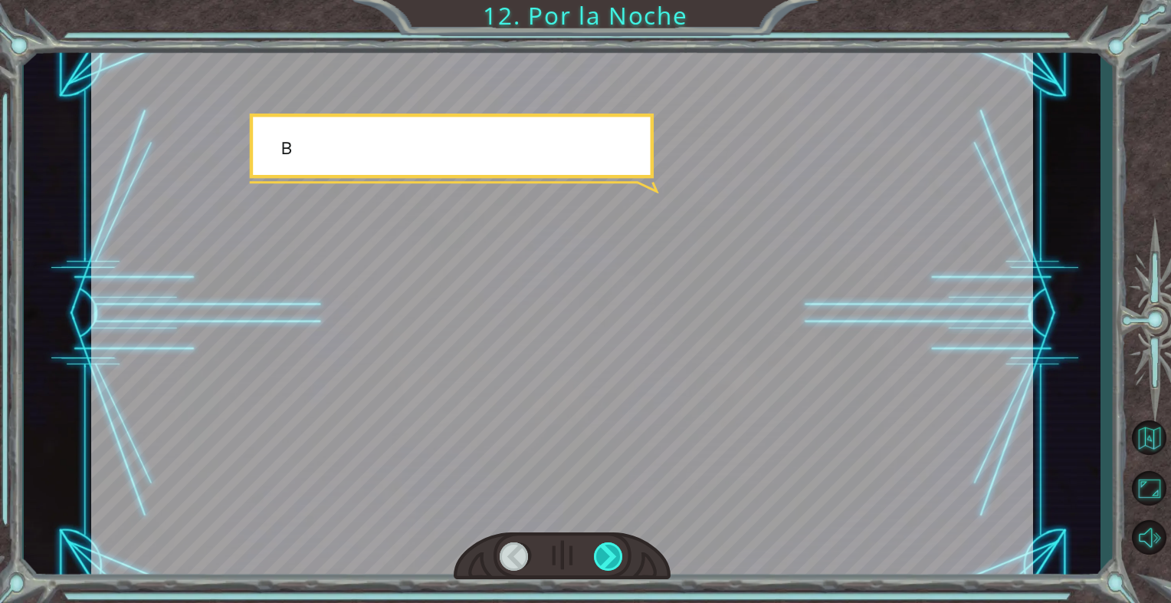
click at [614, 547] on div at bounding box center [609, 556] width 30 height 28
click at [616, 548] on div at bounding box center [609, 556] width 30 height 28
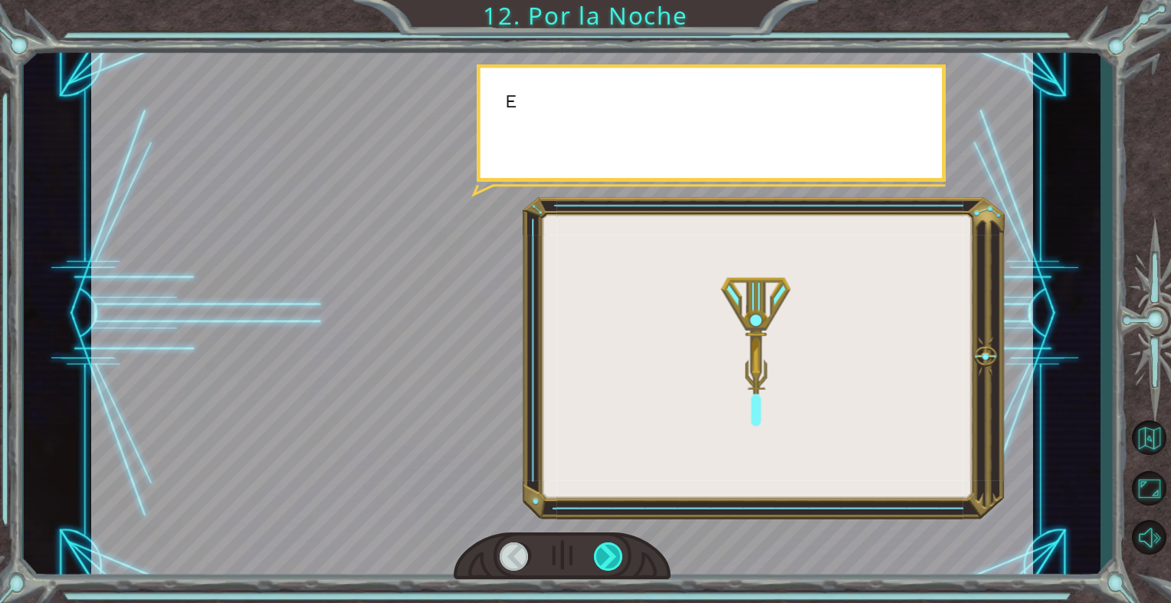
click at [616, 548] on div at bounding box center [609, 556] width 30 height 28
click at [616, 549] on div at bounding box center [609, 556] width 30 height 28
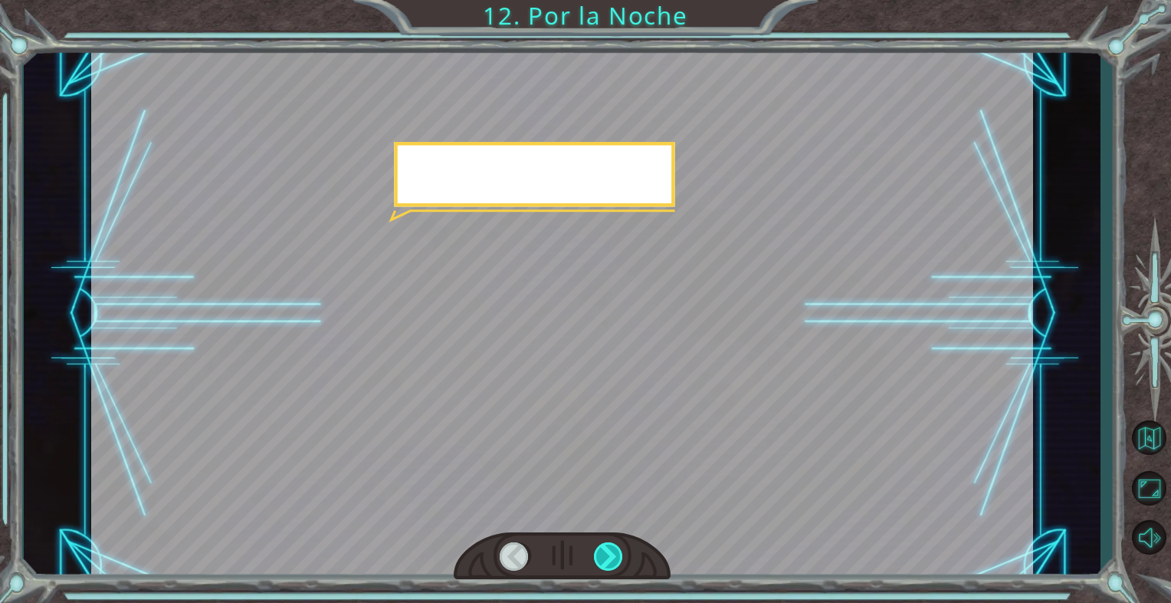
click at [616, 549] on div at bounding box center [609, 556] width 30 height 28
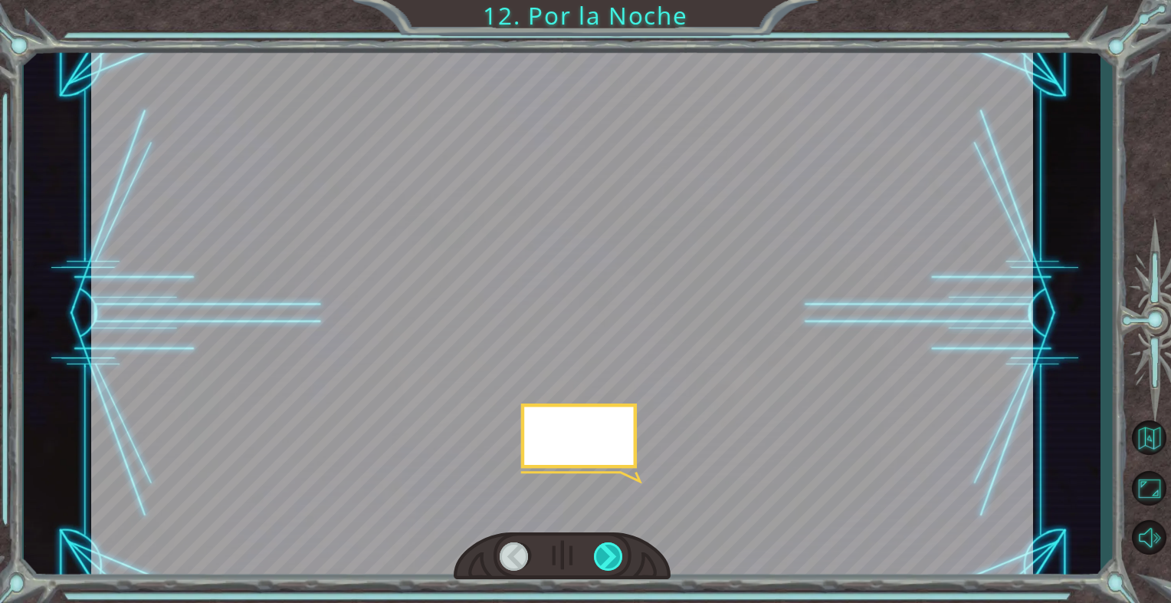
click at [616, 550] on div at bounding box center [609, 556] width 30 height 28
click at [617, 550] on div at bounding box center [609, 556] width 30 height 28
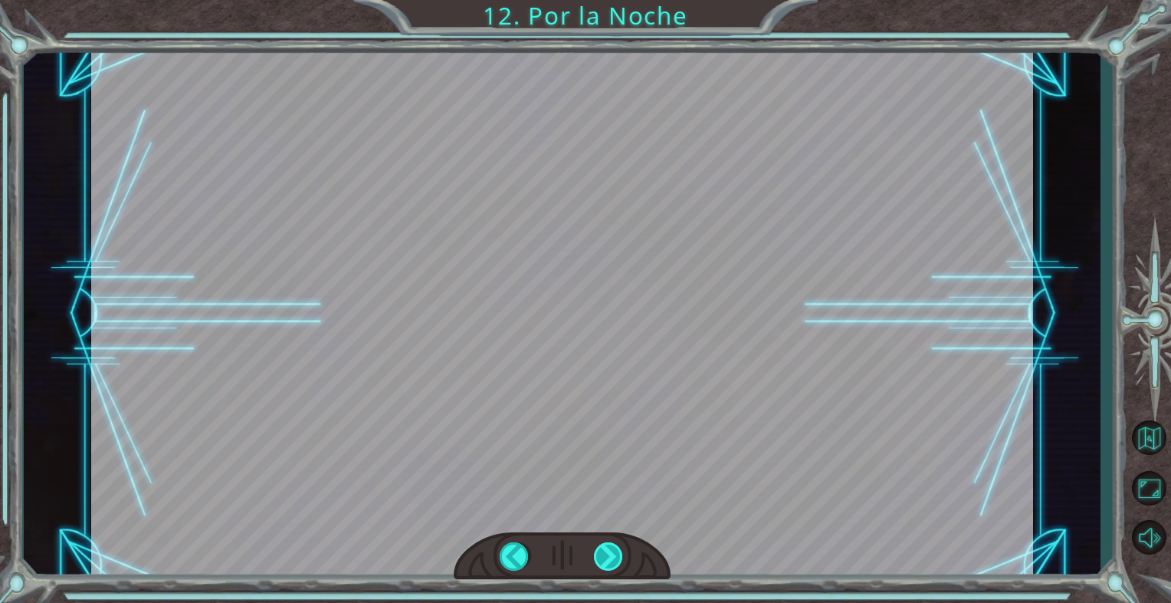
click at [618, 550] on div at bounding box center [609, 556] width 30 height 28
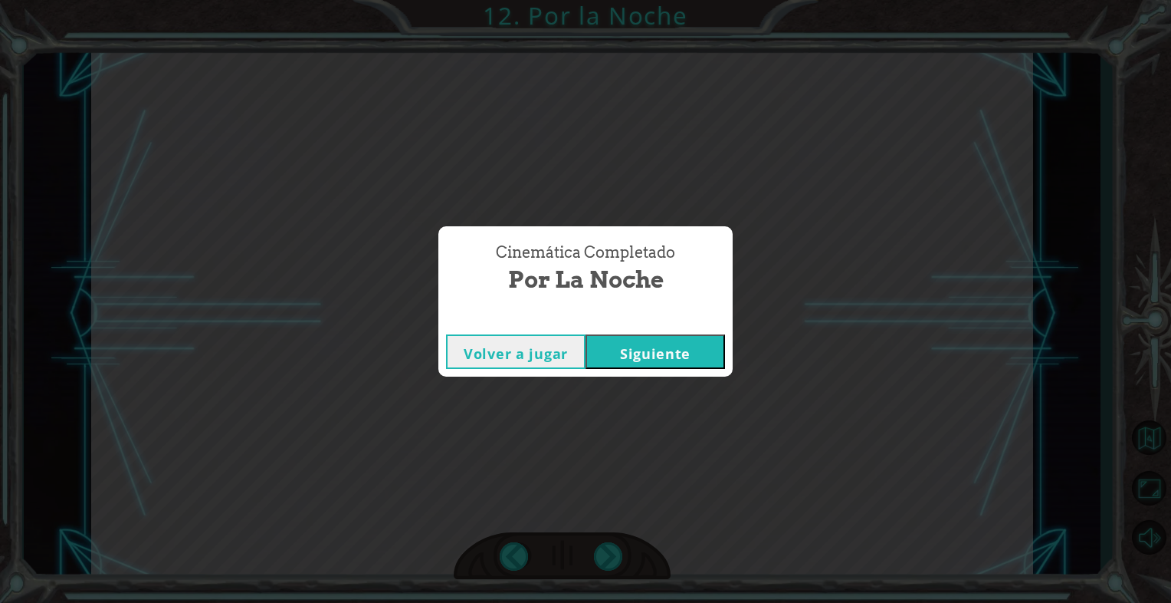
click at [625, 338] on button "Siguiente" at bounding box center [656, 351] width 140 height 34
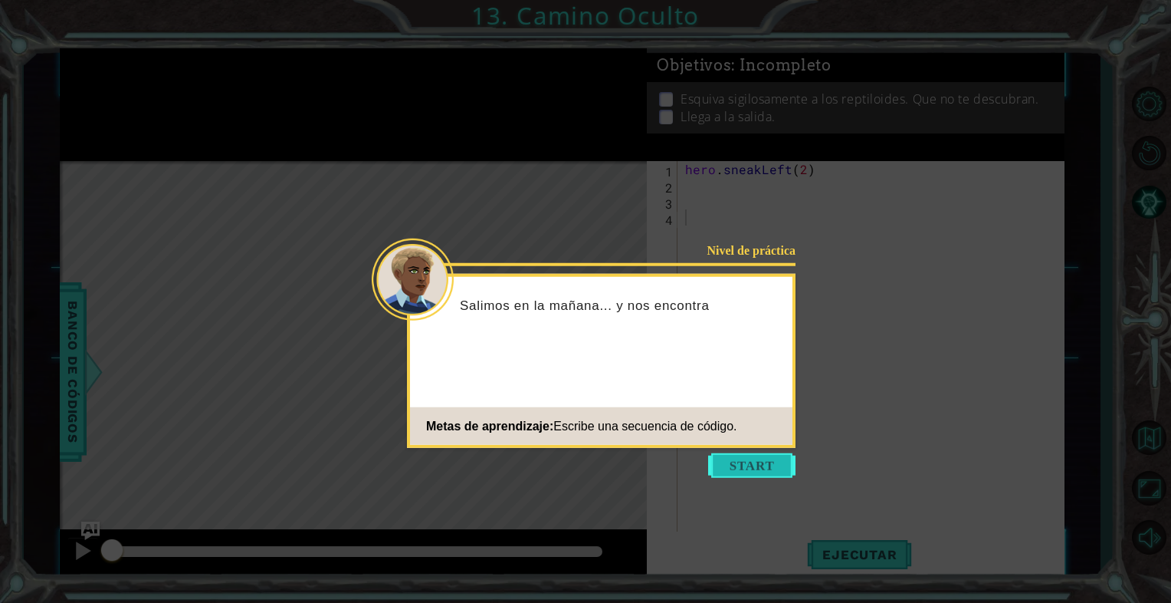
click at [734, 454] on button "Start" at bounding box center [751, 465] width 87 height 25
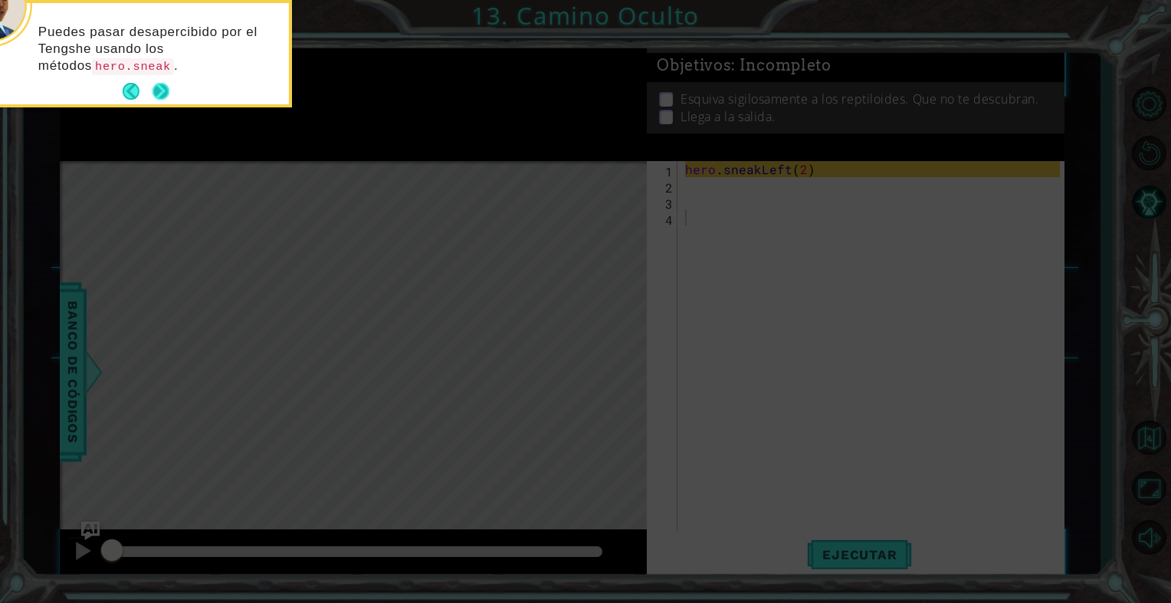
click at [155, 87] on button "Next" at bounding box center [161, 91] width 17 height 17
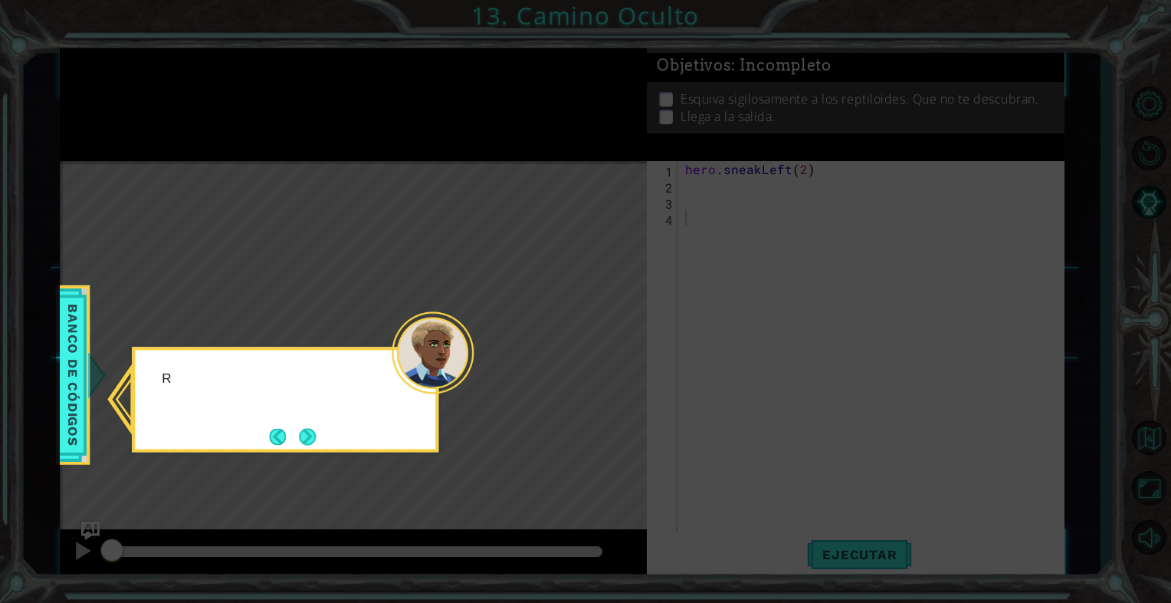
drag, startPoint x: 155, startPoint y: 87, endPoint x: 159, endPoint y: 97, distance: 10.3
click at [159, 97] on icon at bounding box center [585, 301] width 1171 height 603
click at [310, 445] on button "Next" at bounding box center [307, 436] width 17 height 17
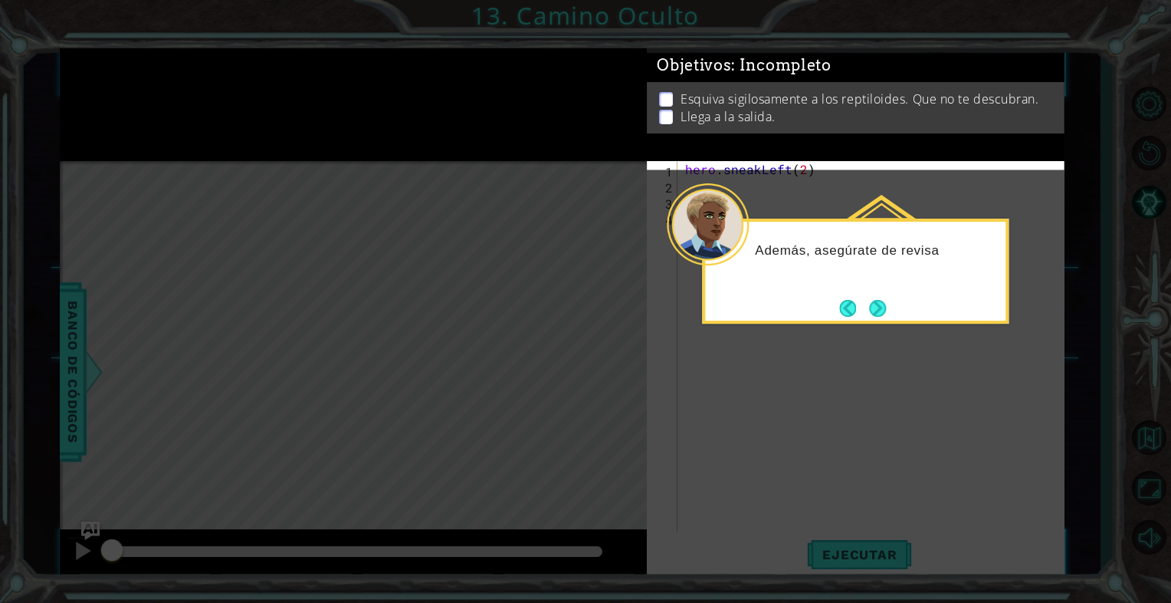
drag, startPoint x: 899, startPoint y: 271, endPoint x: 898, endPoint y: 289, distance: 17.6
click at [901, 274] on div "Además, asegúrate de revisa" at bounding box center [855, 258] width 301 height 61
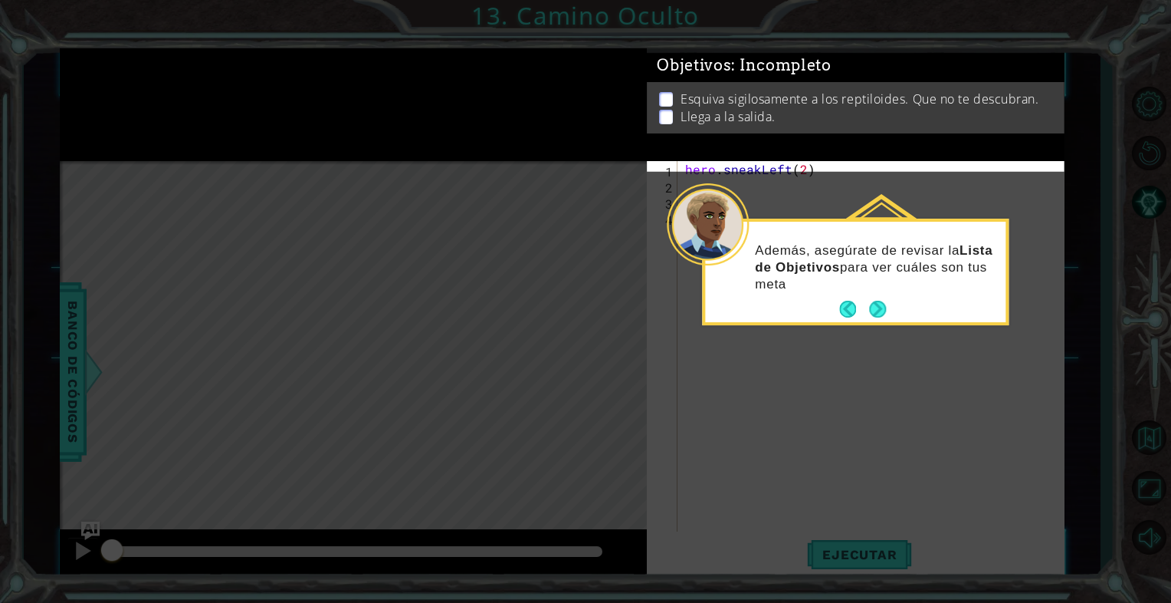
click at [863, 307] on button "Back" at bounding box center [854, 309] width 30 height 17
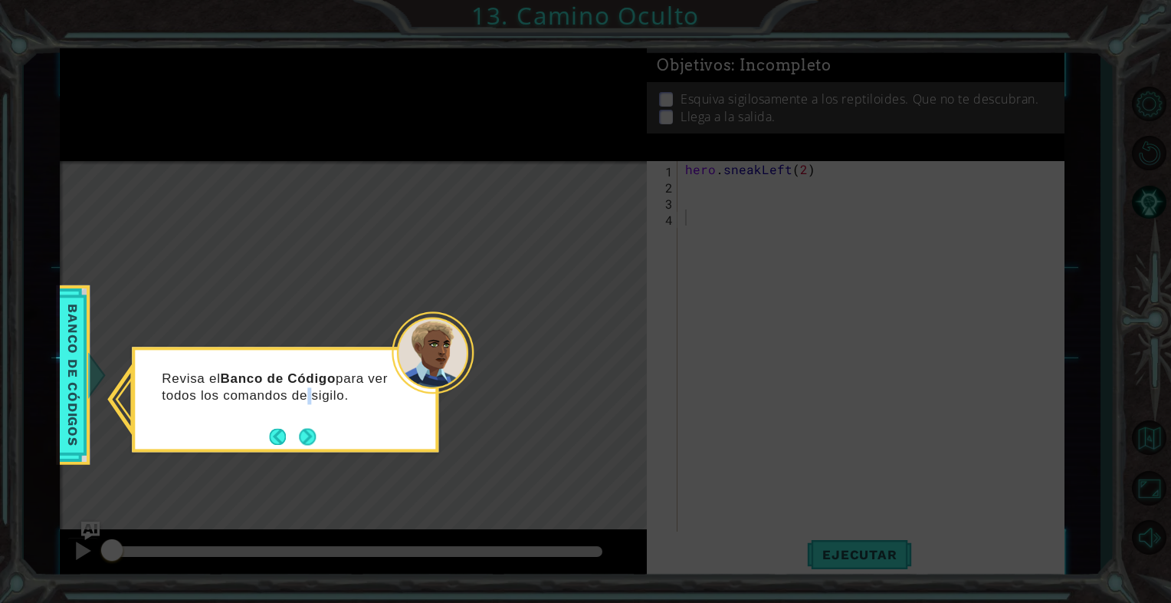
click at [330, 440] on div "Revisa el Banco de Código para ver todos los comandos de sigilo." at bounding box center [285, 399] width 307 height 105
drag, startPoint x: 330, startPoint y: 440, endPoint x: 315, endPoint y: 434, distance: 15.8
click at [315, 434] on button "Next" at bounding box center [307, 436] width 17 height 17
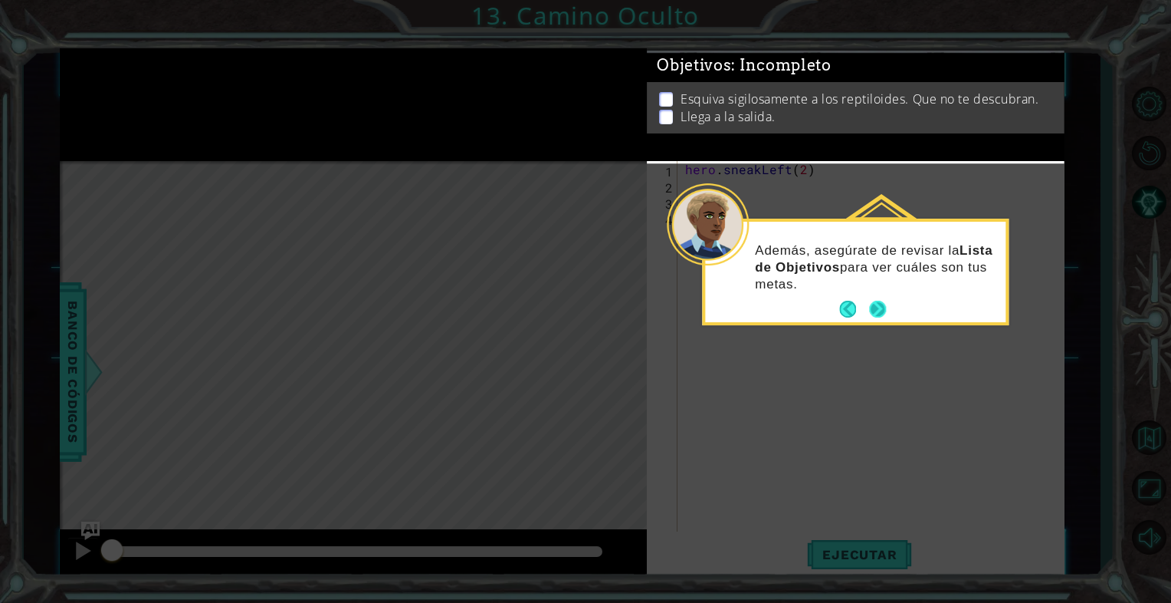
click at [879, 306] on button "Next" at bounding box center [877, 309] width 17 height 17
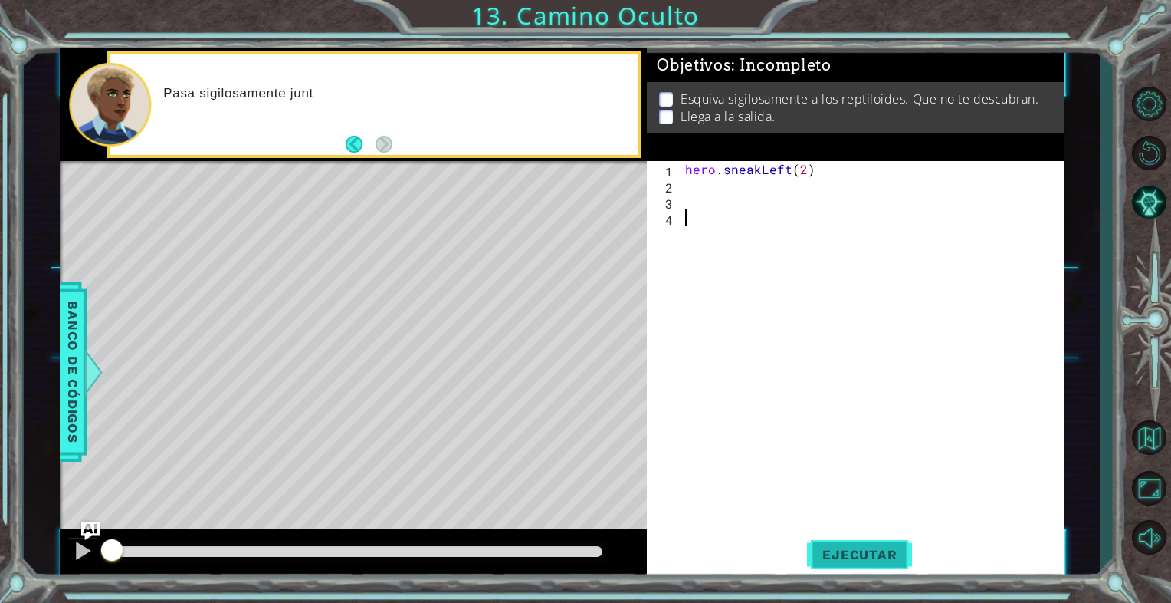
click at [835, 538] on button "Ejecutar" at bounding box center [859, 554] width 105 height 41
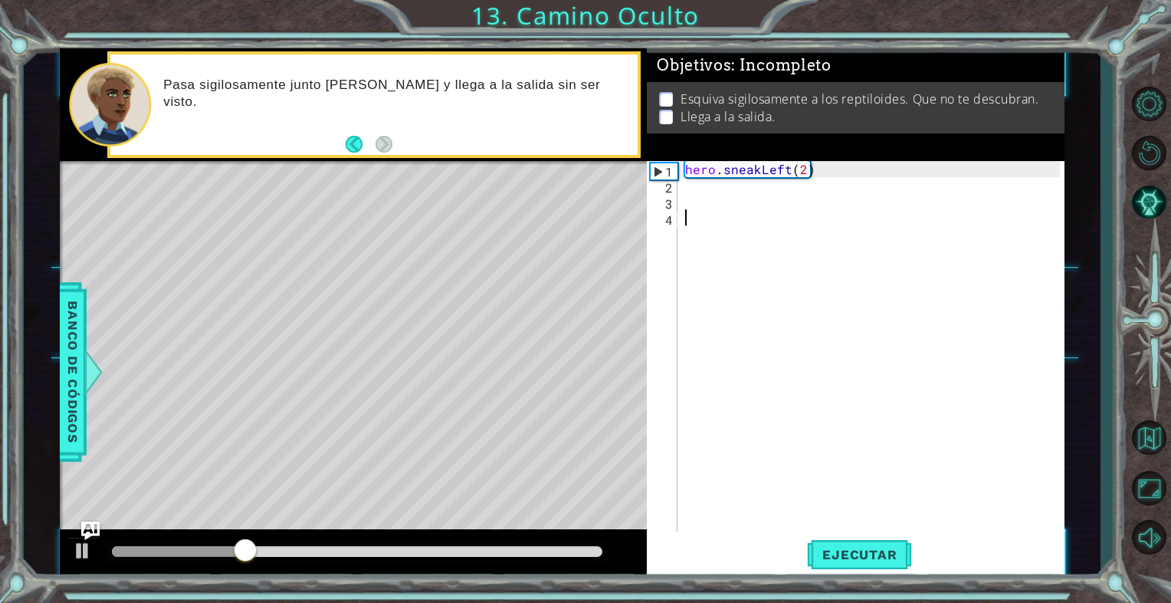
click at [693, 209] on div "hero . sneakLeft ( 2 )" at bounding box center [875, 362] width 386 height 402
click at [699, 209] on div "hero . sneakLeft ( 2 )" at bounding box center [875, 362] width 386 height 402
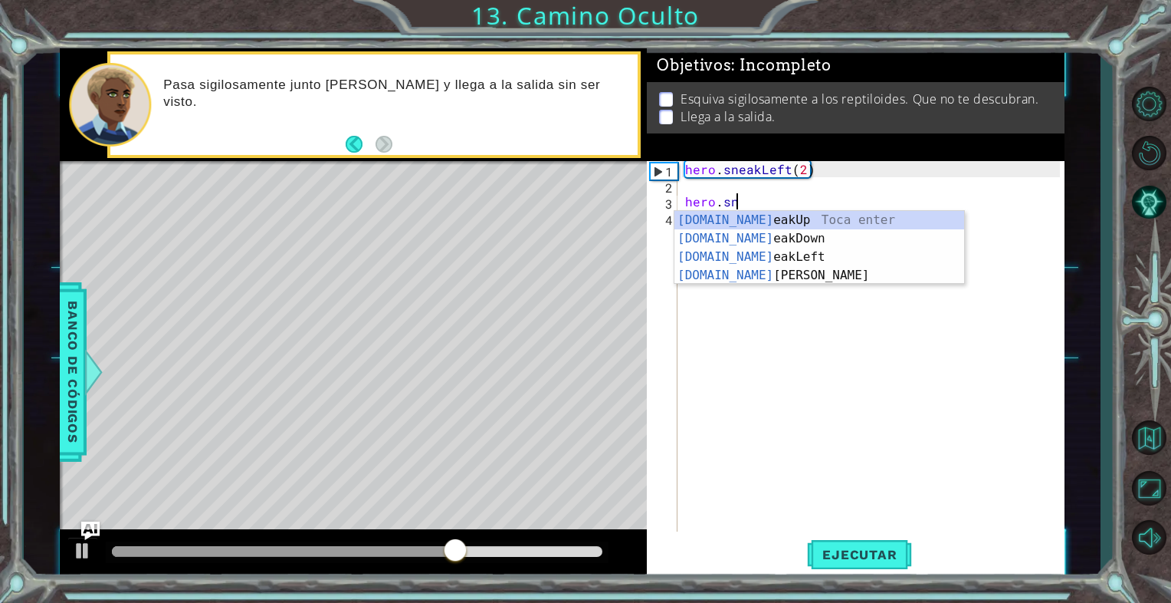
scroll to position [0, 2]
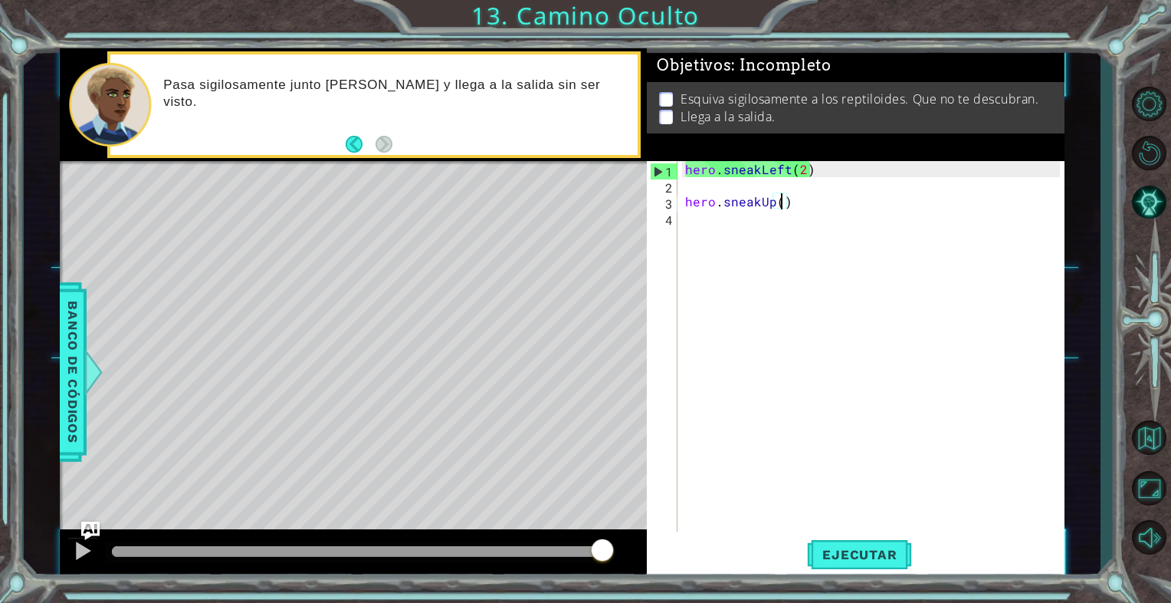
type textarea "hero.sneakUp(2)"
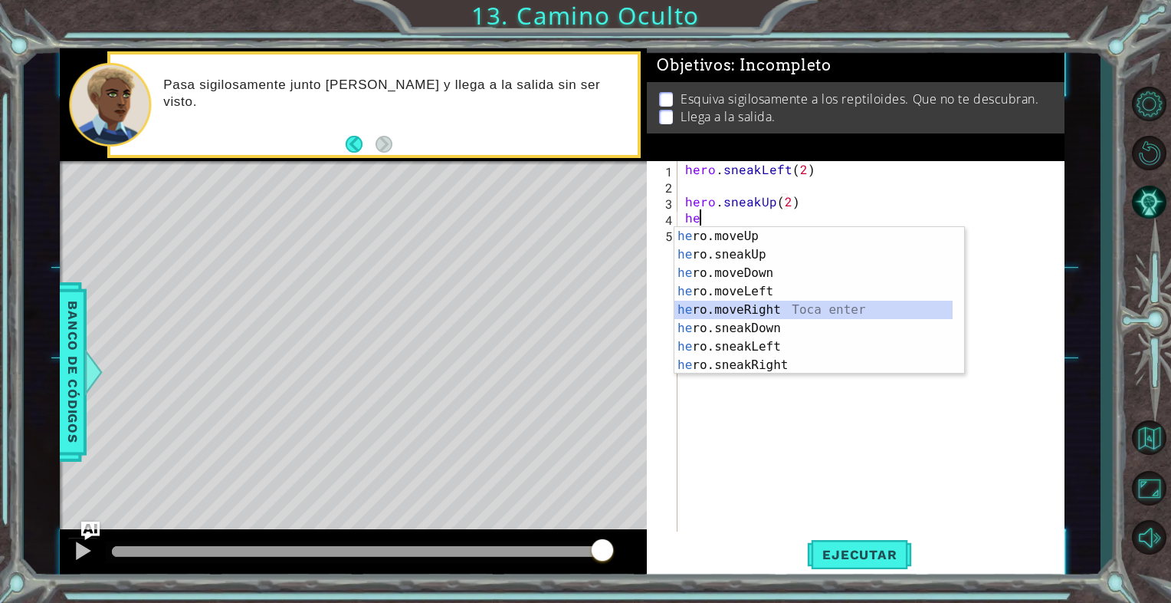
click at [757, 305] on div "he ro.moveUp Toca enter he ro.sneakUp Toca enter he ro.moveDown Toca enter he r…" at bounding box center [814, 319] width 278 height 184
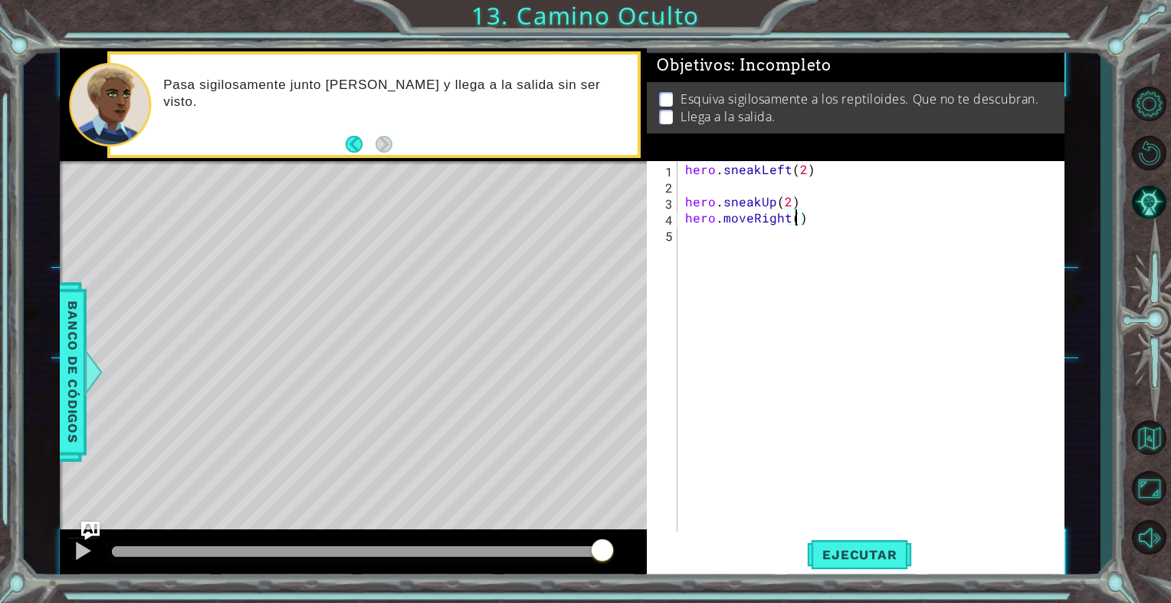
type textarea "hero.moveRight(2)"
click at [748, 305] on div "hero . sneakLeft ( 2 ) hero . sneakUp ( 2 ) hero . moveRight ( 2 )" at bounding box center [875, 362] width 386 height 402
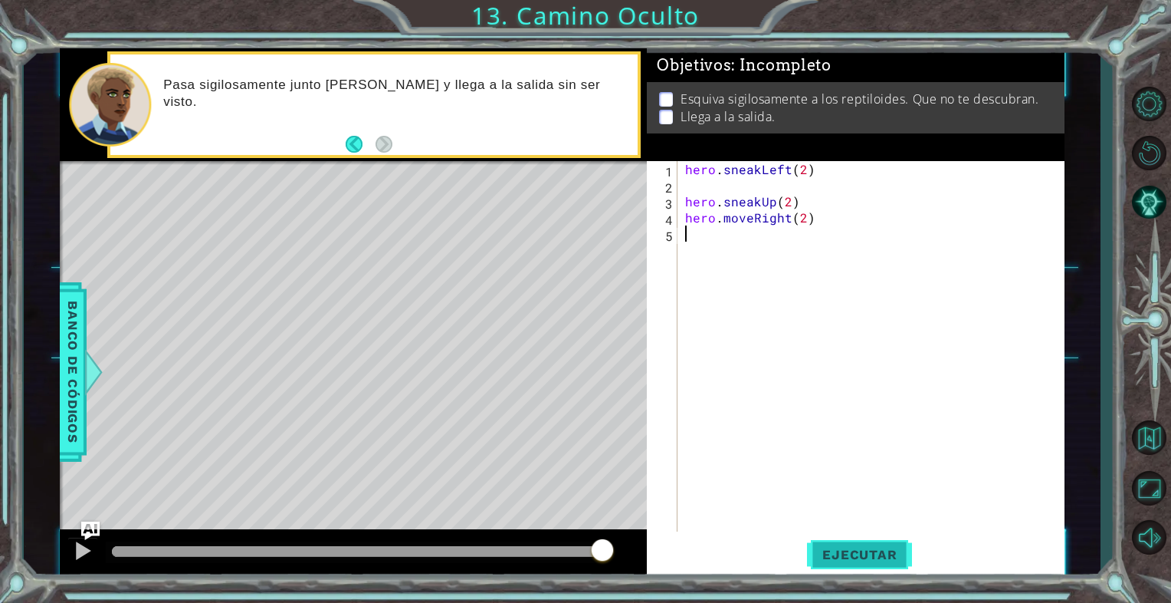
click at [879, 556] on span "Ejecutar" at bounding box center [859, 554] width 105 height 15
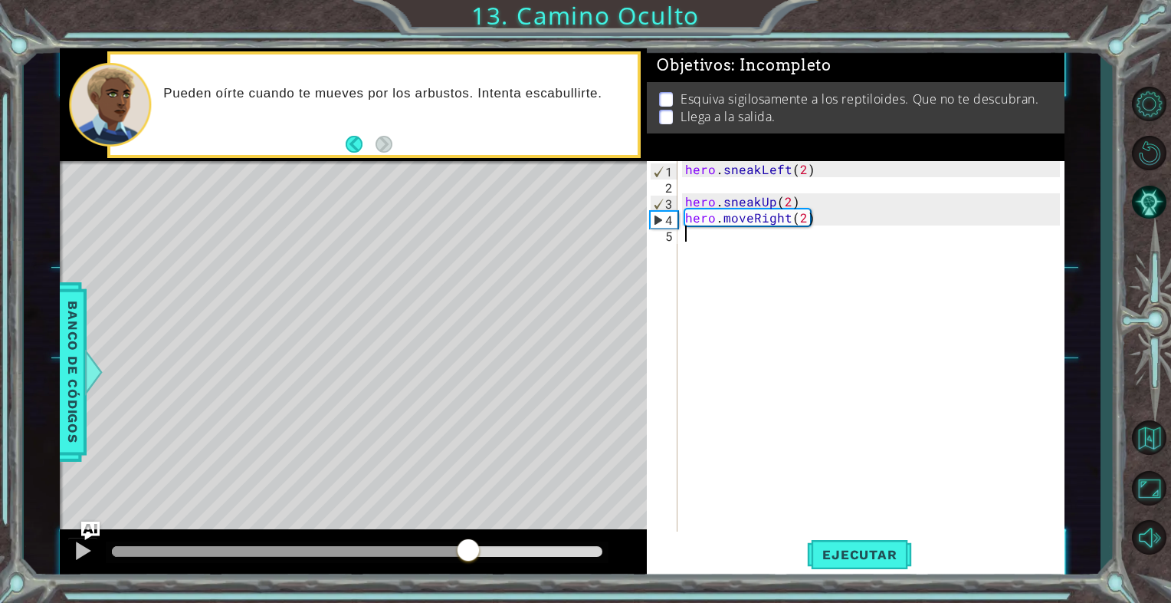
drag, startPoint x: 324, startPoint y: 544, endPoint x: 454, endPoint y: 525, distance: 130.9
click at [454, 525] on div "methods hero moveDown(steps) moveUp(steps) moveLeft(steps) moveRight(steps) sne…" at bounding box center [562, 313] width 1004 height 530
click at [807, 222] on div "hero . sneakLeft ( 2 ) hero . sneakUp ( 2 ) hero . moveRight ( 2 )" at bounding box center [875, 362] width 386 height 402
click at [782, 222] on div "hero . sneakLeft ( 2 ) hero . sneakUp ( 2 ) hero . moveRight ( 2 )" at bounding box center [875, 362] width 386 height 402
click at [786, 219] on div "hero . sneakLeft ( 2 ) hero . sneakUp ( 2 ) hero . moveRight ( 2 )" at bounding box center [875, 362] width 386 height 402
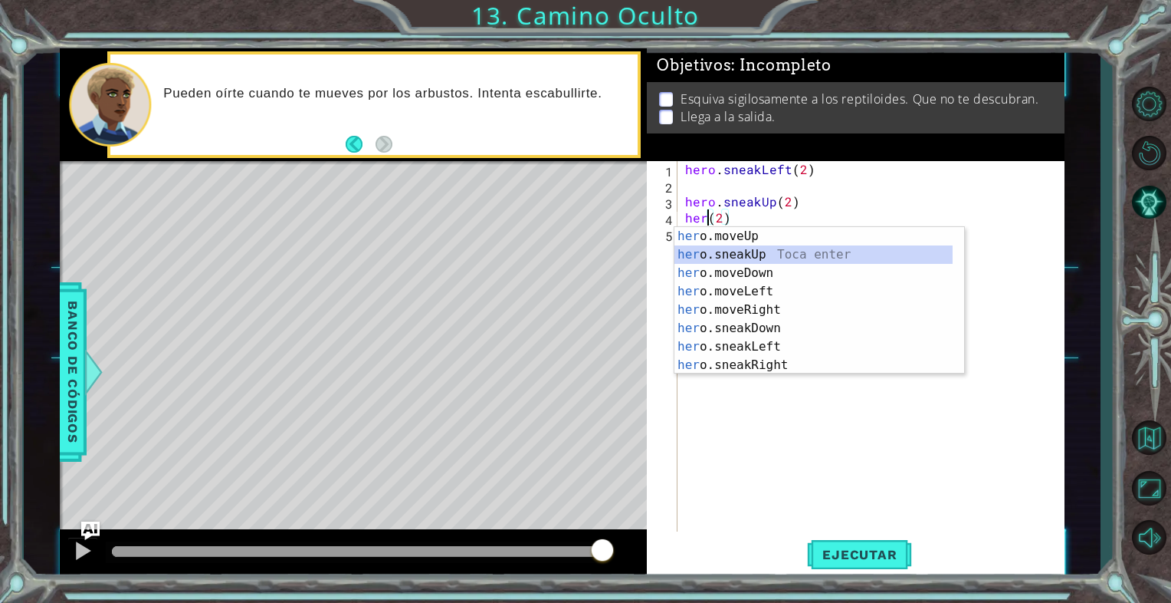
click at [754, 258] on div "her o.moveUp Toca enter her o.sneakUp Toca enter her o.moveDown Toca enter her …" at bounding box center [814, 319] width 278 height 184
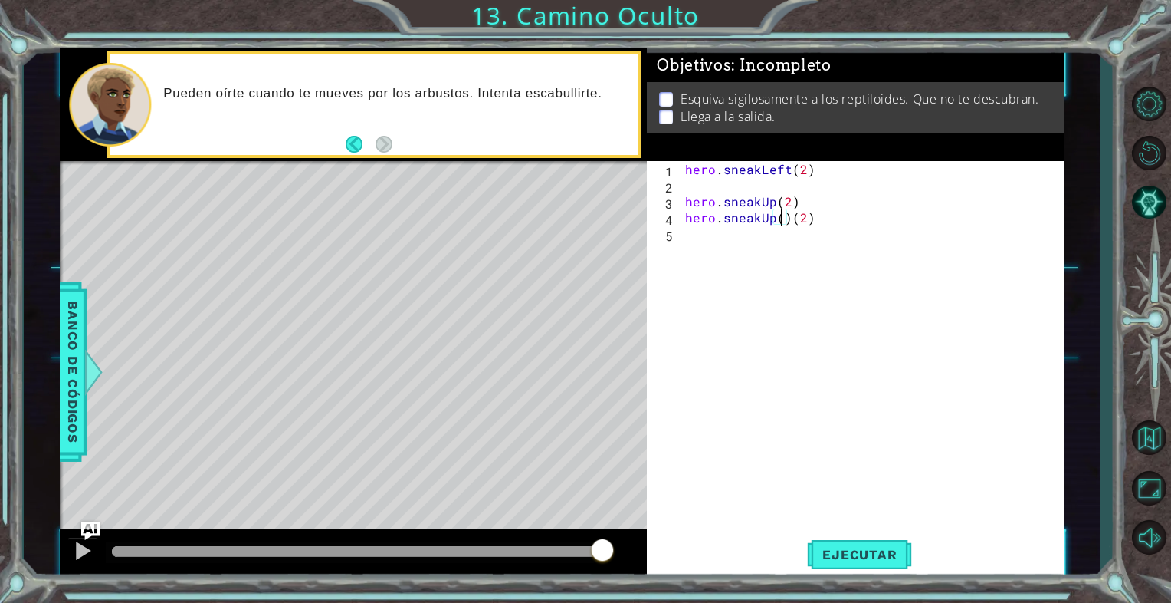
type textarea "hero.sneakUp(2)(2)"
click at [840, 235] on div "hero . sneakLeft ( 2 ) hero . sneakUp ( 2 ) hero . sneakUp ( 2 ) ( 2 )" at bounding box center [875, 362] width 386 height 402
click at [856, 232] on div "hero . sneakLeft ( 2 ) hero . sneakUp ( 2 ) hero . sneakUp ( 2 ) ( 2 )" at bounding box center [875, 362] width 386 height 402
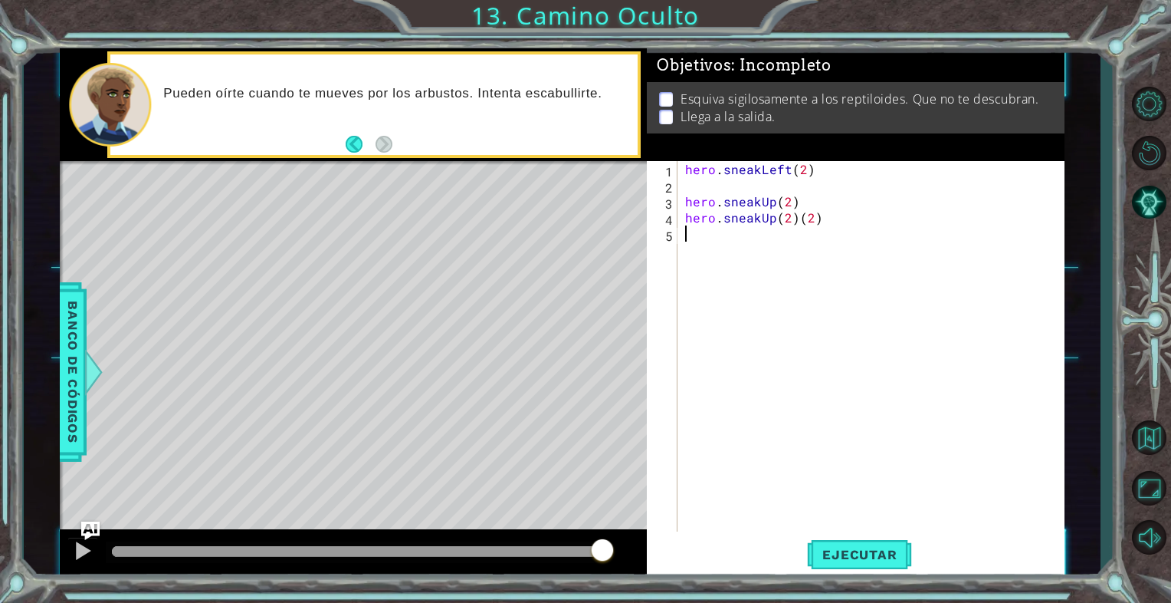
click at [846, 221] on div "hero . sneakLeft ( 2 ) hero . sneakUp ( 2 ) hero . sneakUp ( 2 ) ( 2 )" at bounding box center [875, 362] width 386 height 402
click at [873, 552] on span "Ejecutar" at bounding box center [859, 554] width 105 height 15
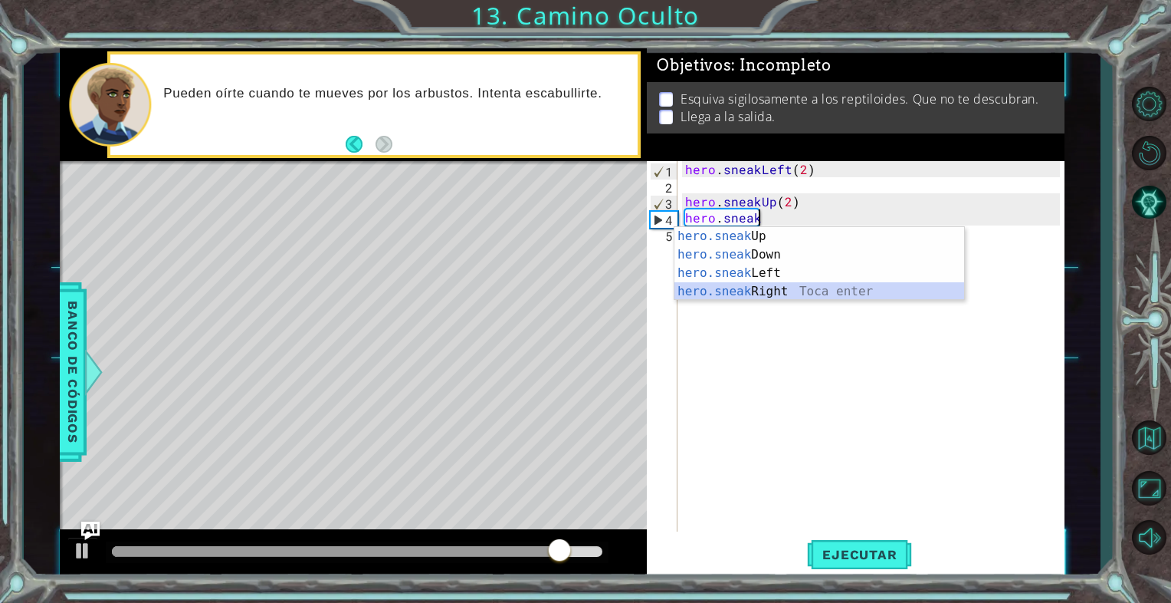
click at [780, 287] on div "hero.sneak Up Toca enter hero.sneak Down Toca enter hero.sneak Left Toca enter …" at bounding box center [820, 282] width 290 height 110
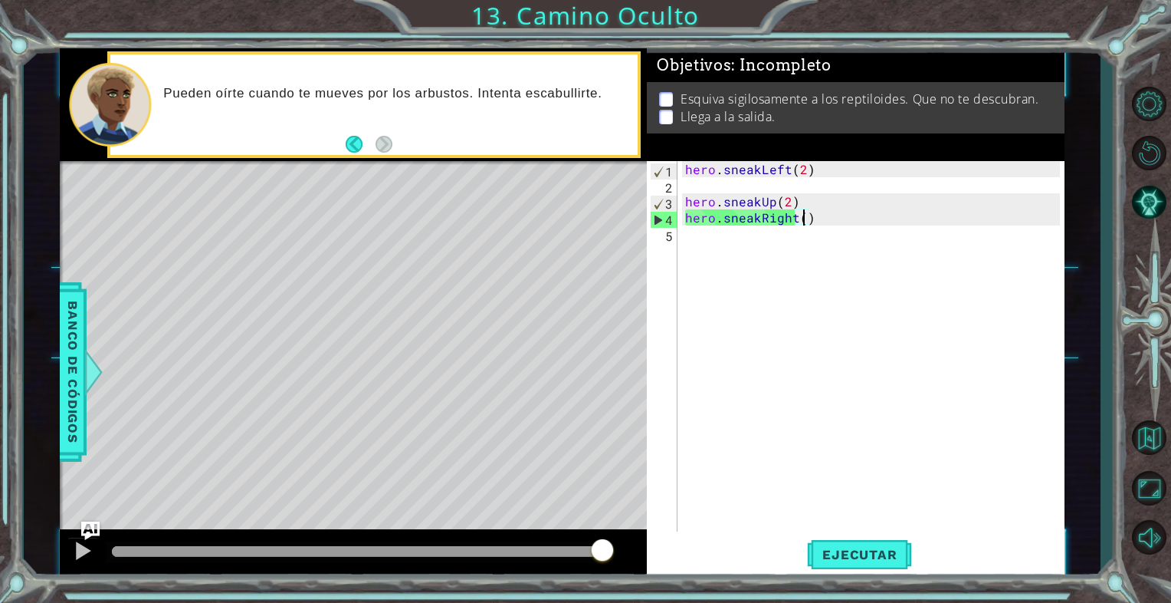
scroll to position [0, 7]
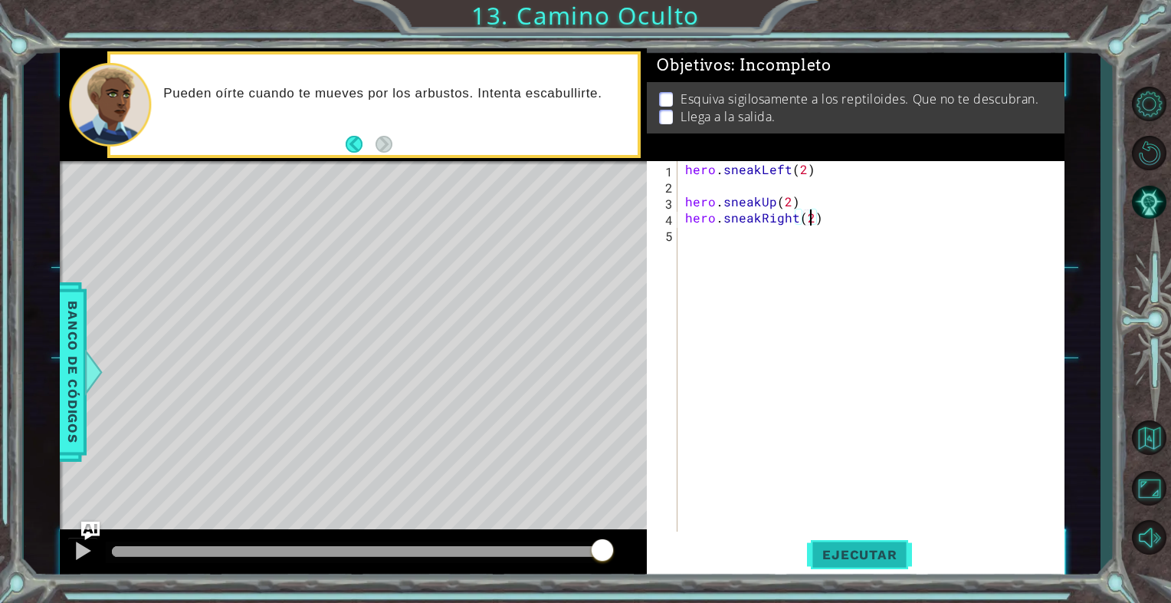
type textarea "hero.sneakRight(2)"
click at [892, 560] on span "Ejecutar" at bounding box center [859, 554] width 105 height 15
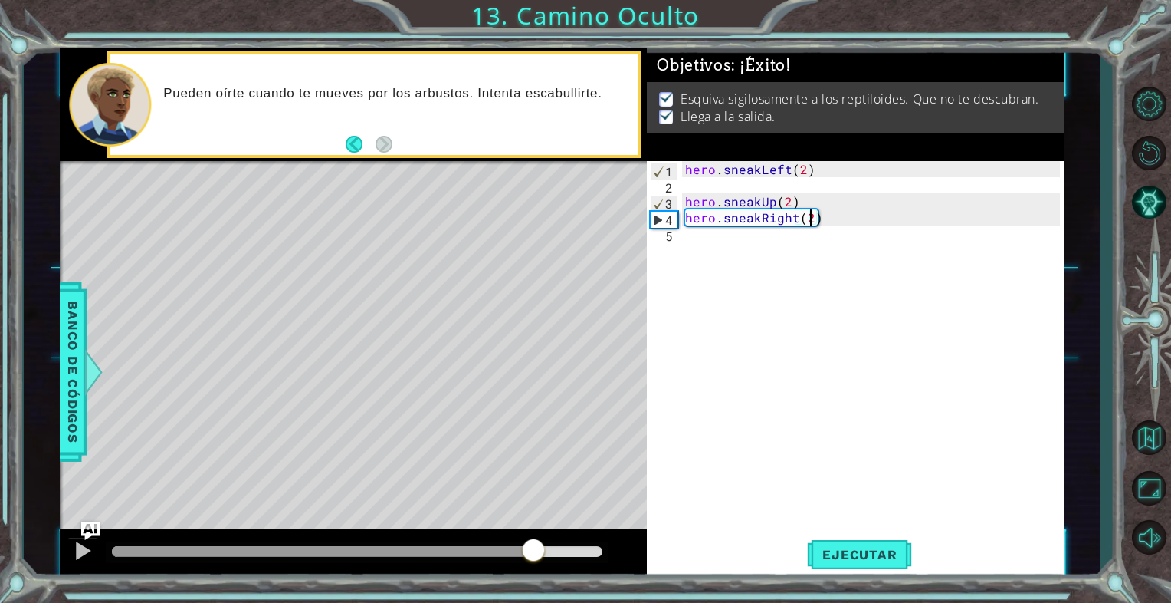
drag, startPoint x: 154, startPoint y: 547, endPoint x: 534, endPoint y: 562, distance: 379.8
click at [534, 562] on div at bounding box center [534, 551] width 28 height 28
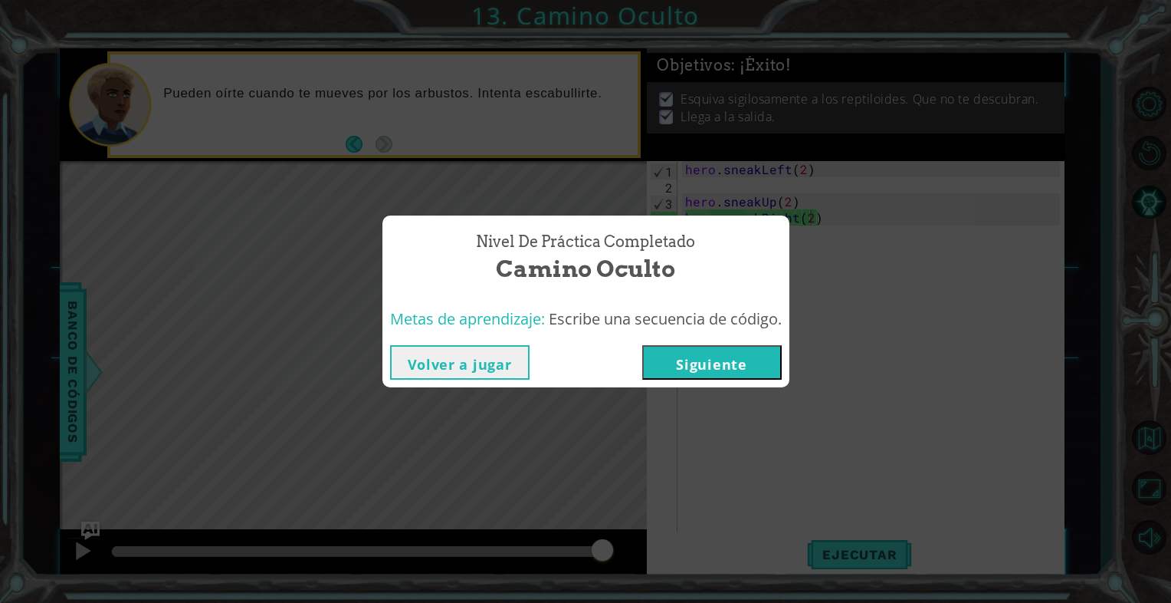
click at [682, 371] on button "Siguiente" at bounding box center [712, 362] width 140 height 34
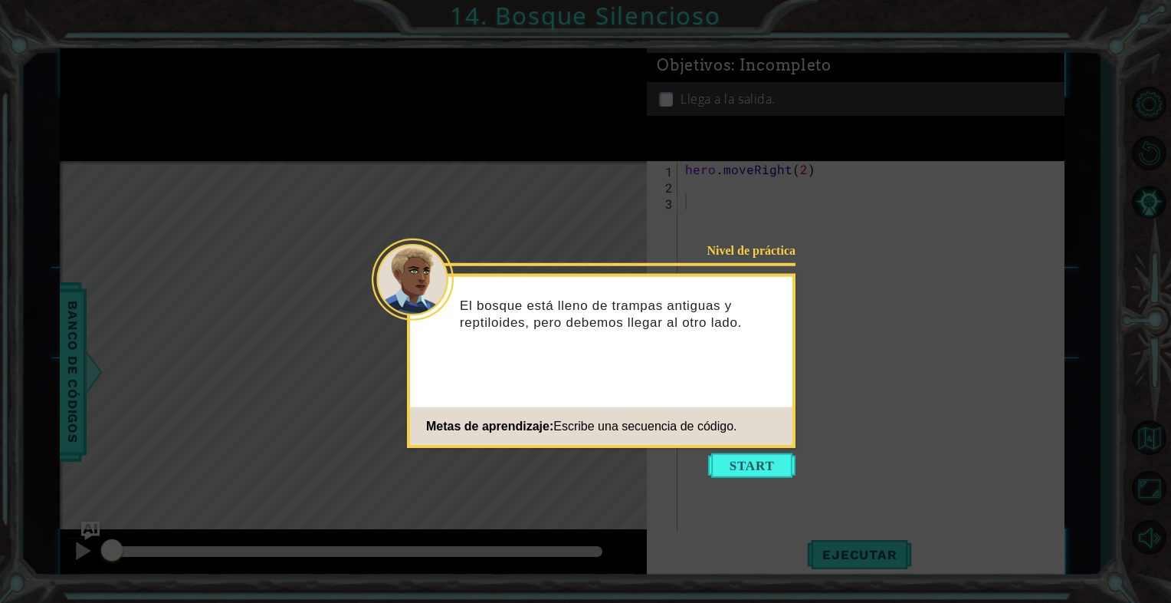
click at [780, 467] on button "Start" at bounding box center [751, 465] width 87 height 25
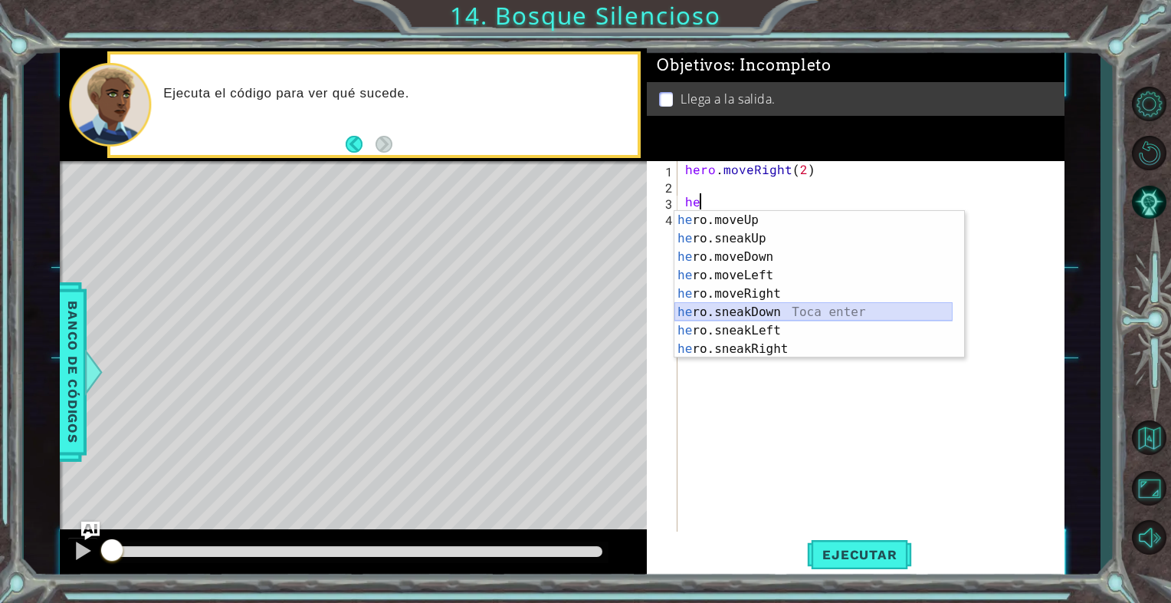
drag, startPoint x: 738, startPoint y: 311, endPoint x: 730, endPoint y: 317, distance: 10.0
click at [734, 314] on div "he ro.moveUp Toca enter he ro.sneakUp Toca enter he ro.moveDown Toca enter he r…" at bounding box center [814, 303] width 278 height 184
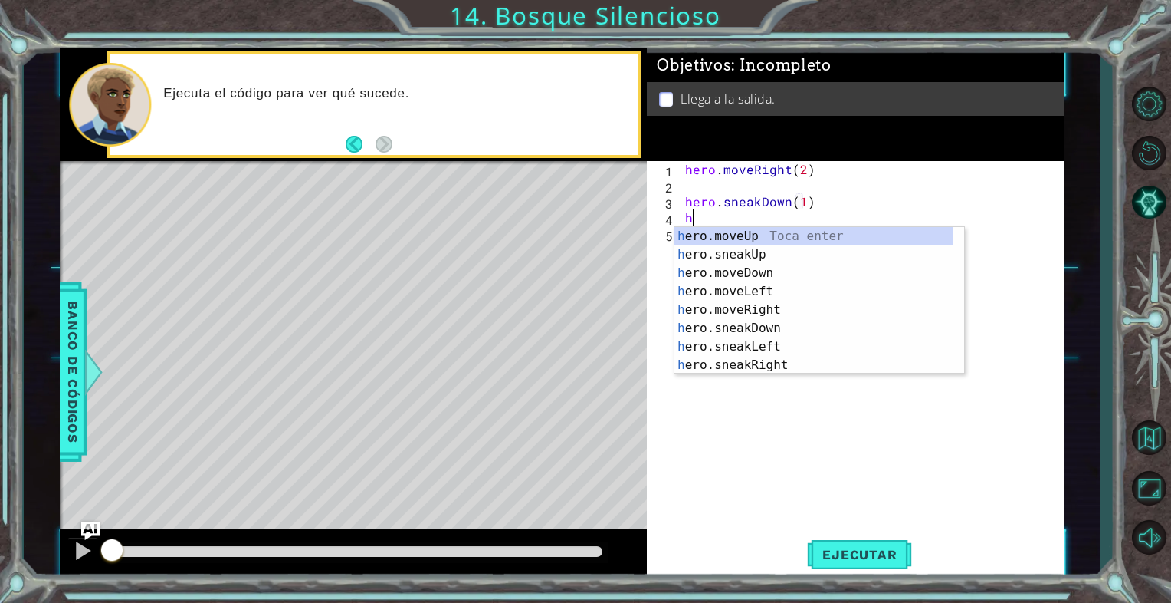
scroll to position [0, 7]
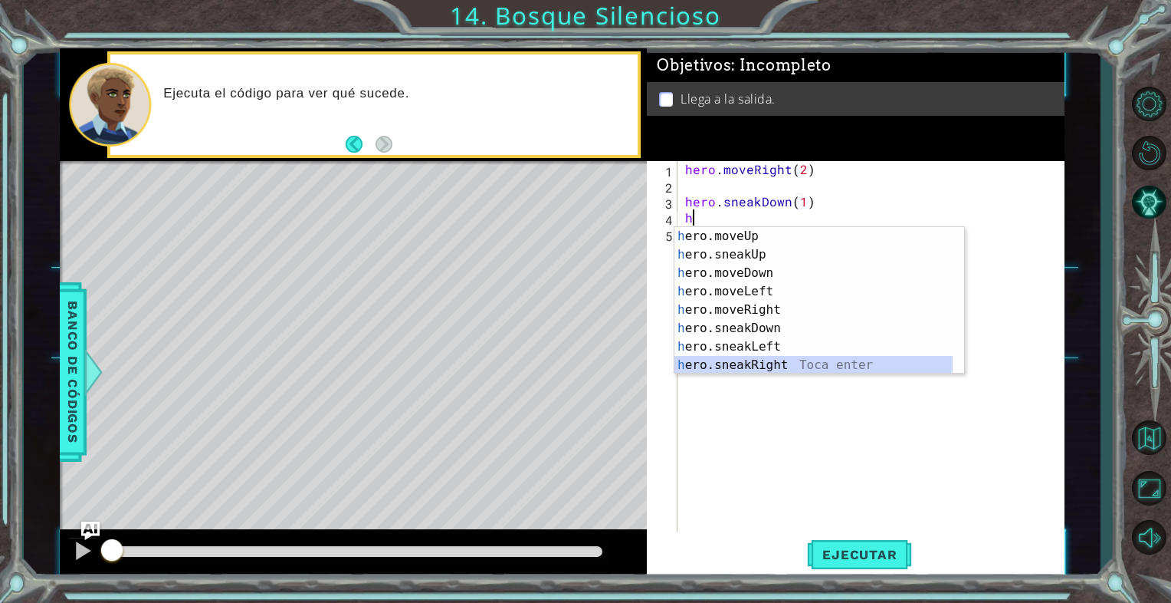
click at [749, 357] on div "h ero.moveUp Toca enter h ero.sneakUp Toca enter h ero.moveDown Toca enter h er…" at bounding box center [814, 319] width 278 height 184
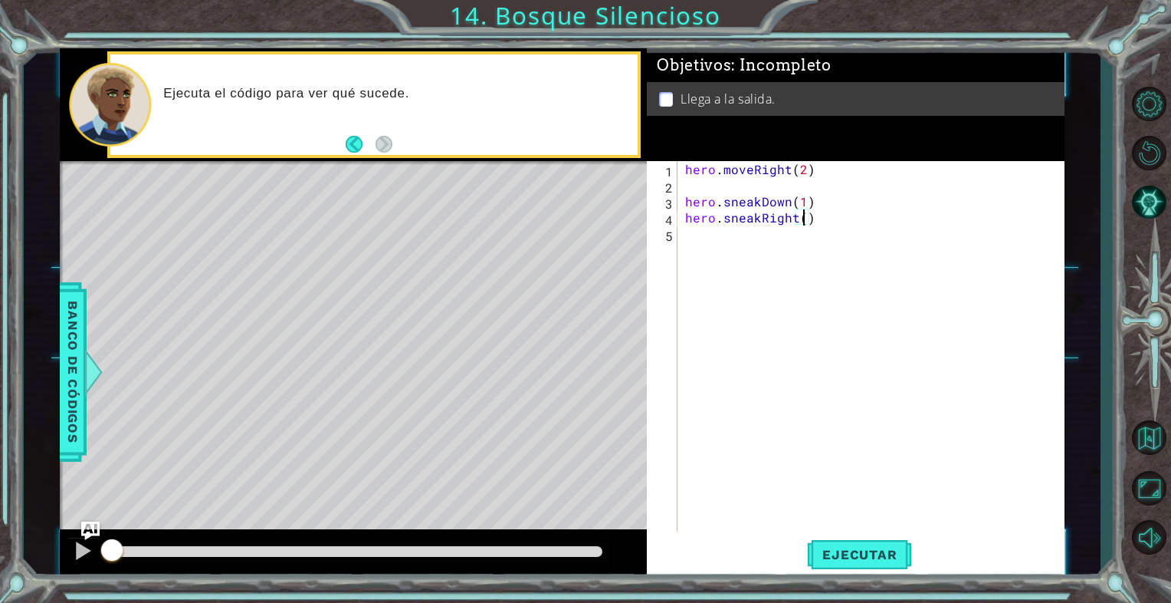
type textarea "hero.sneakRight(2)"
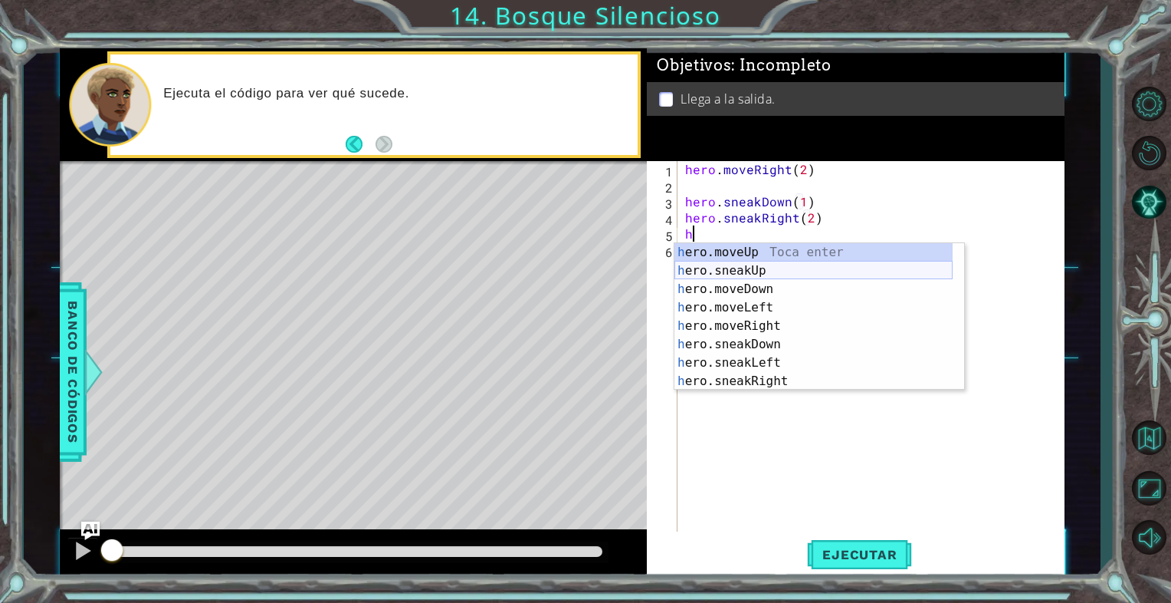
click at [729, 269] on div "h ero.moveUp Toca enter h ero.sneakUp Toca enter h ero.moveDown Toca enter h er…" at bounding box center [814, 335] width 278 height 184
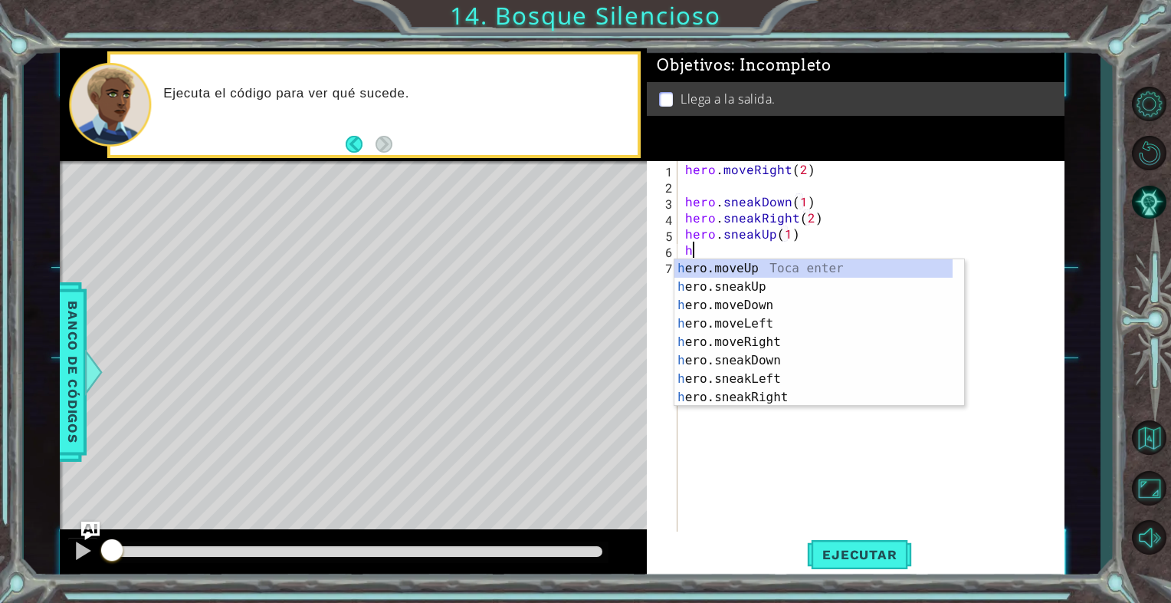
scroll to position [0, 6]
click at [747, 344] on div "he ro.moveUp Toca enter he ro.sneakUp Toca enter he ro.moveDown Toca enter he r…" at bounding box center [814, 351] width 278 height 184
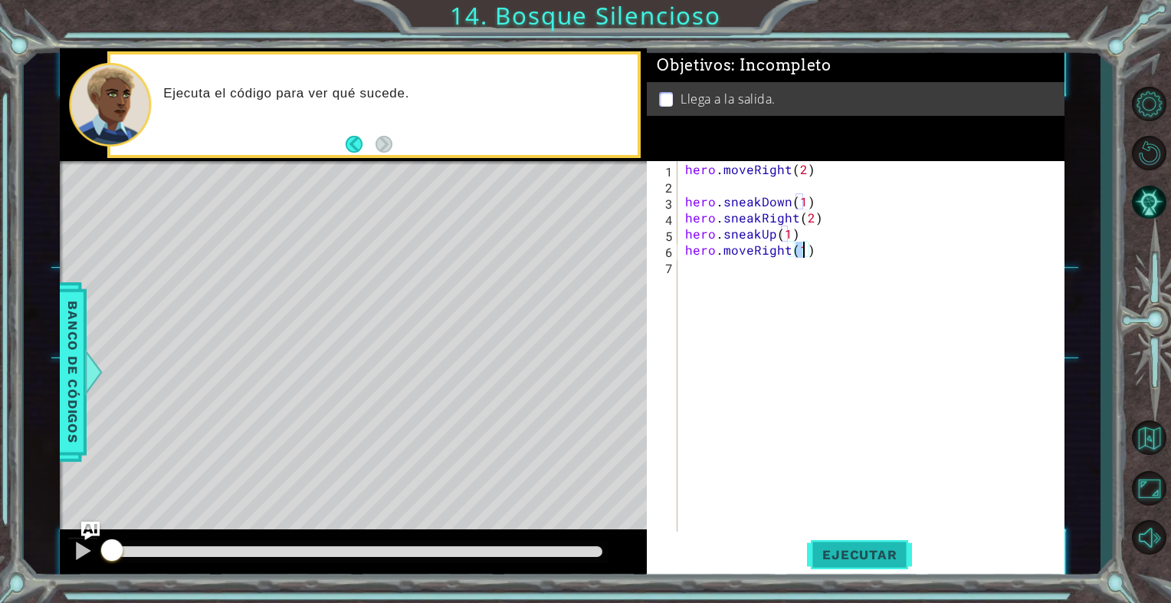
type textarea "hero.moveRight(1)"
click at [822, 534] on button "Ejecutar" at bounding box center [859, 554] width 105 height 41
click at [831, 542] on button "Ejecutar" at bounding box center [859, 554] width 105 height 41
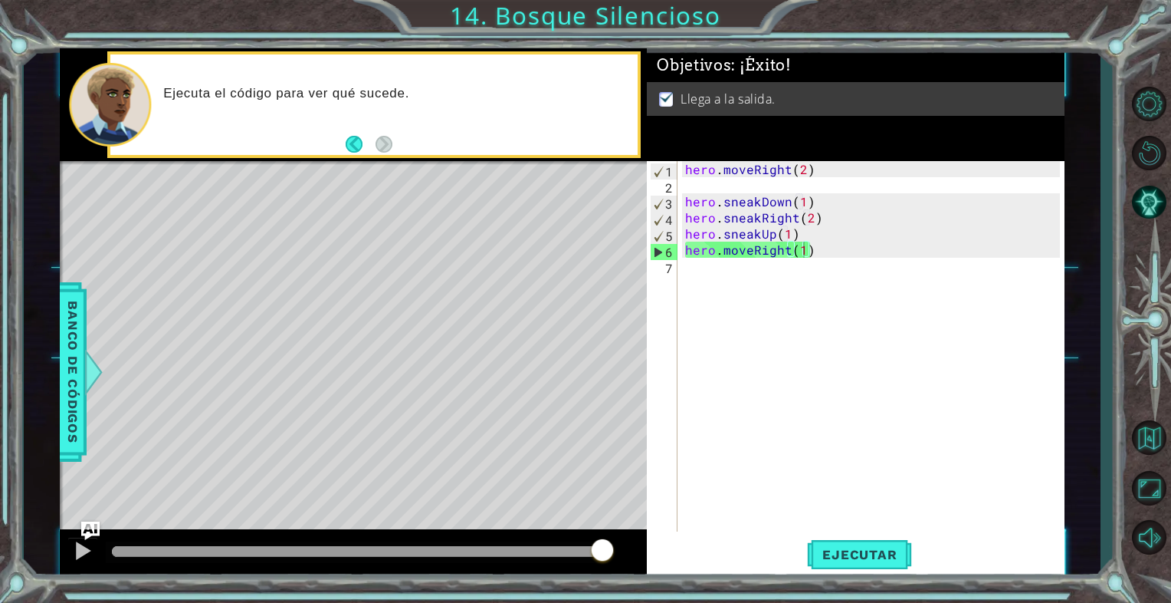
click at [612, 523] on div "methods hero moveDown(steps) moveUp(steps) moveLeft(steps) moveRight(steps) sne…" at bounding box center [562, 313] width 1004 height 530
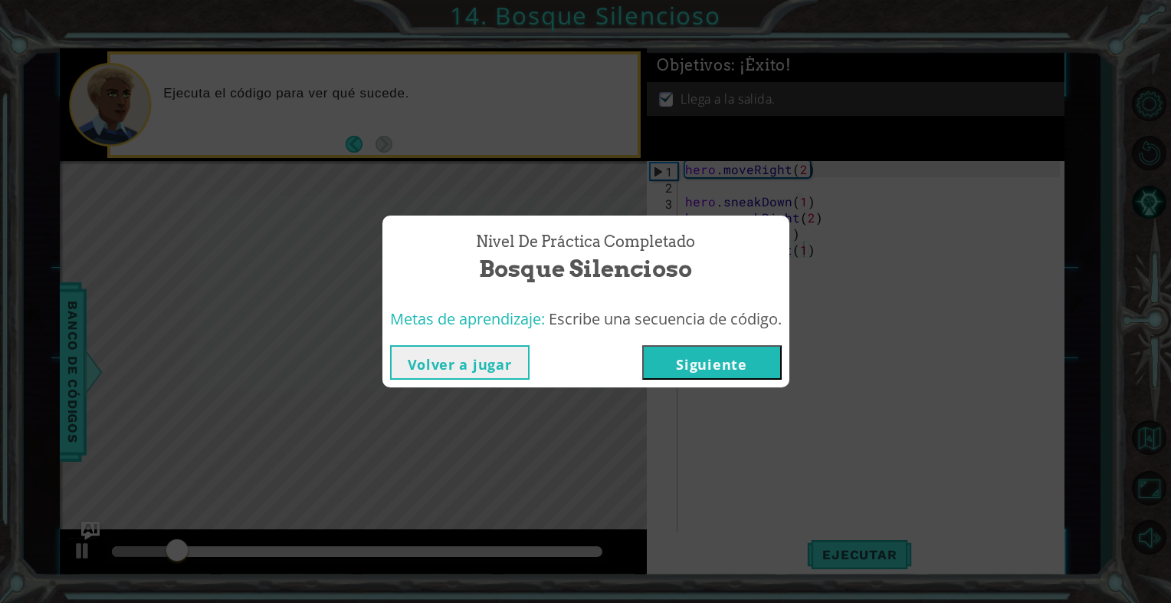
click at [724, 362] on button "Siguiente" at bounding box center [712, 362] width 140 height 34
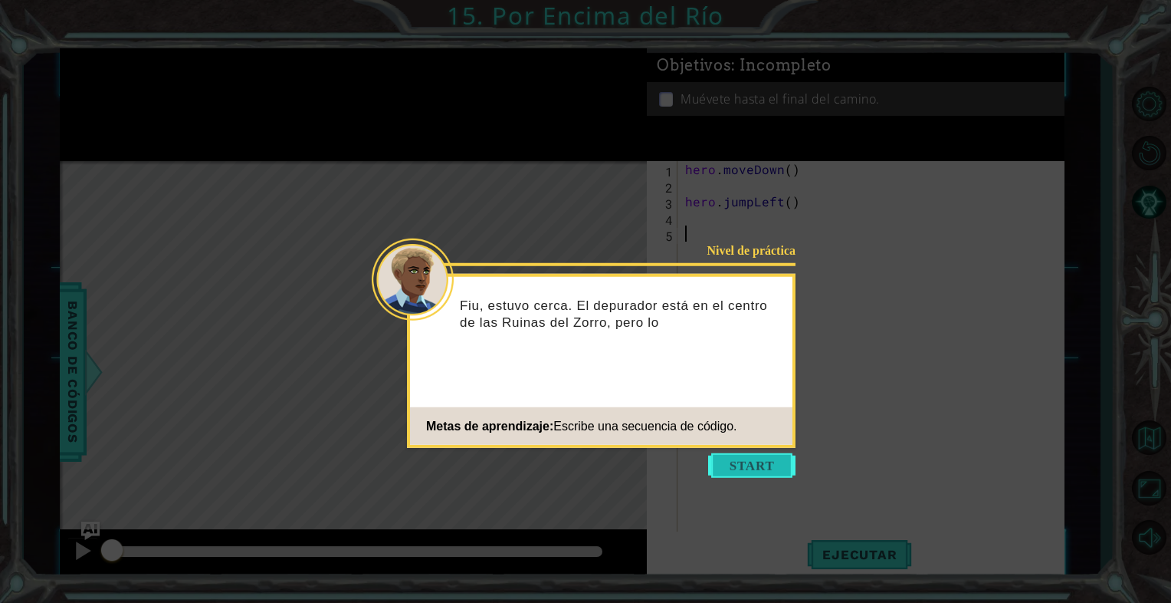
click at [740, 465] on button "Start" at bounding box center [751, 465] width 87 height 25
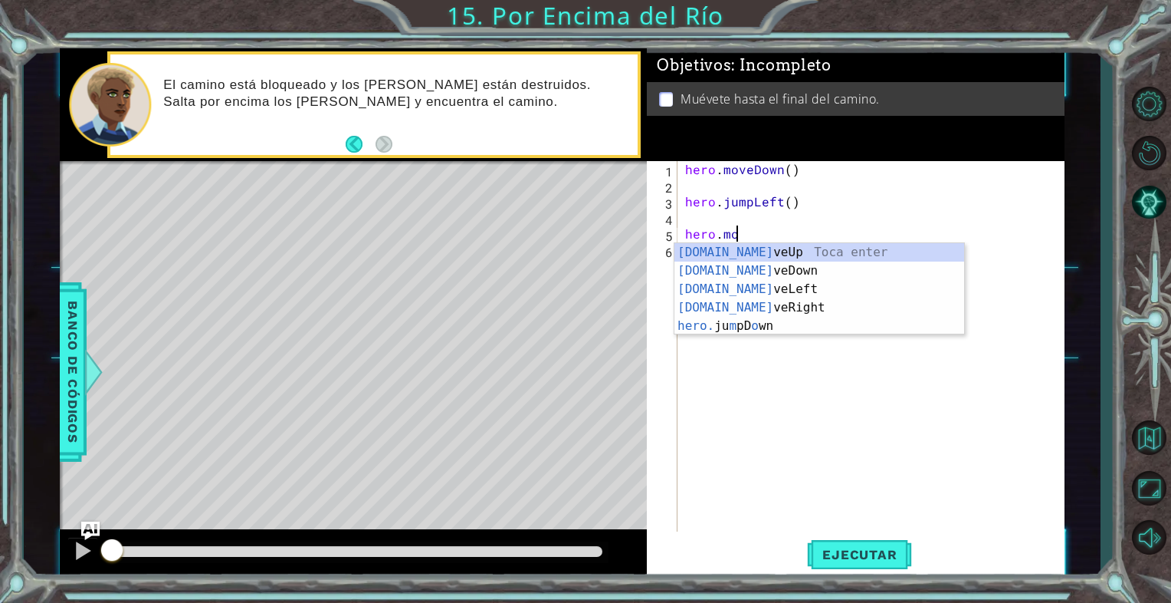
scroll to position [0, 2]
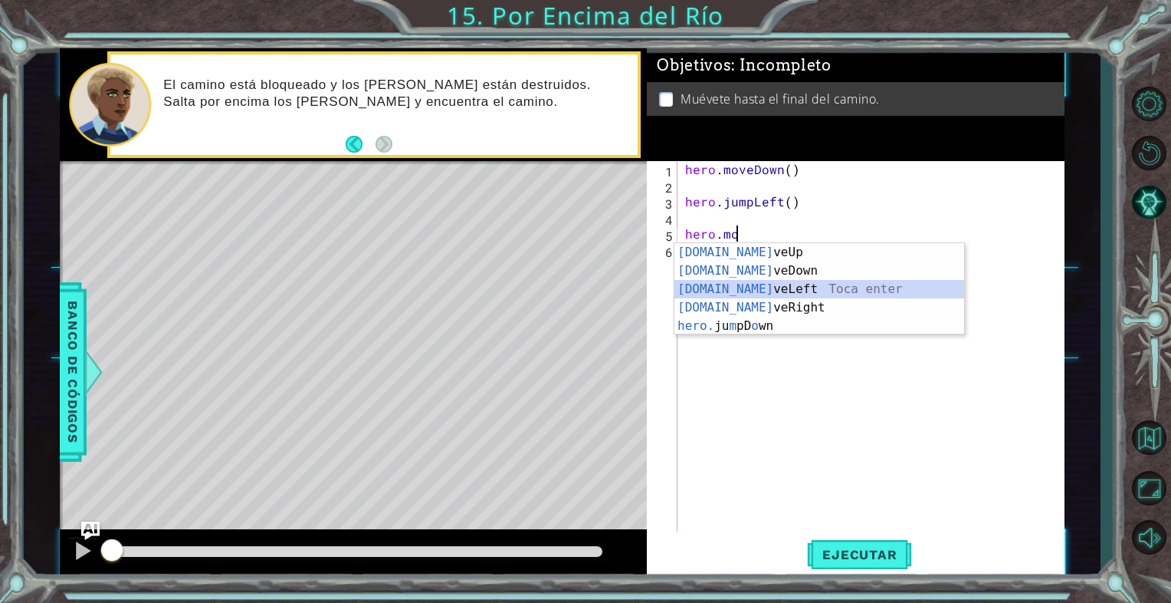
click at [748, 287] on div "[DOMAIN_NAME] veUp Toca enter [DOMAIN_NAME] veDown Toca enter [DOMAIN_NAME] veL…" at bounding box center [820, 307] width 290 height 129
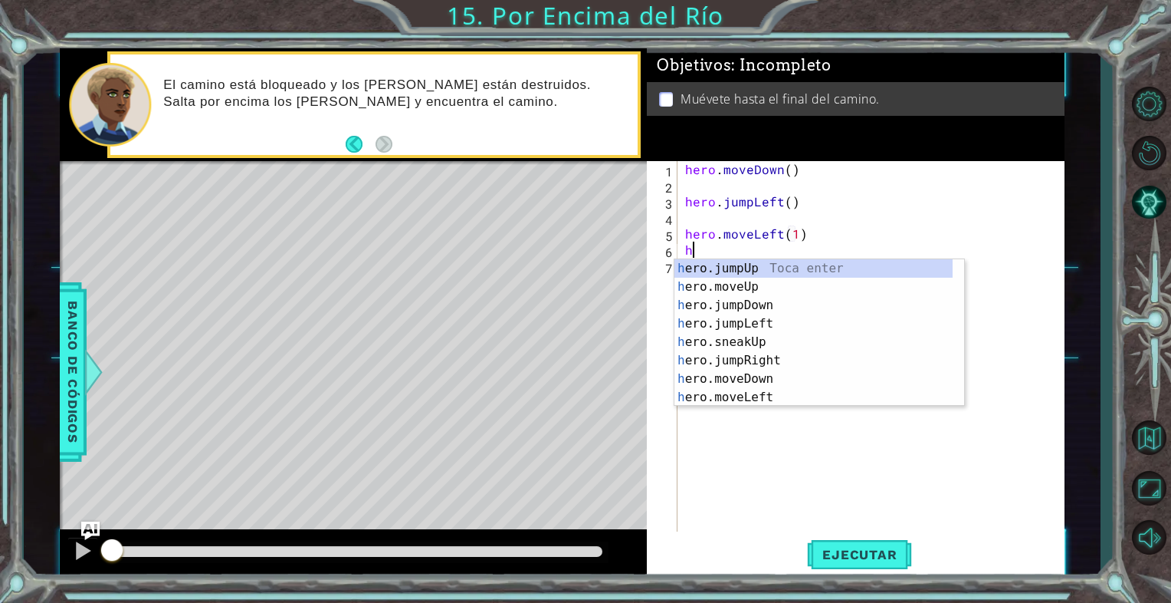
type textarea "hero.moveLeft(1)h"
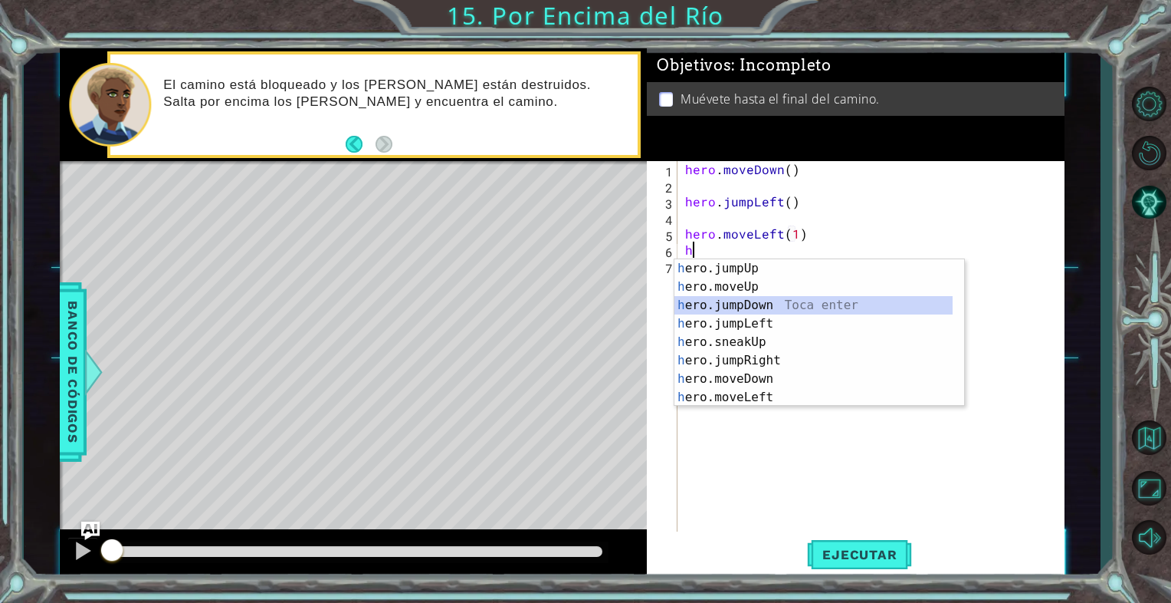
click at [736, 302] on div "h ero.jumpUp Toca enter h ero.moveUp Toca enter h ero.jumpDown Toca enter h ero…" at bounding box center [814, 351] width 278 height 184
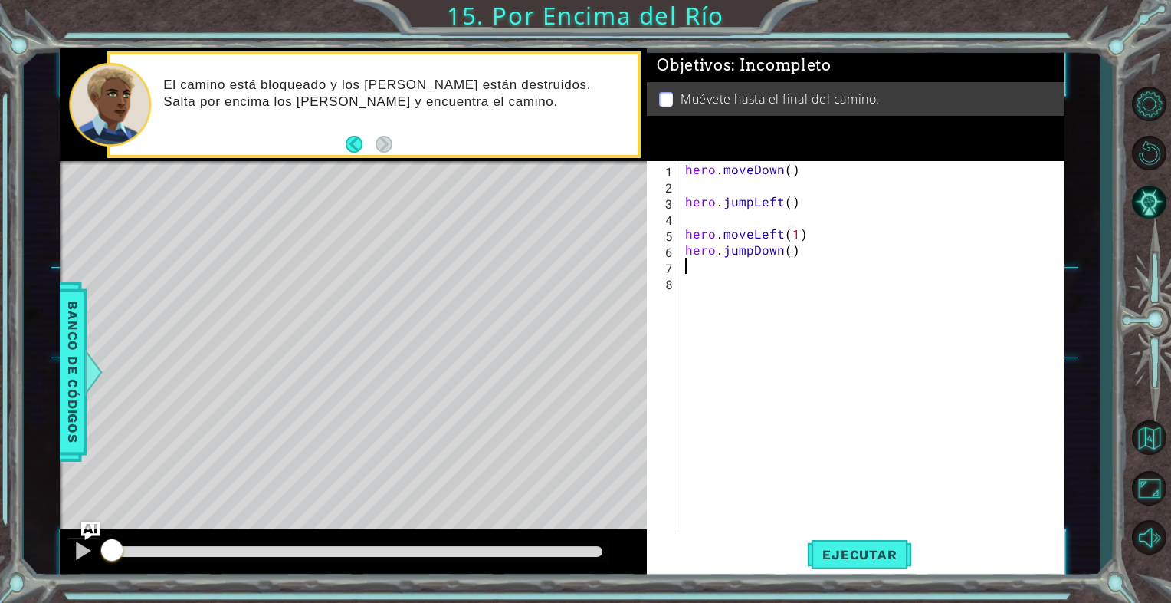
scroll to position [0, 0]
type textarea "h"
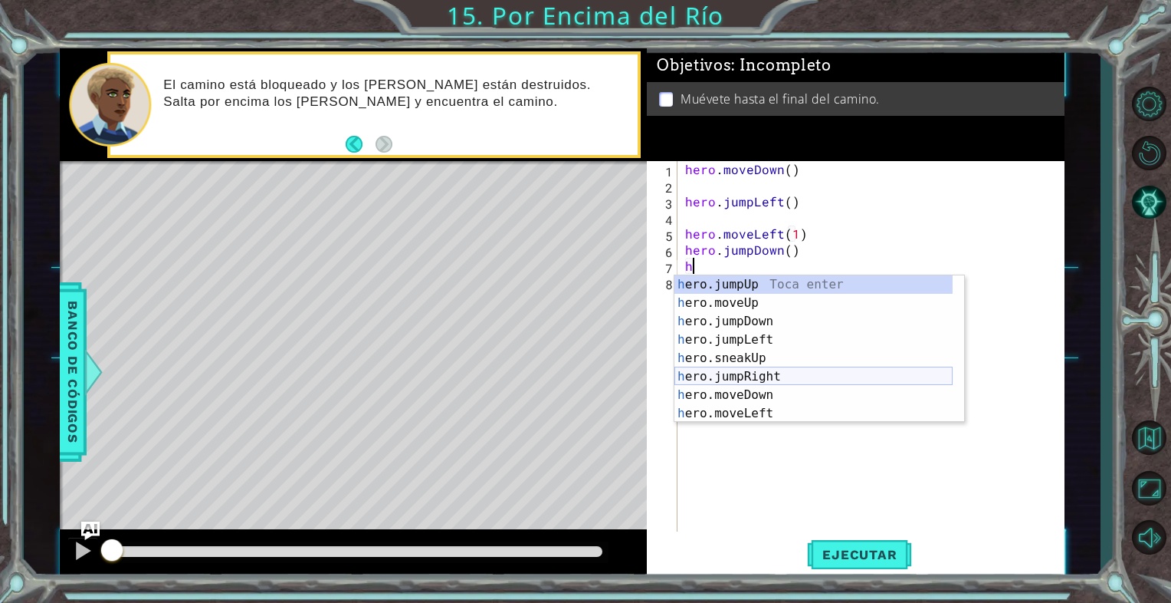
click at [731, 378] on div "h ero.jumpUp Toca enter h ero.moveUp Toca enter h ero.jumpDown Toca enter h ero…" at bounding box center [814, 367] width 278 height 184
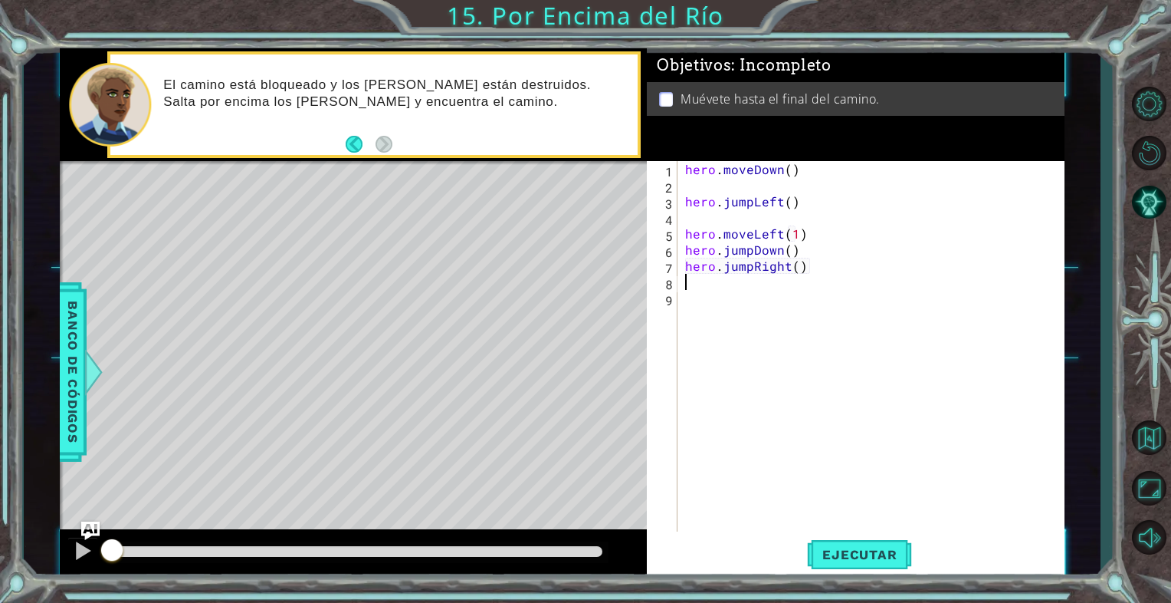
type textarea "h"
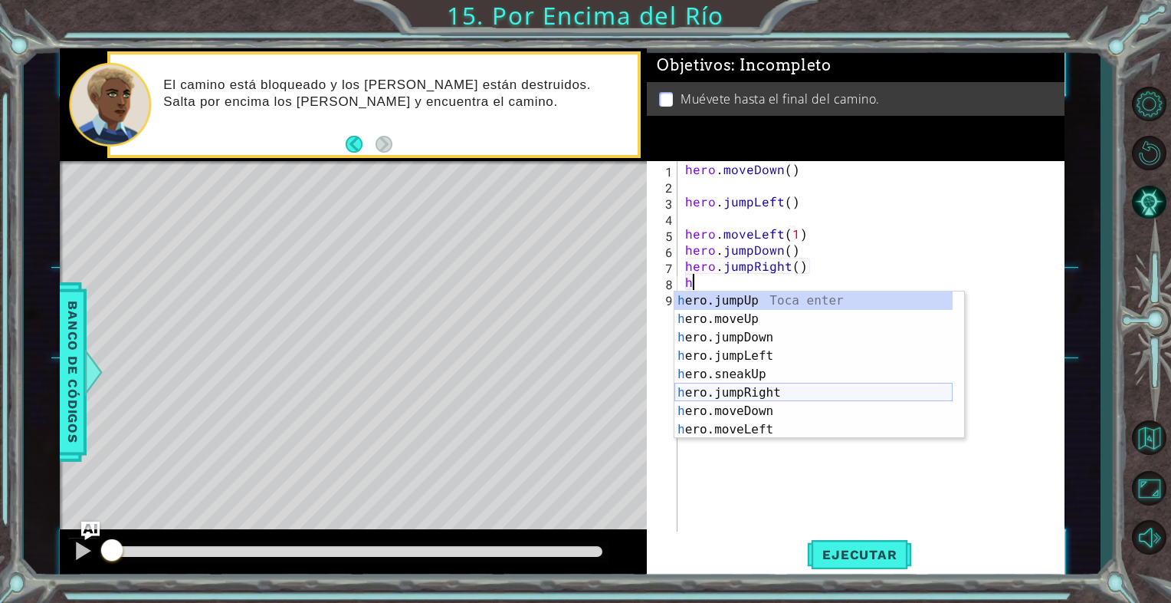
click at [734, 390] on div "h ero.jumpUp Toca enter h ero.moveUp Toca enter h ero.jumpDown Toca enter h ero…" at bounding box center [814, 383] width 278 height 184
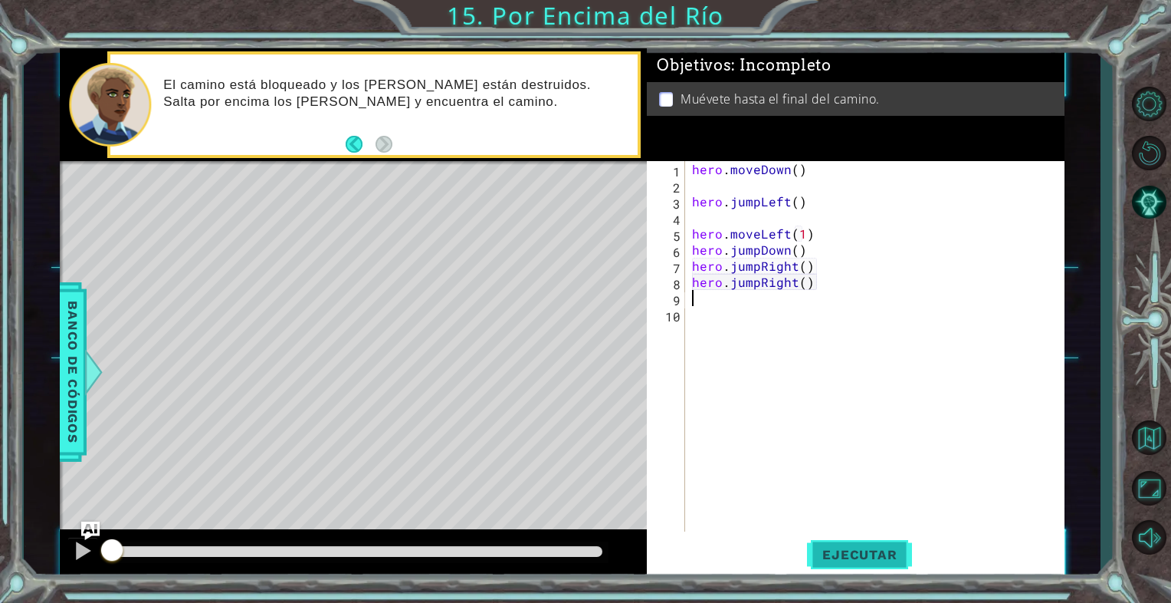
click at [849, 556] on span "Ejecutar" at bounding box center [859, 554] width 105 height 15
drag, startPoint x: 340, startPoint y: 575, endPoint x: 202, endPoint y: 572, distance: 138.0
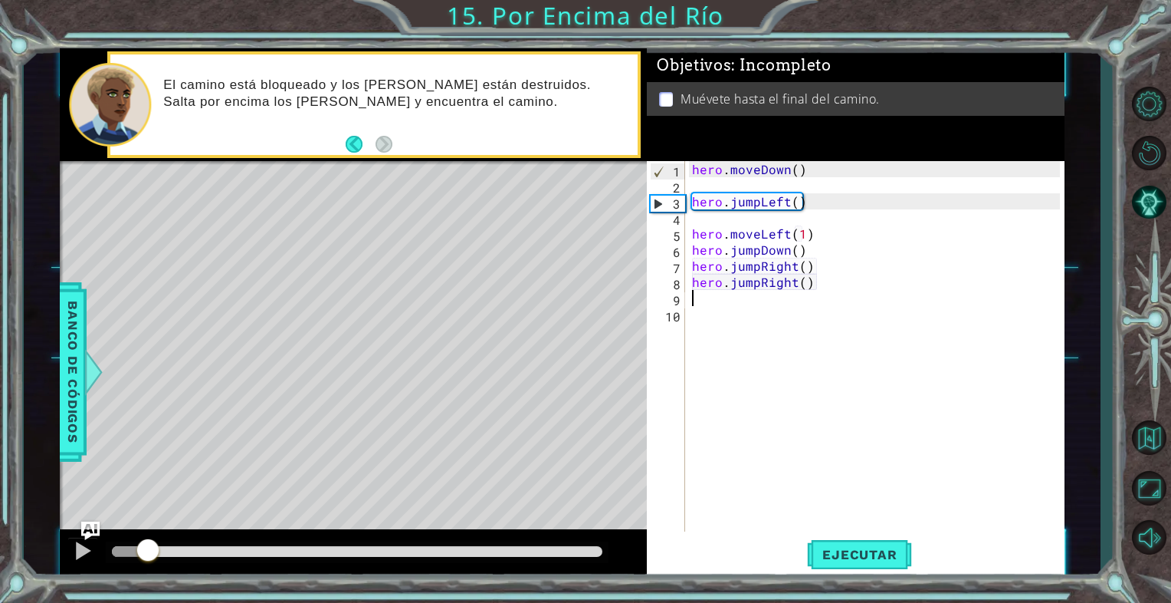
drag, startPoint x: 202, startPoint y: 572, endPoint x: 148, endPoint y: 556, distance: 56.8
click at [148, 556] on div at bounding box center [357, 551] width 491 height 11
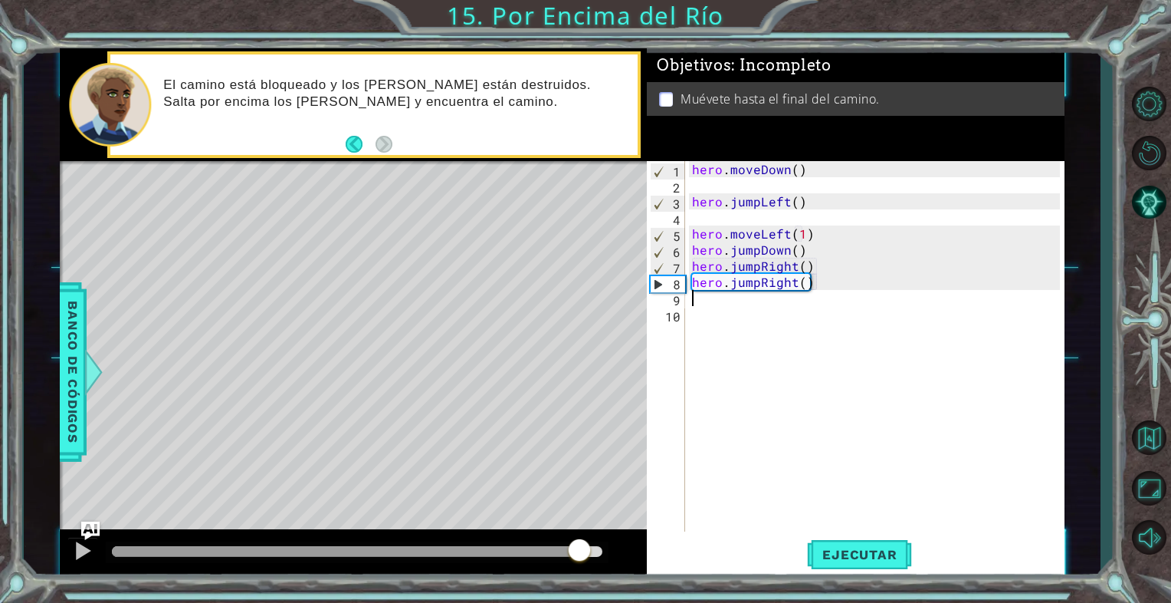
drag, startPoint x: 156, startPoint y: 547, endPoint x: 631, endPoint y: 451, distance: 485.0
click at [801, 300] on div "hero . moveDown ( ) hero . jumpLeft ( ) hero . moveLeft ( 1 ) hero . jumpDown (…" at bounding box center [878, 362] width 379 height 402
drag, startPoint x: 794, startPoint y: 300, endPoint x: 813, endPoint y: 294, distance: 19.4
click at [795, 299] on div "hero . moveDown ( ) hero . jumpLeft ( ) hero . moveLeft ( 1 ) hero . jumpDown (…" at bounding box center [878, 362] width 379 height 402
click at [822, 291] on div "hero . moveDown ( ) hero . jumpLeft ( ) hero . moveLeft ( 1 ) hero . jumpDown (…" at bounding box center [878, 362] width 379 height 402
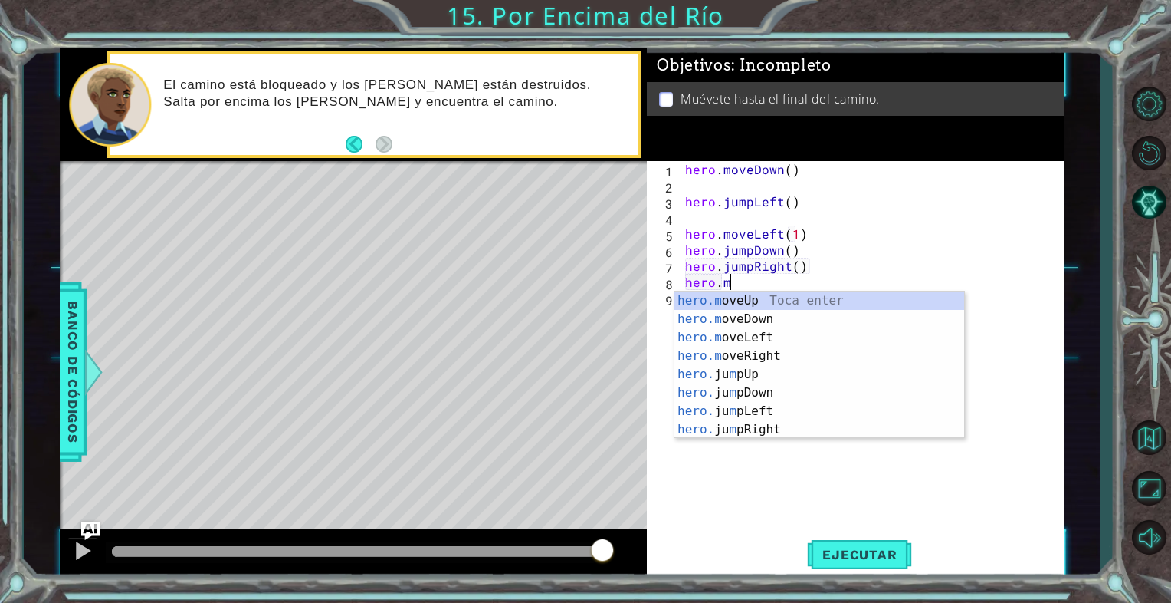
scroll to position [0, 2]
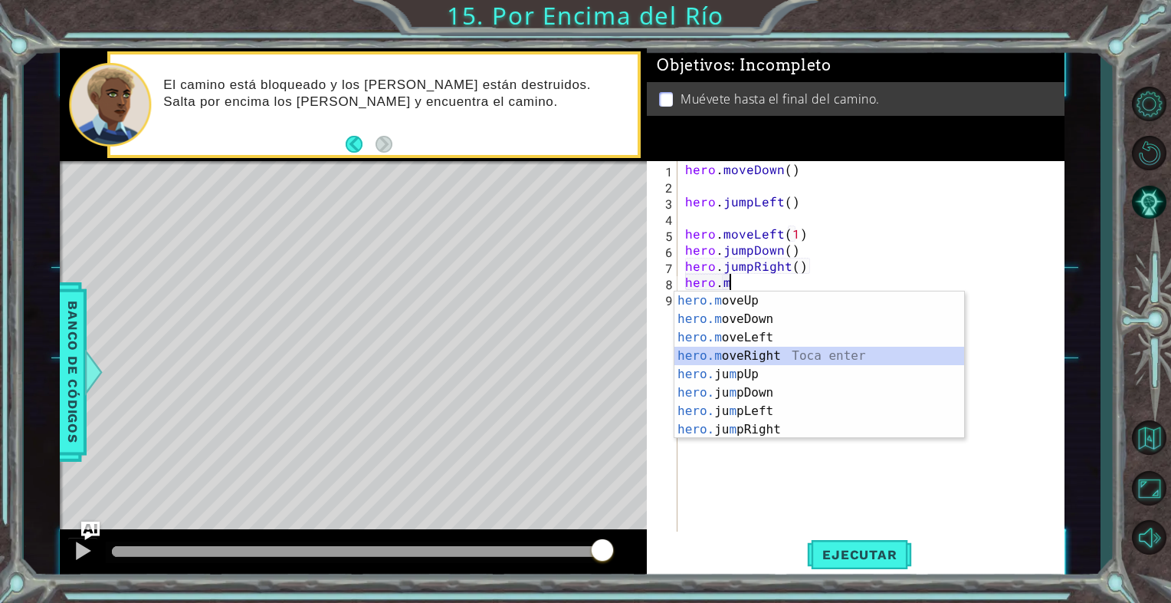
click at [823, 349] on div "hero.m oveUp Toca enter hero.m oveDown Toca enter hero.m oveLeft Toca enter her…" at bounding box center [820, 383] width 290 height 184
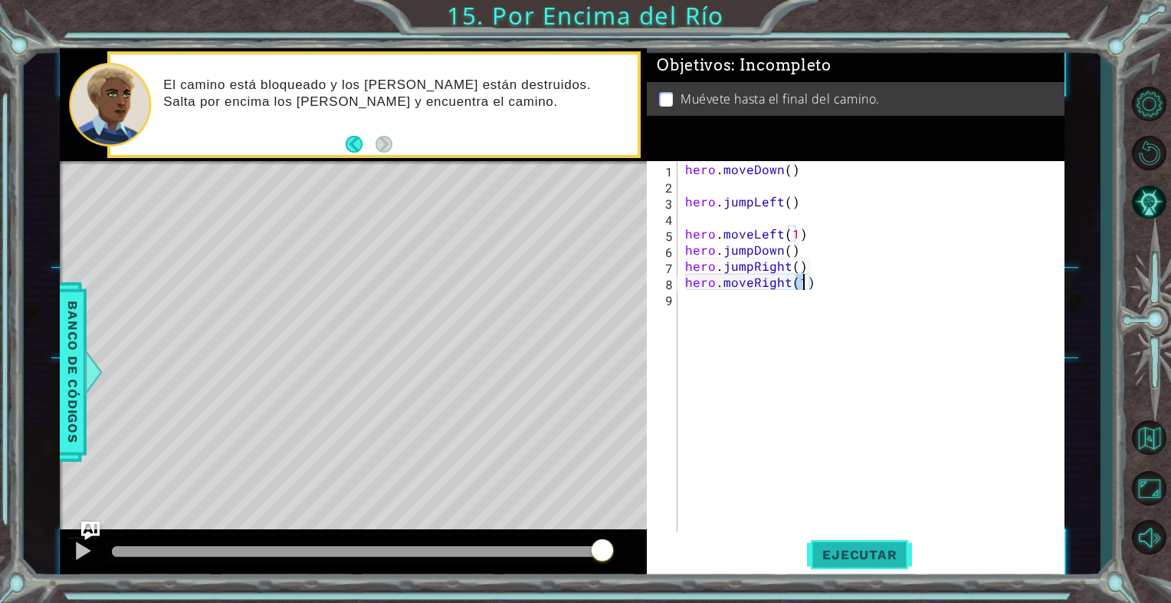
type textarea "hero.moveRight(1)"
click at [820, 541] on button "Ejecutar" at bounding box center [859, 554] width 105 height 41
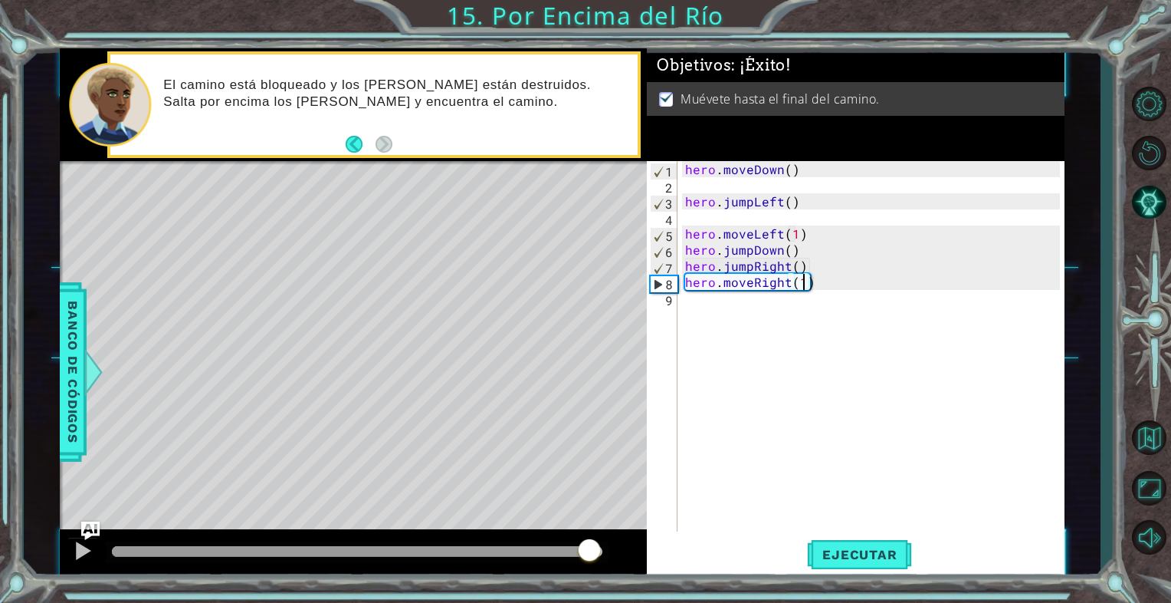
drag, startPoint x: 187, startPoint y: 555, endPoint x: 593, endPoint y: 517, distance: 407.3
click at [593, 518] on div "methods hero use(thing) moveUp(steps) moveDown(steps) moveLeft(steps) moveRight…" at bounding box center [562, 313] width 1004 height 530
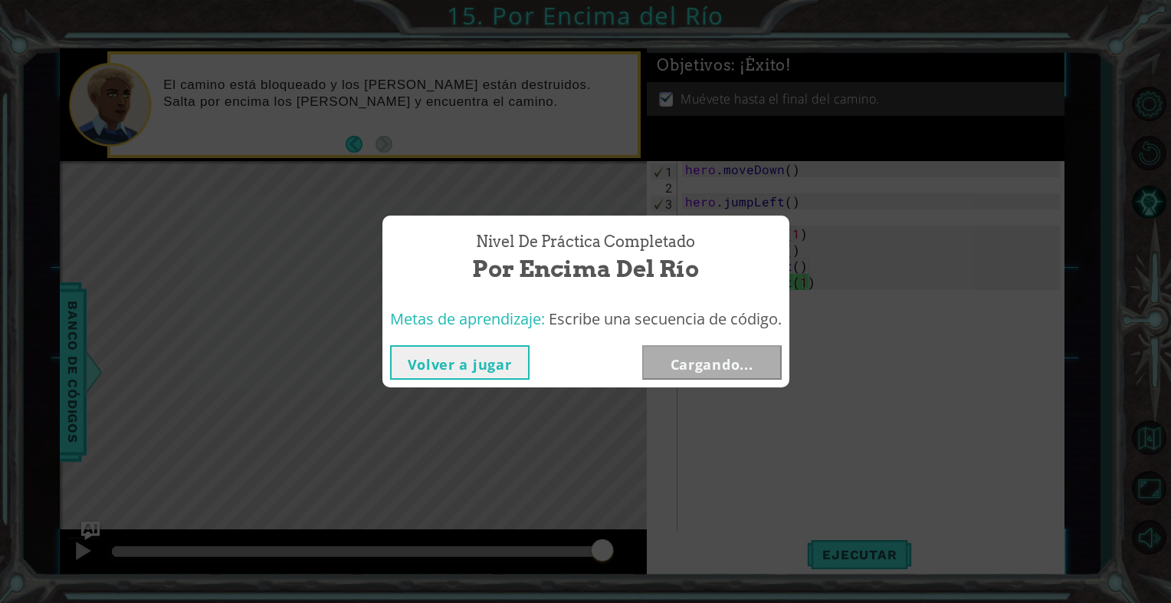
drag, startPoint x: 254, startPoint y: 545, endPoint x: 626, endPoint y: 511, distance: 373.4
click at [626, 511] on body "1 ההההההההההההההההההההההההההההההההההההההההההההההההההההההההההההההההההההההההההההה…" at bounding box center [585, 301] width 1171 height 603
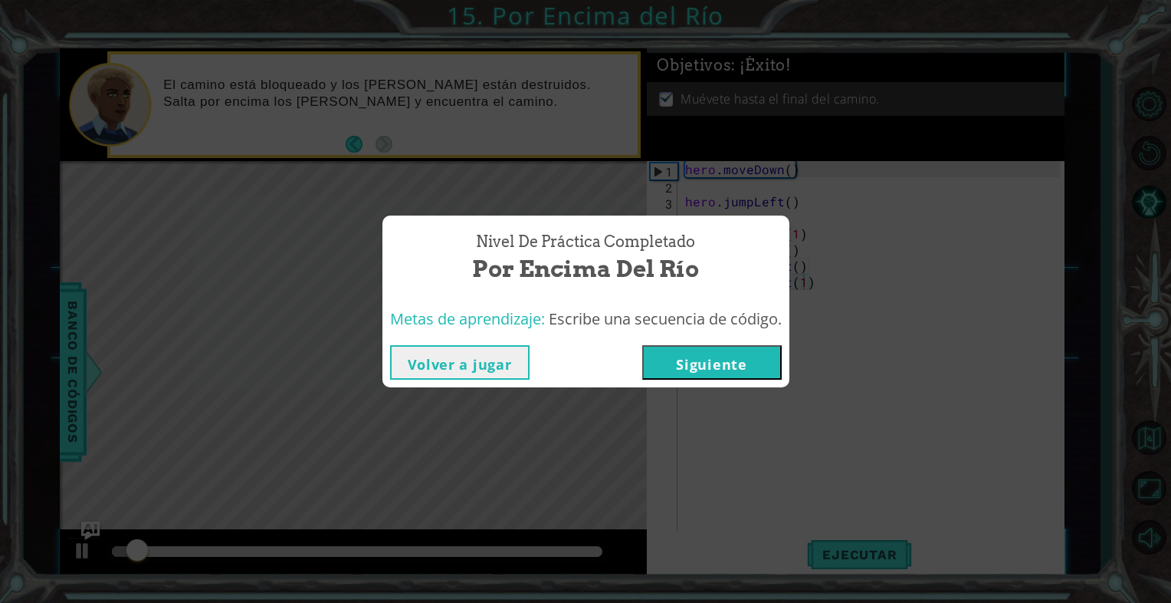
click at [730, 357] on button "Siguiente" at bounding box center [712, 362] width 140 height 34
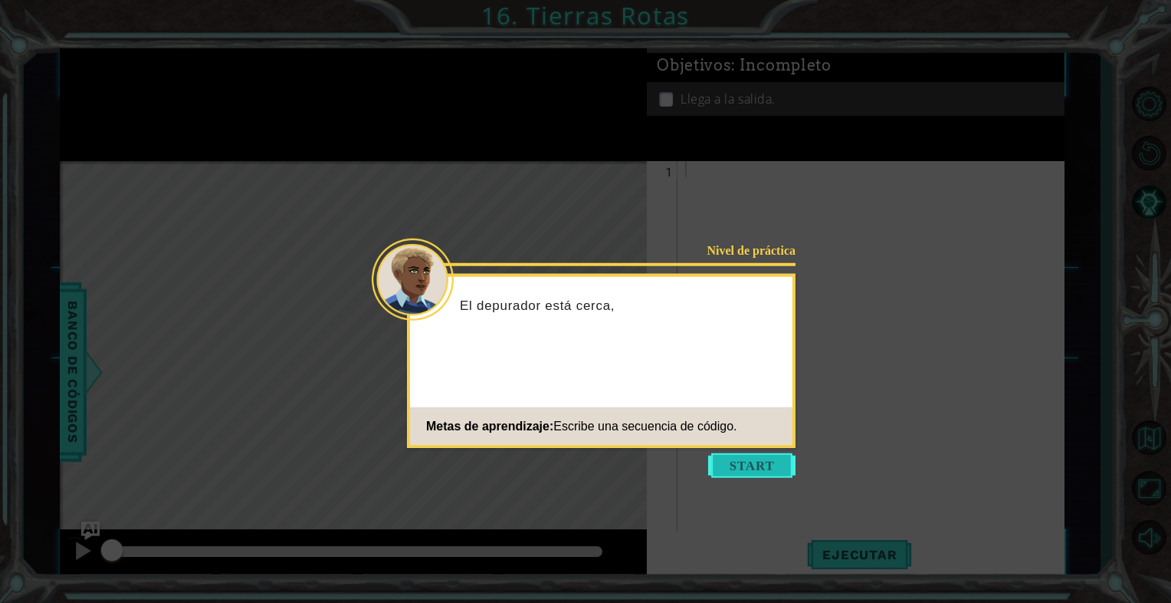
click at [724, 462] on button "Start" at bounding box center [751, 465] width 87 height 25
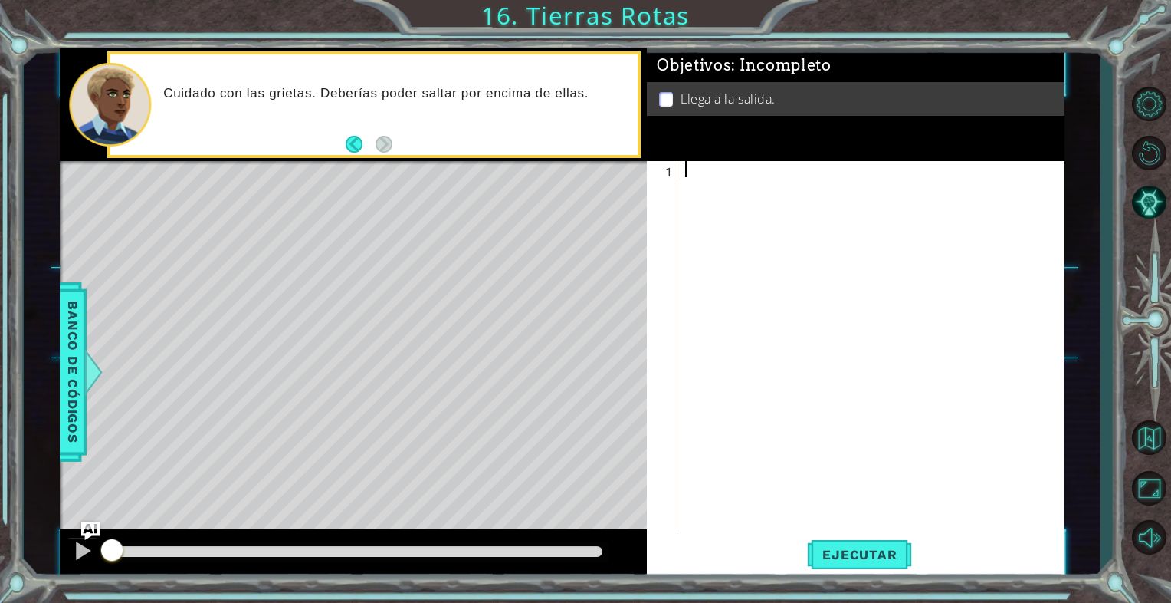
type textarea "h"
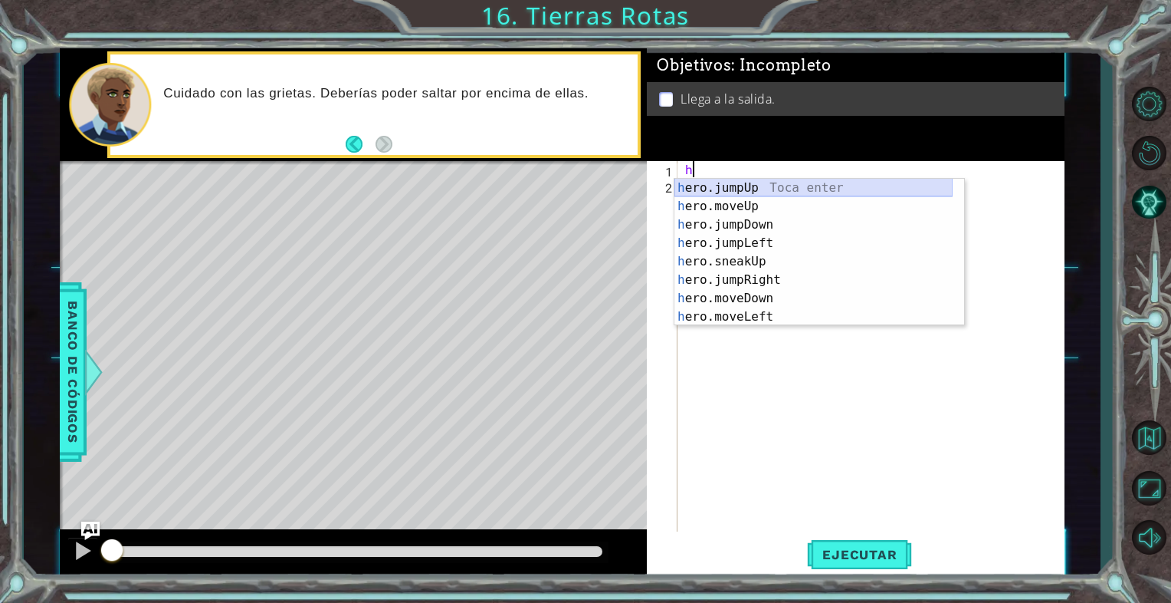
click at [729, 189] on div "h ero.jumpUp Toca enter h ero.moveUp Toca enter h ero.jumpDown Toca enter h ero…" at bounding box center [814, 271] width 278 height 184
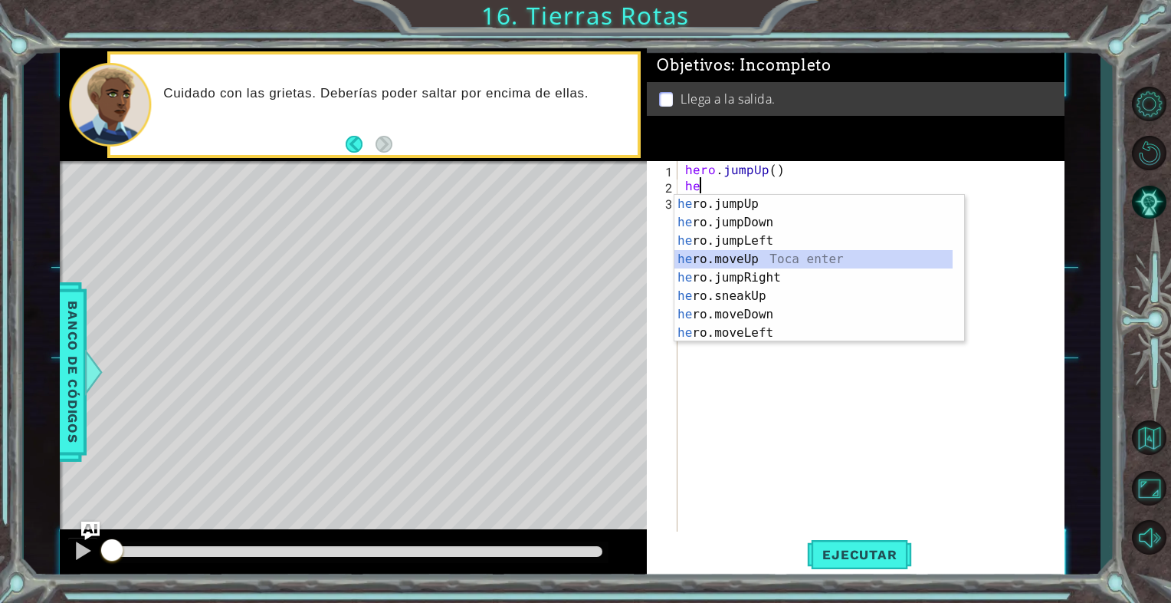
click at [738, 261] on div "he ro.jumpUp Toca enter he ro.jumpDown Toca enter he ro.jumpLeft Toca enter he …" at bounding box center [814, 287] width 278 height 184
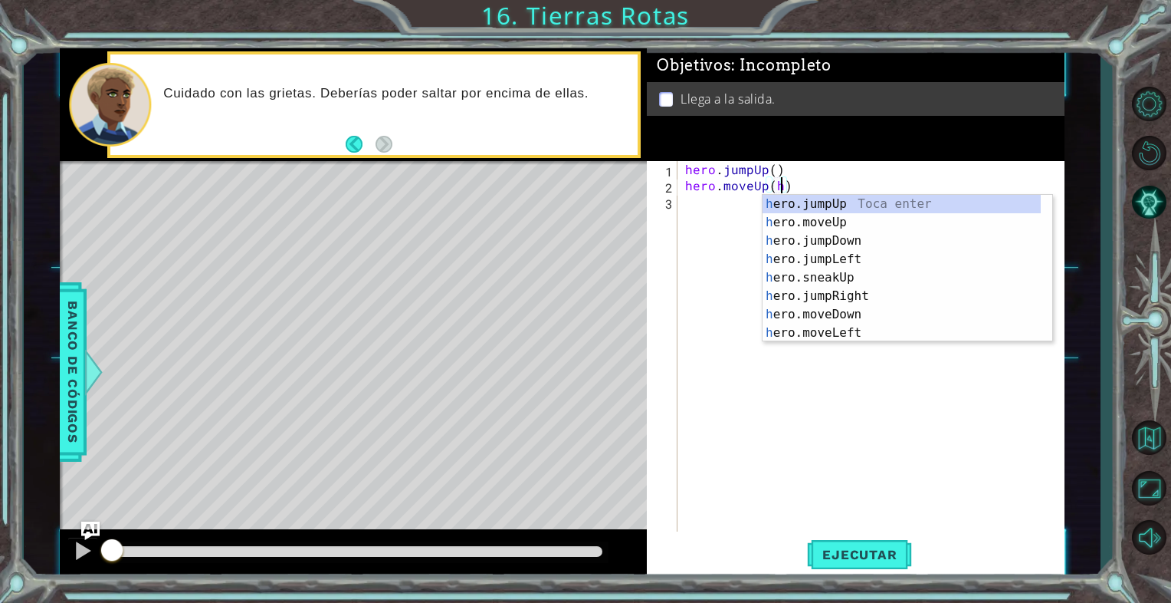
scroll to position [0, 5]
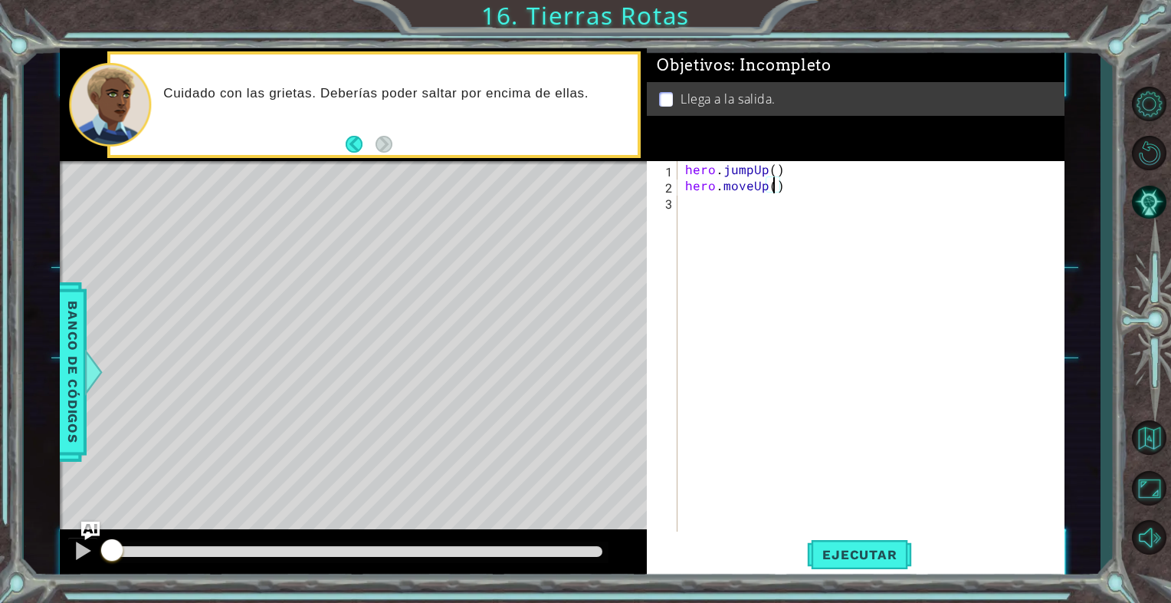
type textarea "hero.moveUp(1)"
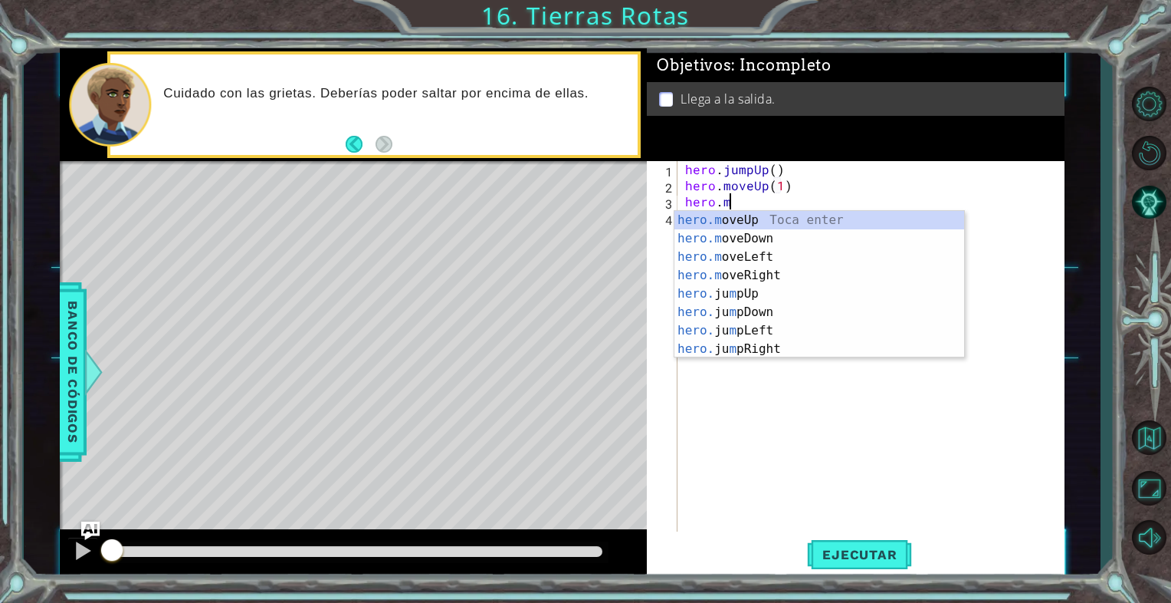
scroll to position [0, 2]
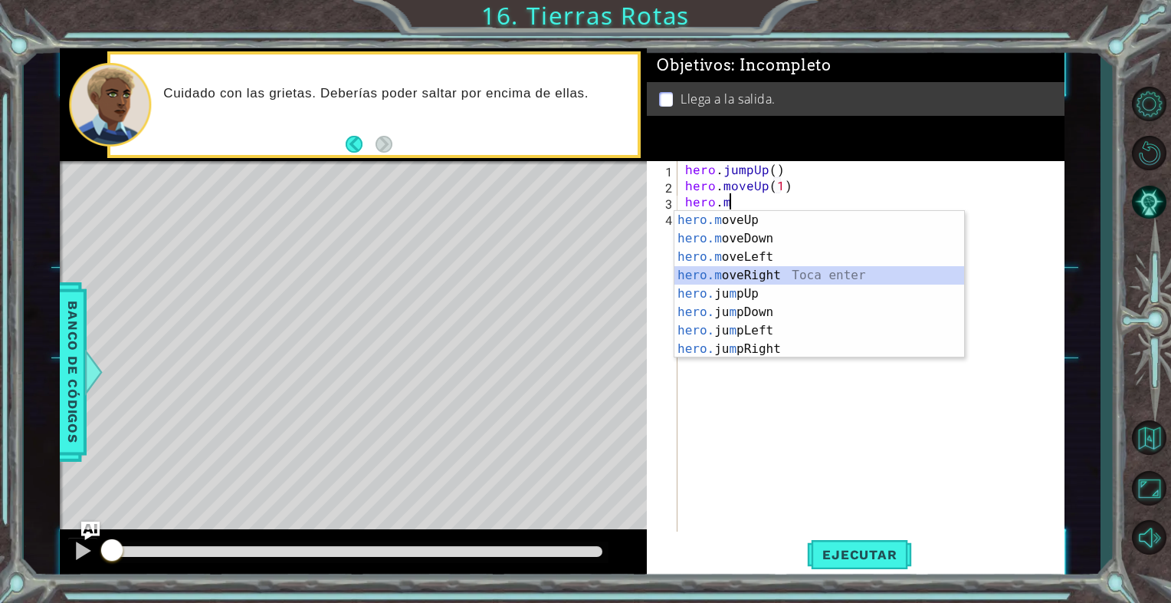
click at [791, 278] on div "hero.m oveUp Toca enter hero.m oveDown Toca enter hero.m oveLeft Toca enter her…" at bounding box center [820, 303] width 290 height 184
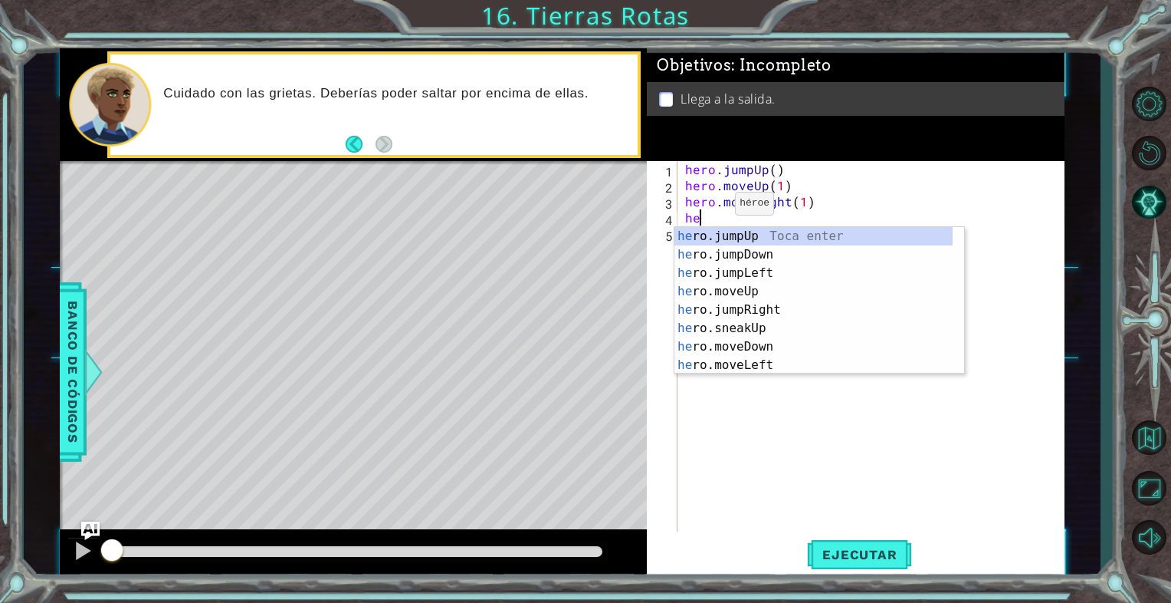
scroll to position [0, 8]
type textarea "hero.moveRight(1)her"
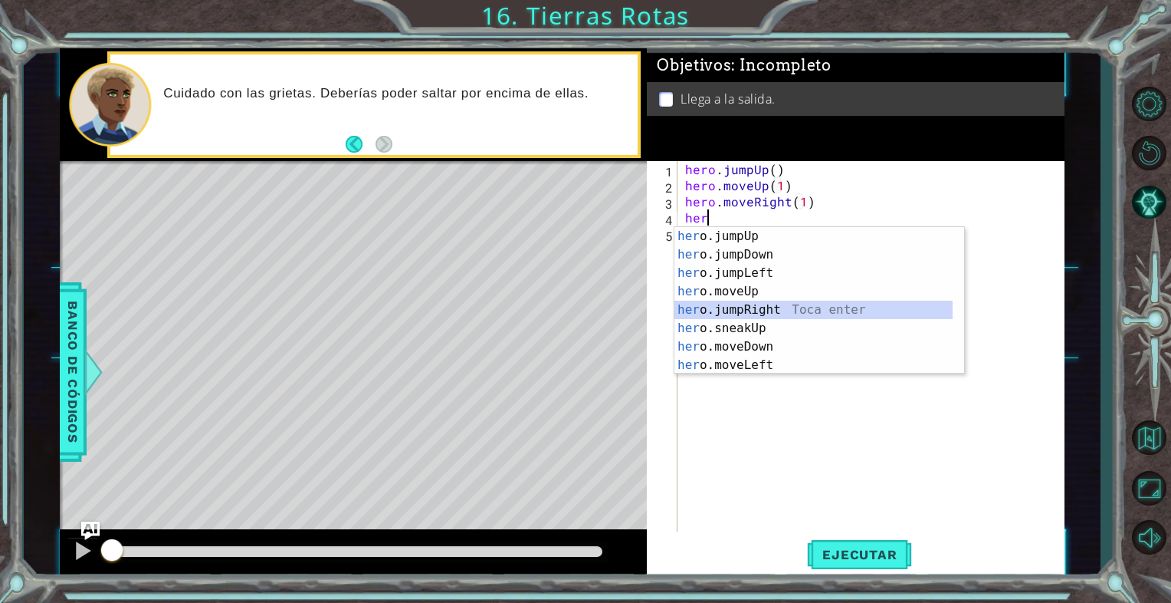
click at [702, 307] on div "her o.jumpUp Toca enter her o.jumpDown Toca enter her o.jumpLeft Toca enter her…" at bounding box center [814, 319] width 278 height 184
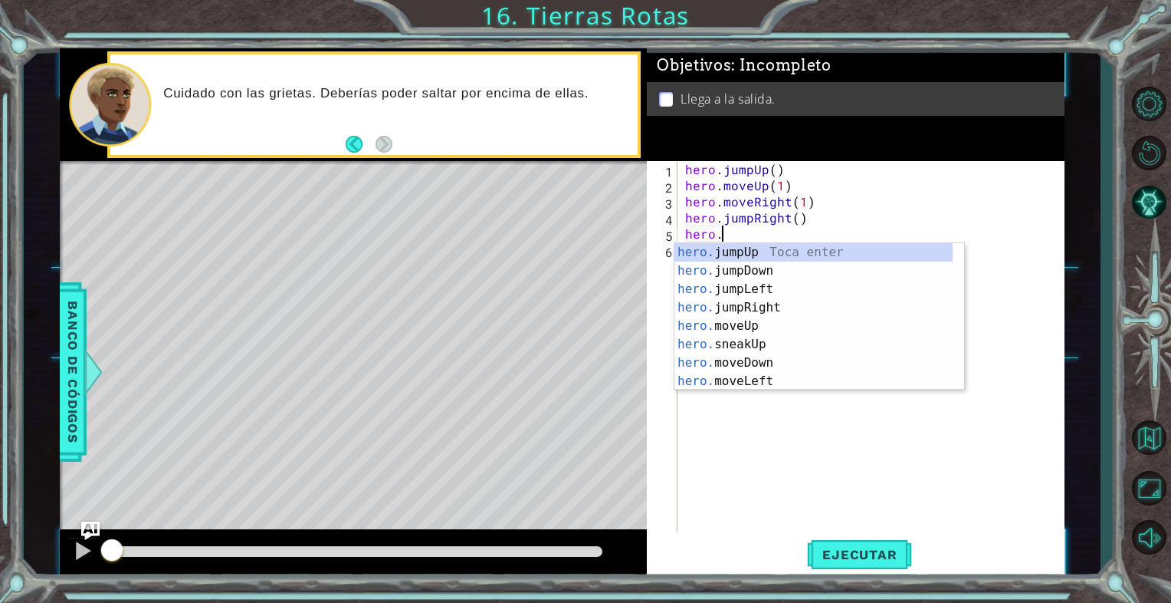
scroll to position [0, 2]
click at [762, 310] on div "hero.m oveUp Toca enter hero.m oveDown Toca enter hero.m oveLeft Toca enter her…" at bounding box center [820, 335] width 290 height 184
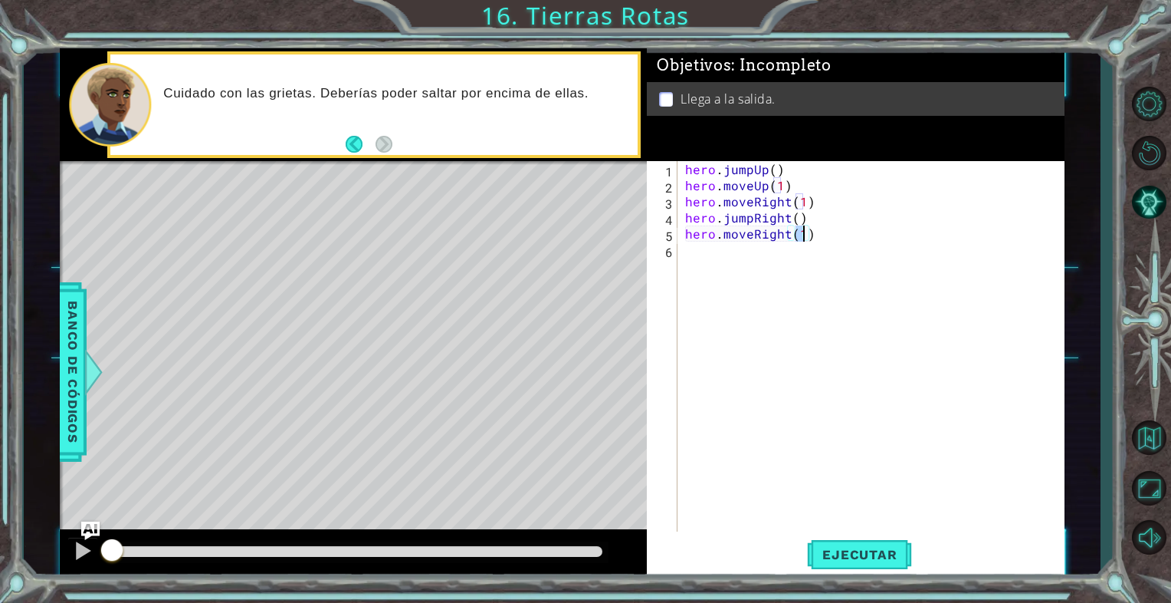
type textarea "hero.moveRight(1)"
click at [767, 537] on div "Ejecutar" at bounding box center [860, 554] width 417 height 41
click at [803, 554] on div "Ejecutar" at bounding box center [860, 554] width 417 height 41
click at [820, 563] on button "Ejecutar" at bounding box center [859, 554] width 105 height 41
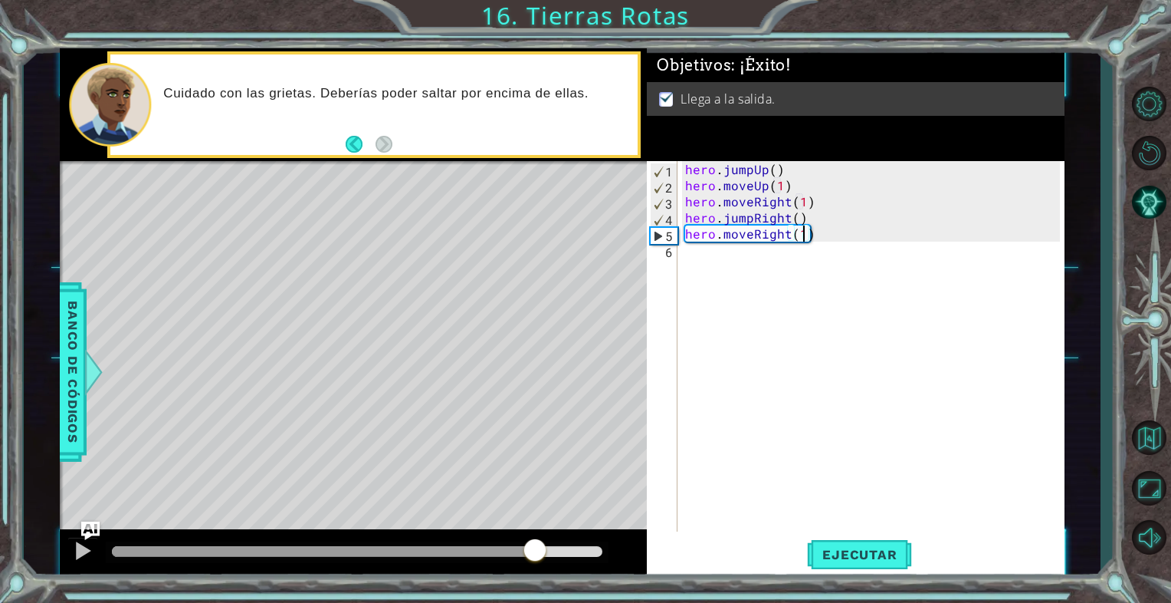
drag, startPoint x: 159, startPoint y: 554, endPoint x: 564, endPoint y: 553, distance: 404.8
click at [549, 553] on div at bounding box center [535, 551] width 28 height 28
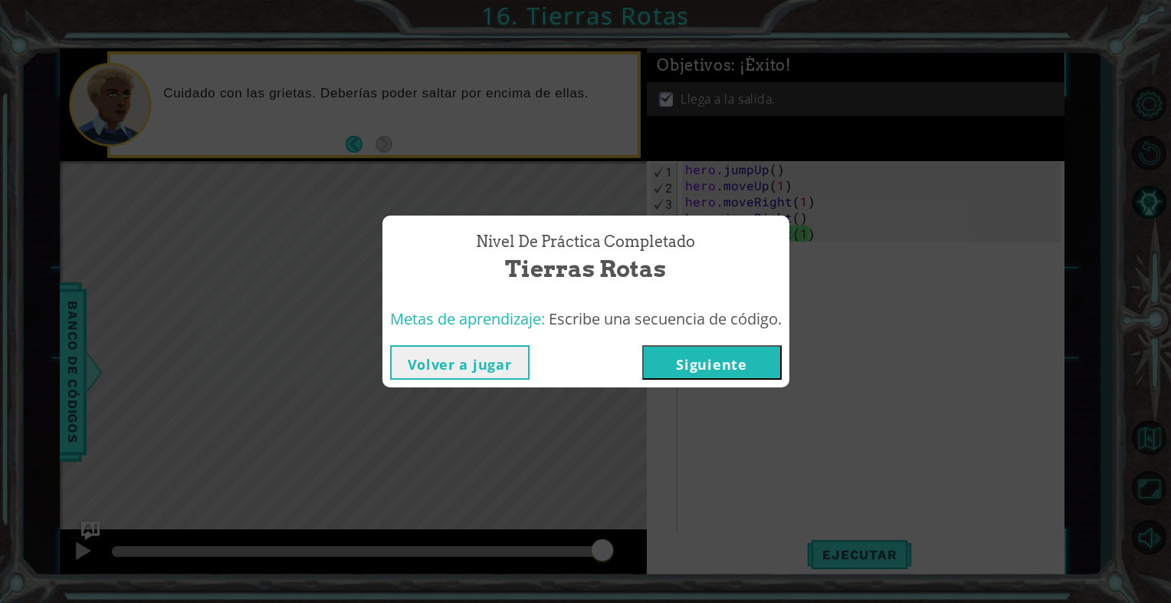
click at [674, 357] on button "Siguiente" at bounding box center [712, 362] width 140 height 34
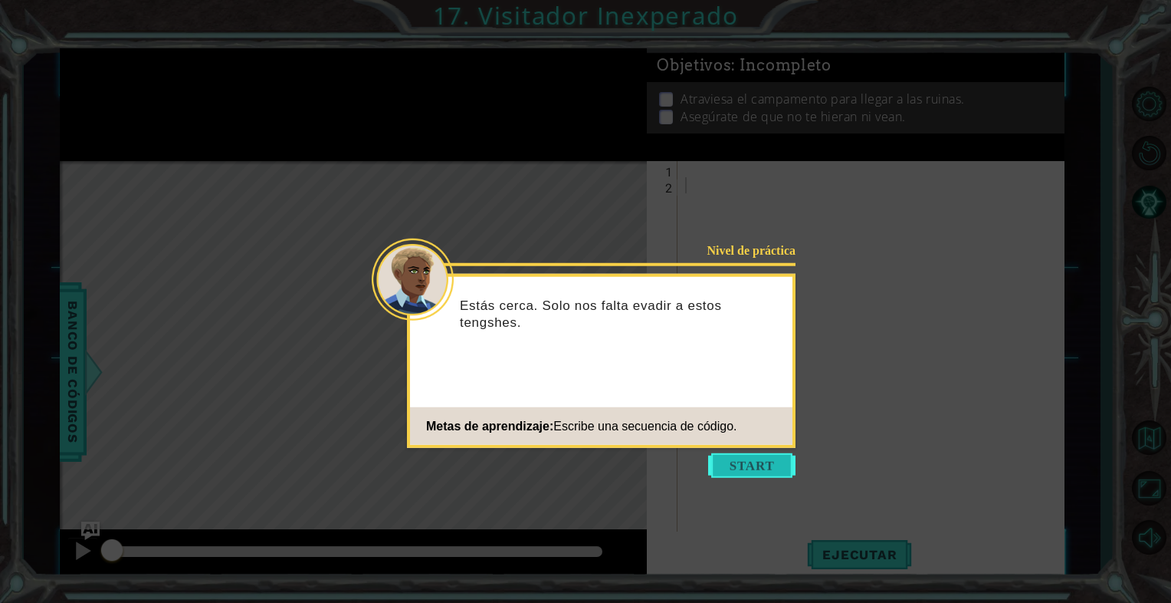
click at [720, 465] on button "Start" at bounding box center [751, 465] width 87 height 25
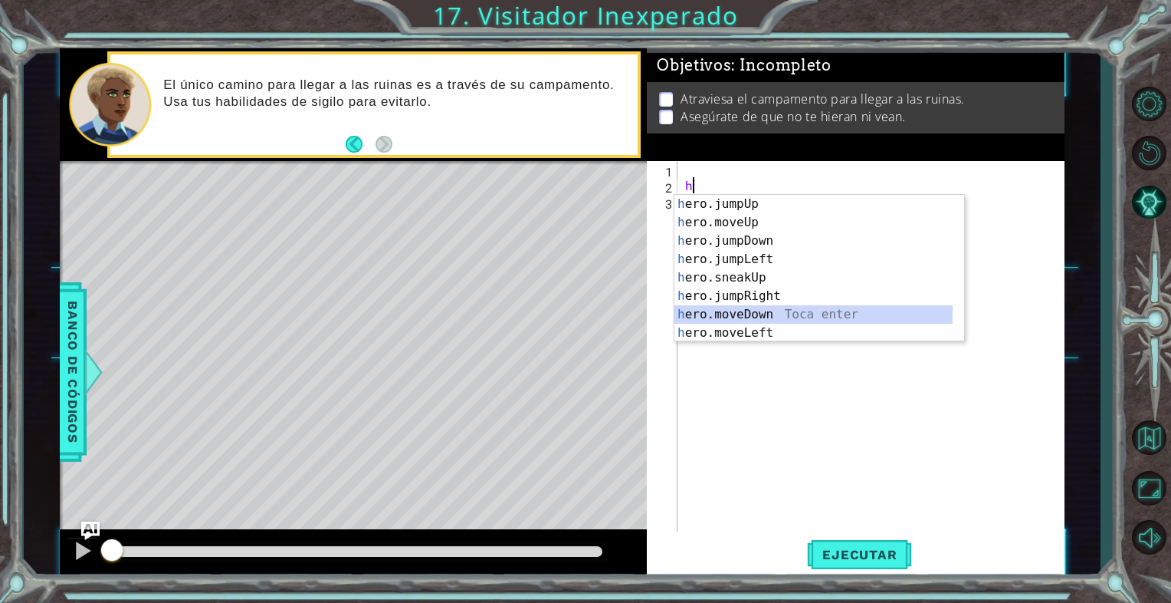
click at [745, 314] on div "h ero.jumpUp Toca enter h ero.moveUp Toca enter h ero.jumpDown Toca enter h ero…" at bounding box center [814, 287] width 278 height 184
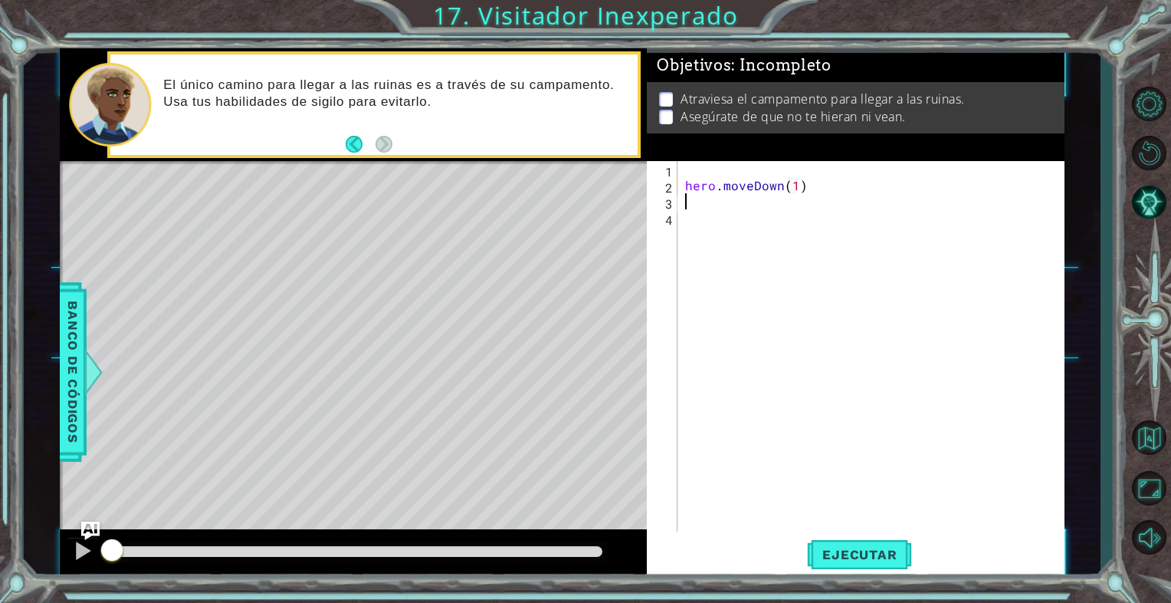
type textarea "hero.moveDown(1)h"
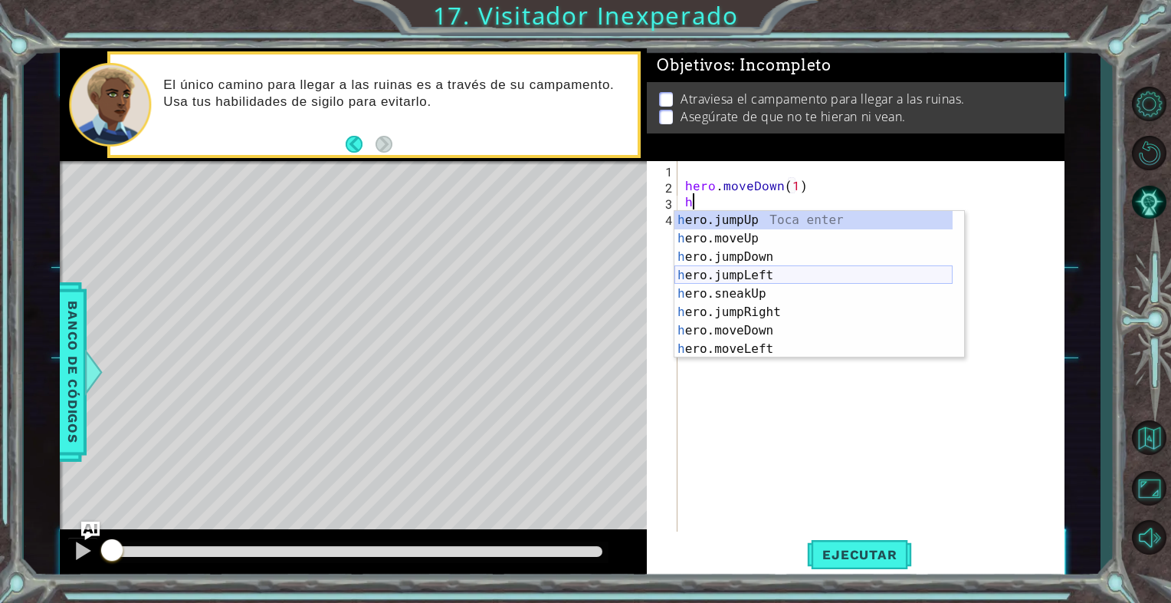
click at [734, 276] on div "h ero.jumpUp Toca enter h ero.moveUp Toca enter h ero.jumpDown Toca enter h ero…" at bounding box center [814, 303] width 278 height 184
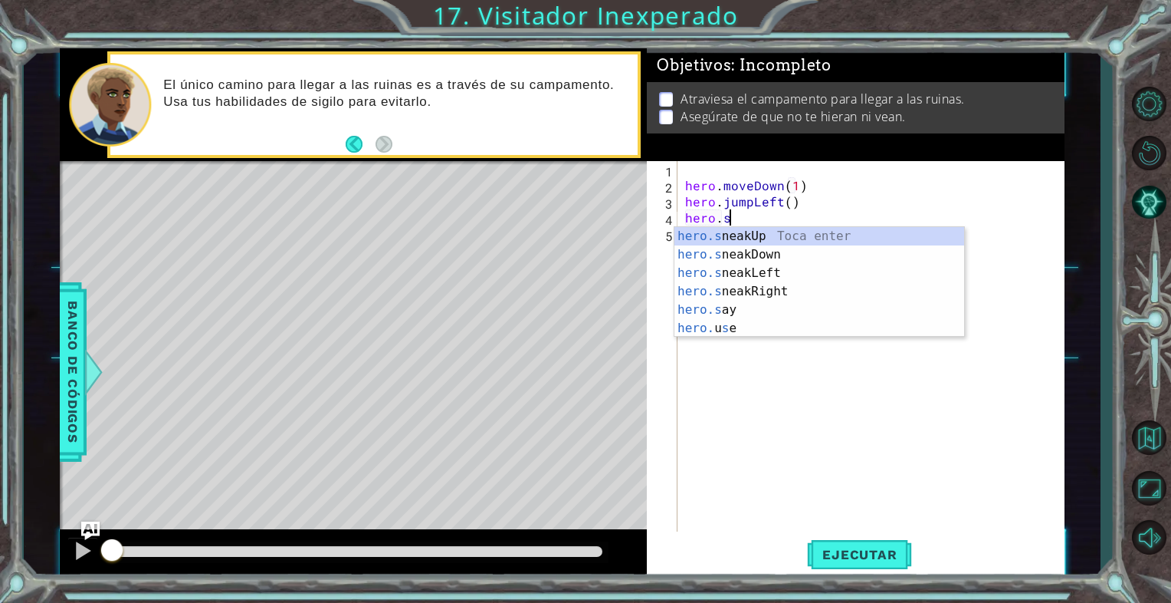
scroll to position [0, 2]
click at [763, 233] on div "hero.s neakUp Toca enter hero.s neakDown Toca enter hero.s neakLeft Toca enter …" at bounding box center [820, 300] width 290 height 147
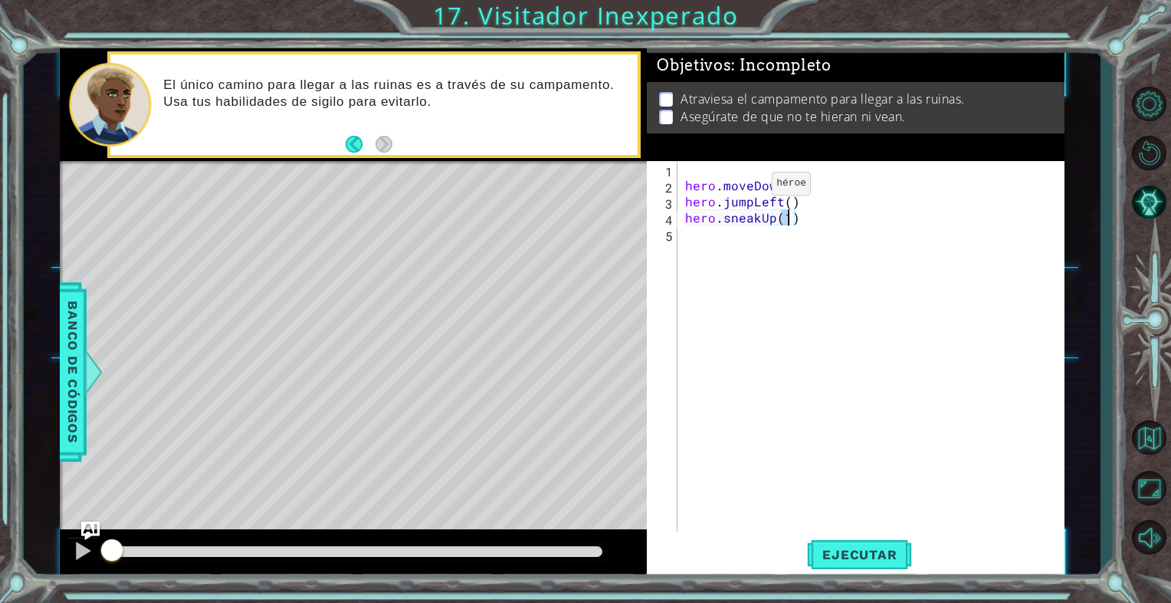
click at [745, 187] on div "hero . moveDown ( 1 ) hero . jumpLeft ( ) hero . sneakUp ( 1 )" at bounding box center [875, 362] width 386 height 402
click at [748, 188] on div "hero . moveDown ( 1 ) hero . jumpLeft ( ) hero . sneakUp ( 1 )" at bounding box center [875, 362] width 386 height 402
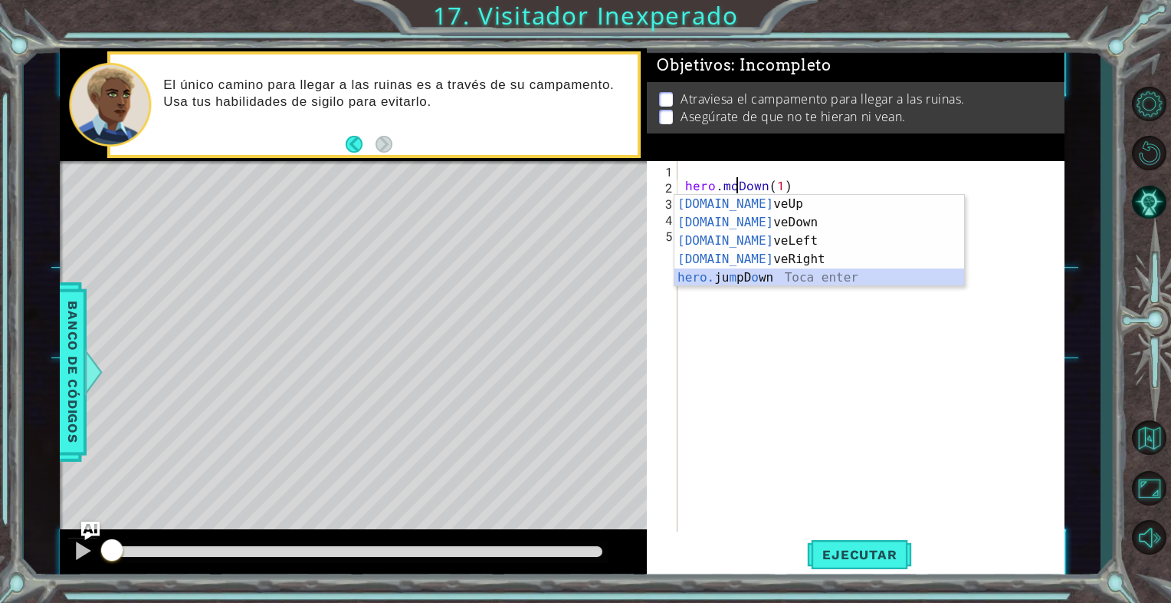
click at [733, 272] on div "[DOMAIN_NAME] veUp Toca enter [DOMAIN_NAME] veDown Toca enter [DOMAIN_NAME] veL…" at bounding box center [820, 259] width 290 height 129
type textarea "hero.jumpDown()(1)"
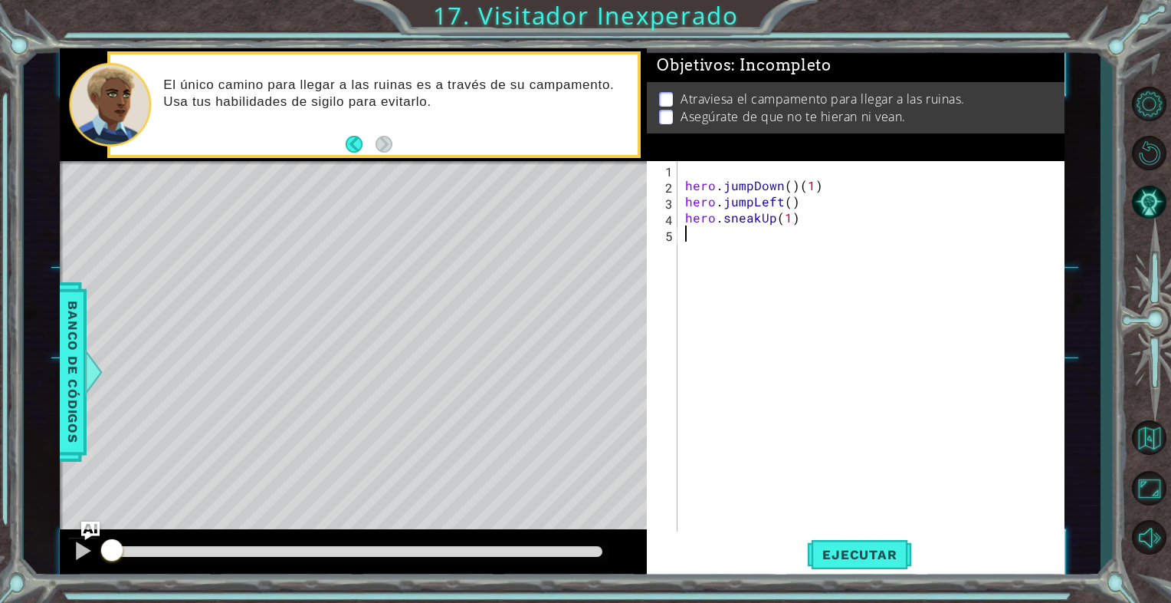
drag, startPoint x: 734, startPoint y: 235, endPoint x: 744, endPoint y: 232, distance: 10.2
click at [737, 234] on div "hero . jumpDown ( ) ( 1 ) hero . jumpLeft ( ) hero . sneakUp ( 1 )" at bounding box center [875, 362] width 386 height 402
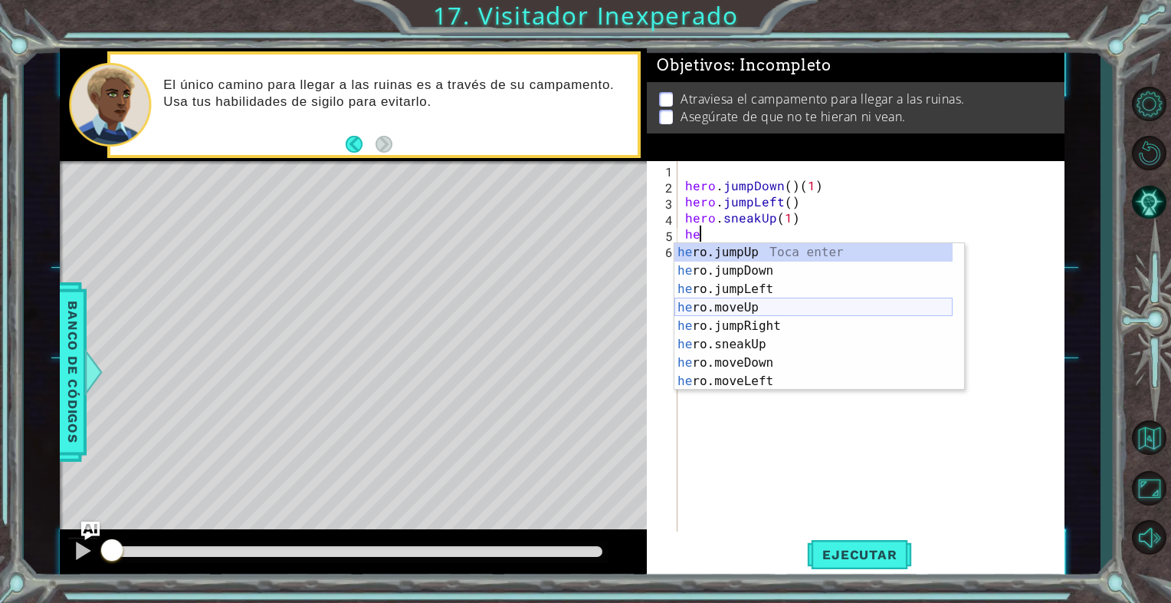
scroll to position [0, 0]
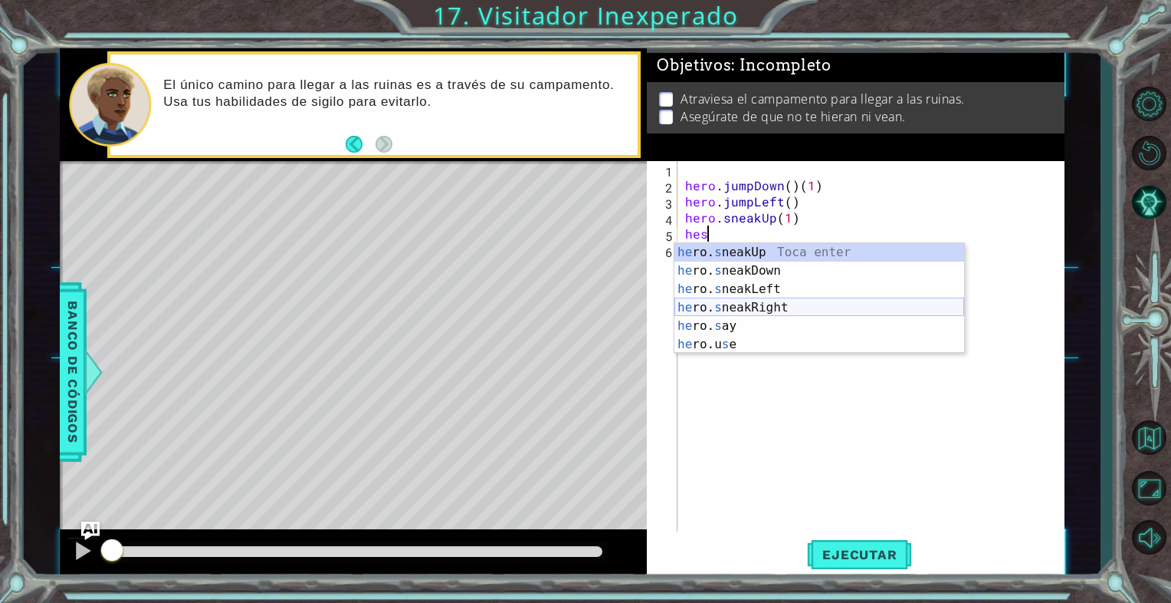
click at [767, 304] on div "he ro. s neakUp Toca enter he ro. s neakDown Toca enter he ro. s neakLeft [PERS…" at bounding box center [820, 316] width 290 height 147
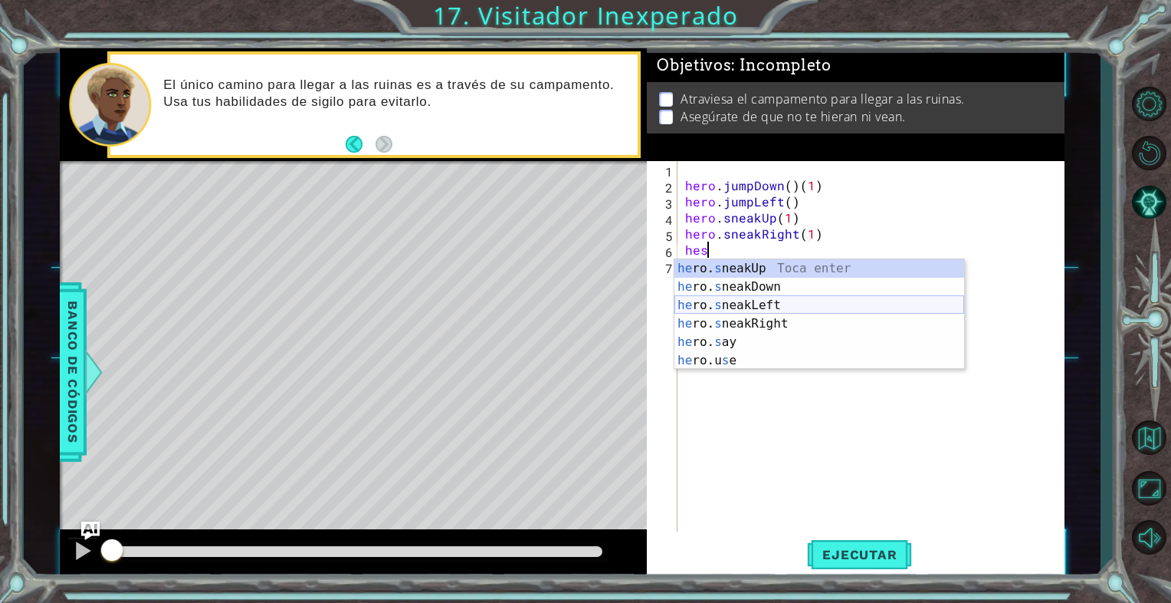
scroll to position [0, 8]
click at [744, 287] on div "he ro. s neakUp Toca enter he ro. s neakDown Toca enter he ro. s neakLeft [PERS…" at bounding box center [820, 332] width 290 height 147
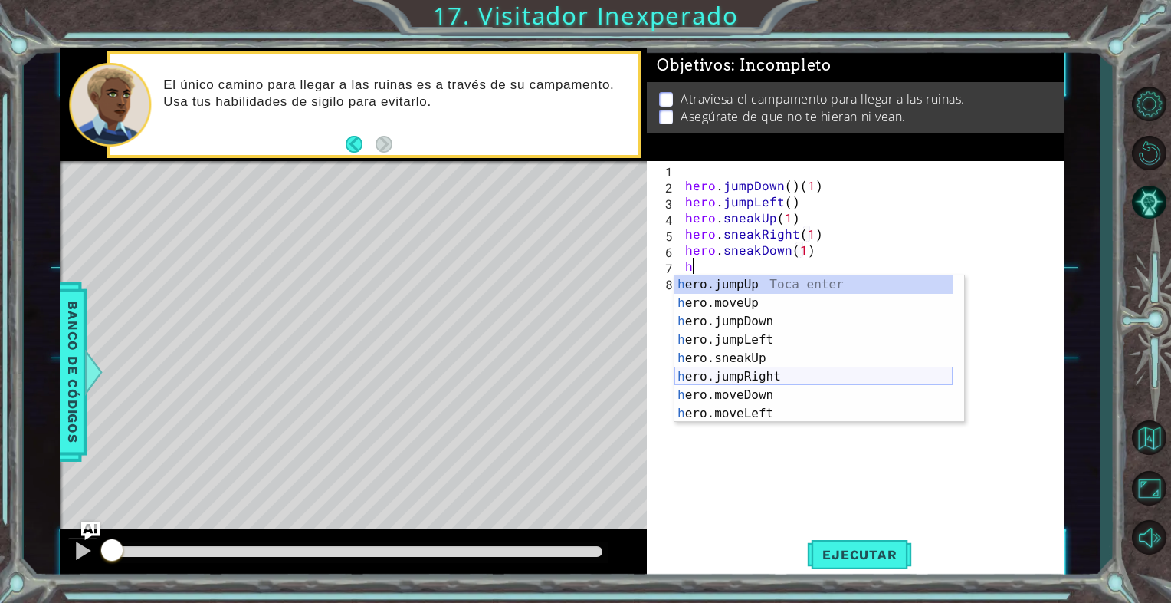
scroll to position [0, 8]
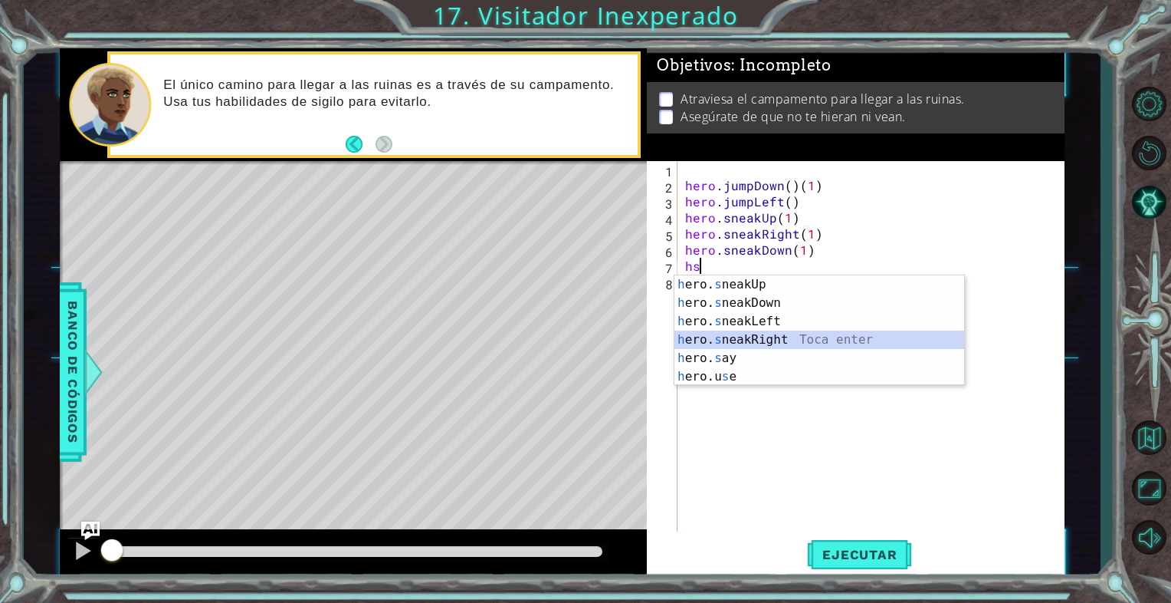
click at [750, 336] on div "h ero. s neakUp Toca enter h ero. s neakDown Toca enter h ero. s neakLeft Toca …" at bounding box center [820, 348] width 290 height 147
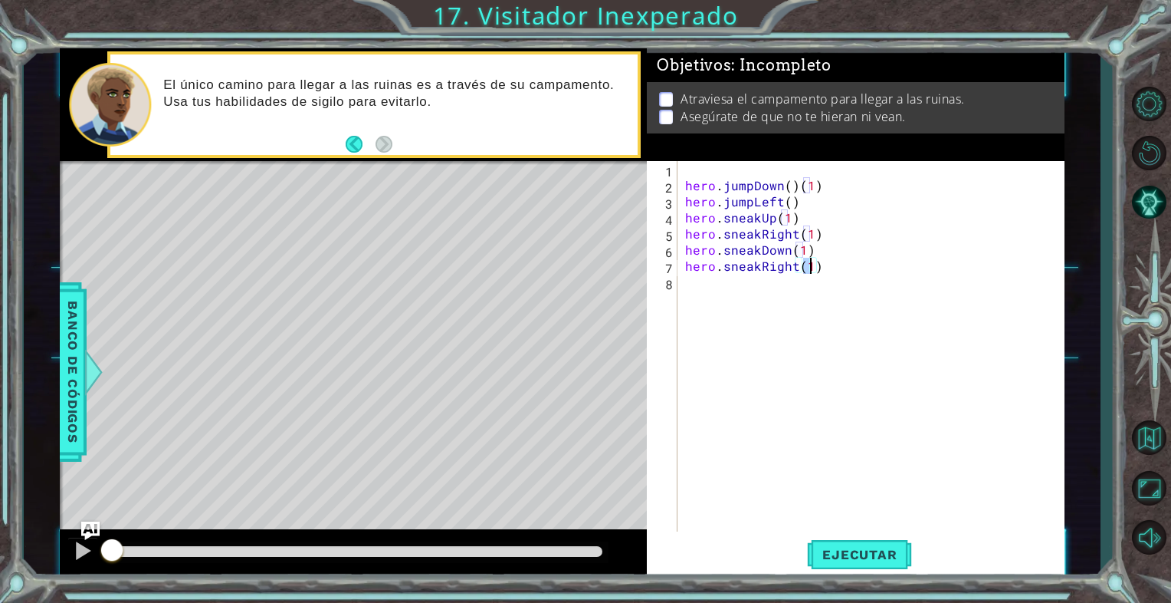
type textarea "hero.sneakRight(2)"
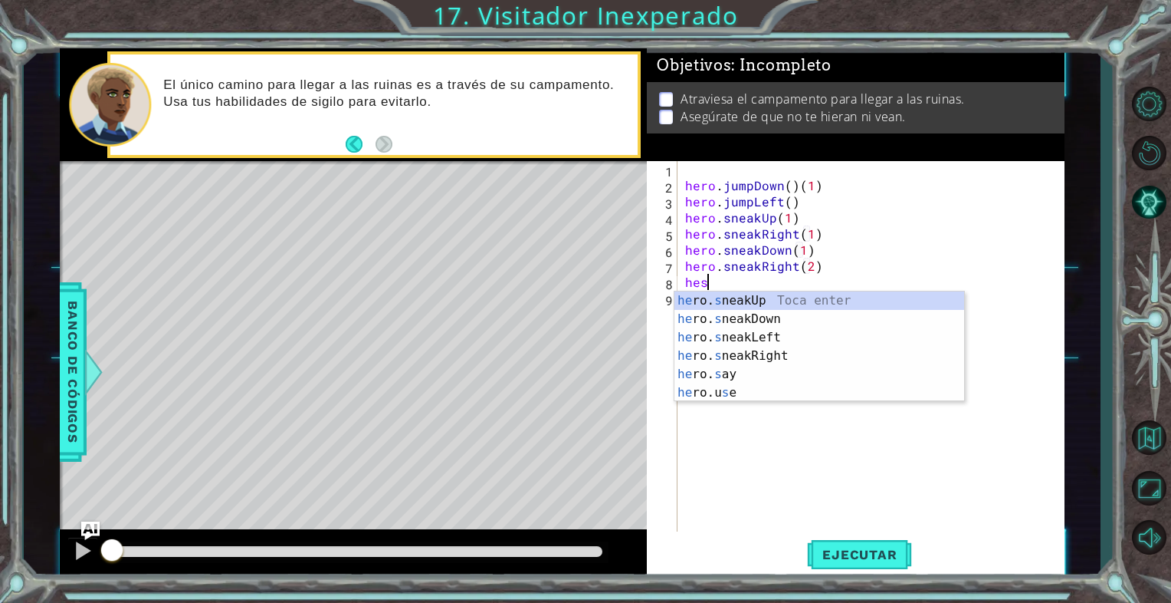
scroll to position [0, 0]
click at [769, 299] on div "he ro. s neakUp Toca enter he ro. s neakDown Toca enter he ro. s neakLeft [PERS…" at bounding box center [820, 364] width 290 height 147
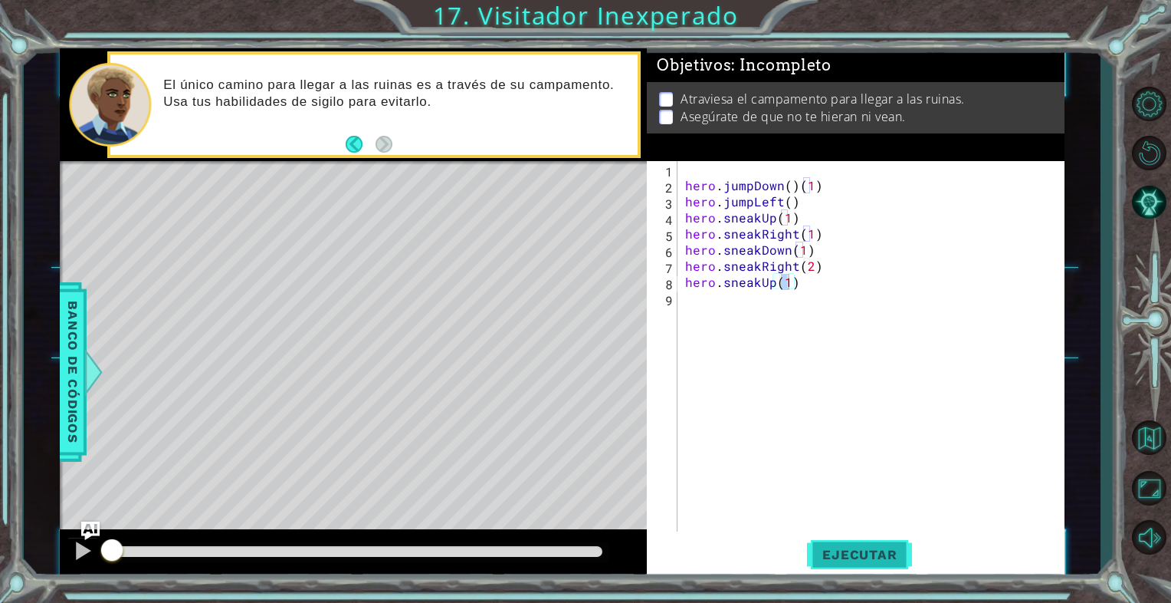
click at [822, 540] on button "Ejecutar" at bounding box center [859, 554] width 105 height 41
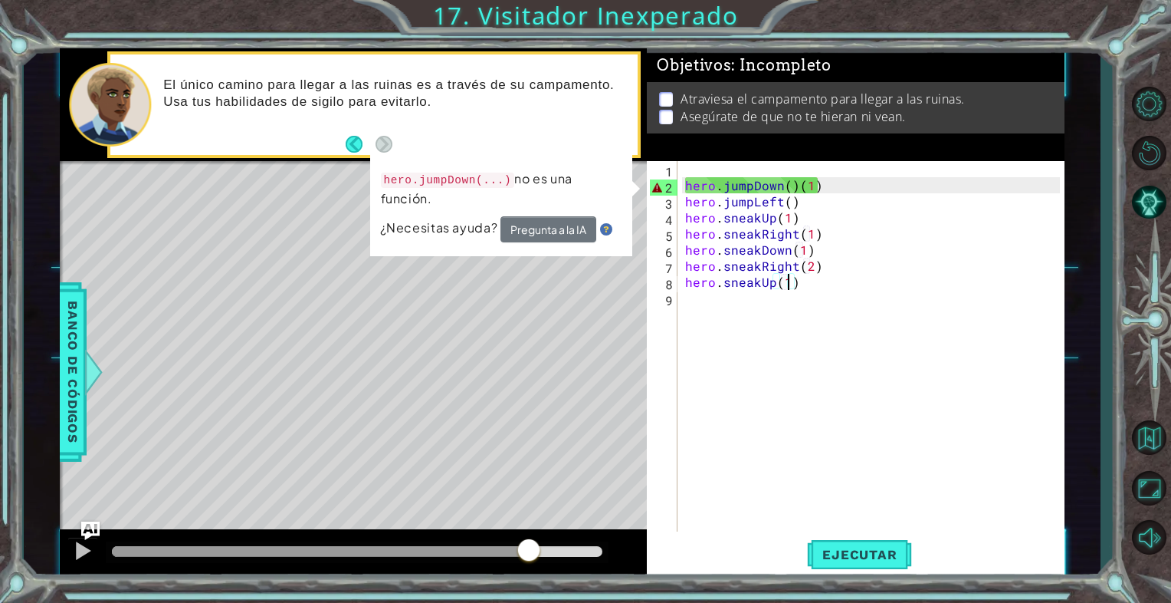
drag, startPoint x: 176, startPoint y: 557, endPoint x: 607, endPoint y: 501, distance: 434.5
click at [601, 505] on div "methods hero use(thing) moveUp(steps) moveDown(steps) moveLeft(steps) moveRight…" at bounding box center [562, 313] width 1004 height 530
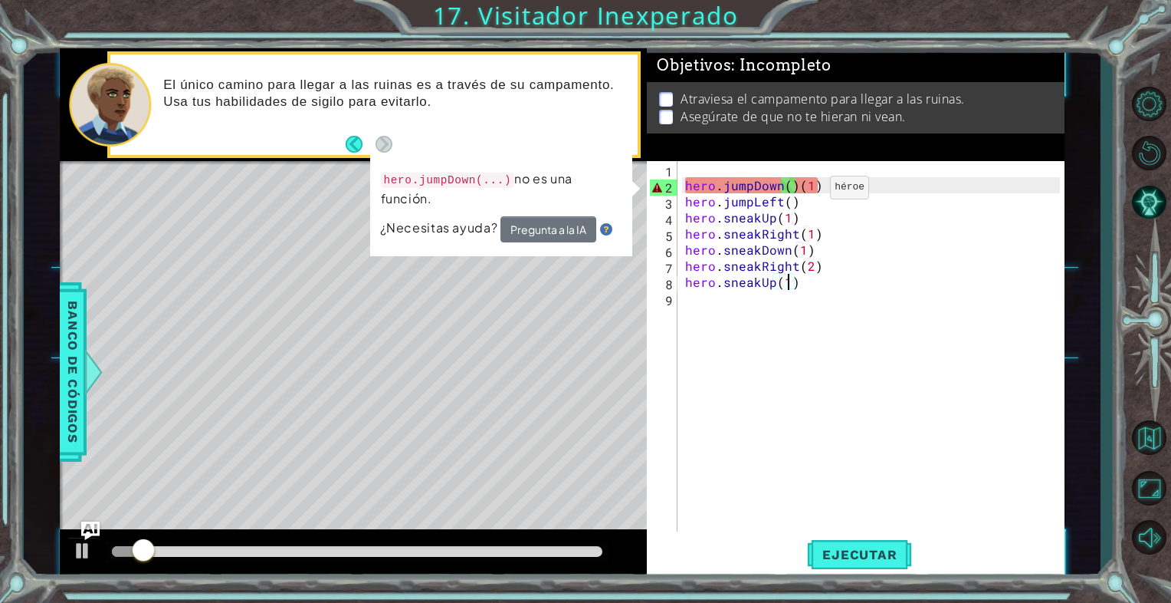
click at [804, 191] on div "hero . jumpDown ( ) ( 1 ) hero . jumpLeft ( ) hero . sneakUp ( 1 ) hero . sneak…" at bounding box center [875, 362] width 386 height 402
click at [802, 186] on div "hero . jumpDown ( ) ( 1 ) hero . jumpLeft ( ) hero . sneakUp ( 1 ) hero . sneak…" at bounding box center [875, 362] width 386 height 402
click at [800, 186] on div "hero . jumpDown ( ) ( 1 ) hero . jumpLeft ( ) hero . sneakUp ( 1 ) hero . sneak…" at bounding box center [875, 362] width 386 height 402
click at [797, 185] on div "hero . jumpDown ( ) ( 1 ) hero . jumpLeft ( ) hero . sneakUp ( 1 ) hero . sneak…" at bounding box center [875, 362] width 386 height 402
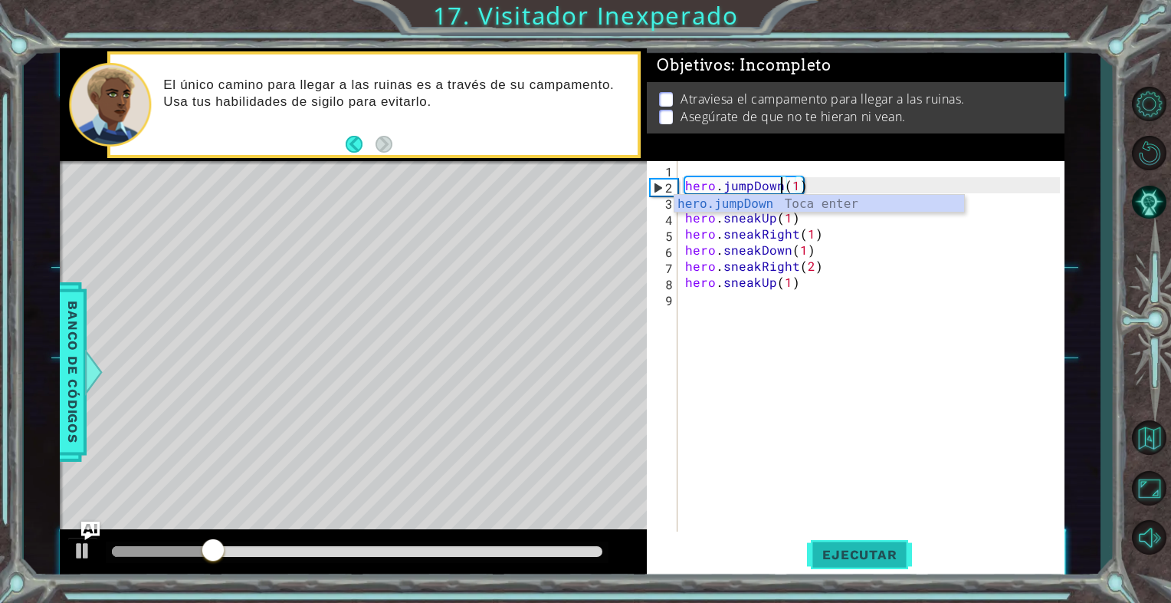
click at [871, 550] on span "Ejecutar" at bounding box center [859, 554] width 105 height 15
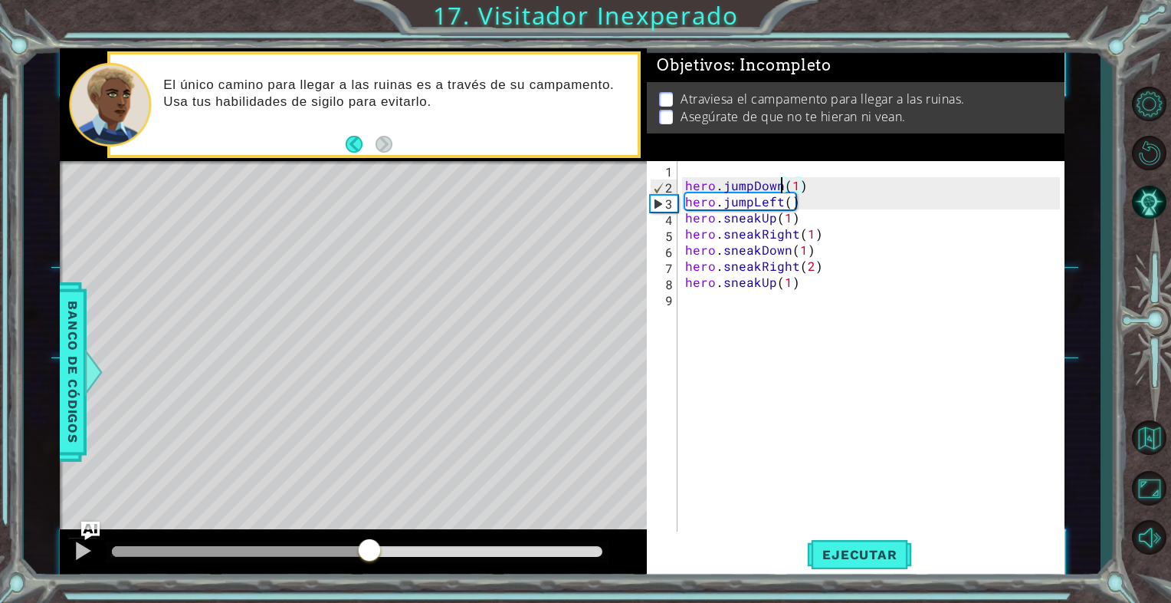
drag, startPoint x: 199, startPoint y: 550, endPoint x: 387, endPoint y: 535, distance: 188.4
click at [387, 535] on div at bounding box center [353, 553] width 587 height 49
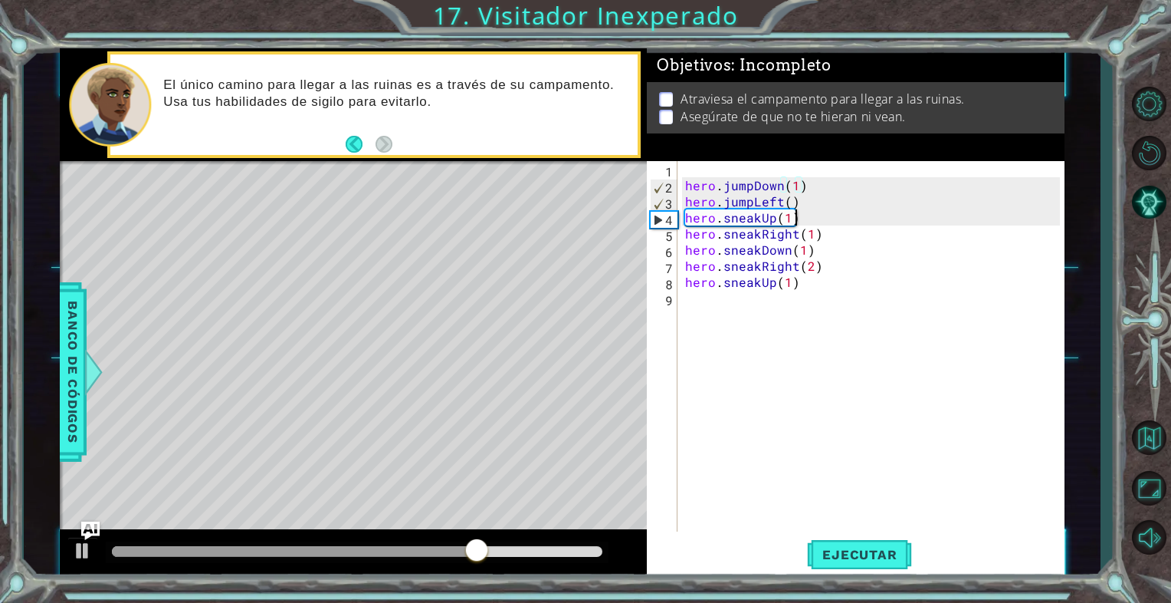
click at [797, 222] on div "hero . jumpDown ( 1 ) hero . jumpLeft ( ) hero . sneakUp ( 1 ) hero . sneakRigh…" at bounding box center [875, 362] width 386 height 402
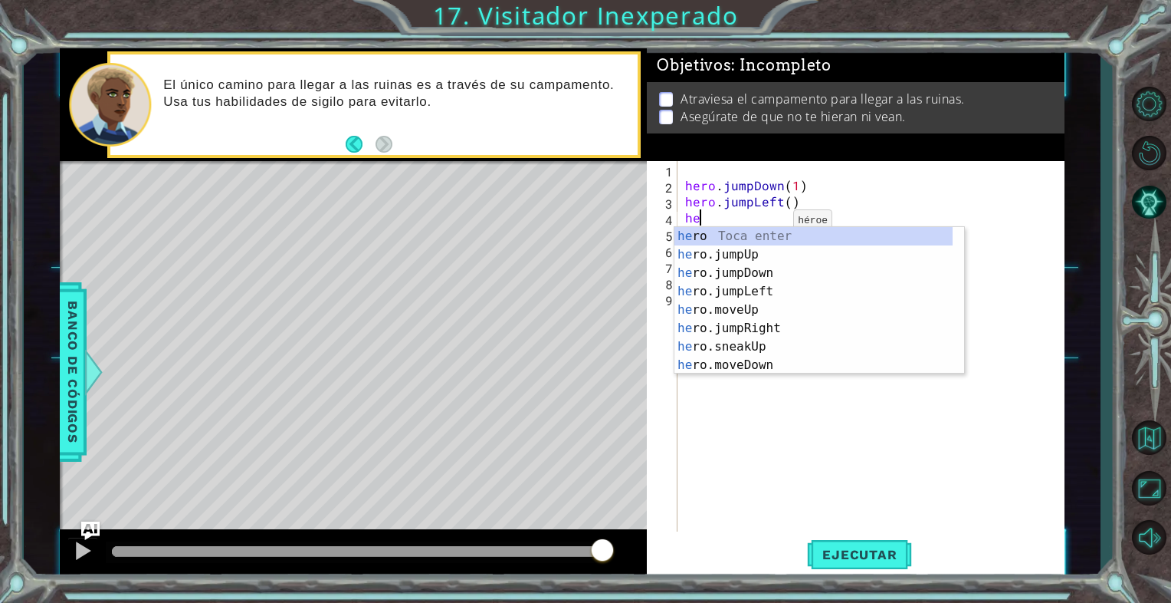
type textarea "h"
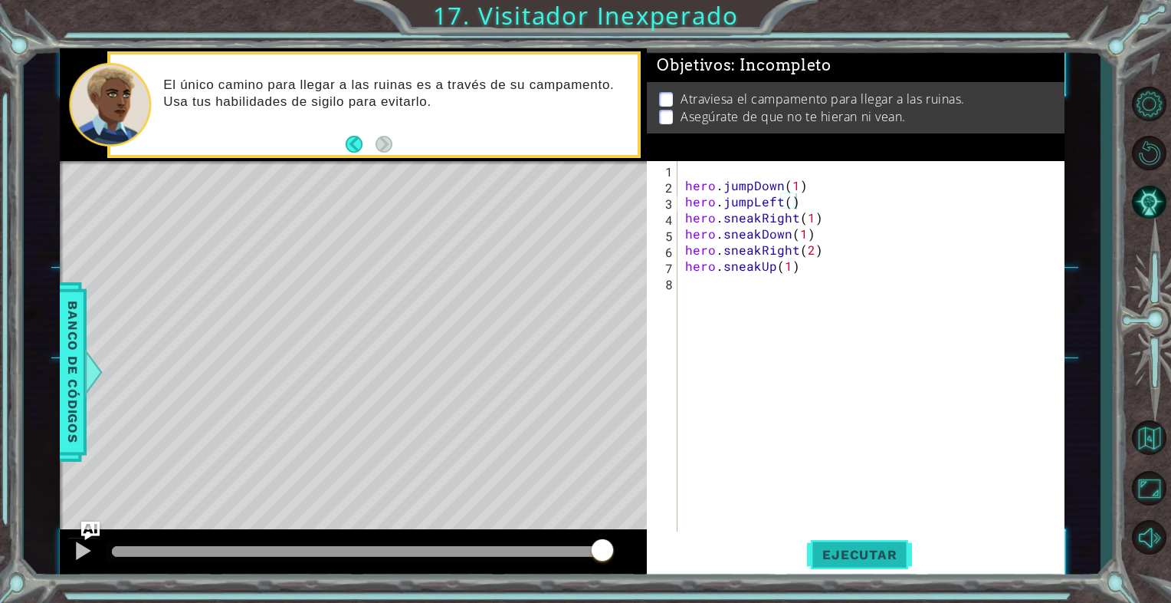
click at [861, 542] on button "Ejecutar" at bounding box center [859, 554] width 105 height 41
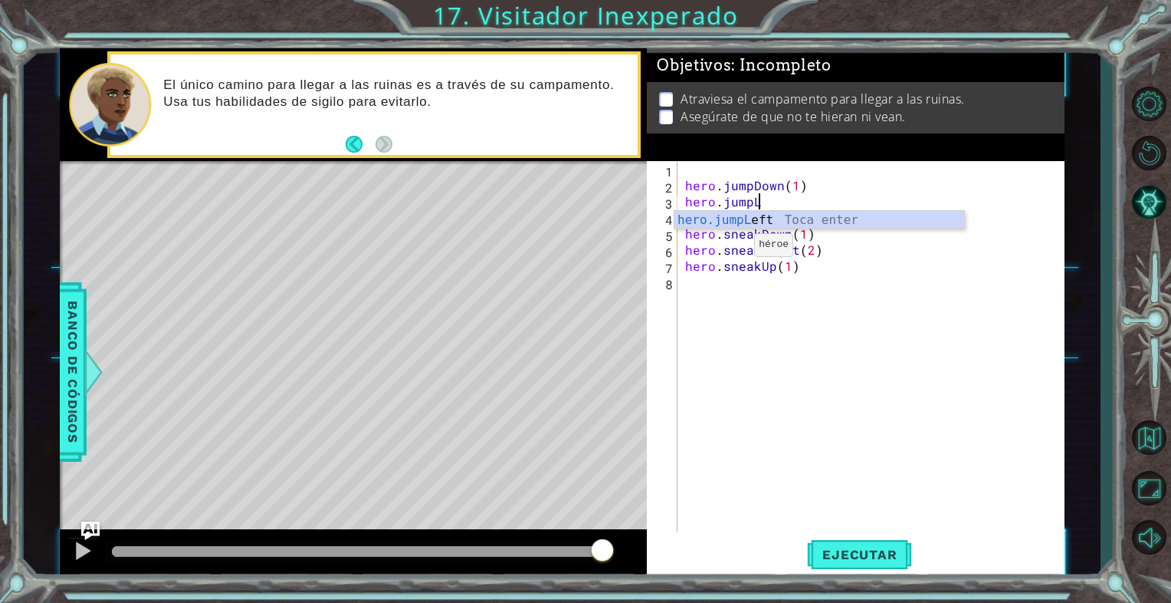
type textarea "hero.jump"
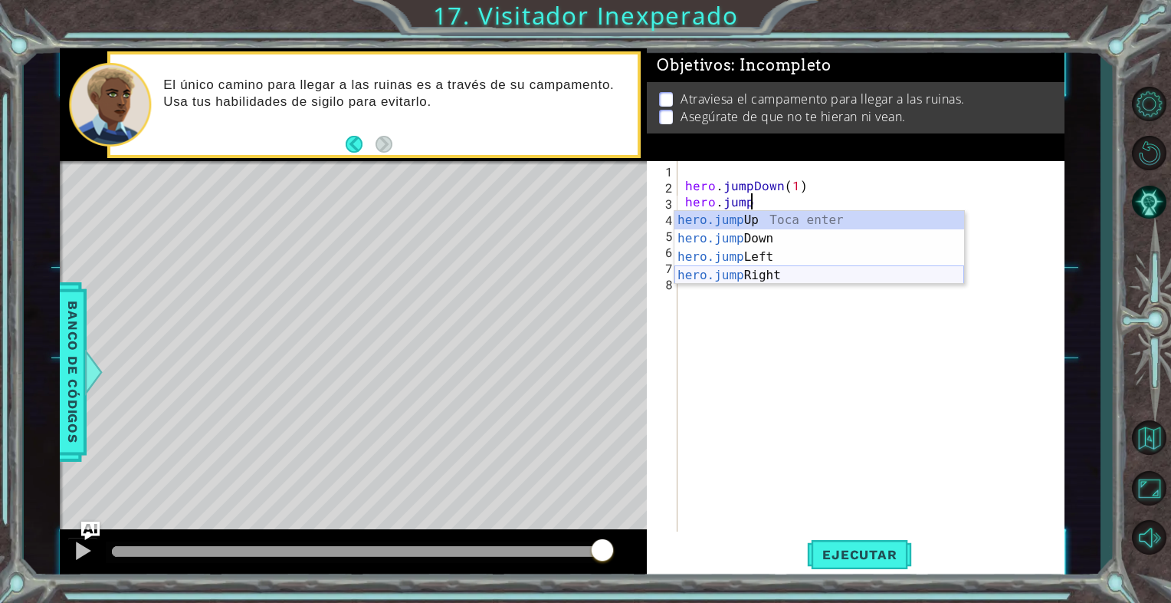
click at [748, 275] on div "hero.jump Up Toca enter hero.jump Down Toca enter hero.jump Left Toca enter her…" at bounding box center [820, 266] width 290 height 110
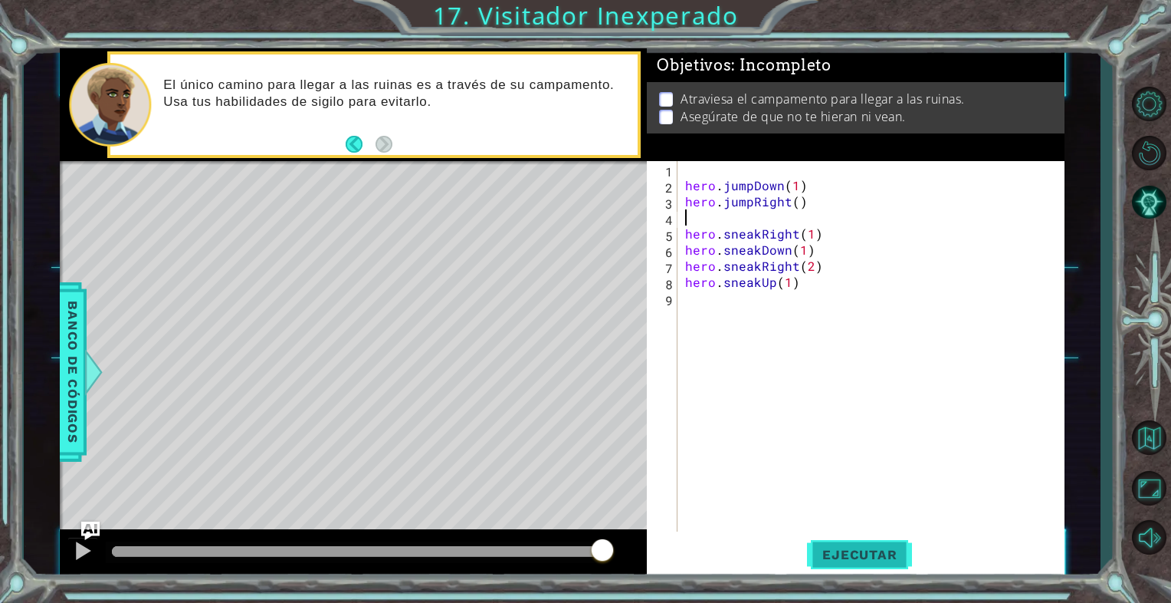
click at [886, 560] on span "Ejecutar" at bounding box center [859, 554] width 105 height 15
